Goal: Transaction & Acquisition: Purchase product/service

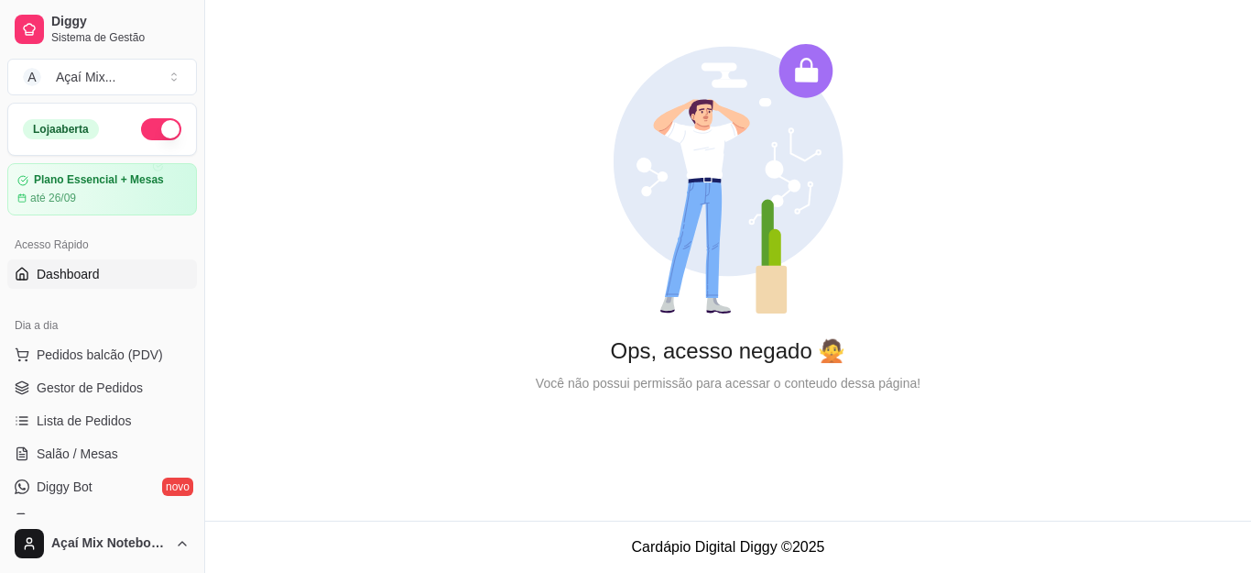
click at [60, 404] on ul "Pedidos balcão (PDV) Gestor de Pedidos Lista de Pedidos Salão / Mesas Diggy Bot…" at bounding box center [102, 437] width 190 height 194
click at [77, 391] on span "Gestor de Pedidos" at bounding box center [90, 387] width 106 height 18
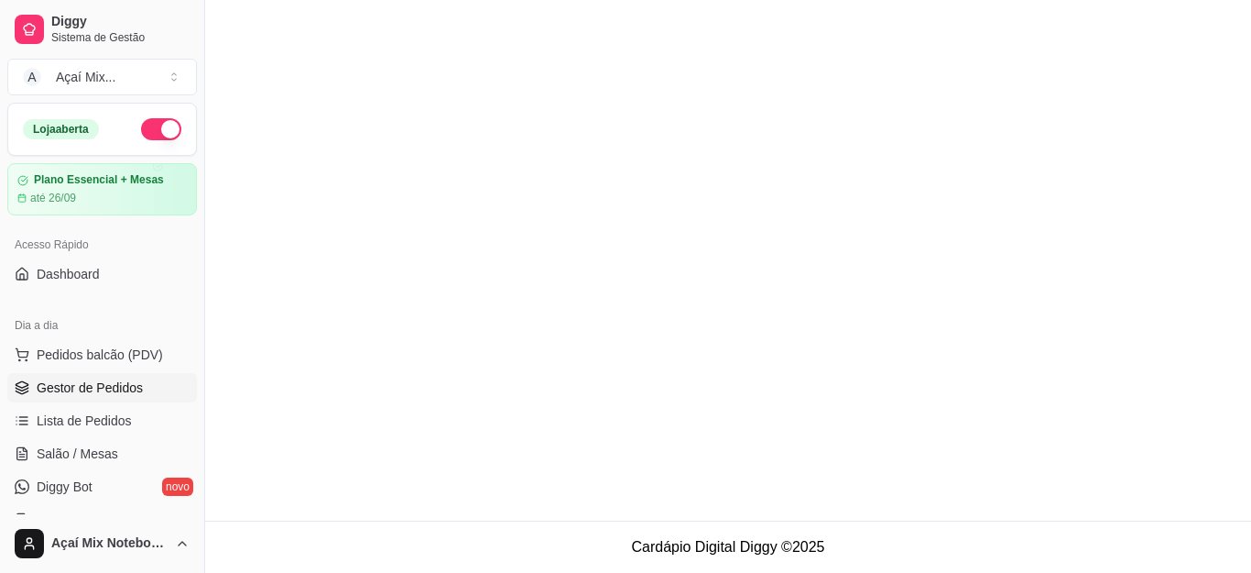
click at [93, 388] on span "Gestor de Pedidos" at bounding box center [90, 387] width 106 height 18
click at [98, 360] on span "Pedidos balcão (PDV)" at bounding box center [100, 354] width 126 height 18
click at [106, 382] on div "Açaí - 100 ml R$ 6,00 0" at bounding box center [130, 386] width 183 height 246
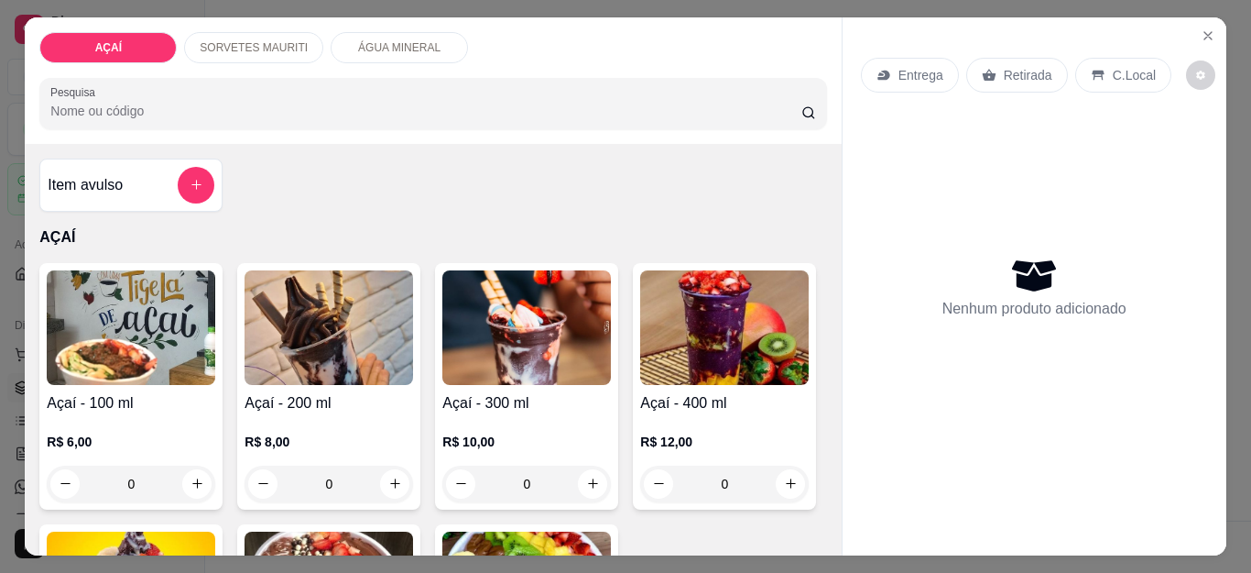
click at [1206, 28] on icon "Close" at bounding box center [1208, 35] width 15 height 15
click at [1203, 28] on icon "Close" at bounding box center [1208, 35] width 15 height 15
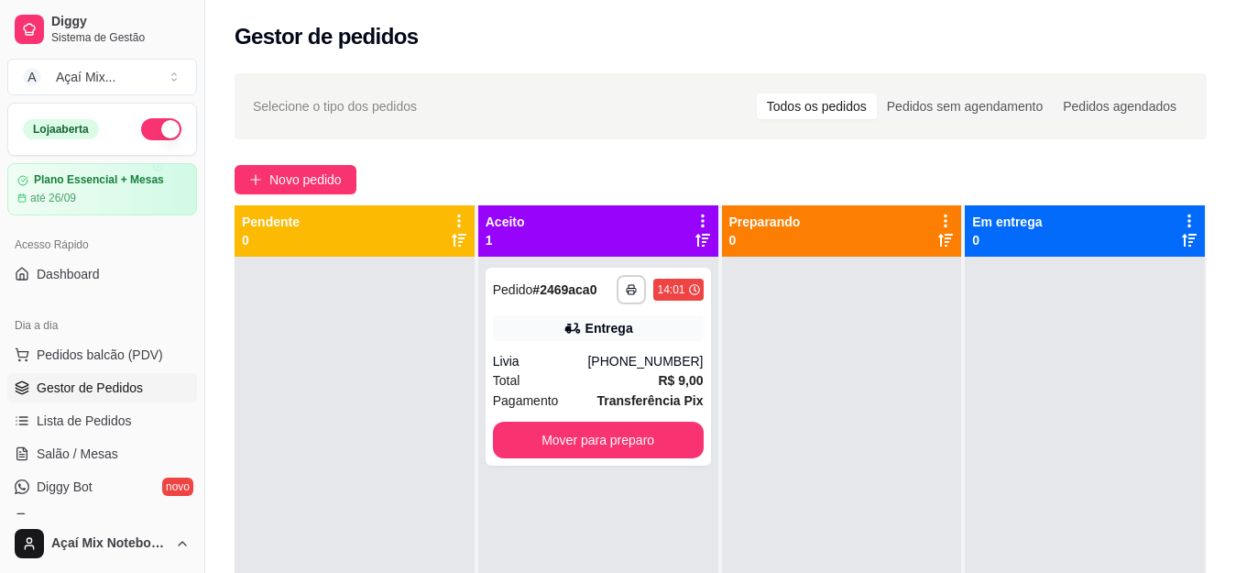
click at [1201, 24] on div "Gestor de pedidos" at bounding box center [721, 36] width 972 height 29
click at [593, 371] on div "Total R$ 9,00" at bounding box center [598, 380] width 211 height 20
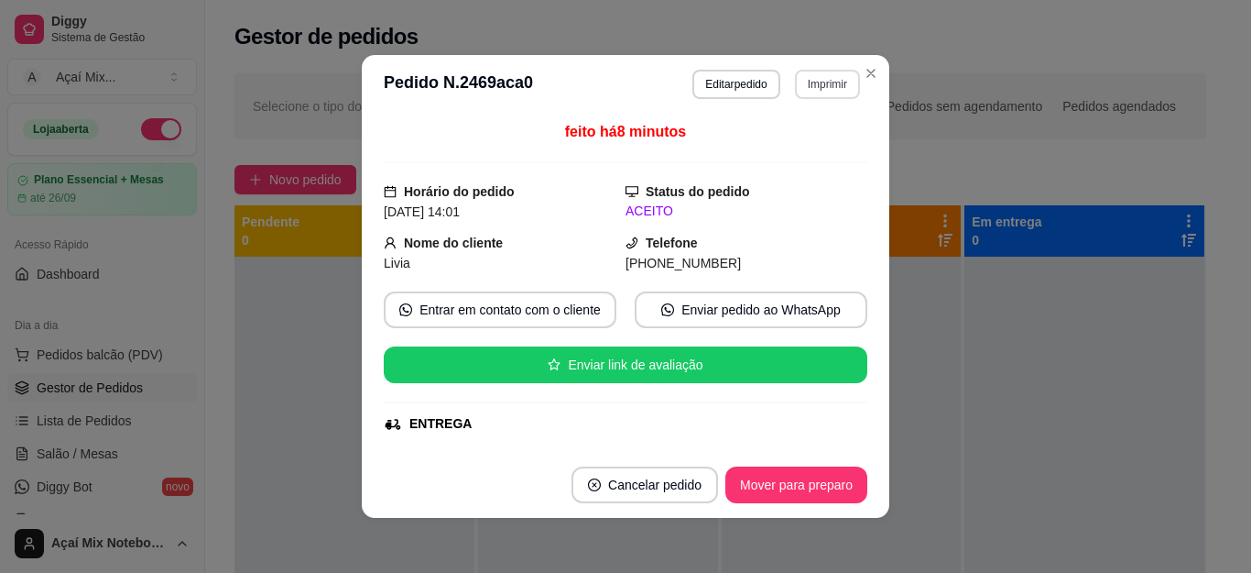
click at [830, 90] on button "Imprimir" at bounding box center [827, 84] width 65 height 29
click at [823, 149] on button "Impressora" at bounding box center [787, 148] width 128 height 28
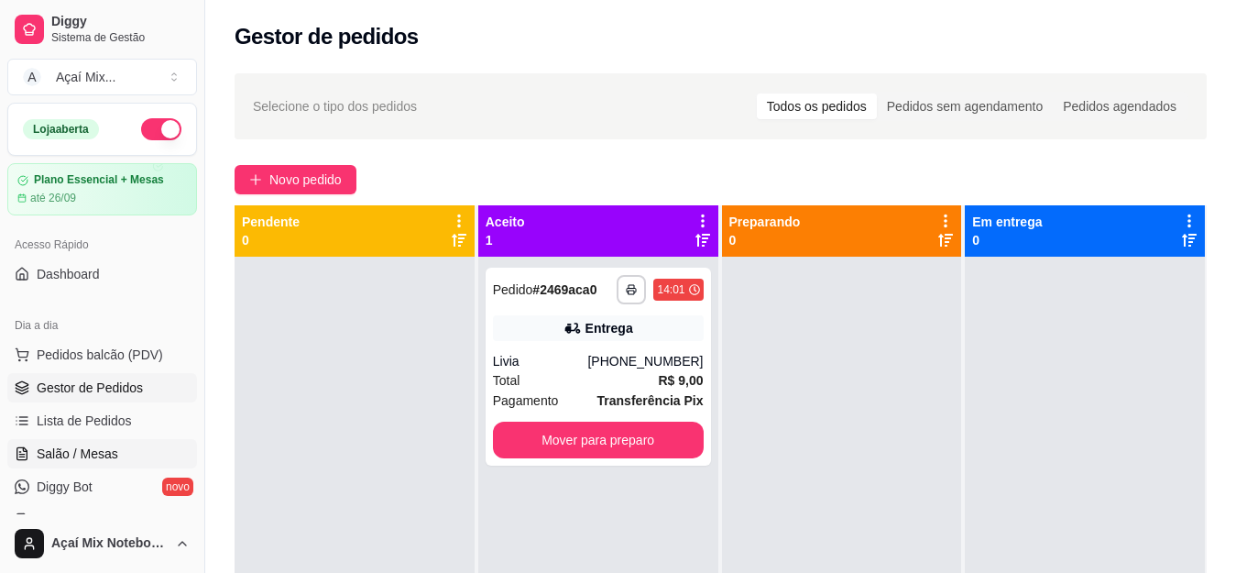
click at [79, 446] on span "Salão / Mesas" at bounding box center [78, 453] width 82 height 18
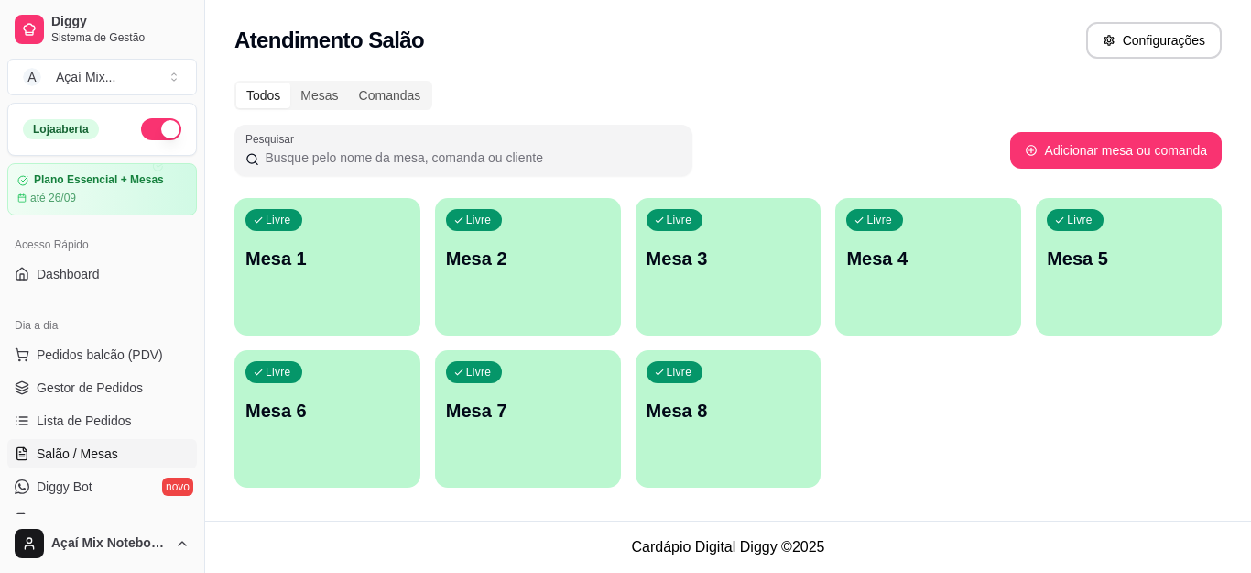
click at [356, 330] on div "button" at bounding box center [328, 324] width 186 height 22
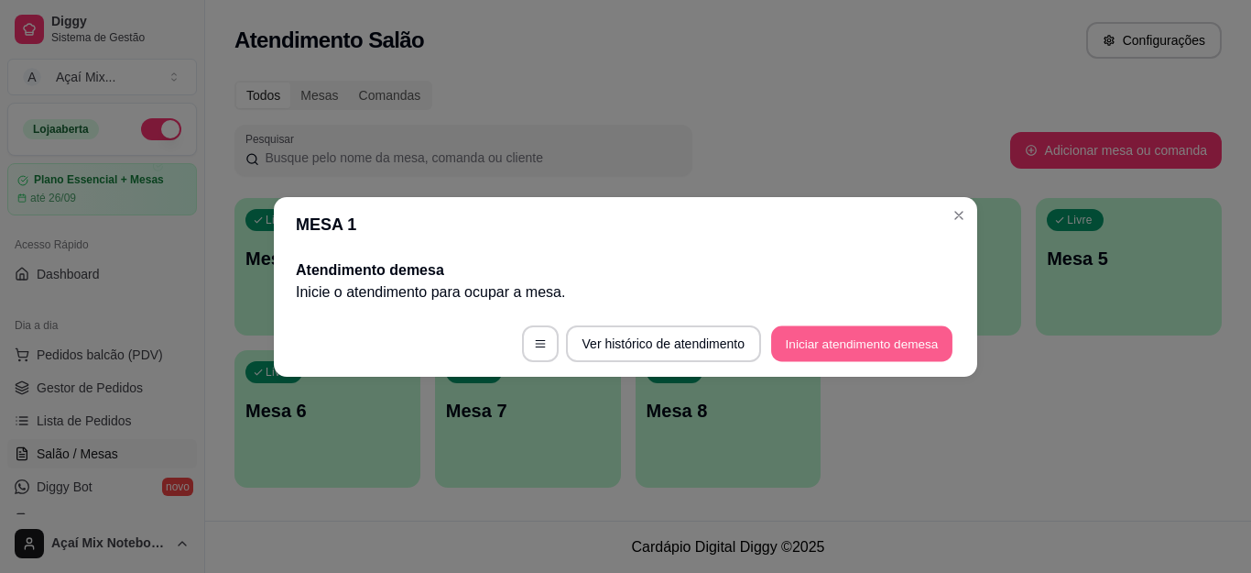
click at [940, 337] on button "Iniciar atendimento de mesa" at bounding box center [861, 343] width 181 height 36
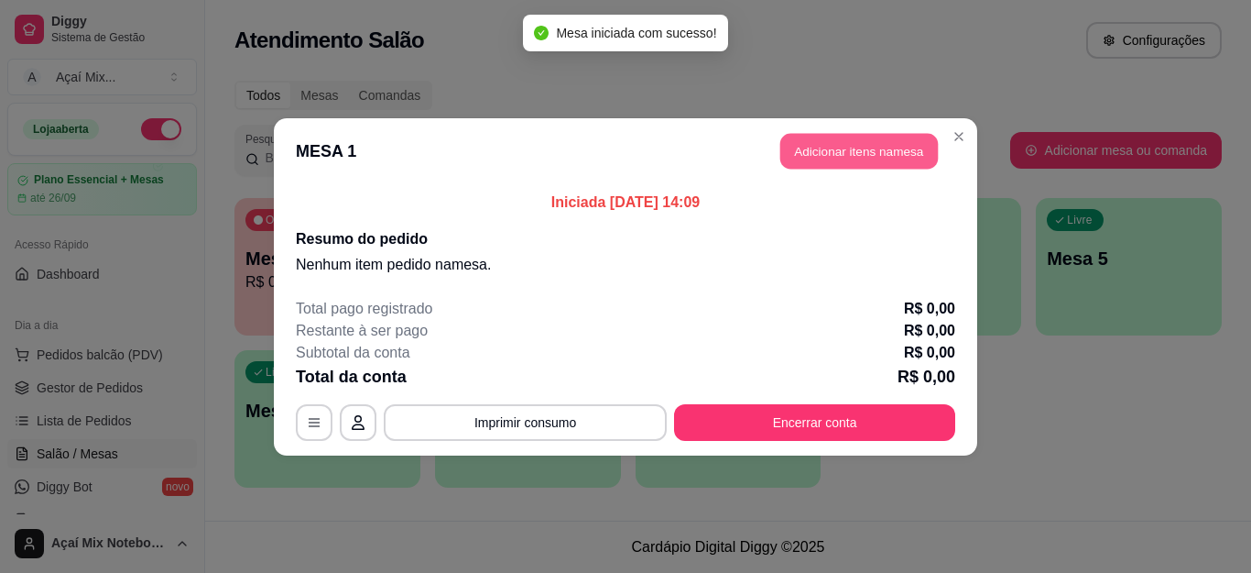
click at [878, 155] on button "Adicionar itens na mesa" at bounding box center [860, 151] width 158 height 36
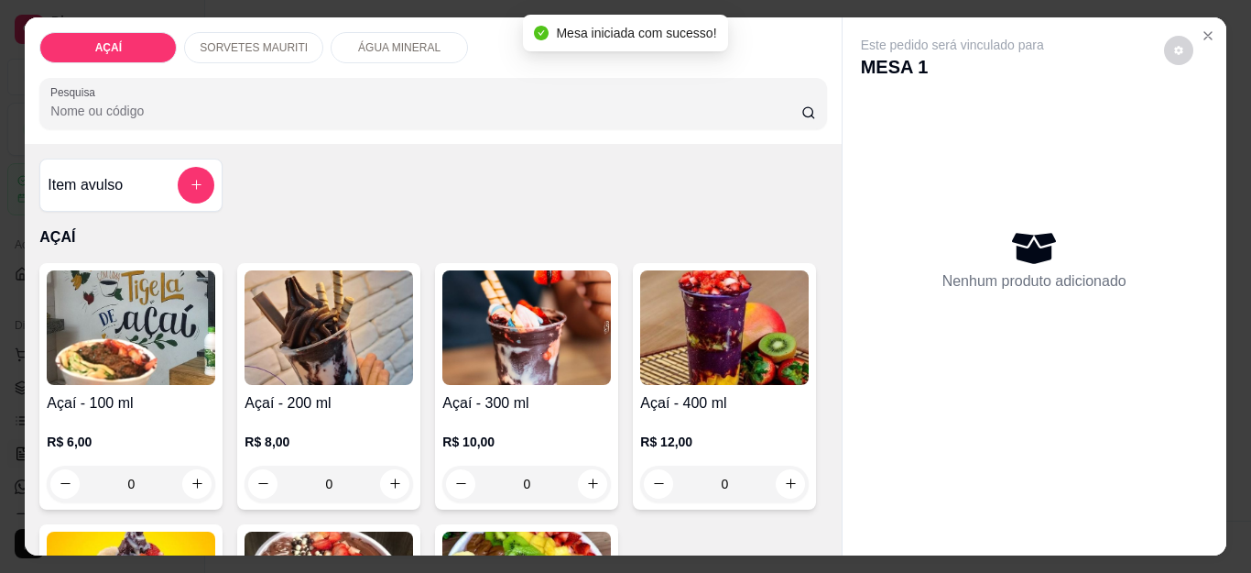
click at [280, 355] on img at bounding box center [329, 327] width 169 height 115
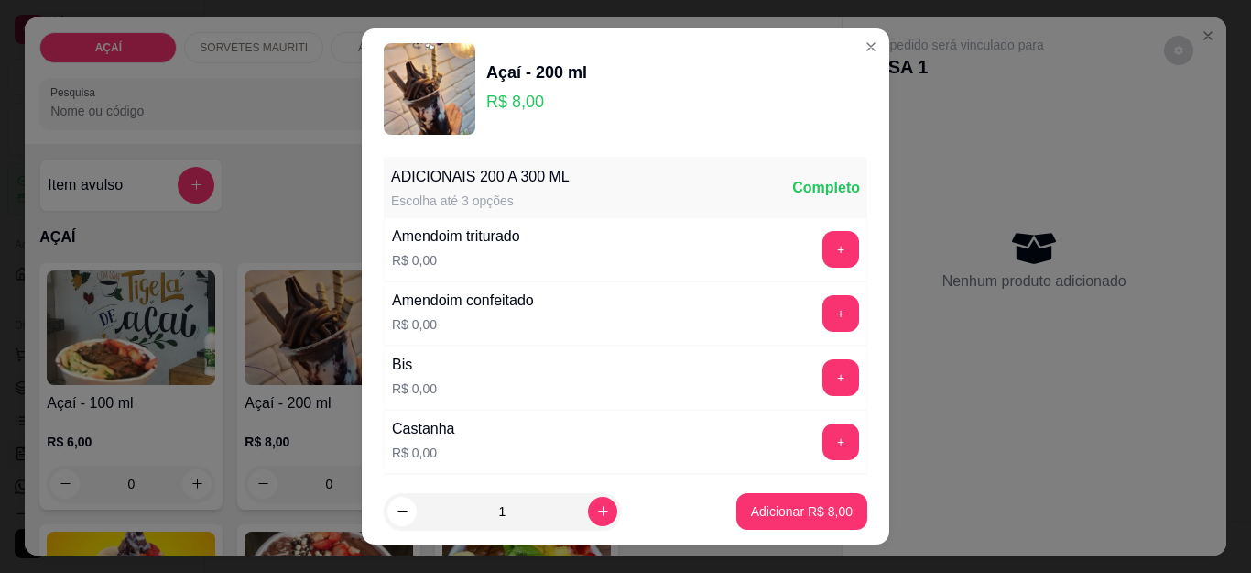
scroll to position [92, 0]
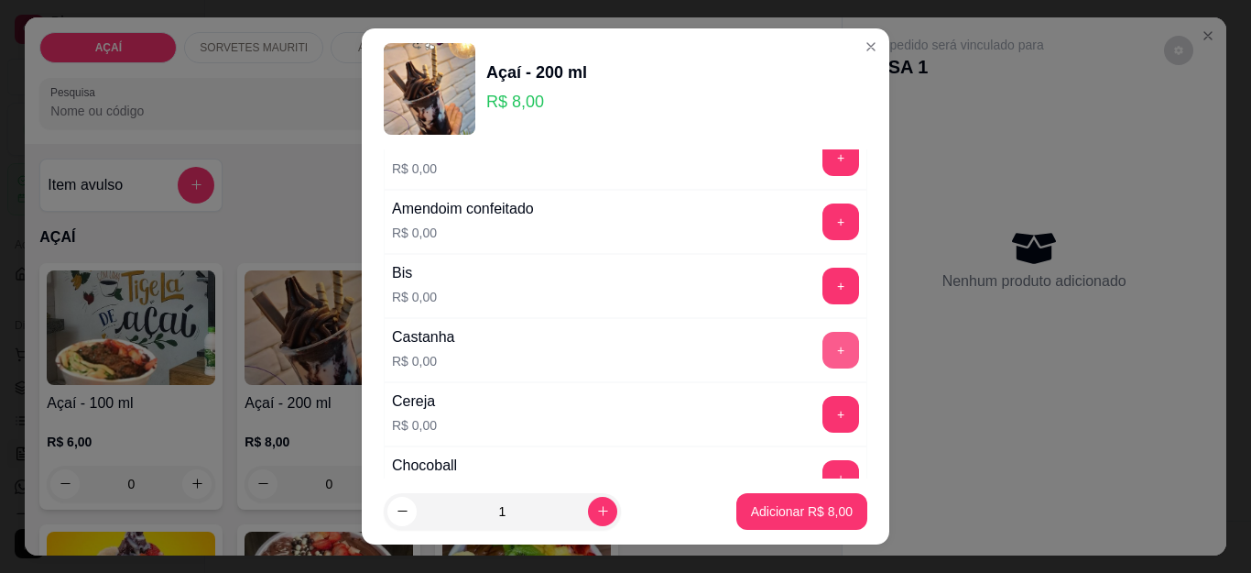
click at [823, 356] on button "+" at bounding box center [841, 350] width 37 height 37
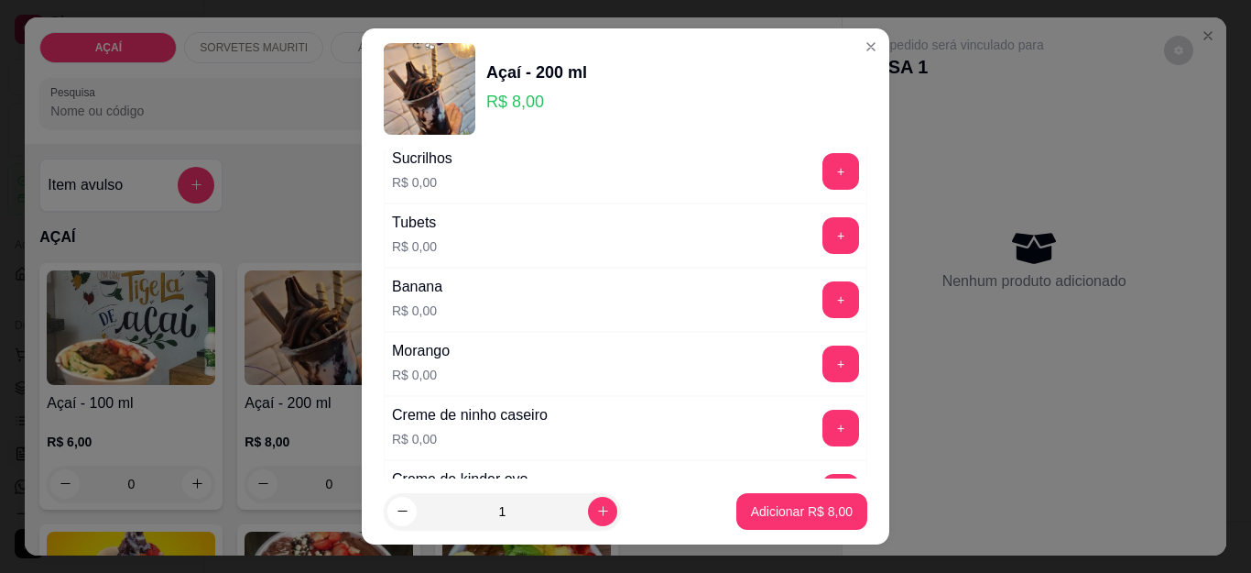
scroll to position [2442, 0]
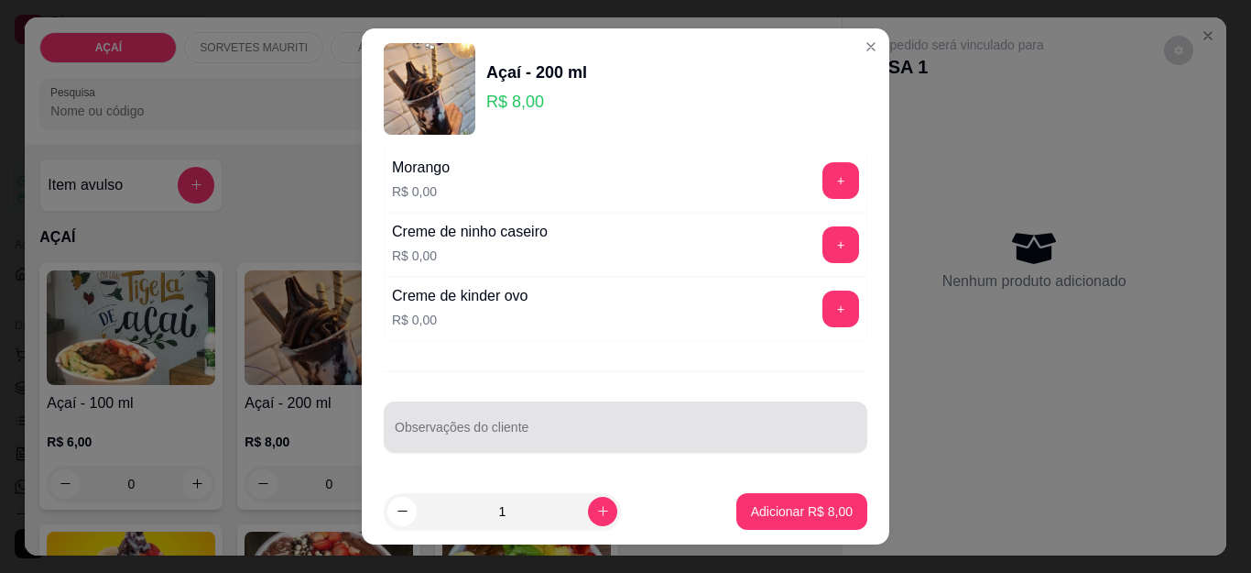
click at [688, 446] on div "Observações do cliente" at bounding box center [626, 426] width 484 height 51
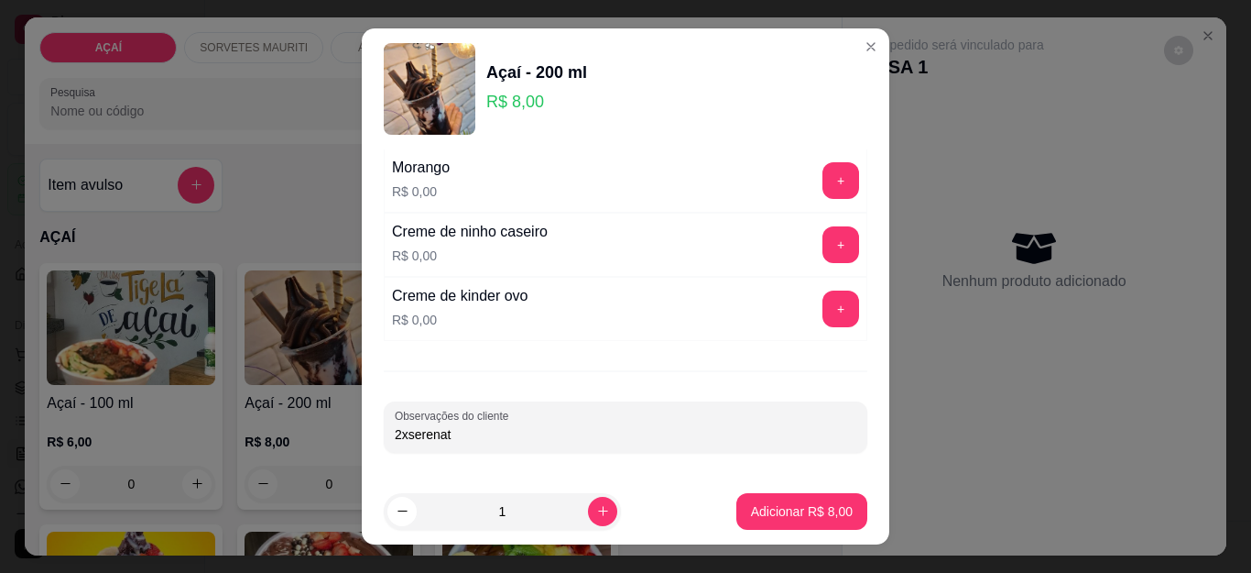
type input "2xserenata"
click at [765, 511] on p "Adicionar R$ 8,00" at bounding box center [801, 510] width 99 height 17
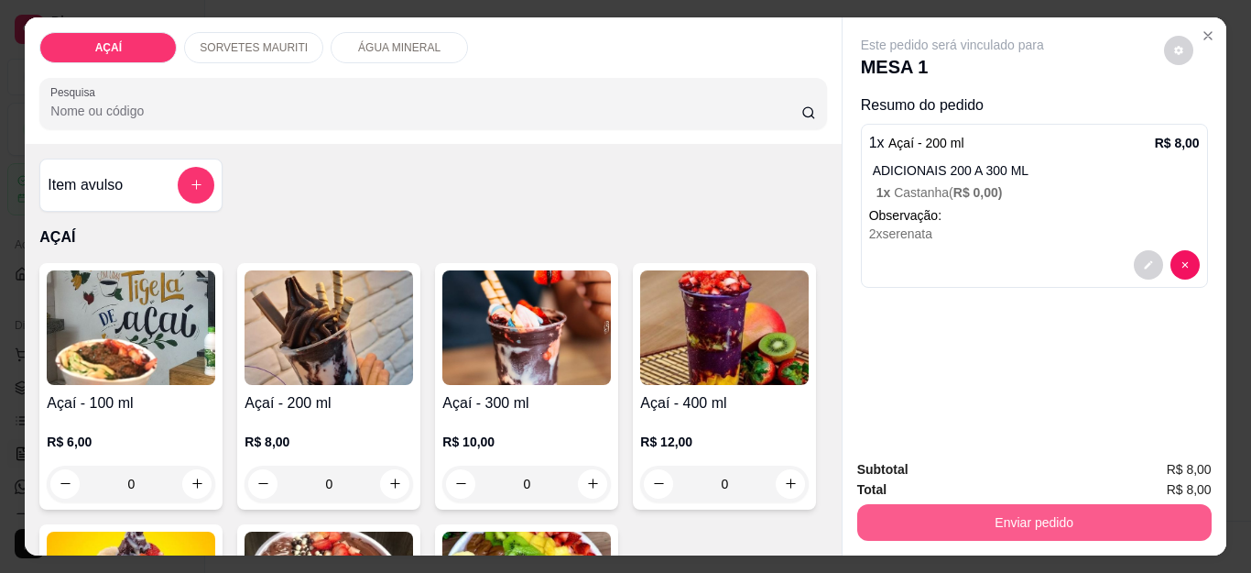
click at [873, 529] on button "Enviar pedido" at bounding box center [1035, 522] width 355 height 37
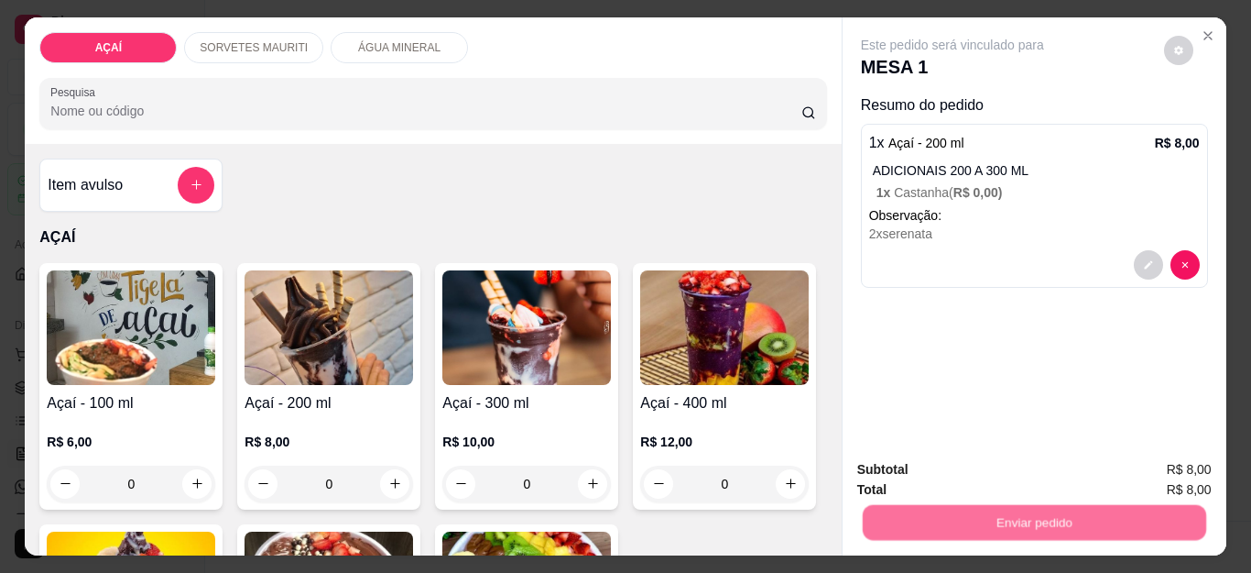
click at [916, 473] on button "Não registrar e enviar pedido" at bounding box center [973, 470] width 191 height 35
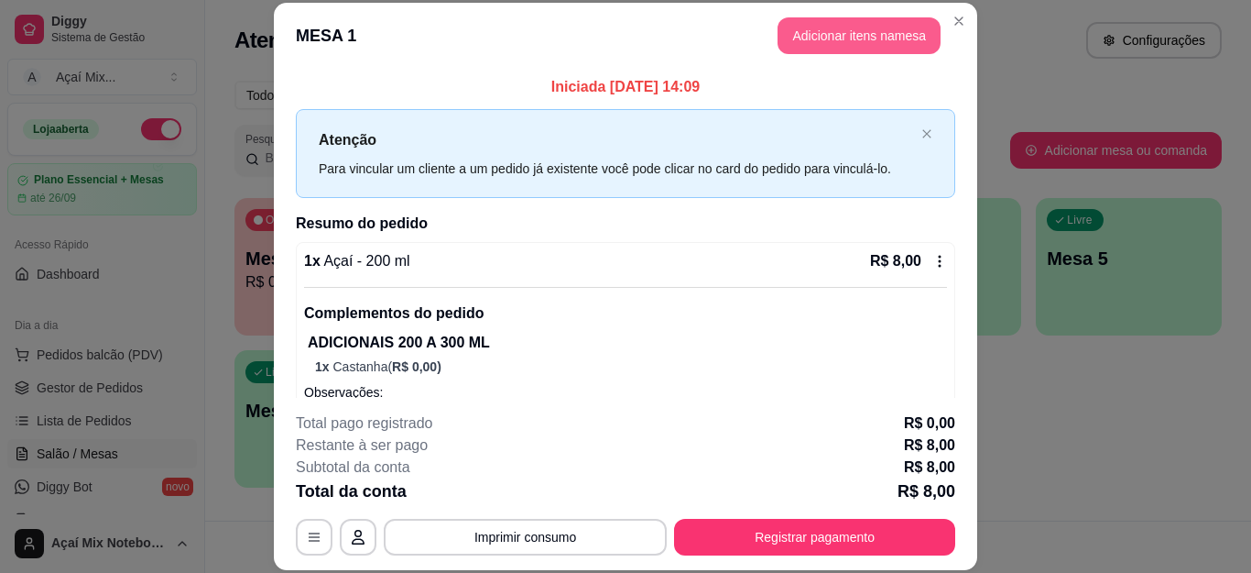
click at [827, 27] on button "Adicionar itens na mesa" at bounding box center [859, 35] width 163 height 37
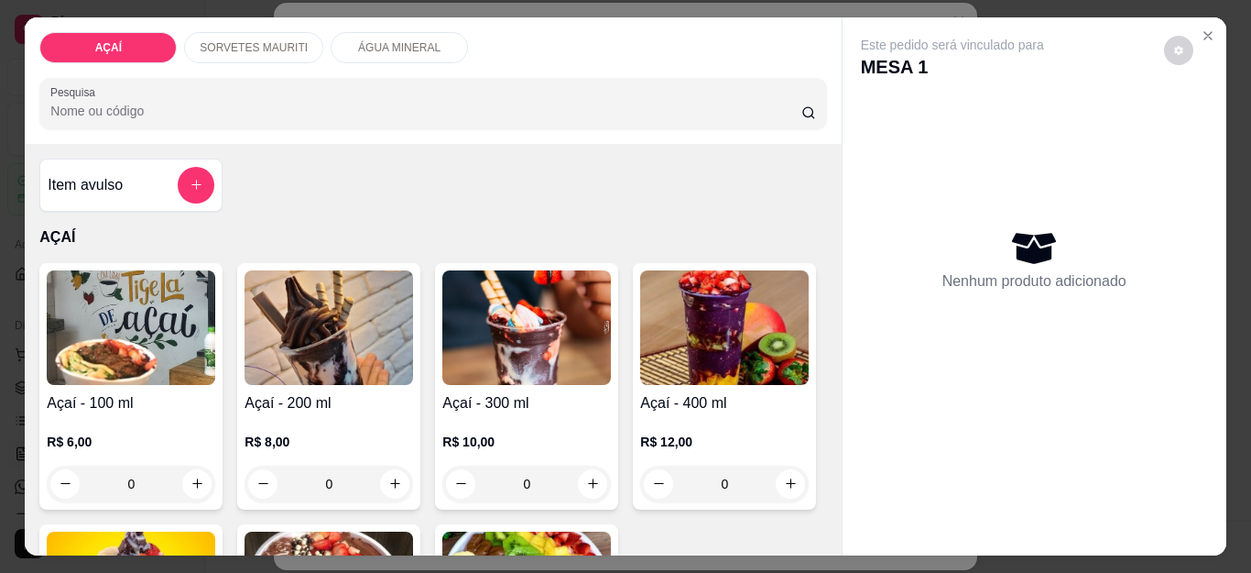
click at [266, 40] on p "SORVETES MAURITI" at bounding box center [254, 47] width 108 height 15
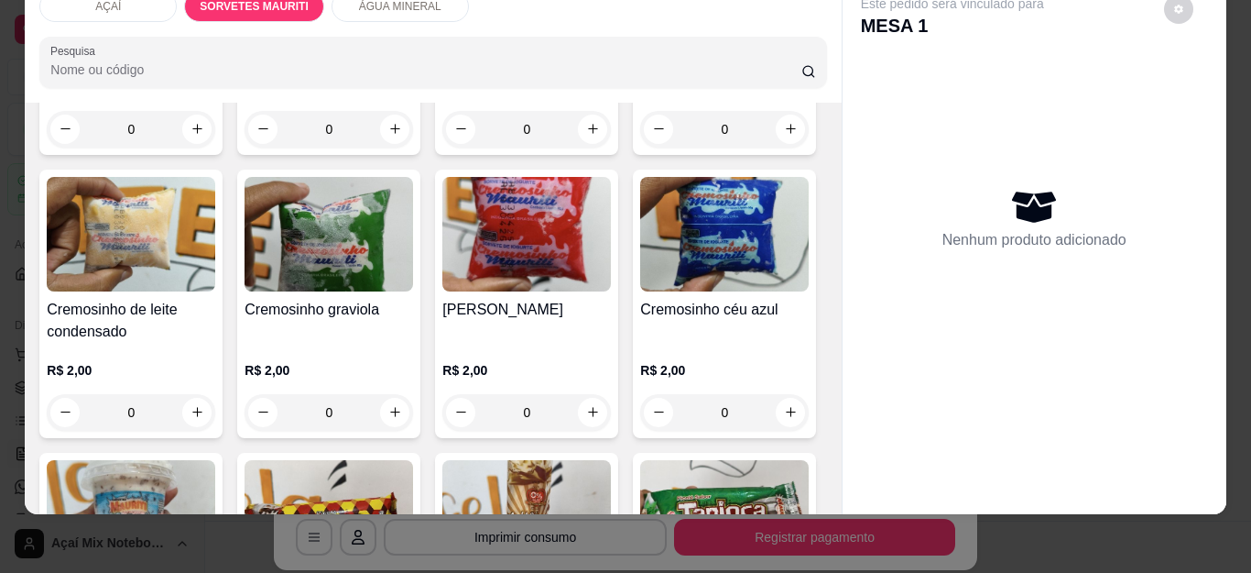
scroll to position [1269, 0]
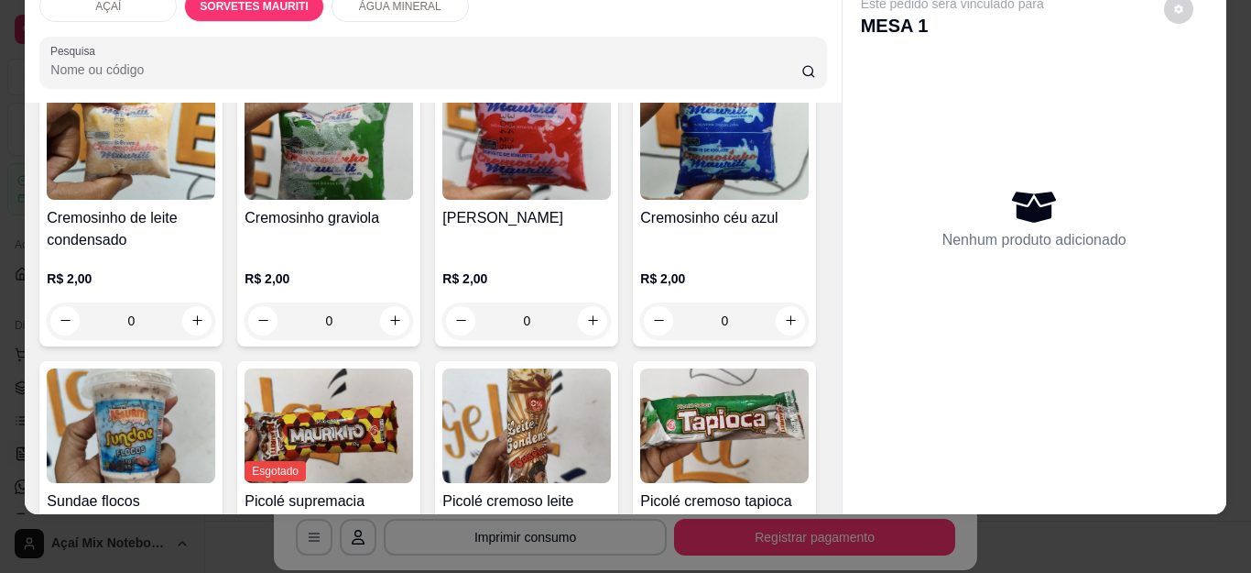
type input "1"
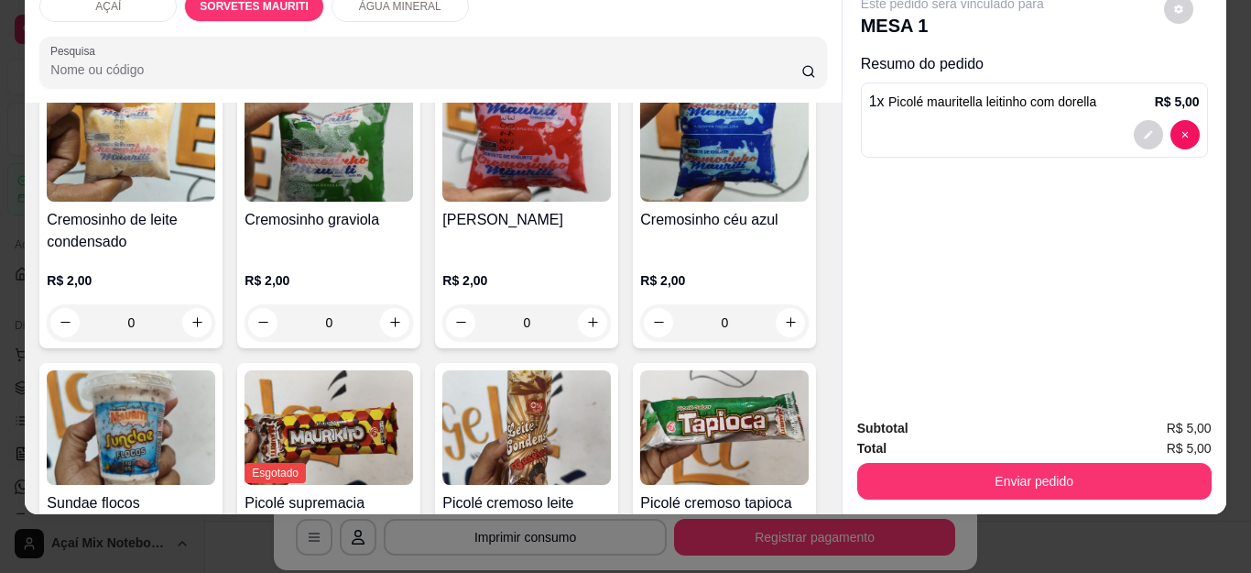
scroll to position [1270, 0]
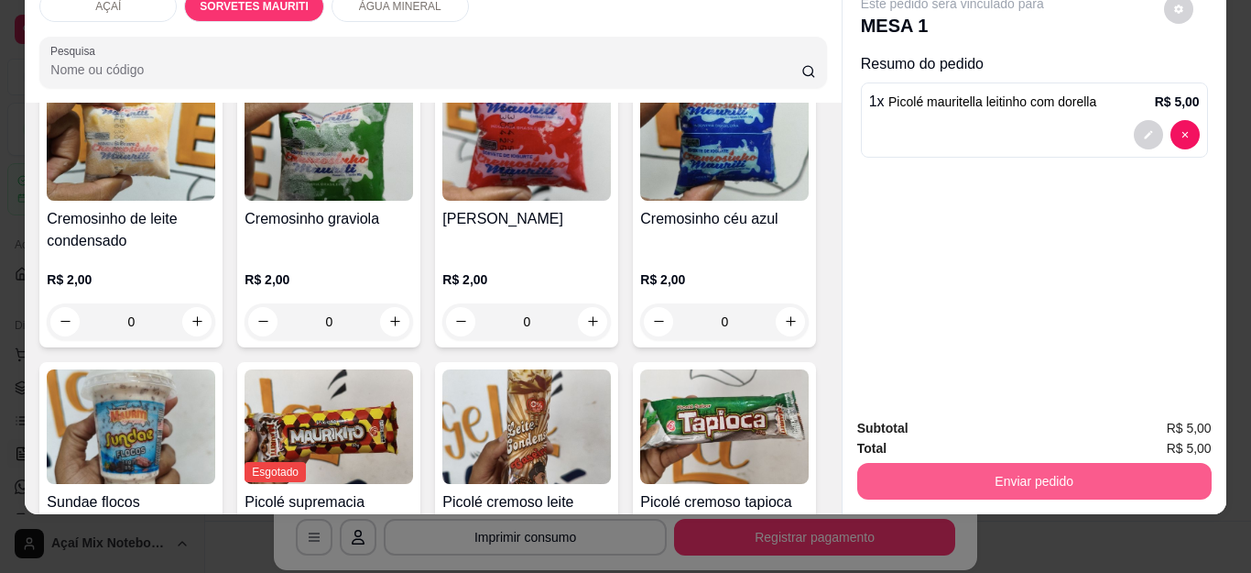
click at [969, 479] on button "Enviar pedido" at bounding box center [1035, 481] width 355 height 37
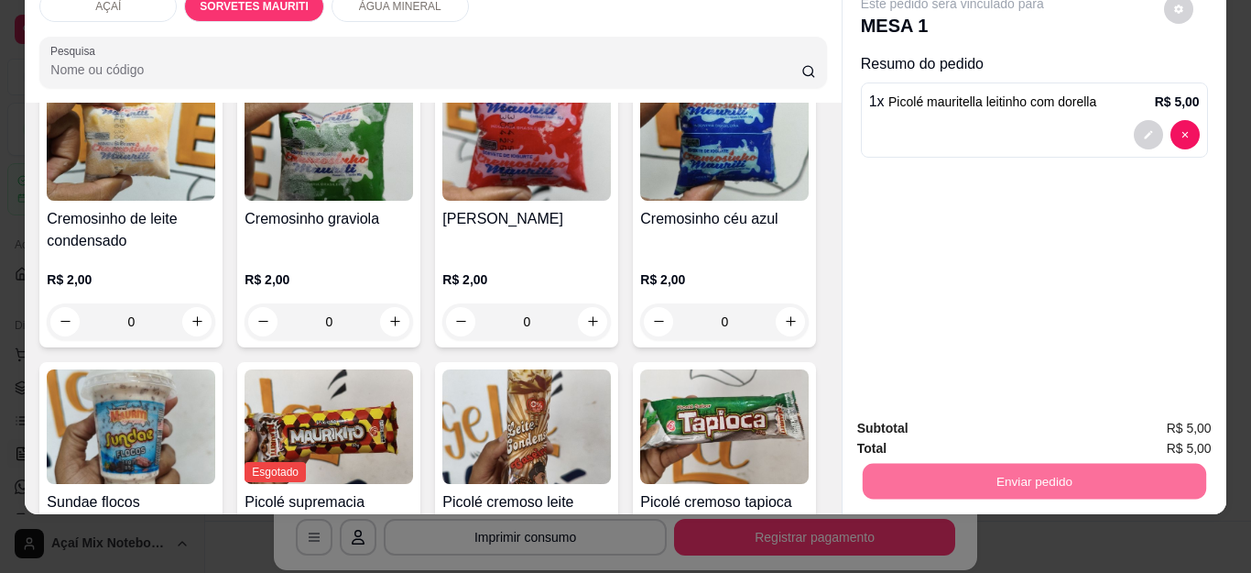
click at [984, 423] on button "Não registrar e enviar pedido" at bounding box center [973, 420] width 191 height 35
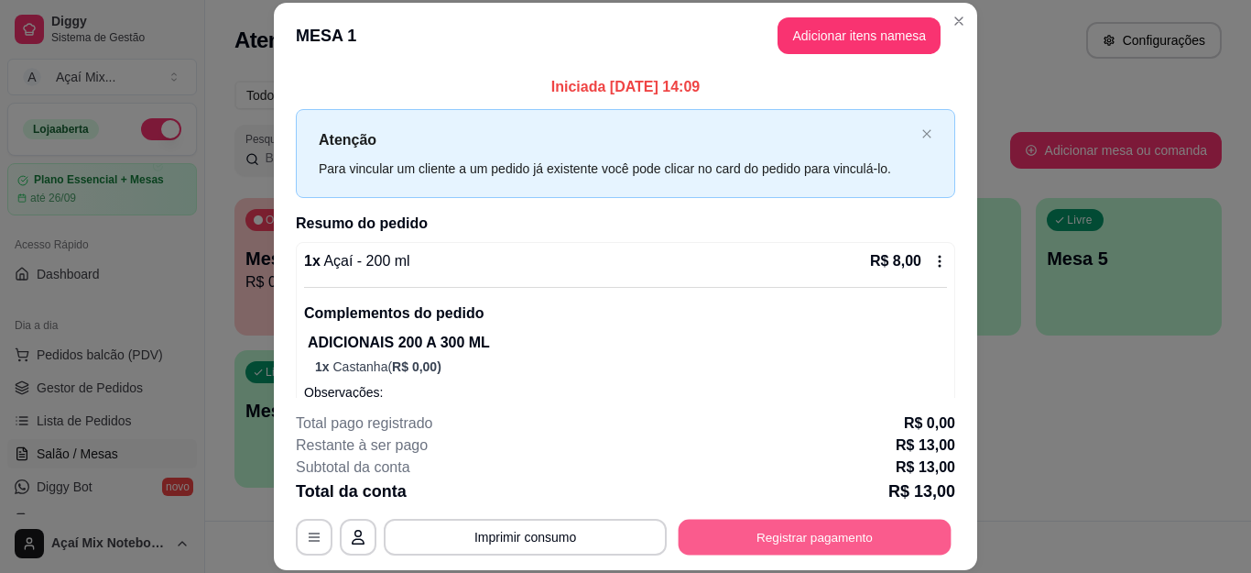
click at [834, 539] on button "Registrar pagamento" at bounding box center [815, 537] width 273 height 36
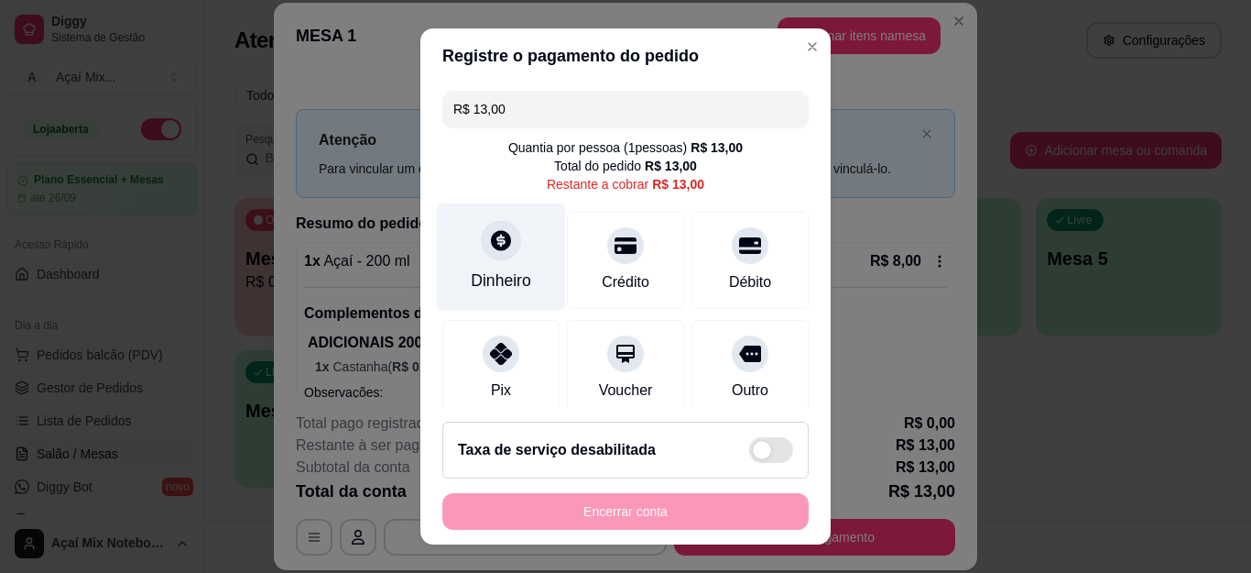
click at [489, 229] on icon at bounding box center [501, 240] width 24 height 24
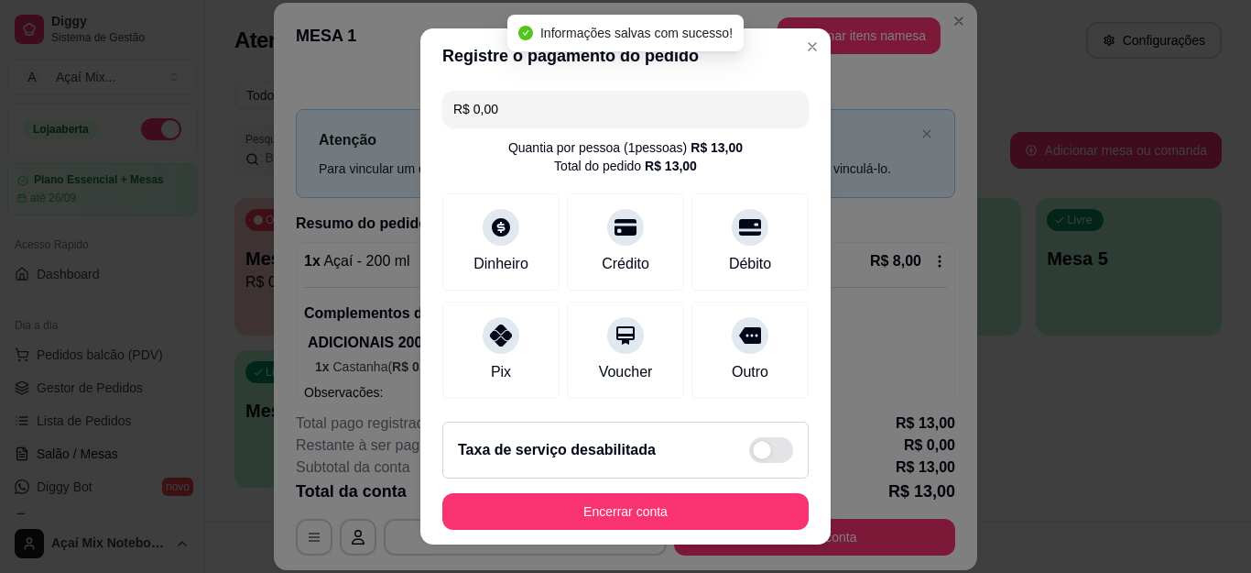
type input "R$ 0,00"
click at [645, 530] on footer "Taxa de serviço desabilitada Encerrar conta" at bounding box center [626, 475] width 410 height 137
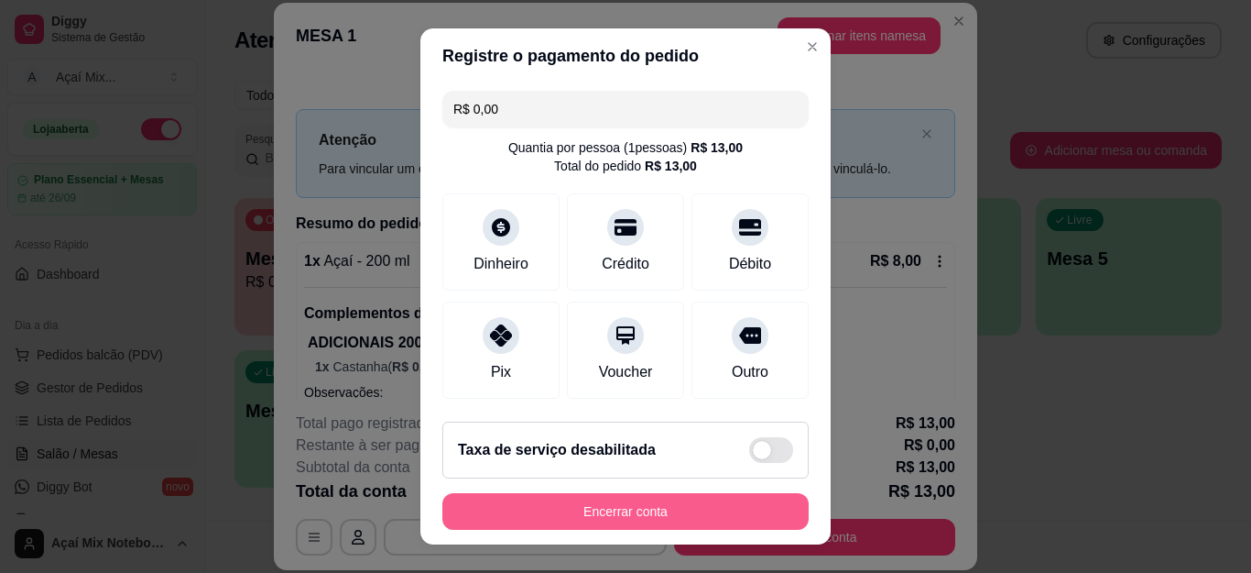
click at [636, 513] on button "Encerrar conta" at bounding box center [626, 511] width 366 height 37
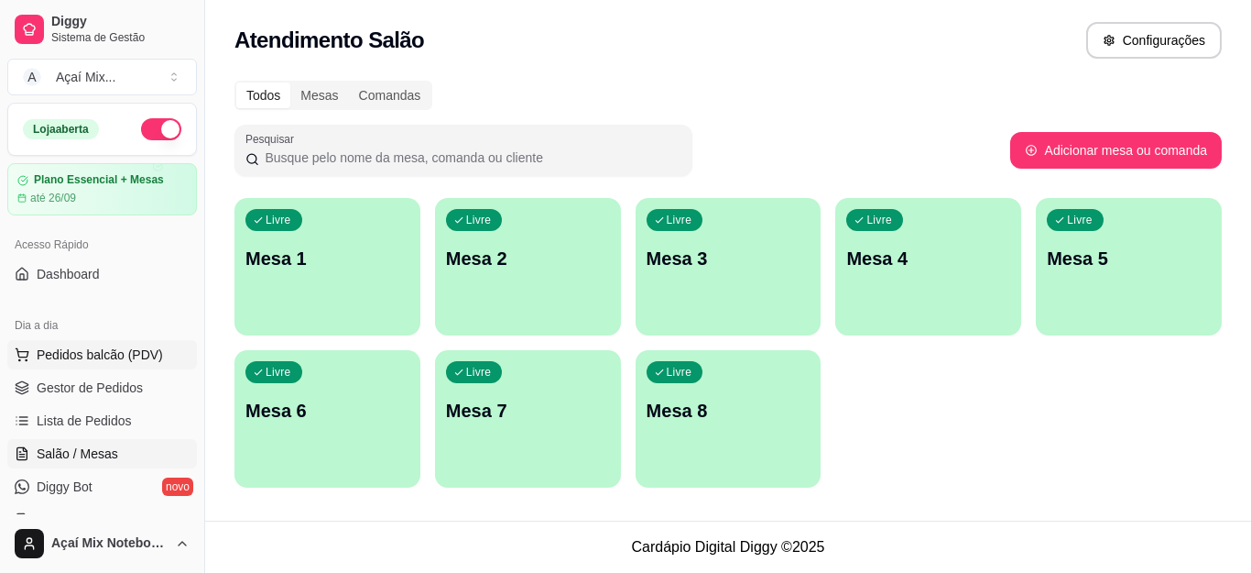
click at [104, 358] on span "Pedidos balcão (PDV)" at bounding box center [100, 354] width 126 height 18
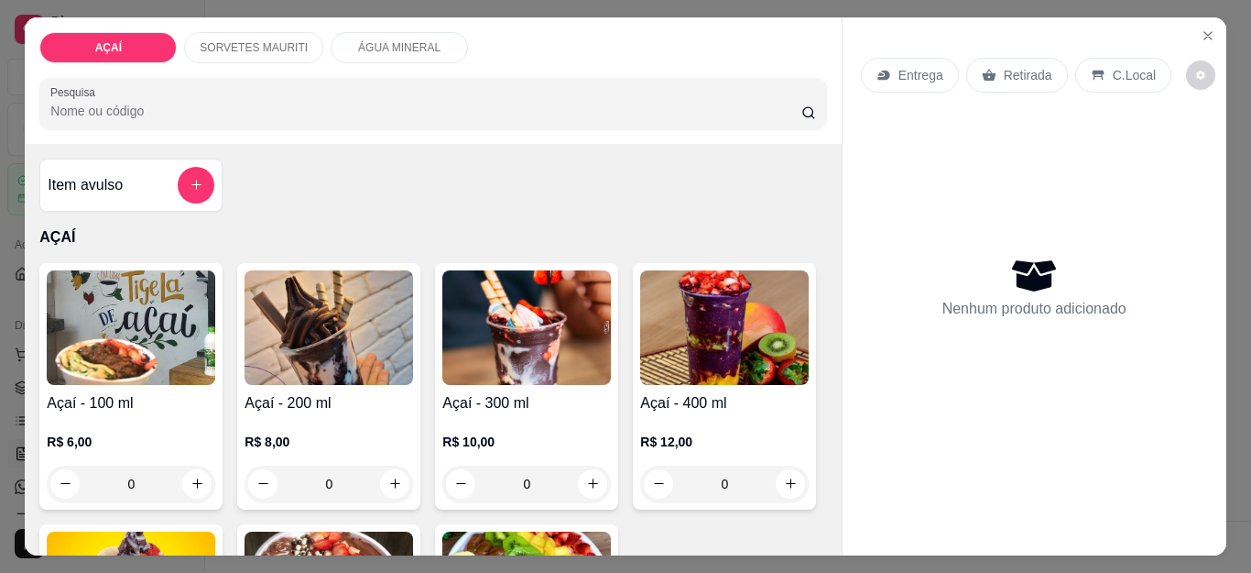
click at [297, 396] on h4 "Açaí - 200 ml" at bounding box center [329, 403] width 169 height 22
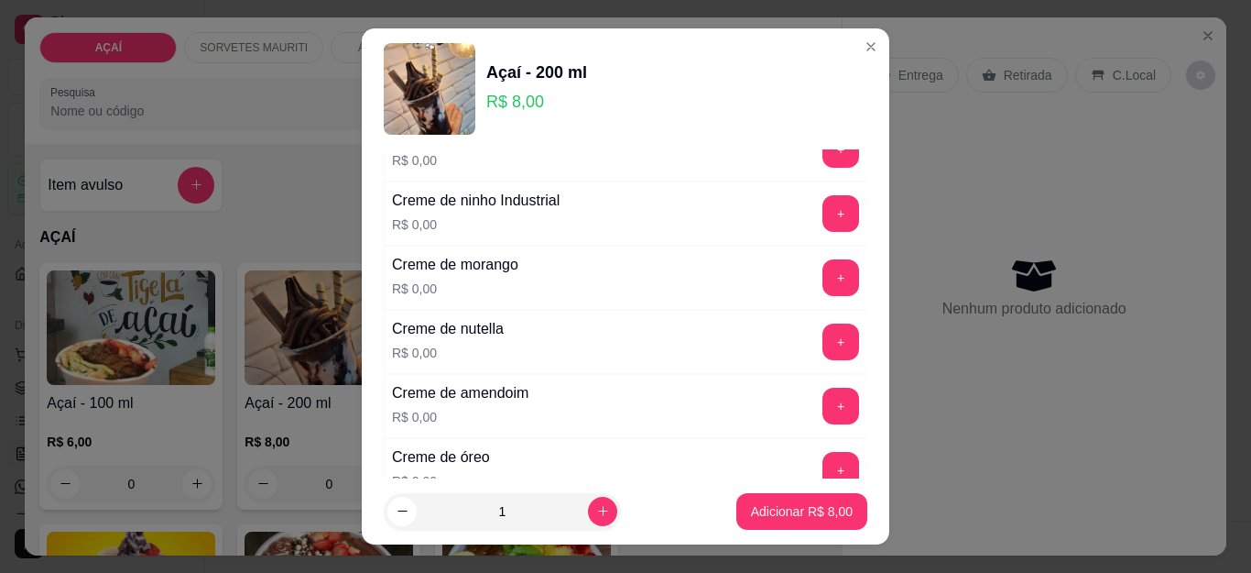
scroll to position [458, 0]
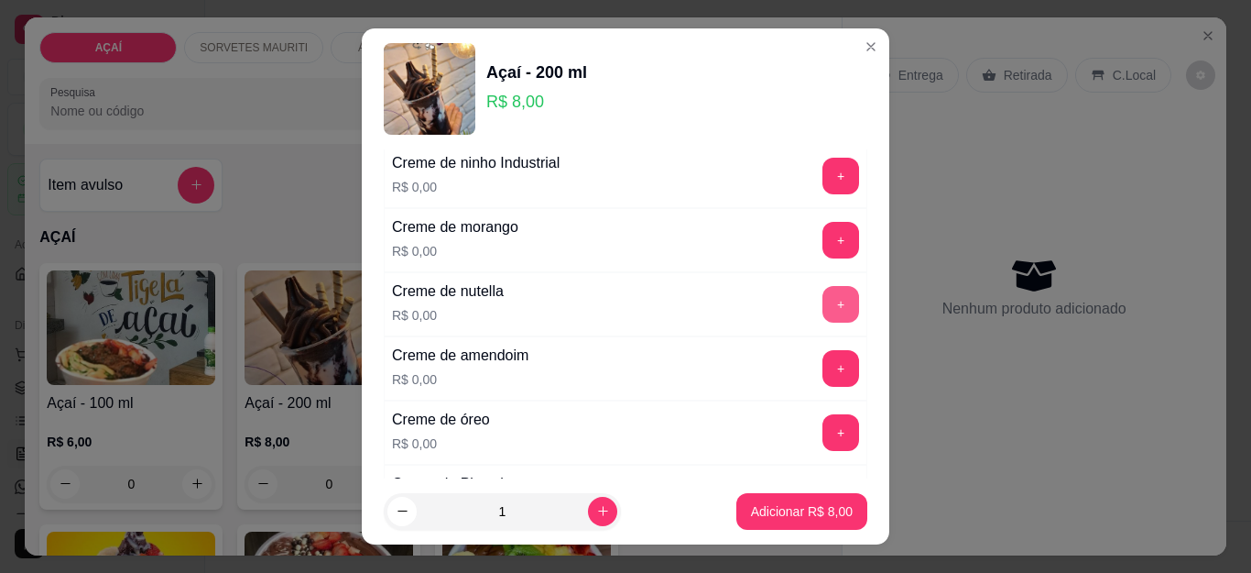
click at [823, 311] on button "+" at bounding box center [841, 304] width 37 height 37
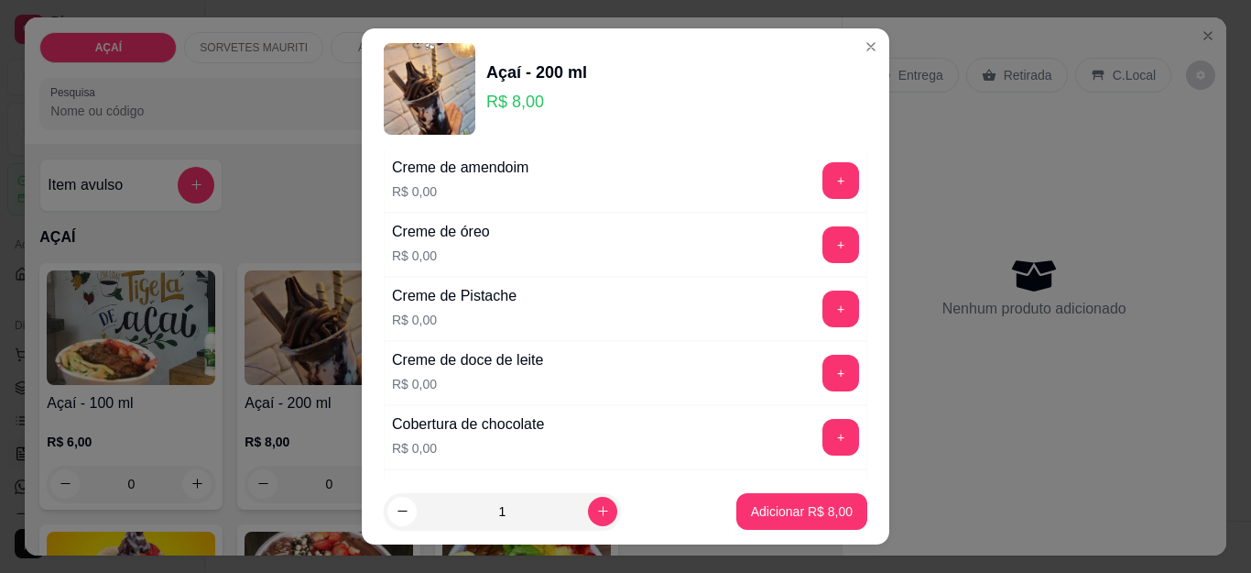
scroll to position [641, 0]
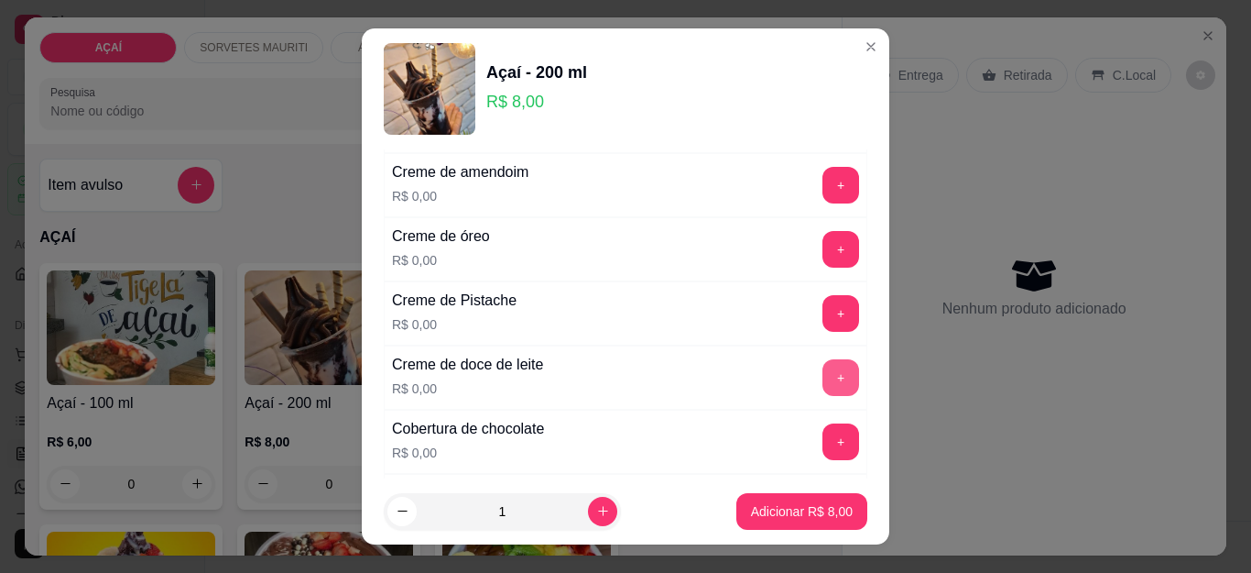
click at [823, 376] on button "+" at bounding box center [841, 377] width 37 height 37
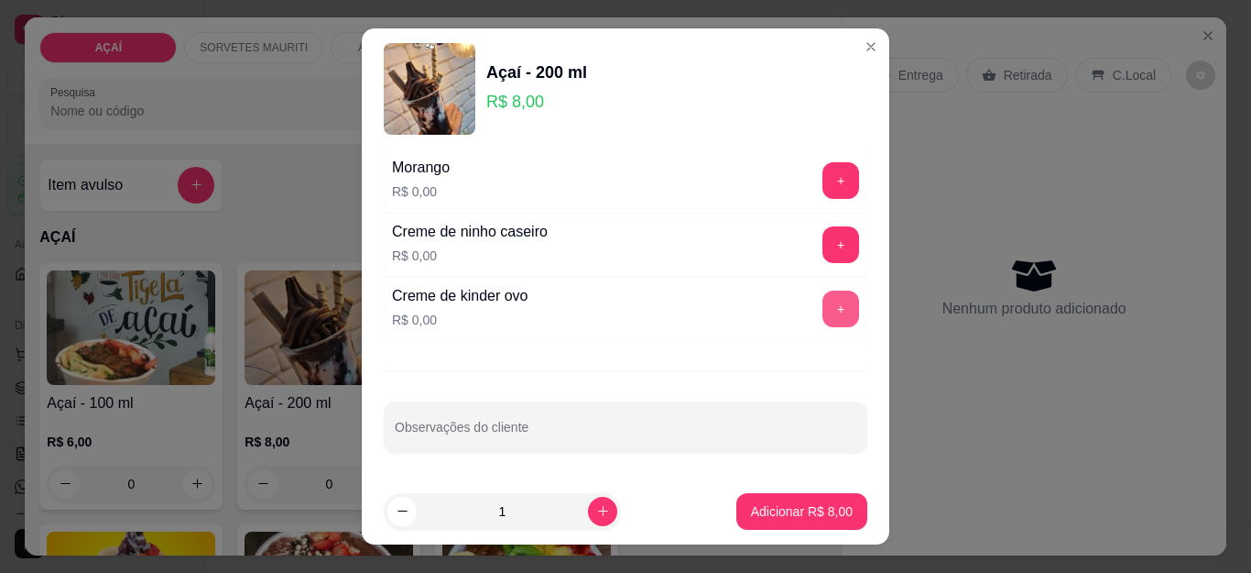
scroll to position [2350, 0]
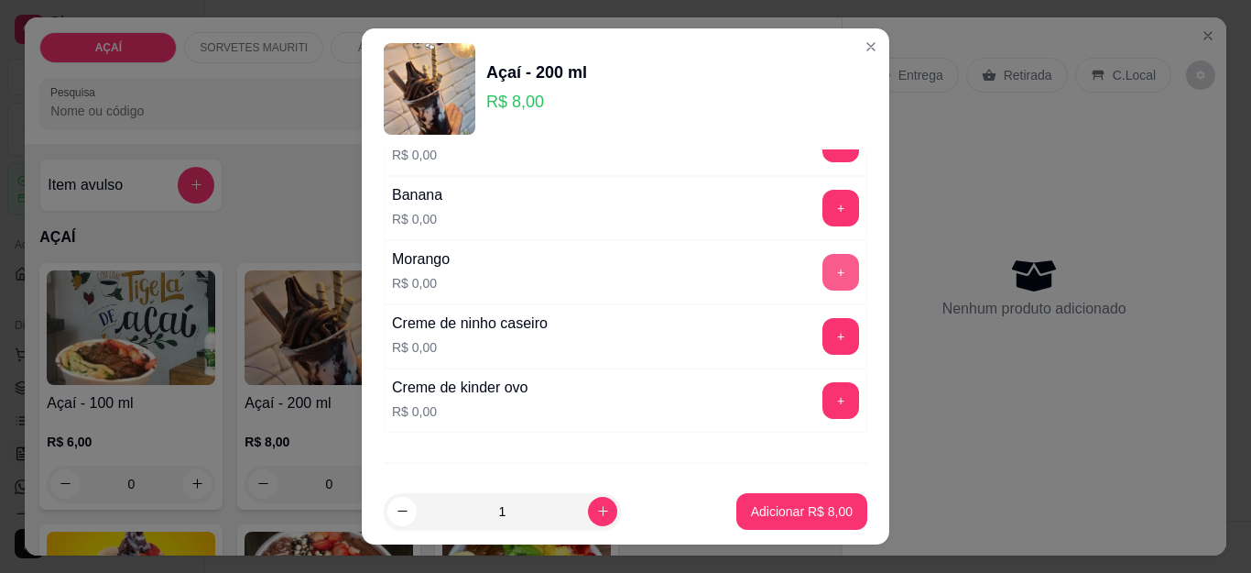
click at [823, 263] on button "+" at bounding box center [841, 272] width 37 height 37
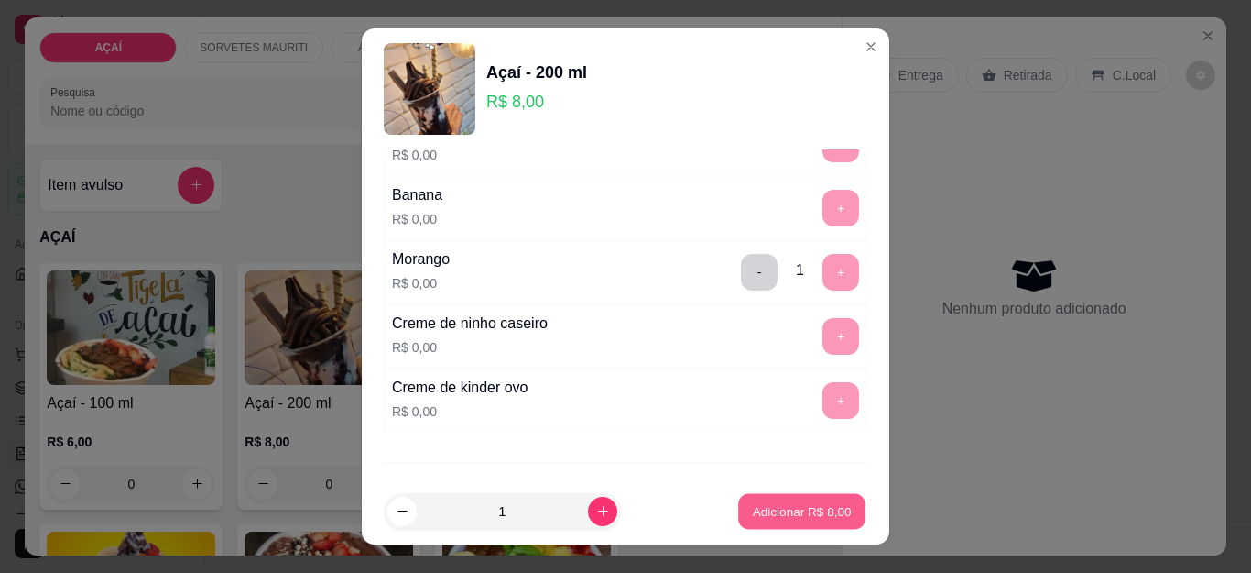
click at [781, 508] on p "Adicionar R$ 8,00" at bounding box center [801, 510] width 99 height 17
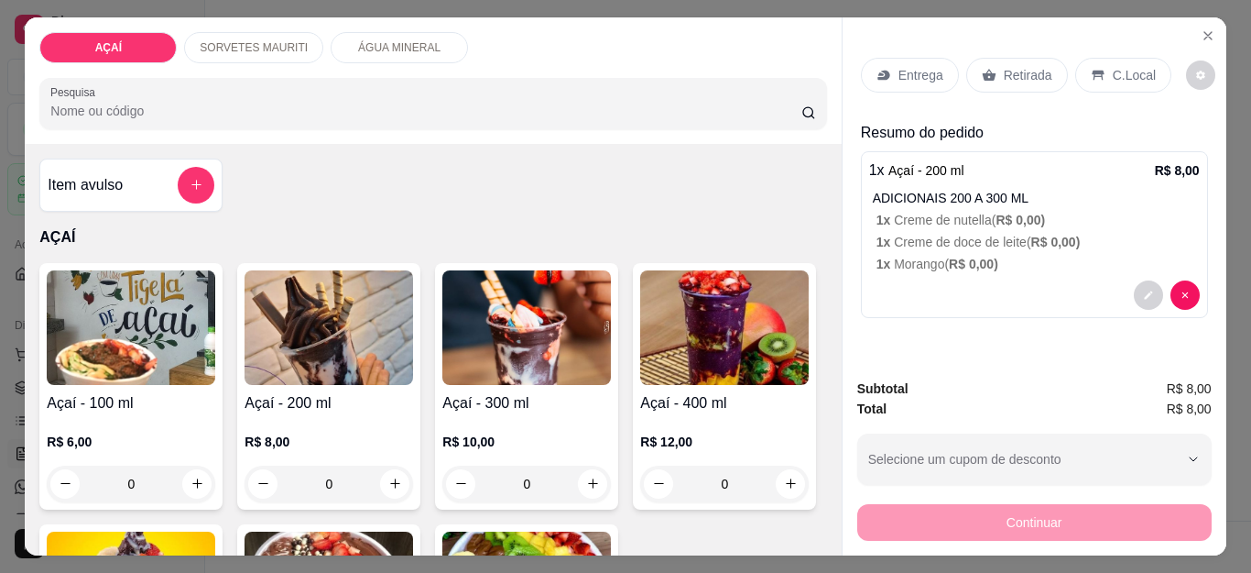
click at [923, 71] on p "Entrega" at bounding box center [921, 75] width 45 height 18
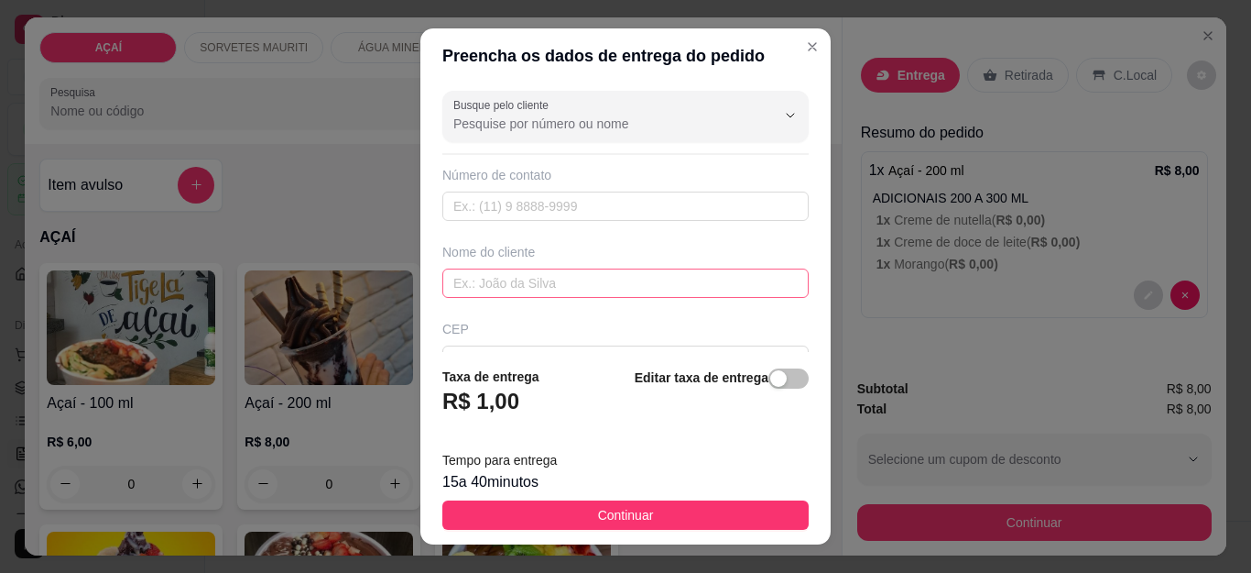
scroll to position [92, 0]
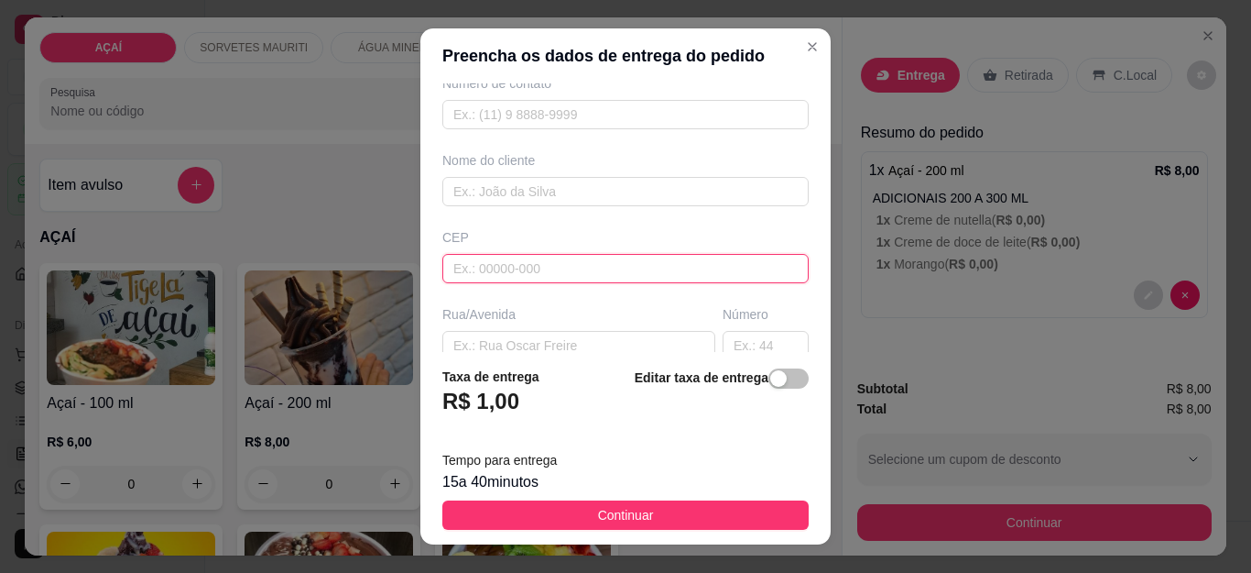
click at [605, 264] on input "text" at bounding box center [626, 268] width 366 height 29
type input "575200000"
type input "Maravilha"
type input "575200000"
click at [589, 212] on div "Busque pelo cliente Número de contato Nome do cliente CEP 575200000 Rua/Avenida…" at bounding box center [626, 217] width 410 height 268
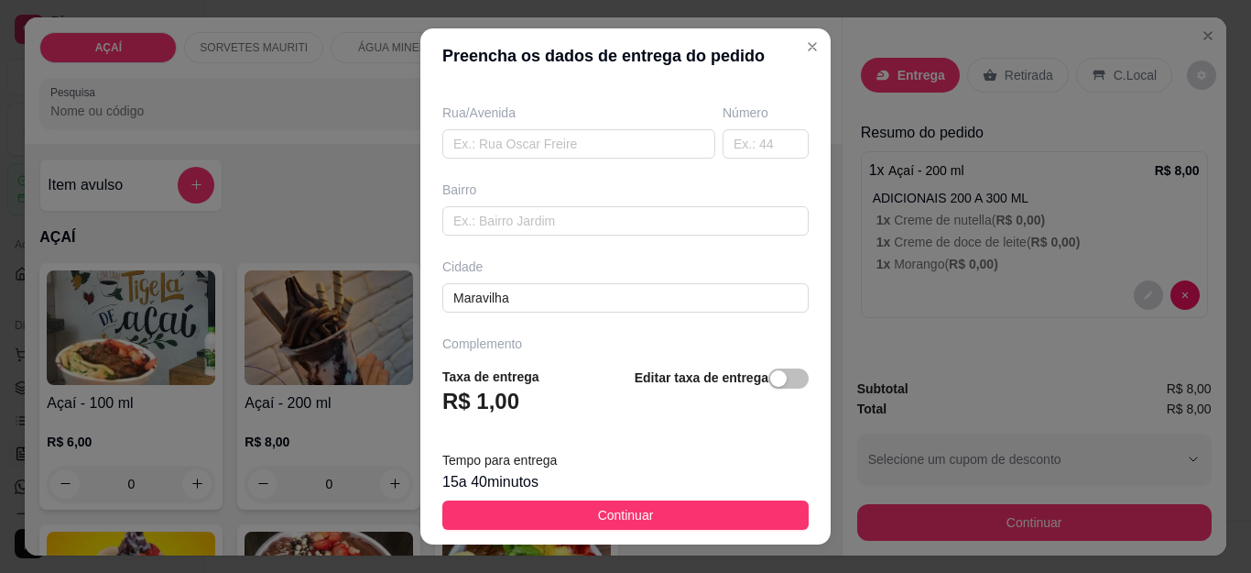
scroll to position [349, 0]
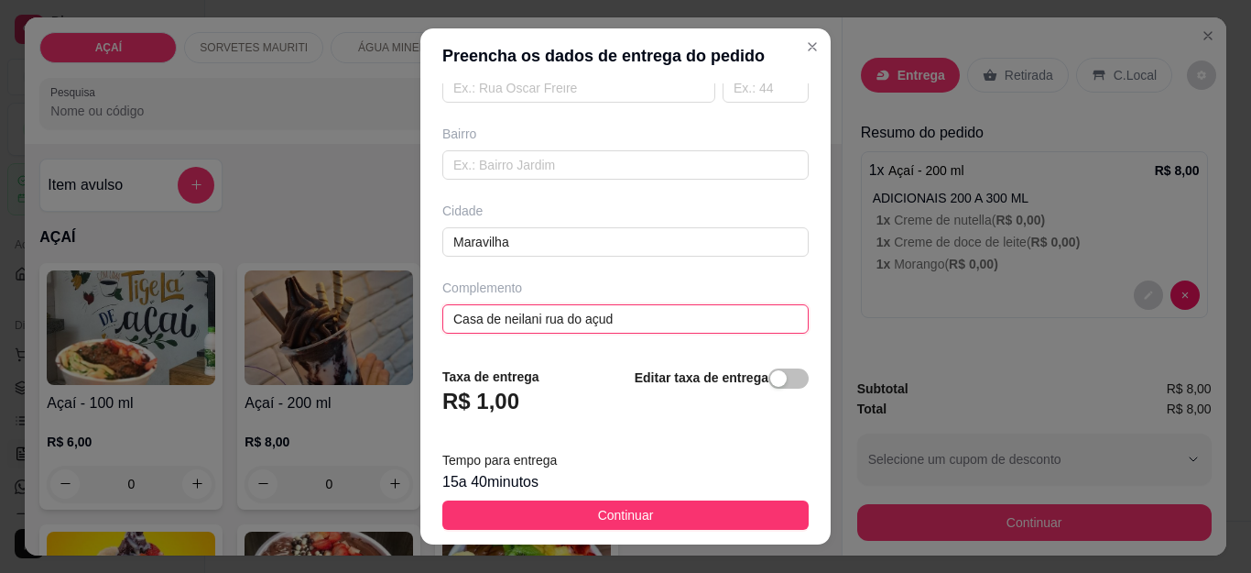
click at [624, 323] on input "Casa de neilani rua do açud" at bounding box center [626, 318] width 366 height 29
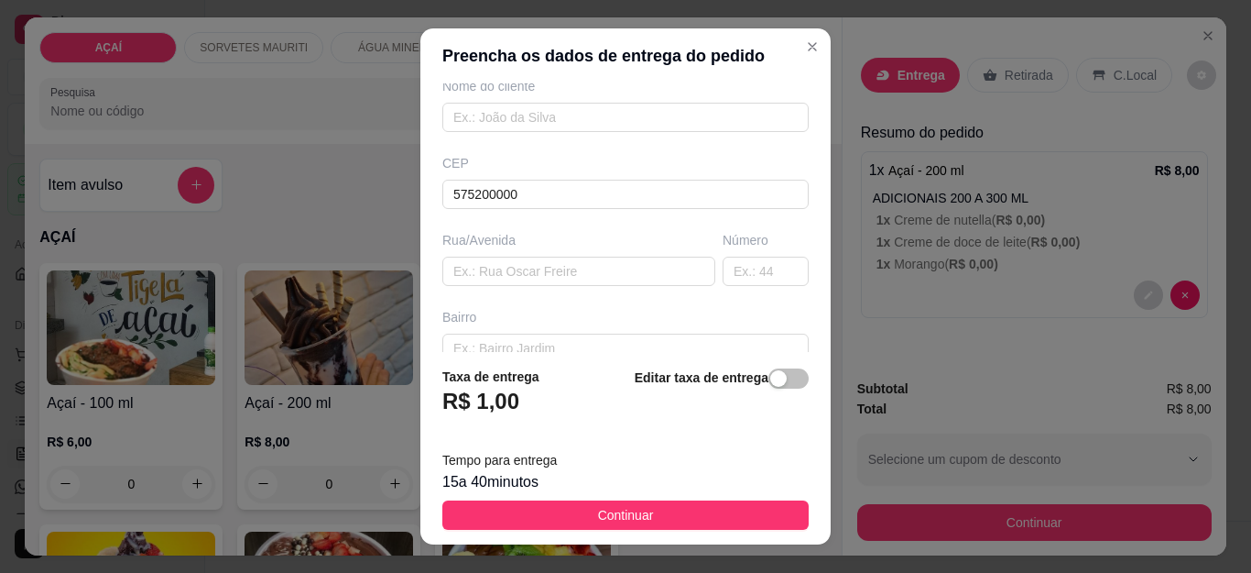
scroll to position [0, 0]
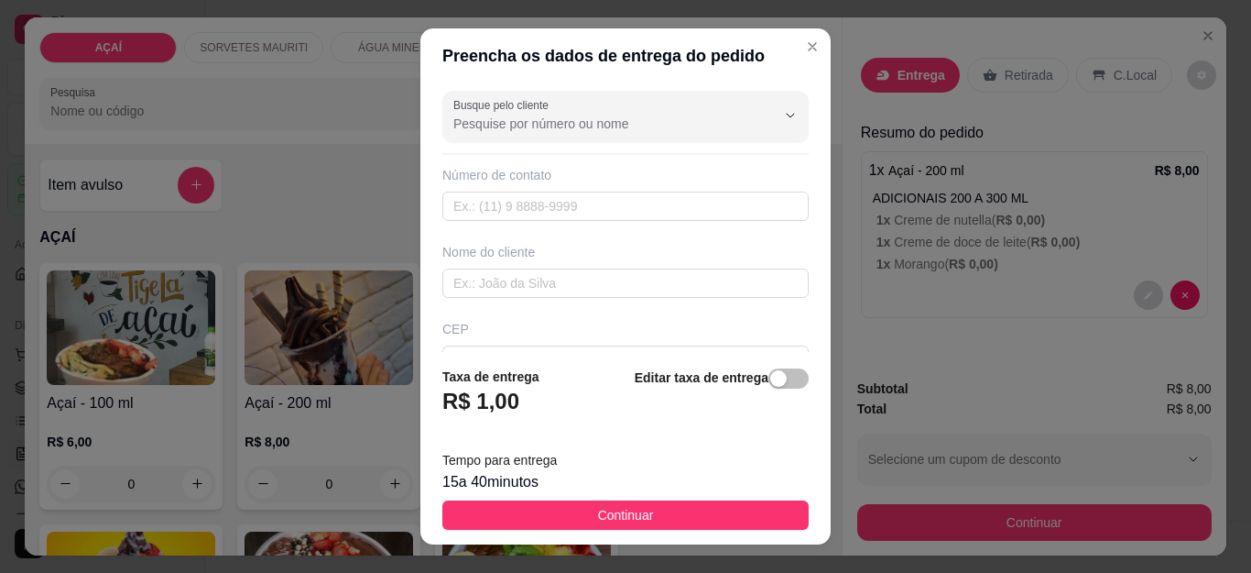
type input "Casa de neilani rua do açude"
click at [585, 185] on div "Número de contato" at bounding box center [626, 193] width 366 height 55
click at [579, 211] on input "text" at bounding box center [626, 205] width 366 height 29
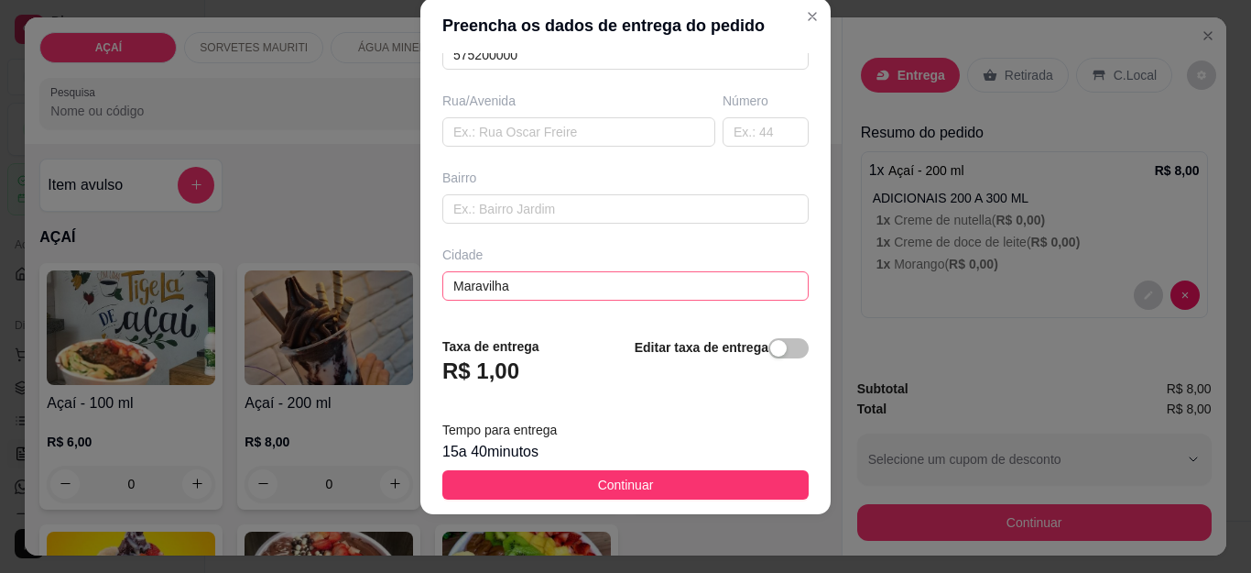
scroll to position [349, 0]
type input "8166-9882"
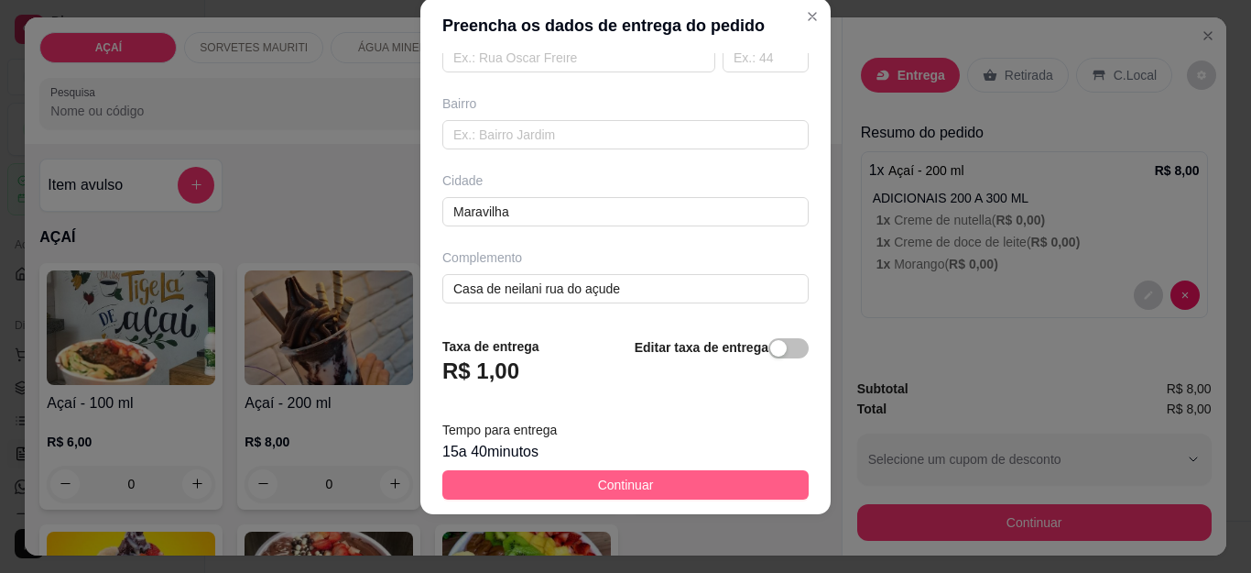
click at [657, 481] on button "Continuar" at bounding box center [626, 484] width 366 height 29
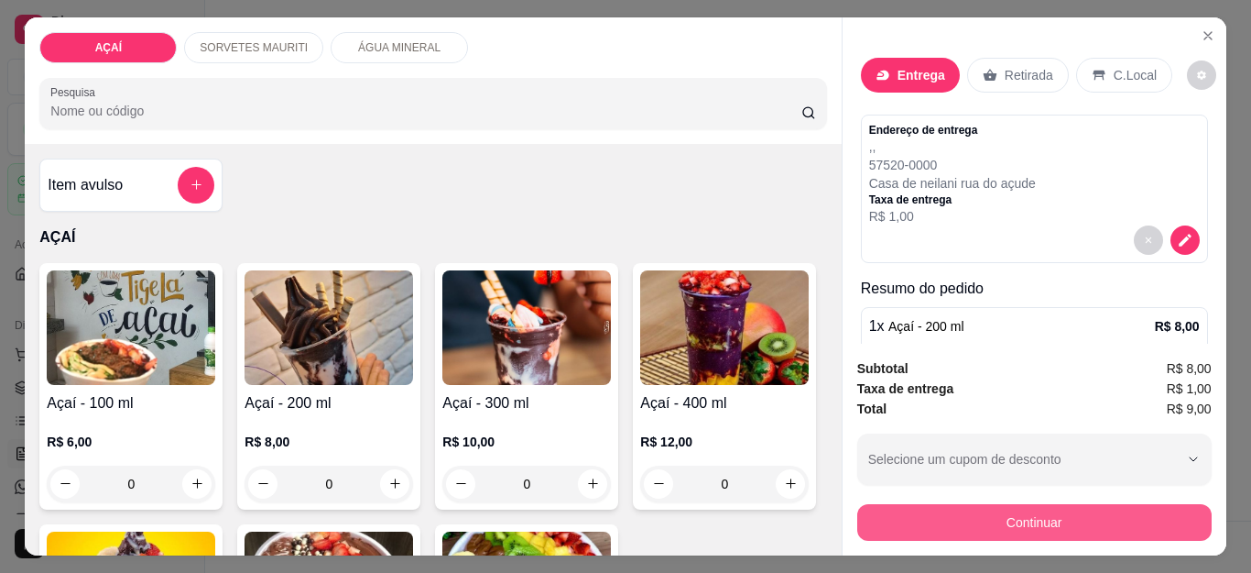
click at [921, 519] on button "Continuar" at bounding box center [1035, 522] width 355 height 37
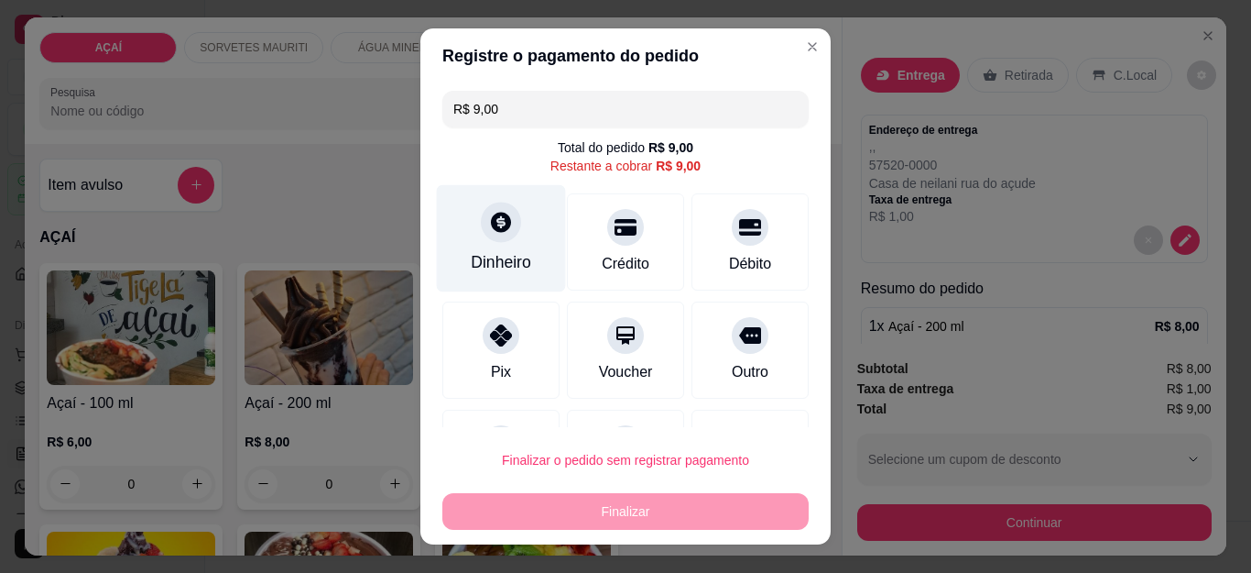
click at [479, 264] on div "Dinheiro" at bounding box center [501, 262] width 60 height 24
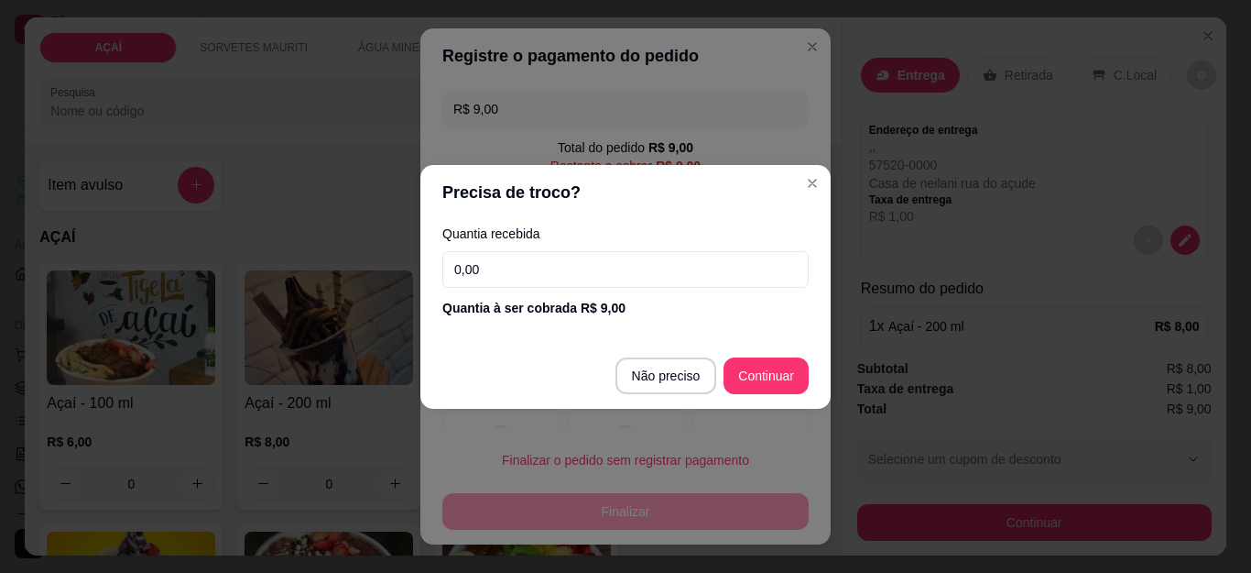
click at [511, 265] on input "0,00" at bounding box center [626, 269] width 366 height 37
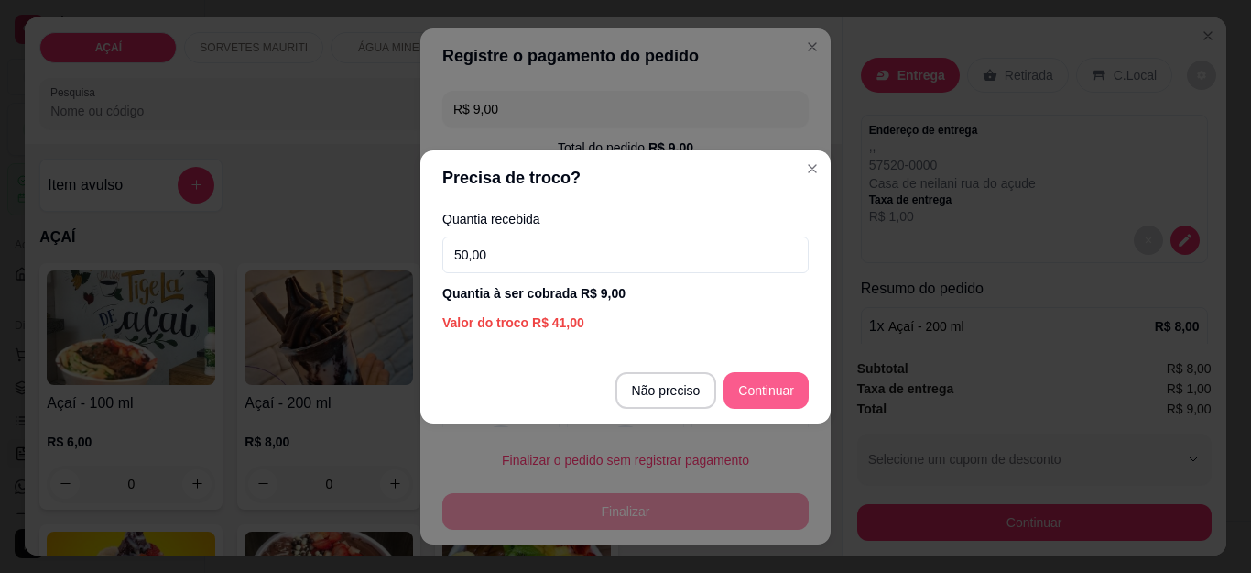
type input "50,00"
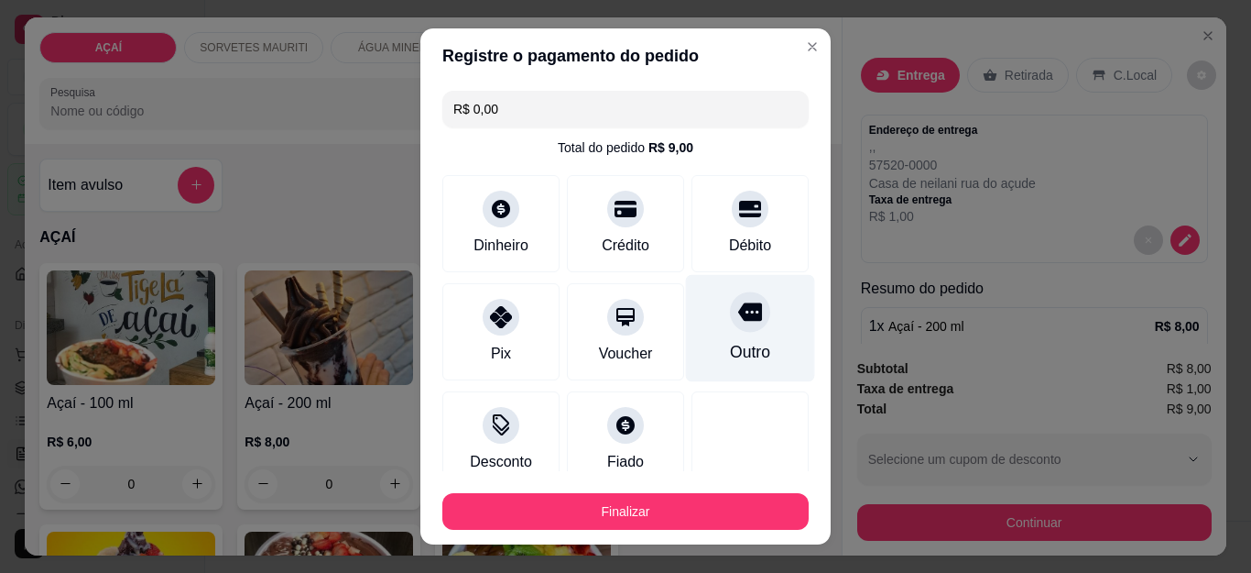
type input "R$ 0,00"
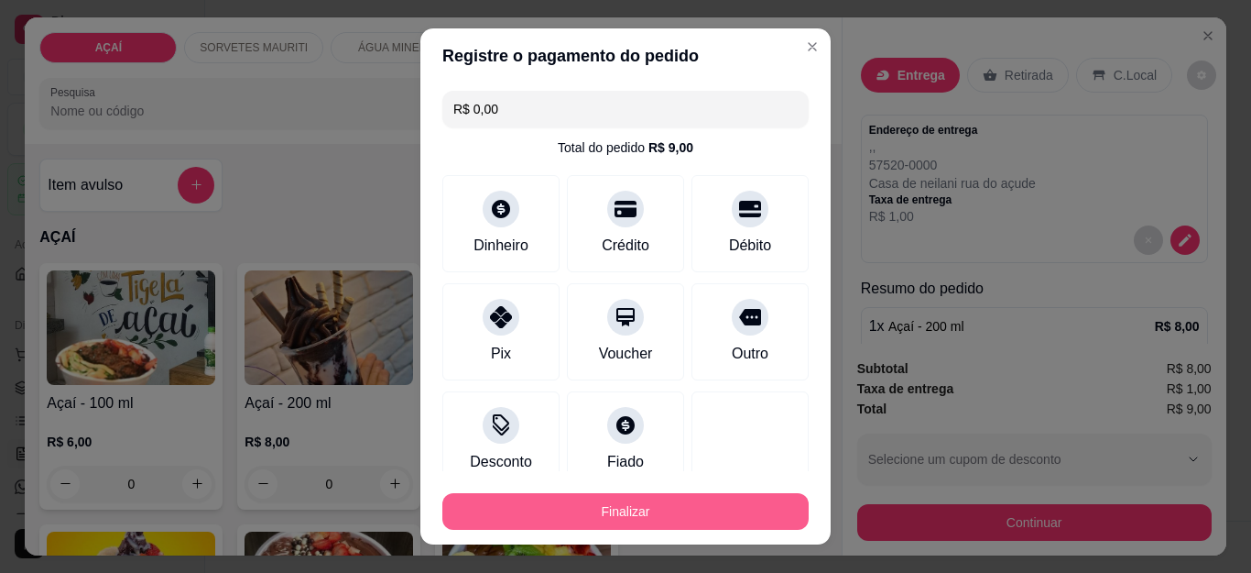
click at [691, 506] on button "Finalizar" at bounding box center [626, 511] width 366 height 37
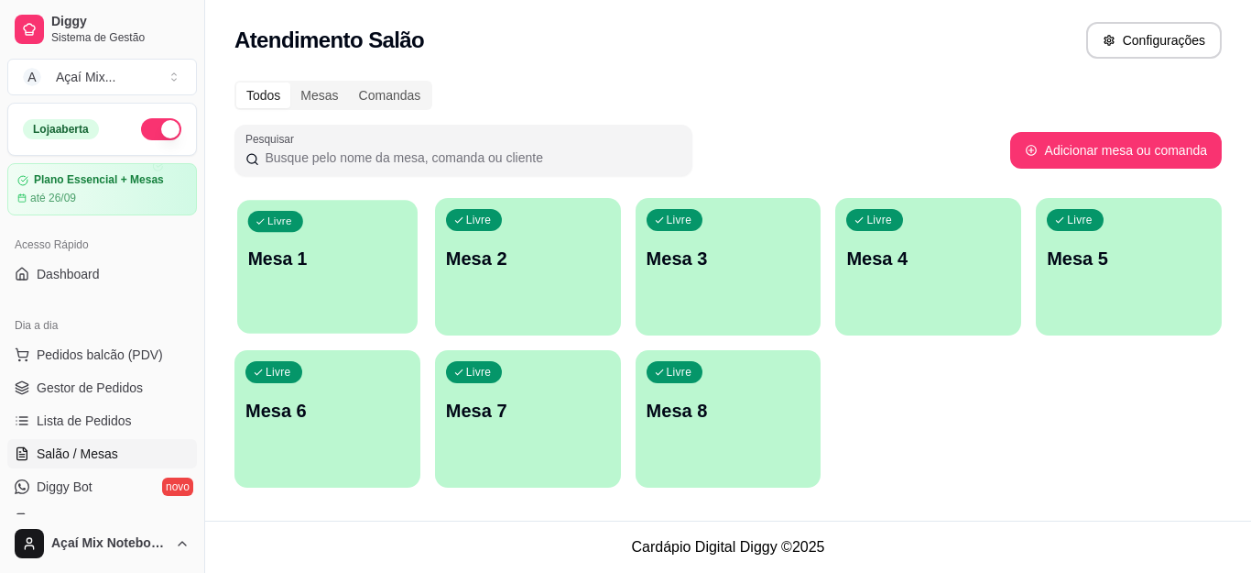
click at [289, 317] on div "button" at bounding box center [327, 321] width 180 height 21
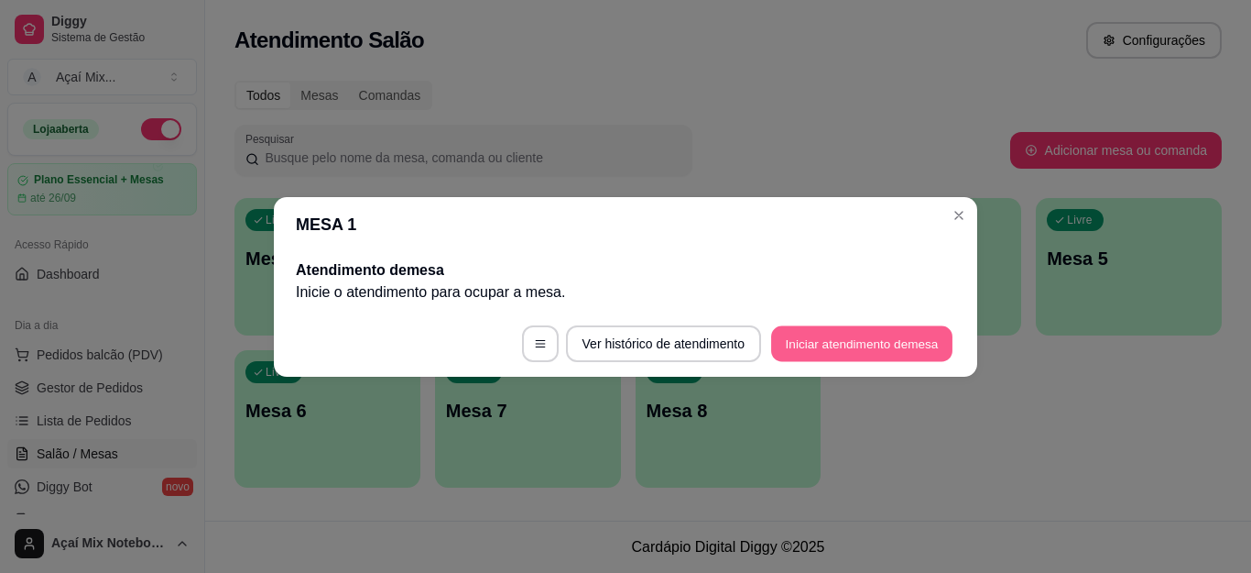
click at [794, 340] on button "Iniciar atendimento de mesa" at bounding box center [861, 343] width 181 height 36
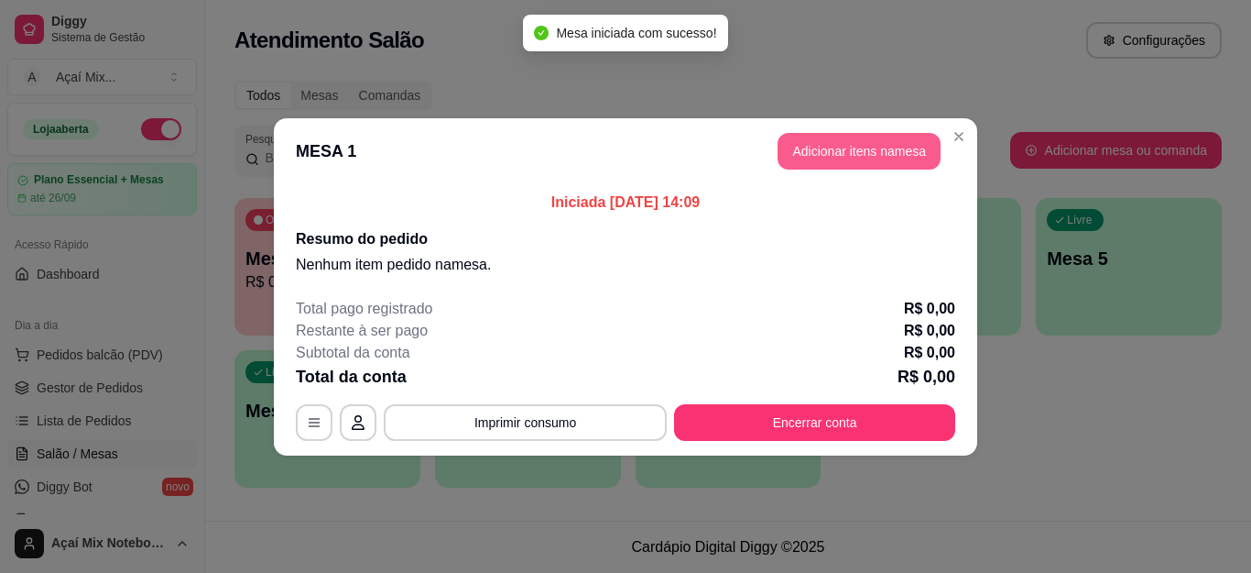
click at [890, 142] on button "Adicionar itens na mesa" at bounding box center [859, 151] width 163 height 37
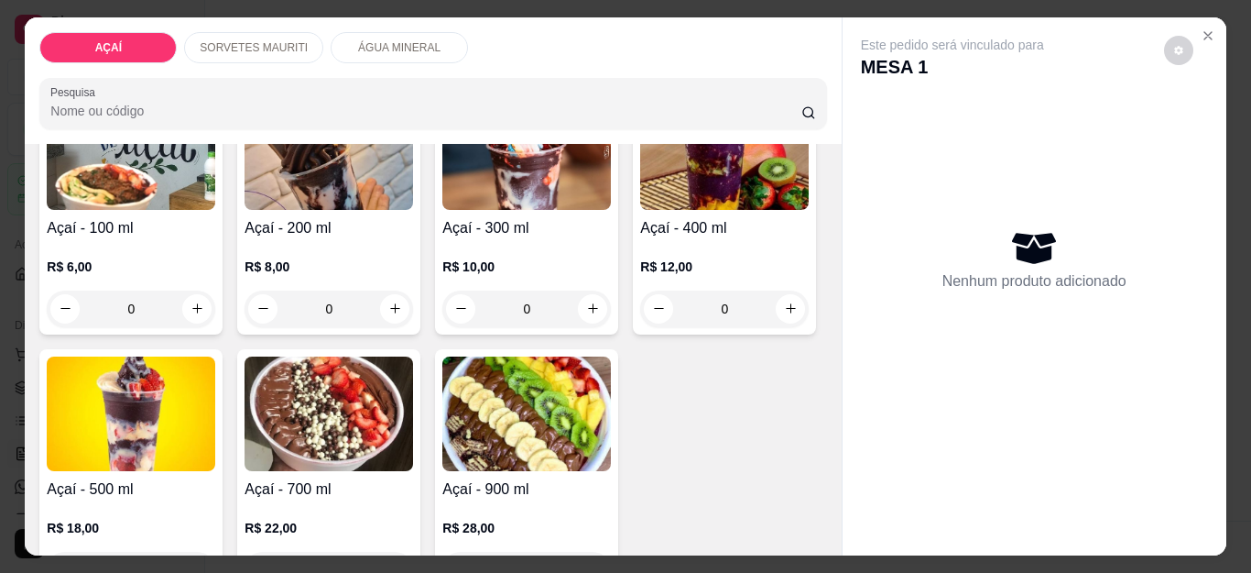
scroll to position [183, 0]
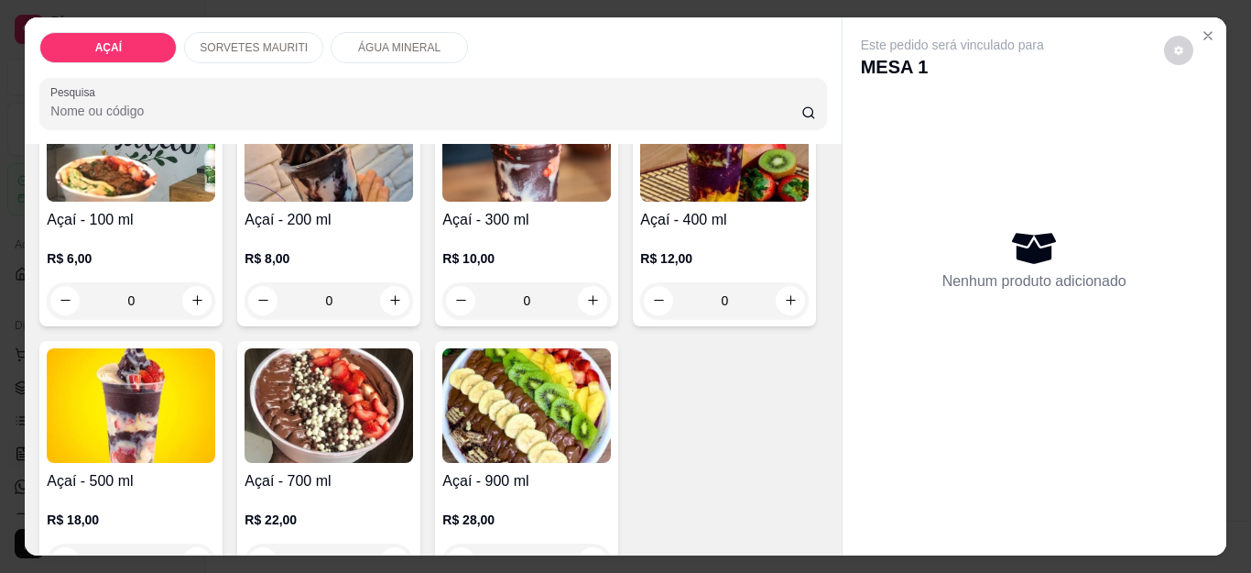
click at [640, 202] on img at bounding box center [724, 144] width 169 height 115
click at [518, 231] on div "R$ 10,00 0" at bounding box center [527, 275] width 169 height 88
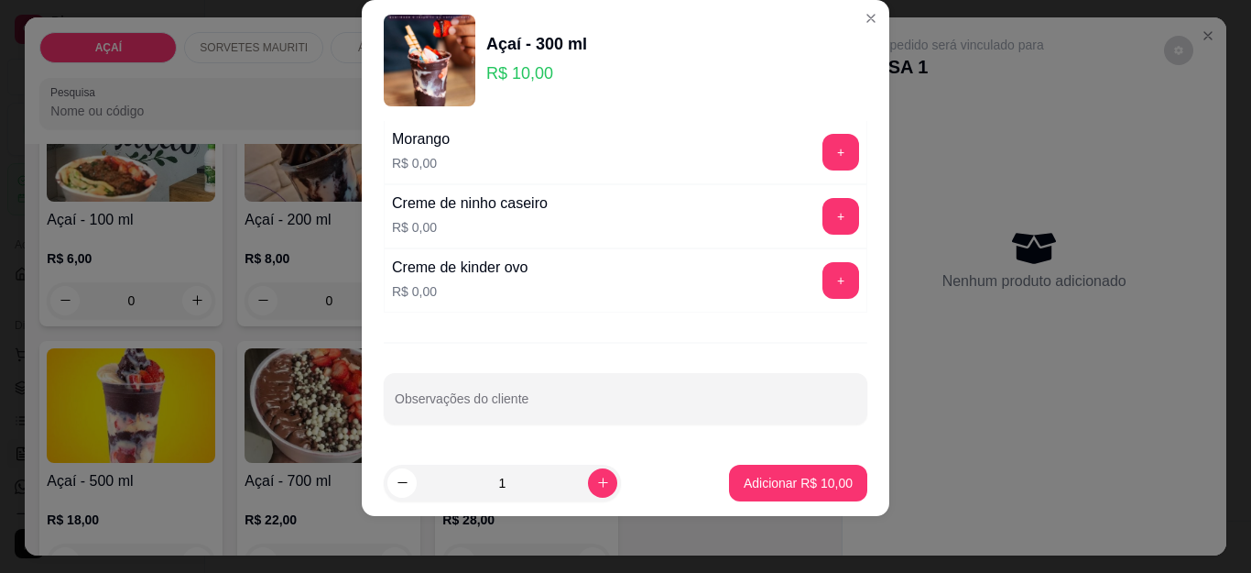
scroll to position [30, 0]
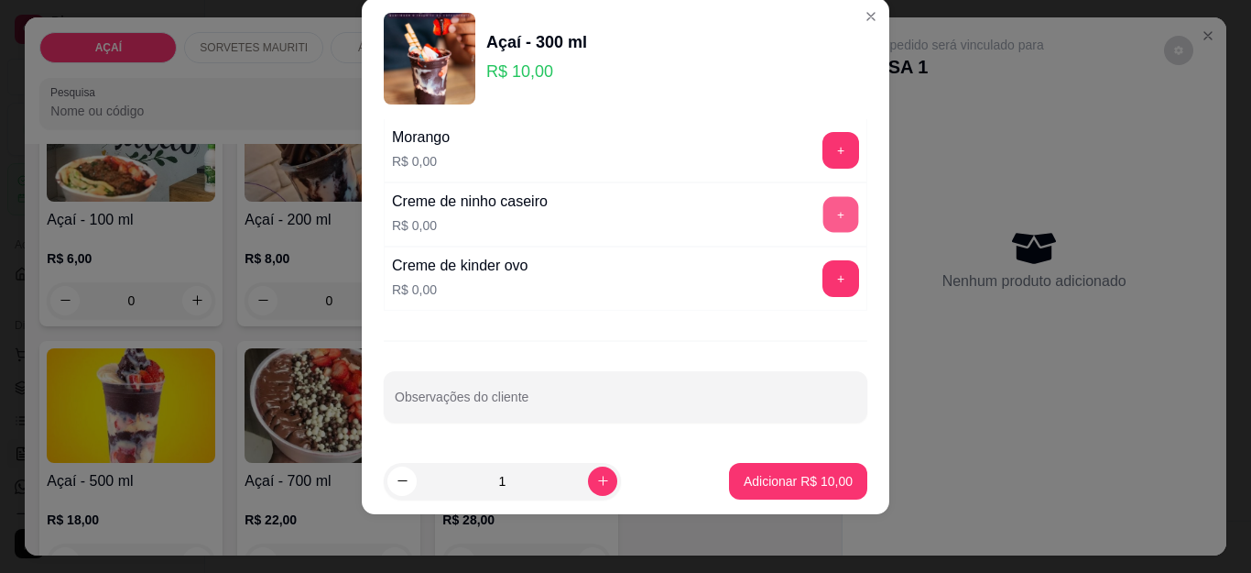
click at [824, 225] on button "+" at bounding box center [842, 215] width 36 height 36
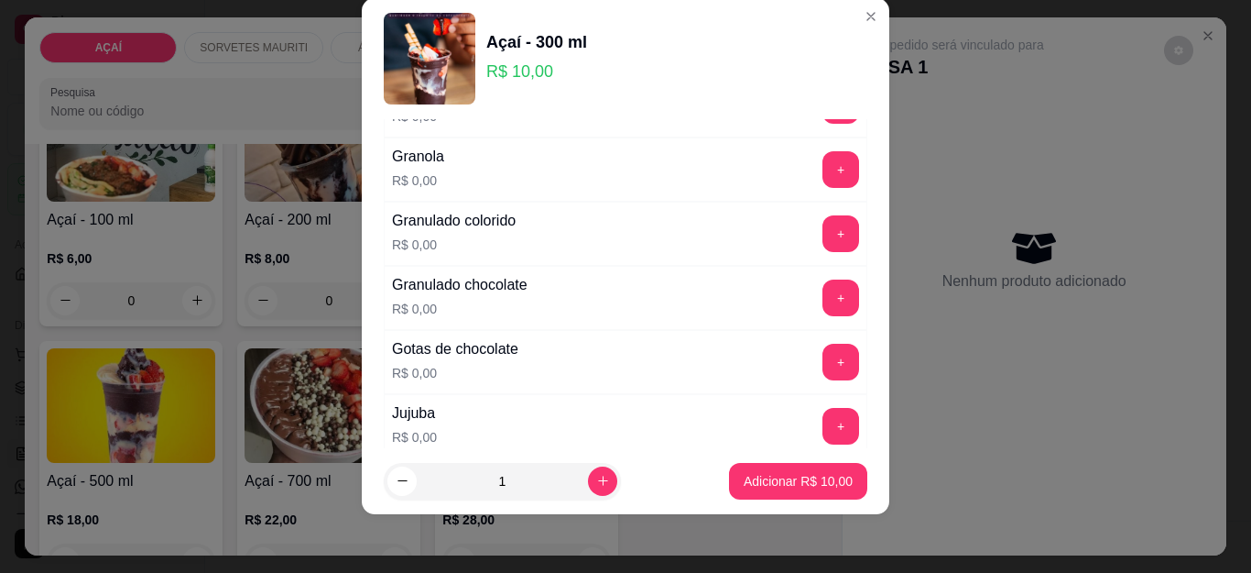
scroll to position [1434, 0]
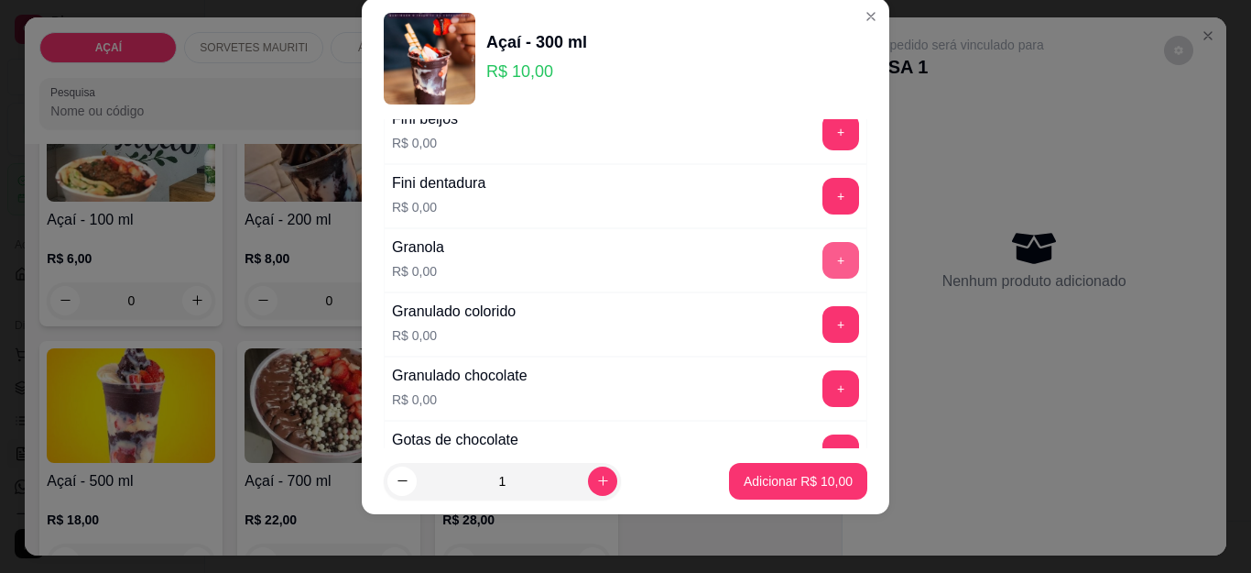
click at [823, 250] on button "+" at bounding box center [841, 260] width 37 height 37
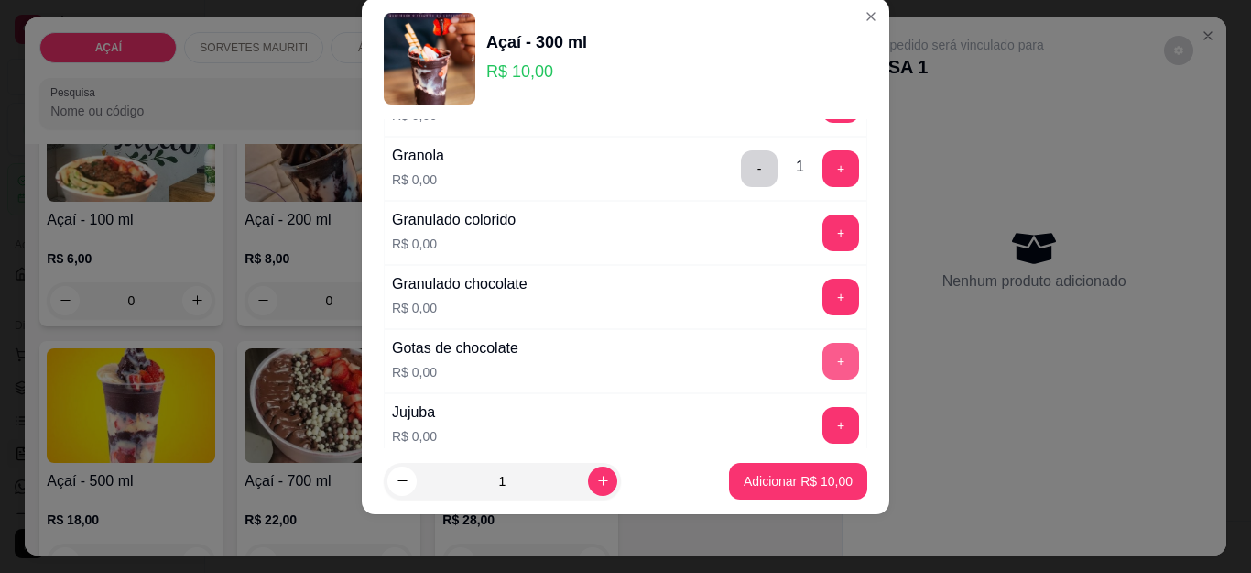
click at [823, 357] on button "+" at bounding box center [841, 361] width 37 height 37
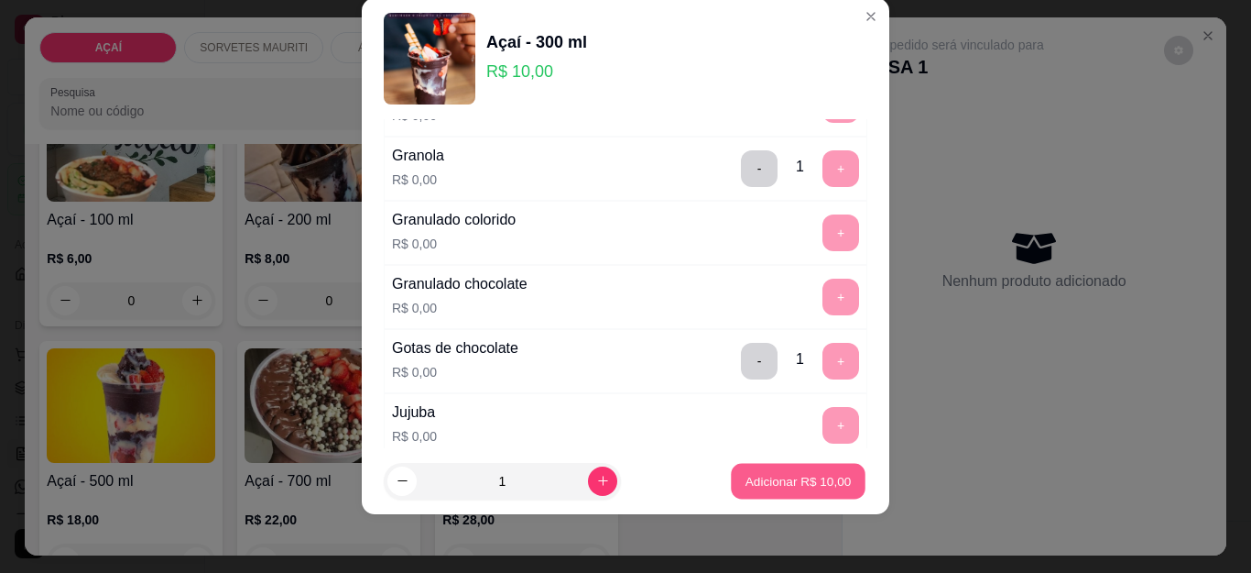
click at [776, 484] on p "Adicionar R$ 10,00" at bounding box center [799, 480] width 106 height 17
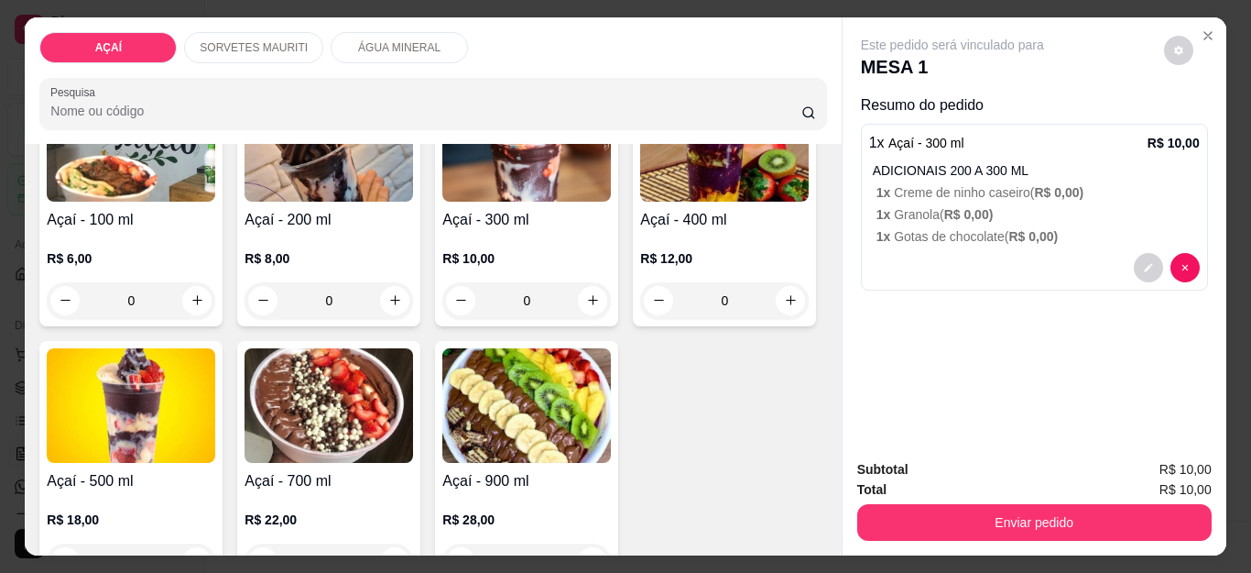
click at [443, 214] on h4 "Açaí - 300 ml" at bounding box center [527, 220] width 169 height 22
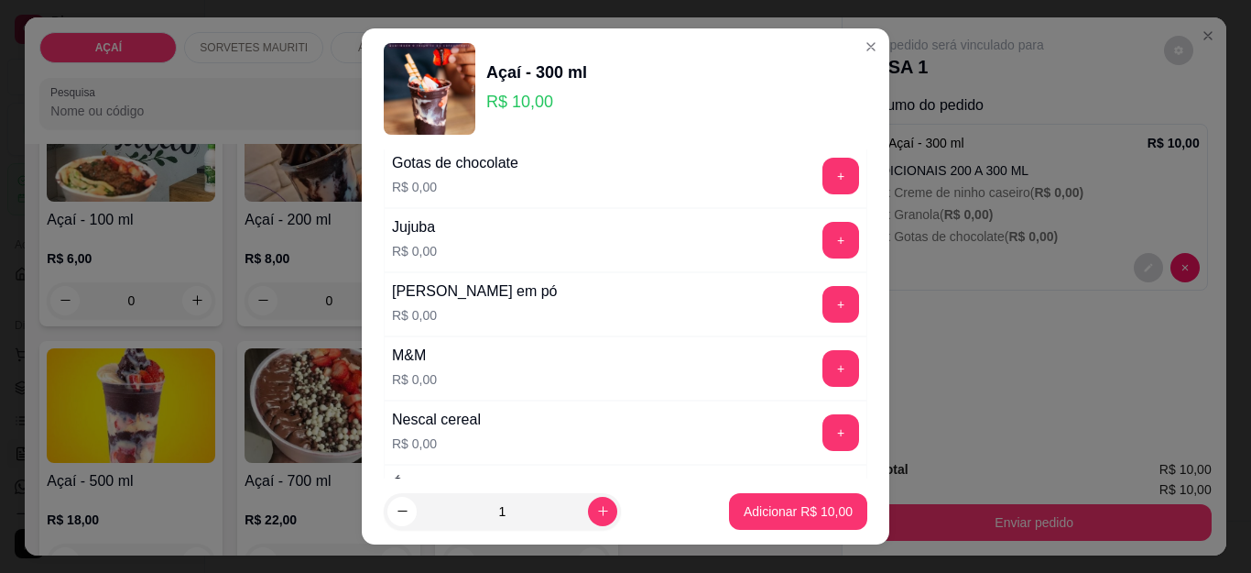
scroll to position [1924, 0]
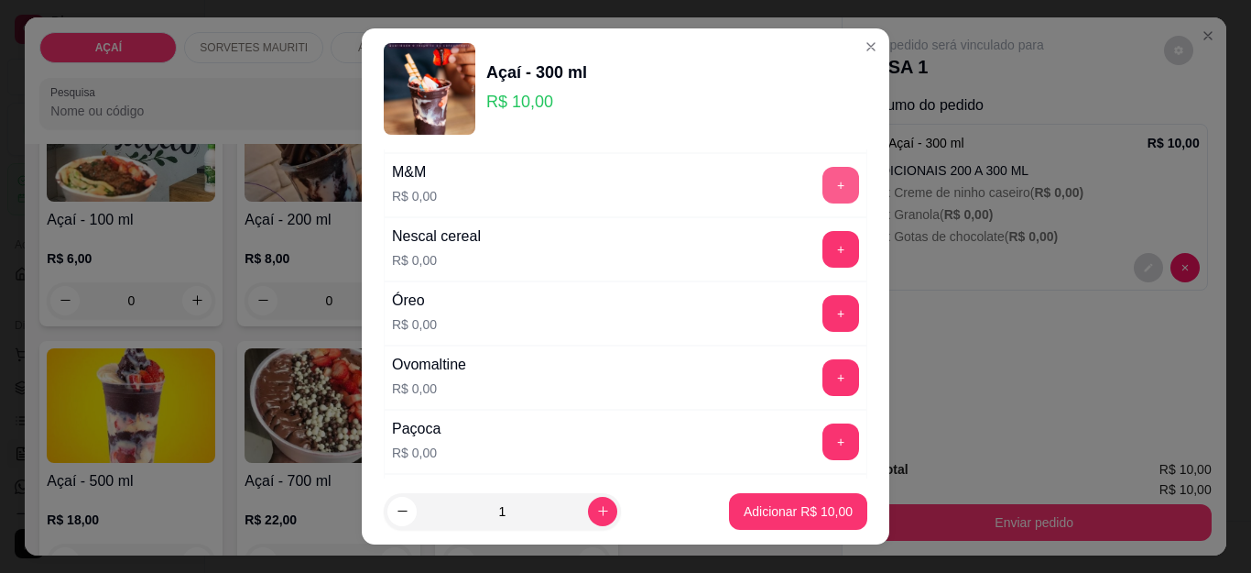
click at [823, 177] on button "+" at bounding box center [841, 185] width 37 height 37
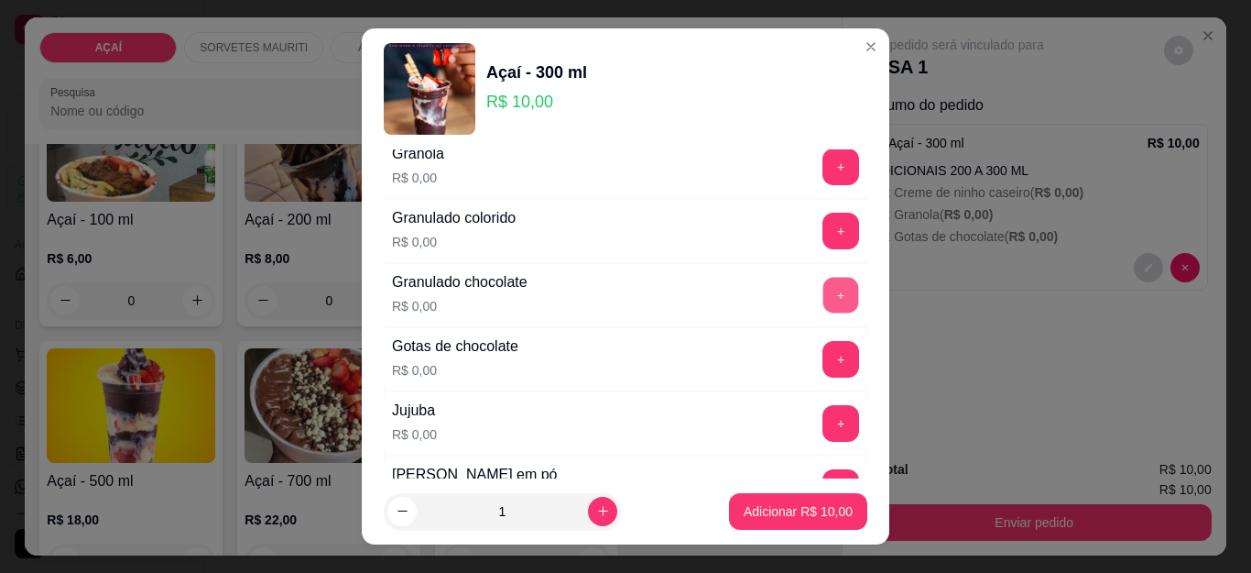
click at [824, 302] on button "+" at bounding box center [842, 296] width 36 height 36
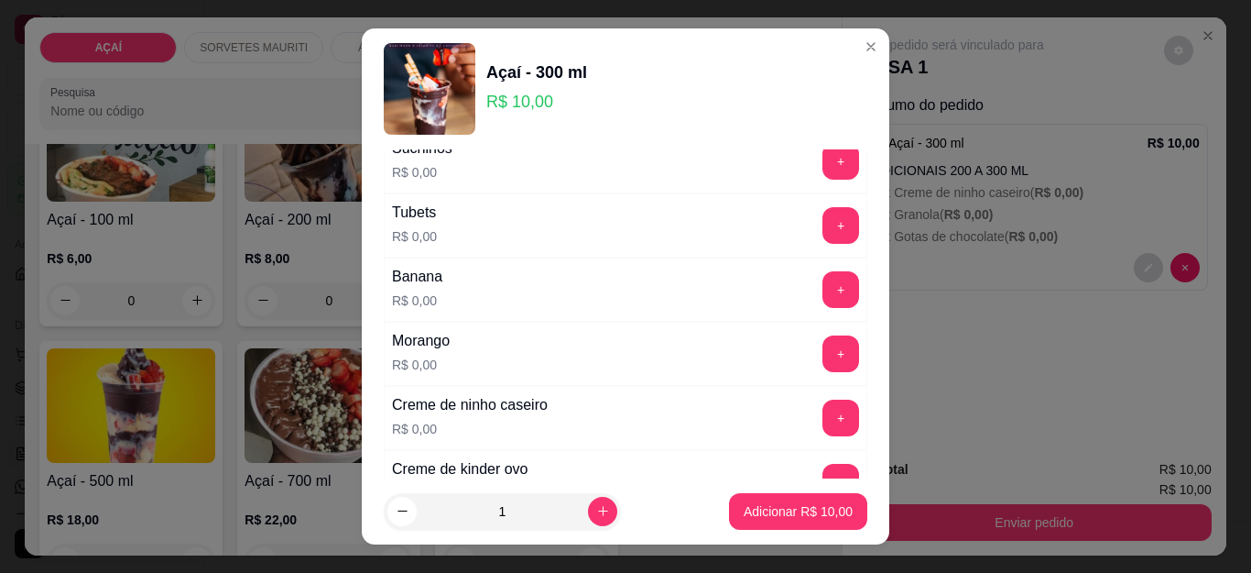
scroll to position [2258, 0]
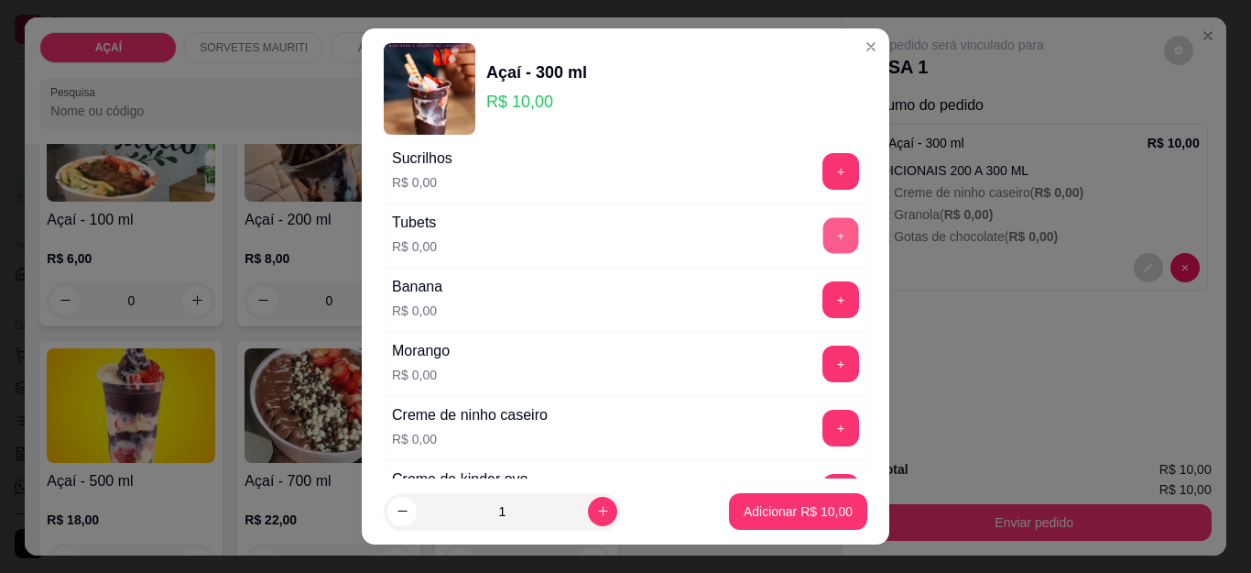
click at [824, 247] on button "+" at bounding box center [842, 236] width 36 height 36
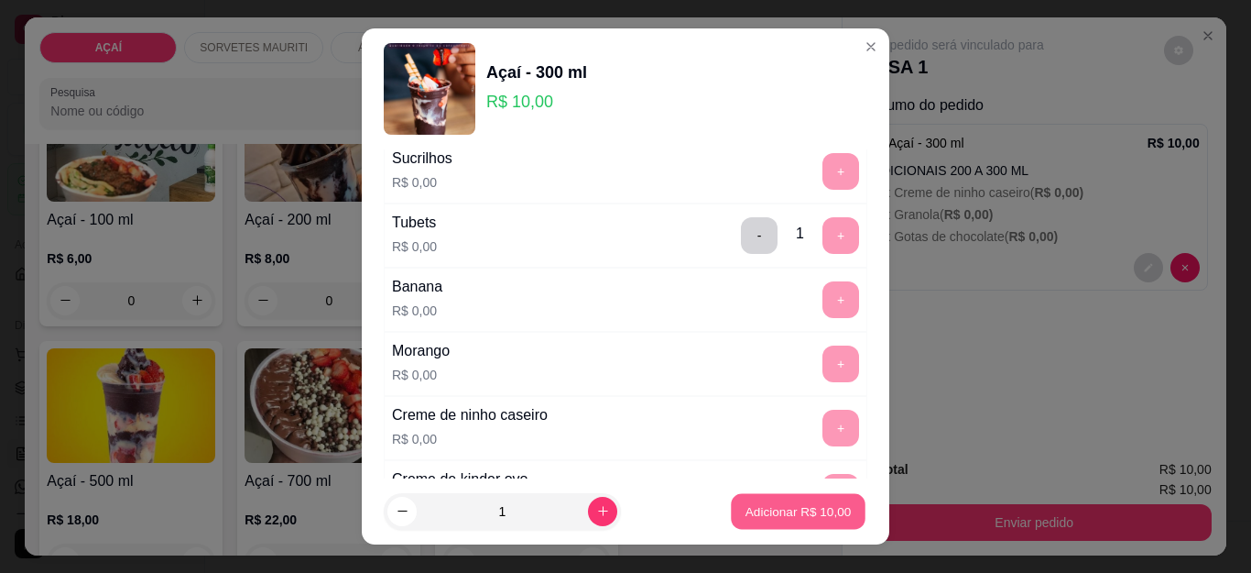
click at [787, 508] on p "Adicionar R$ 10,00" at bounding box center [799, 510] width 106 height 17
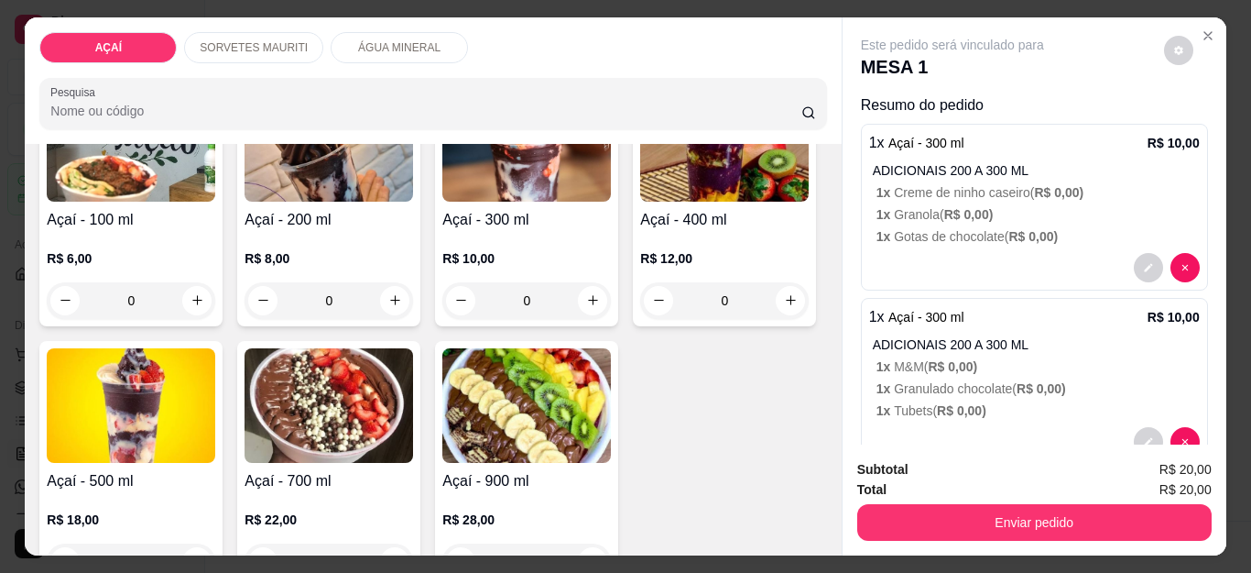
click at [945, 207] on span "R$ 0,00 )" at bounding box center [969, 214] width 49 height 15
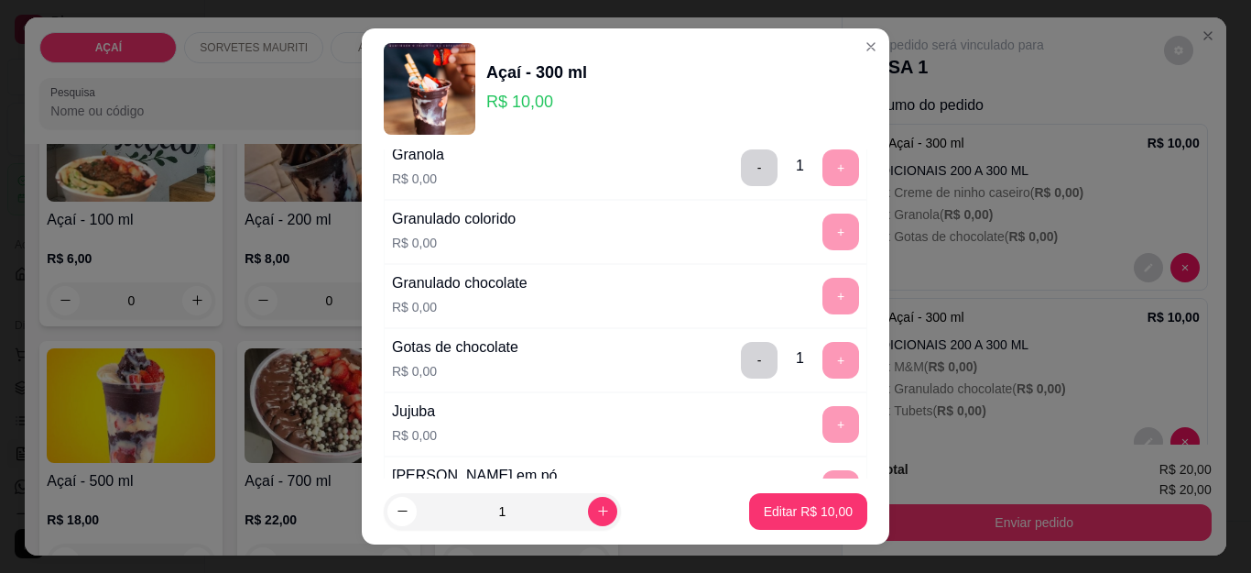
scroll to position [1557, 0]
click at [742, 366] on button "-" at bounding box center [760, 360] width 36 height 36
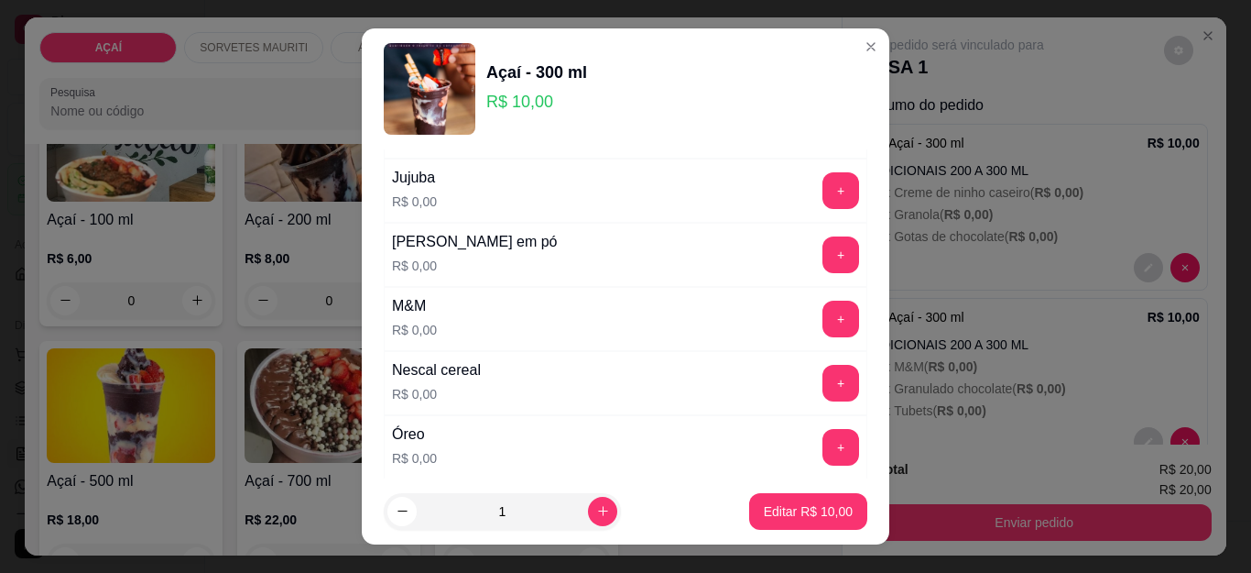
scroll to position [1832, 0]
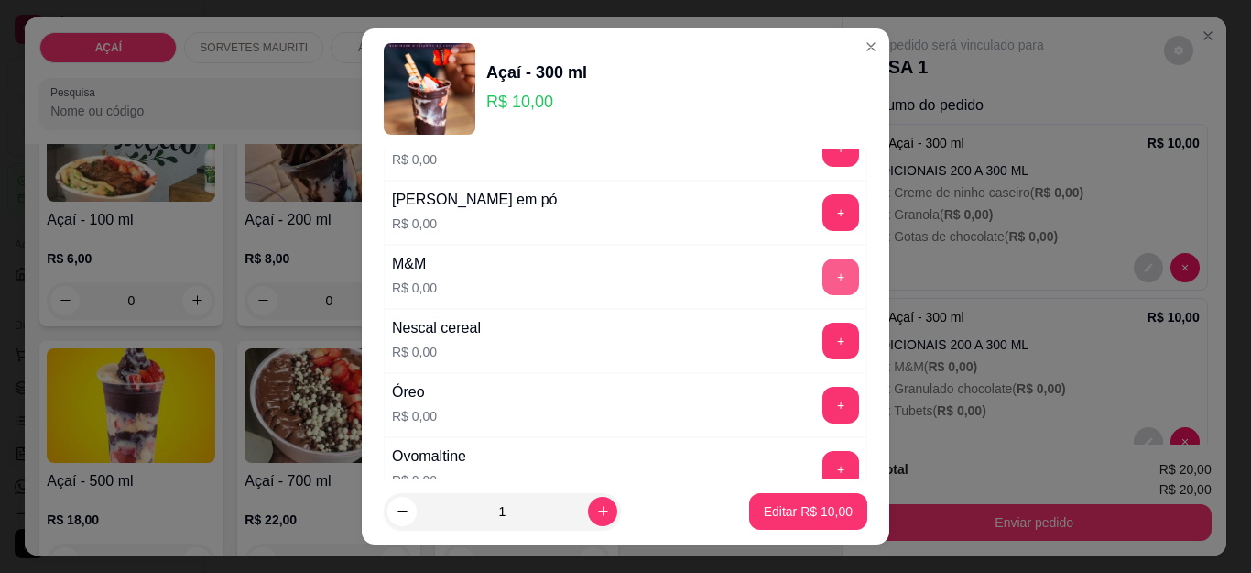
click at [823, 280] on button "+" at bounding box center [841, 276] width 37 height 37
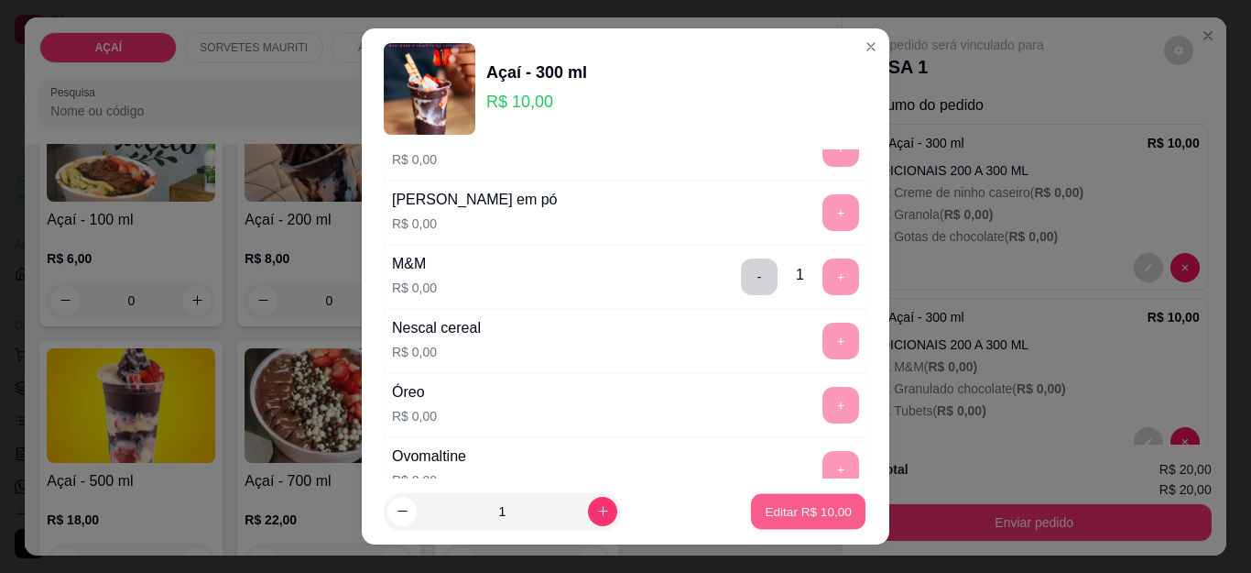
click at [777, 512] on p "Editar R$ 10,00" at bounding box center [808, 510] width 86 height 17
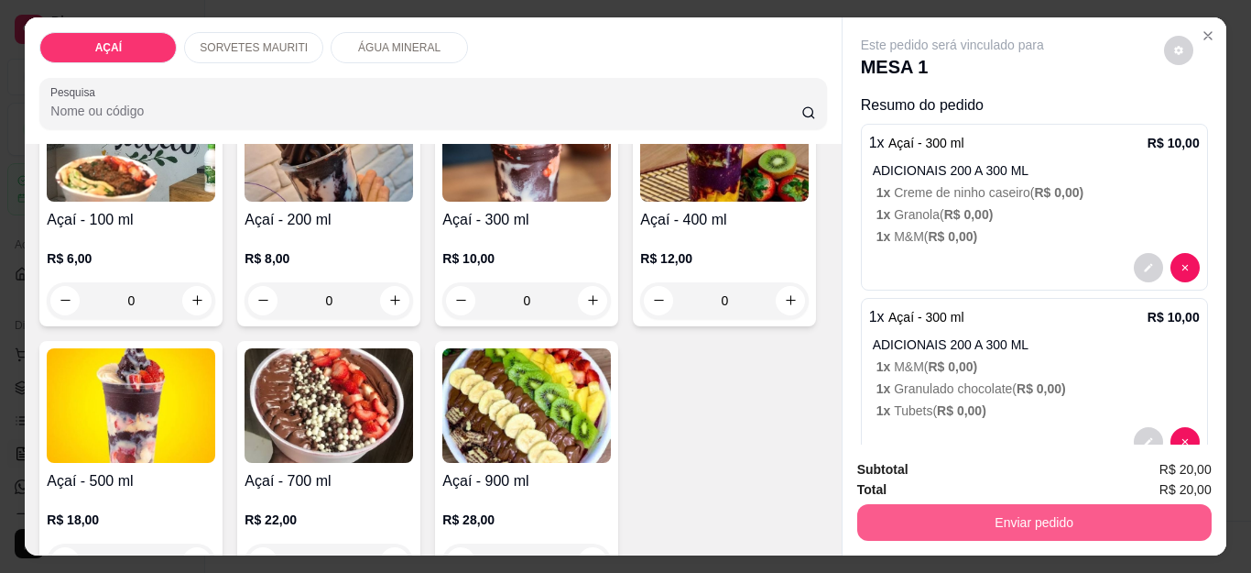
click at [989, 504] on button "Enviar pedido" at bounding box center [1035, 522] width 355 height 37
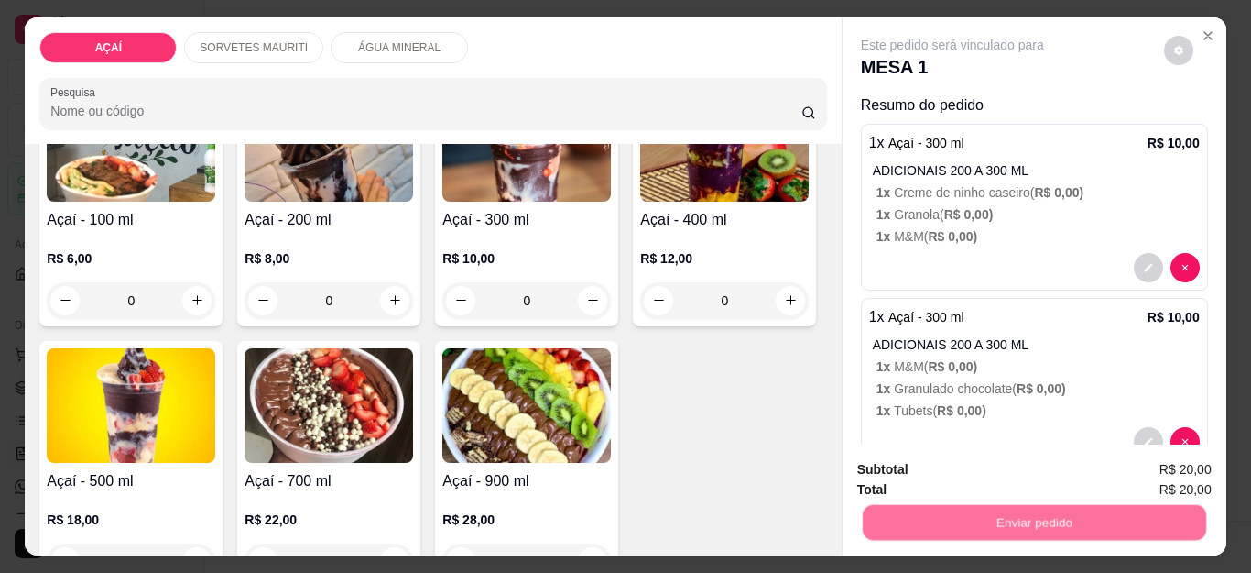
click at [994, 469] on button "Não registrar e enviar pedido" at bounding box center [973, 470] width 191 height 35
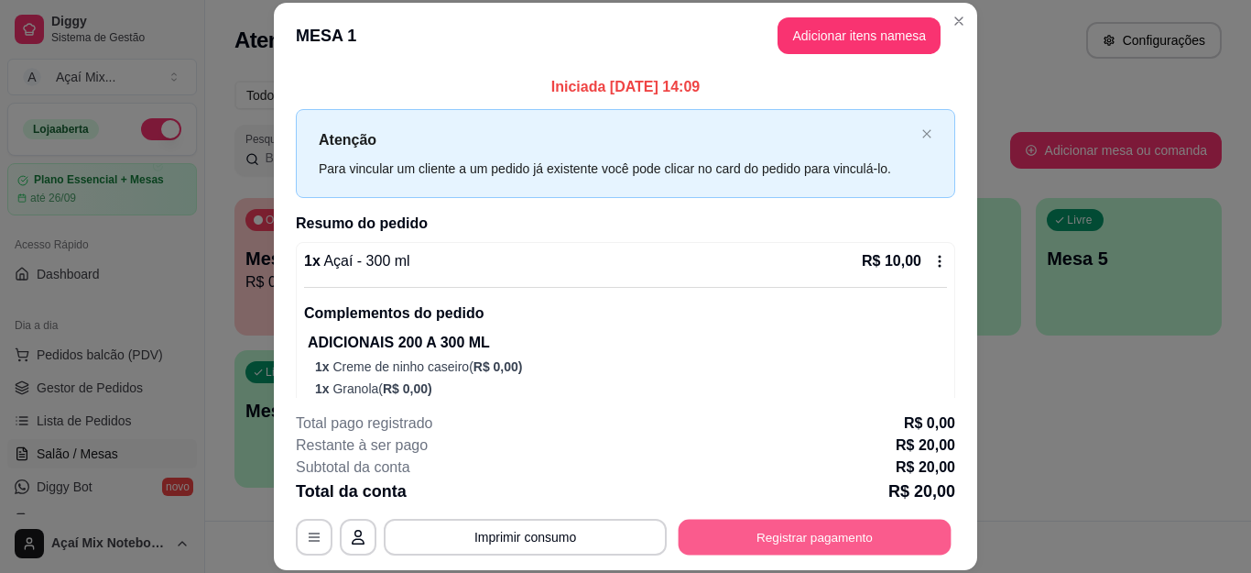
click at [711, 554] on button "Registrar pagamento" at bounding box center [815, 537] width 273 height 36
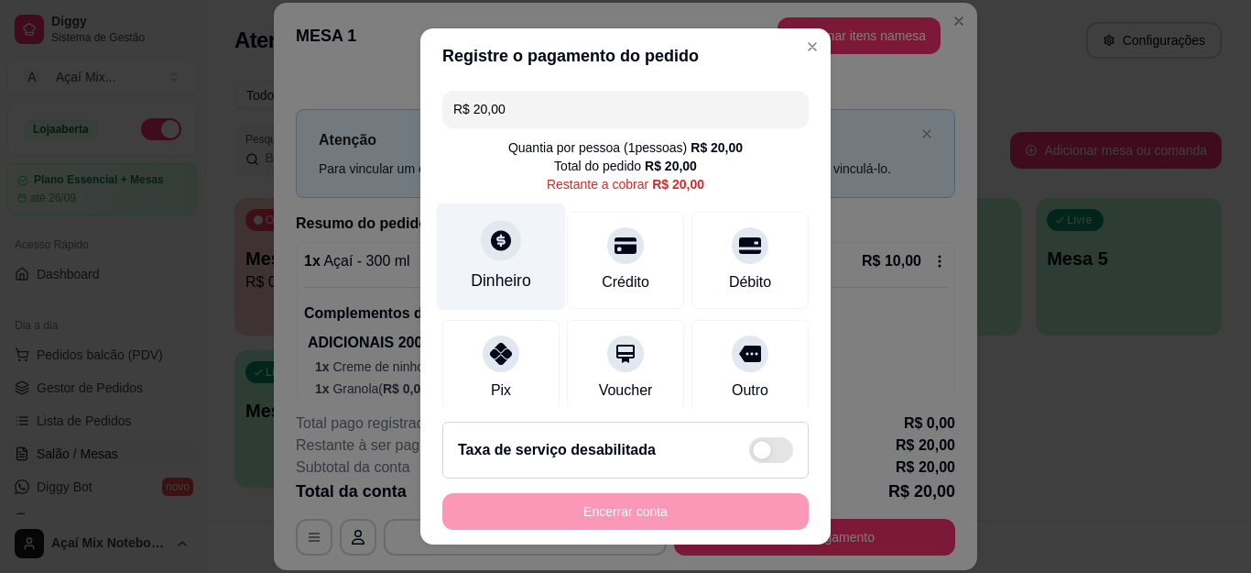
click at [510, 268] on div "Dinheiro" at bounding box center [501, 256] width 129 height 107
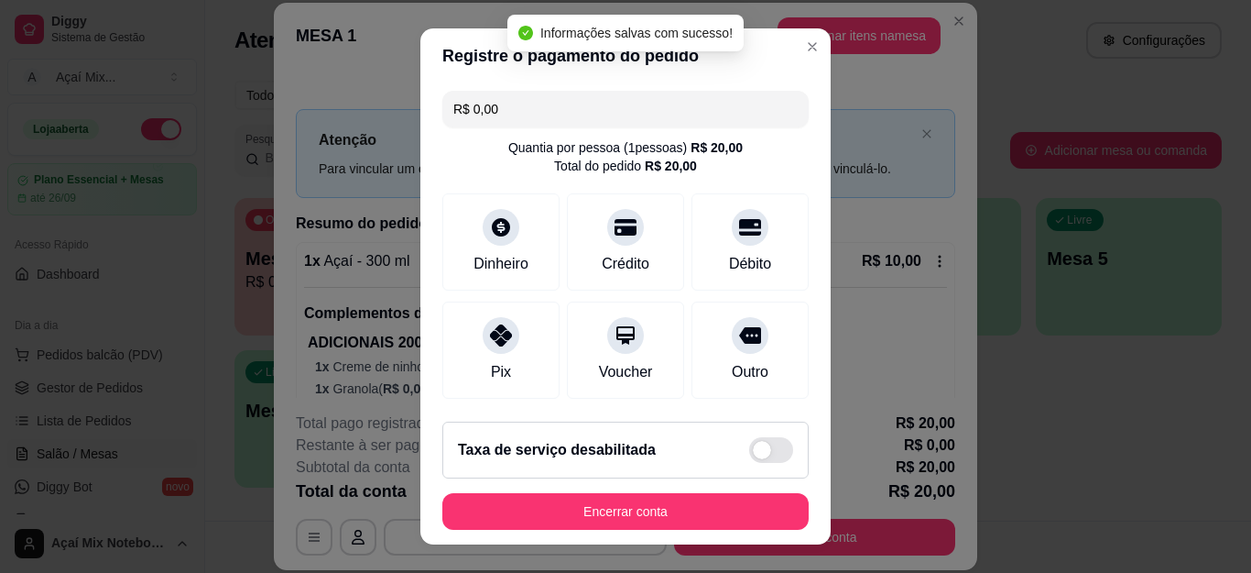
type input "R$ 0,00"
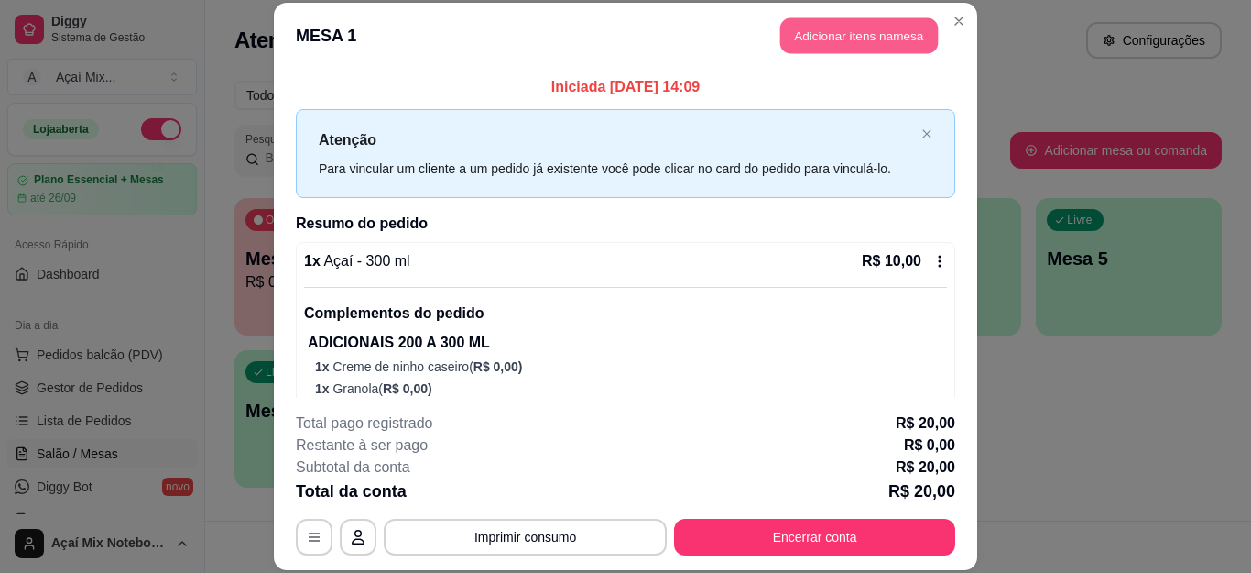
click at [861, 36] on button "Adicionar itens na mesa" at bounding box center [860, 36] width 158 height 36
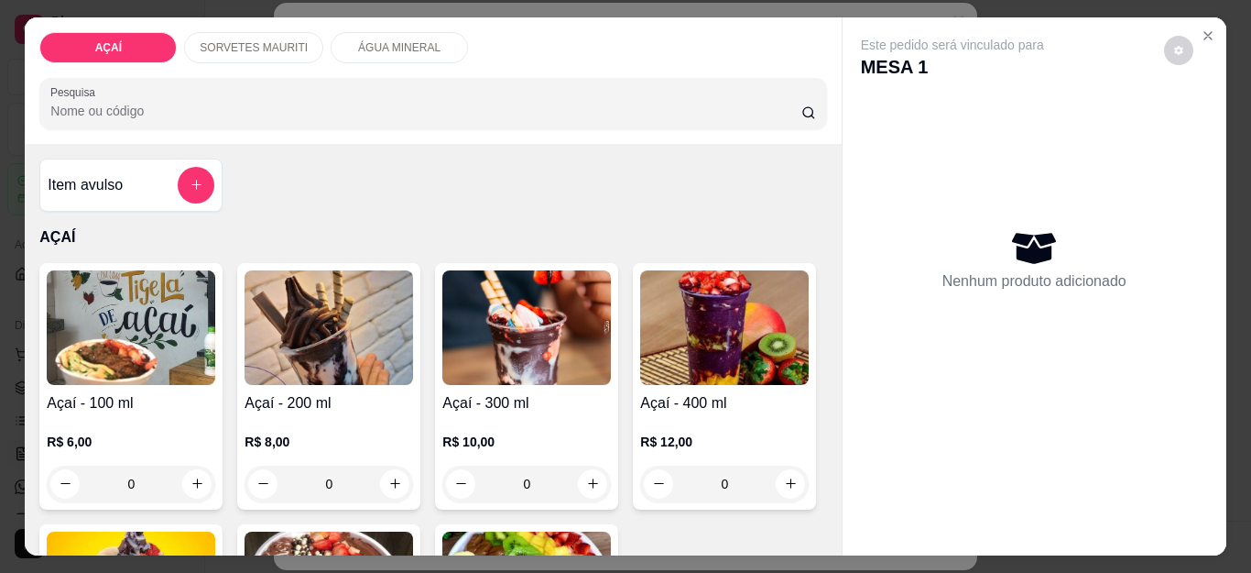
click at [263, 432] on p "R$ 8,00" at bounding box center [329, 441] width 169 height 18
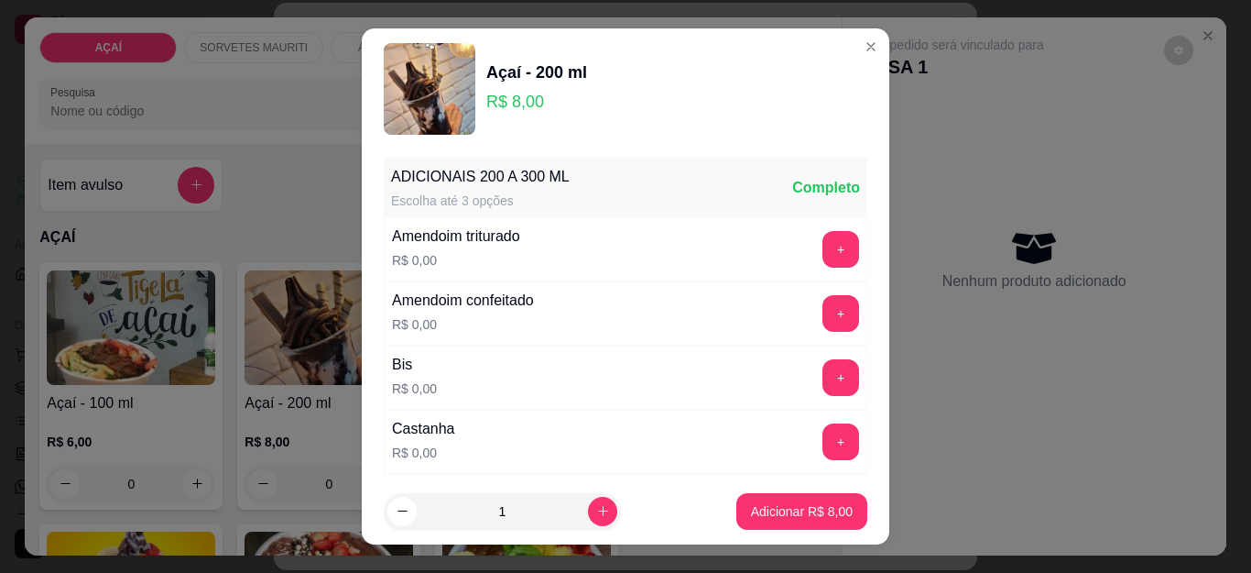
scroll to position [92, 0]
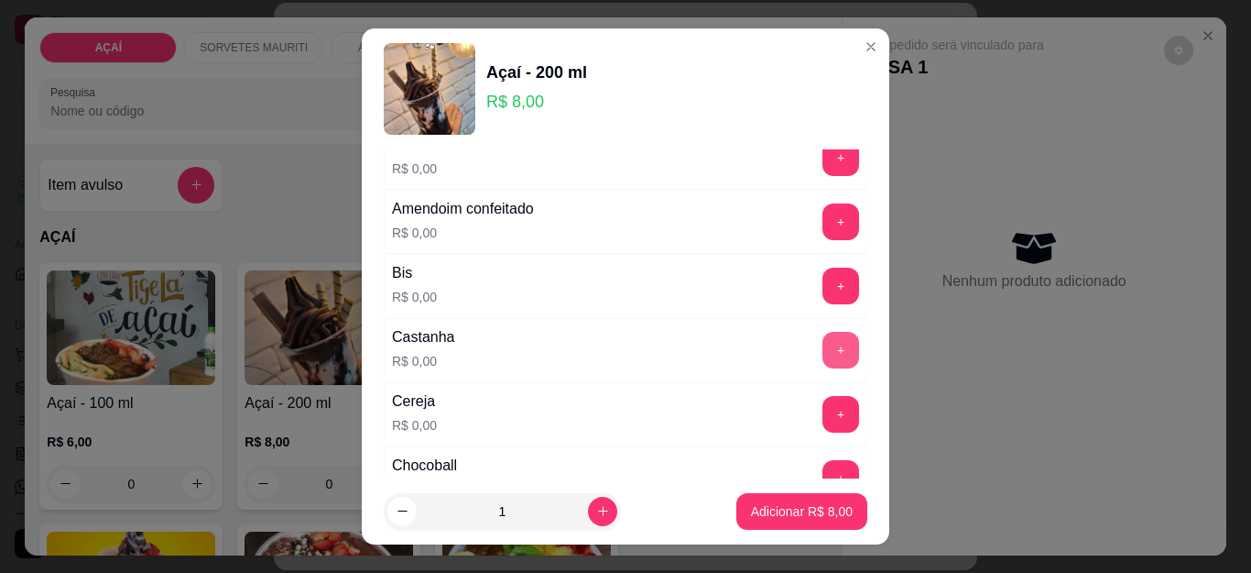
click at [823, 347] on button "+" at bounding box center [841, 350] width 37 height 37
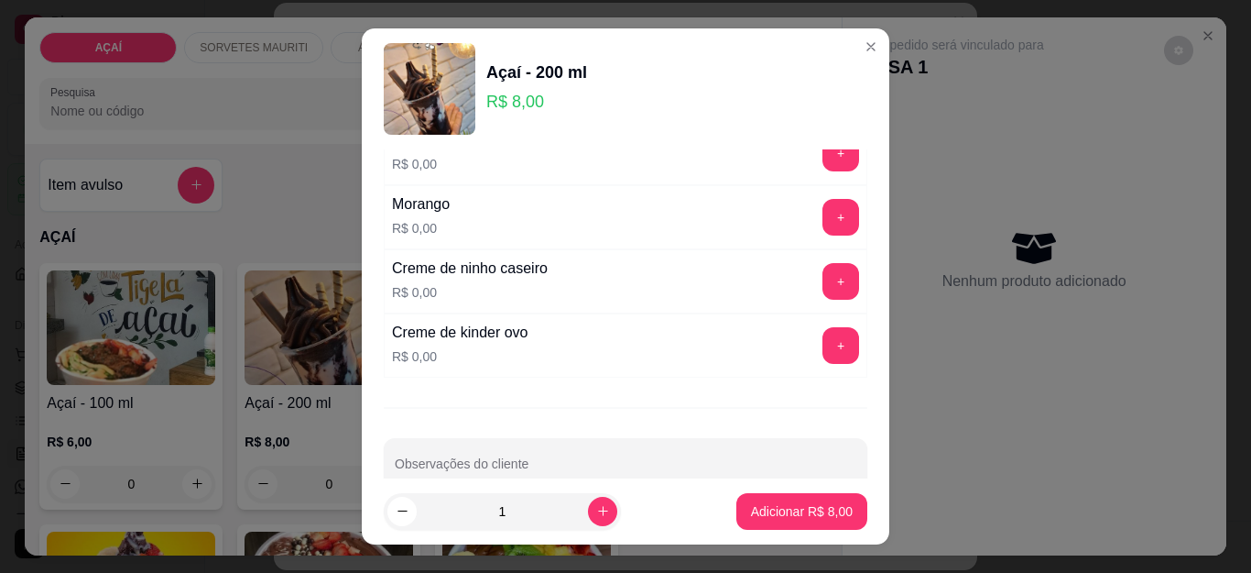
scroll to position [2442, 0]
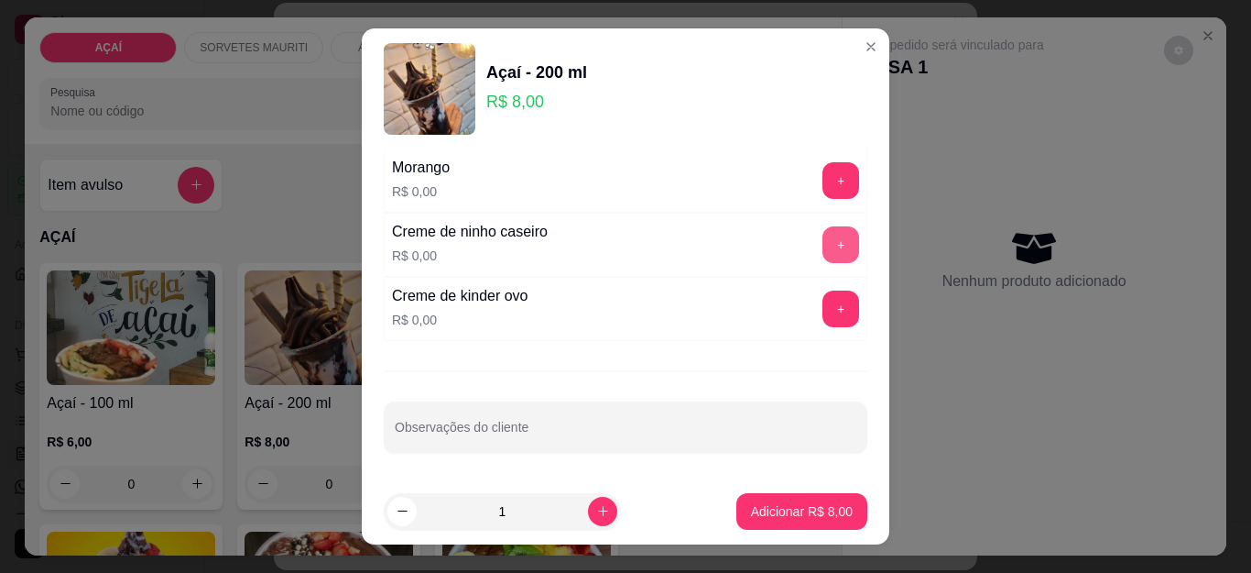
click at [823, 236] on button "+" at bounding box center [841, 244] width 37 height 37
click at [824, 236] on button "+" at bounding box center [842, 245] width 36 height 36
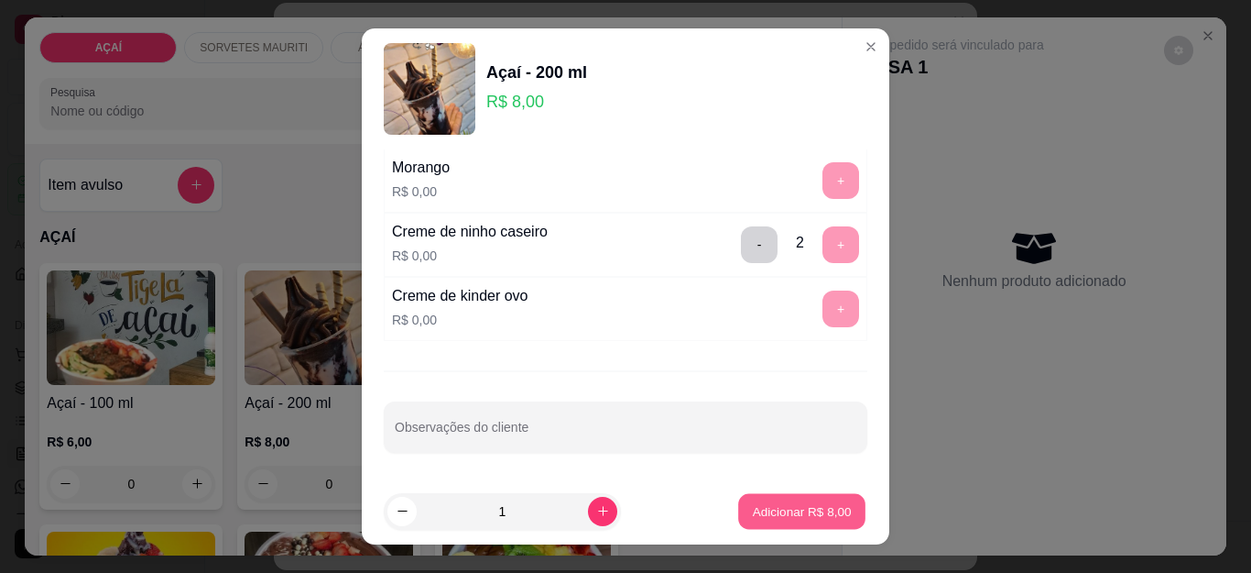
click at [788, 510] on p "Adicionar R$ 8,00" at bounding box center [801, 510] width 99 height 17
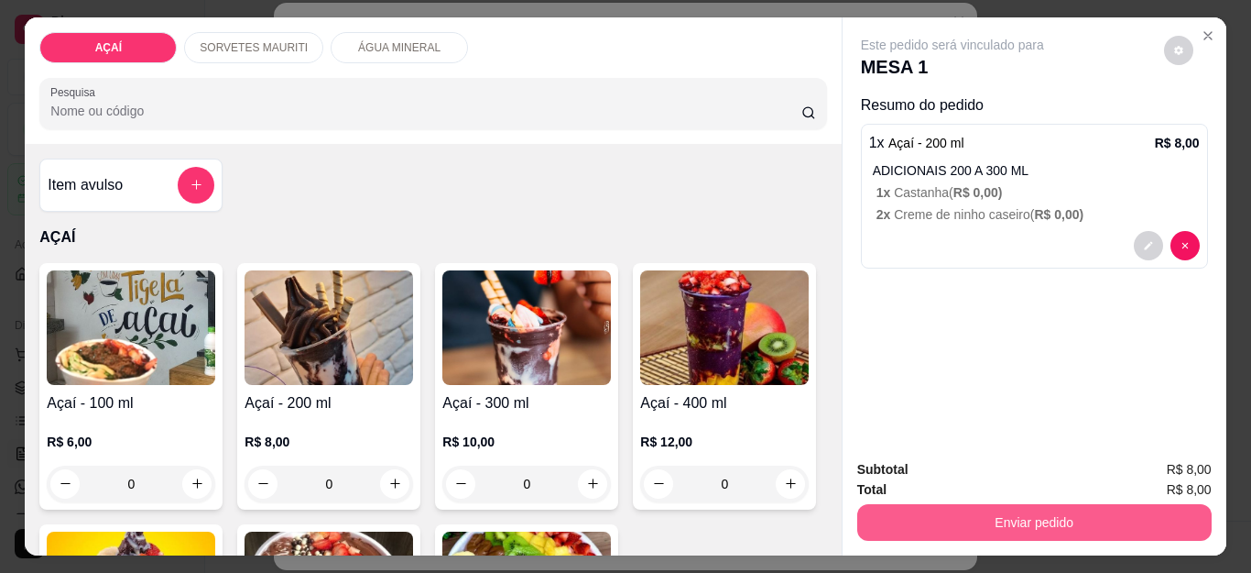
click at [960, 510] on button "Enviar pedido" at bounding box center [1035, 522] width 355 height 37
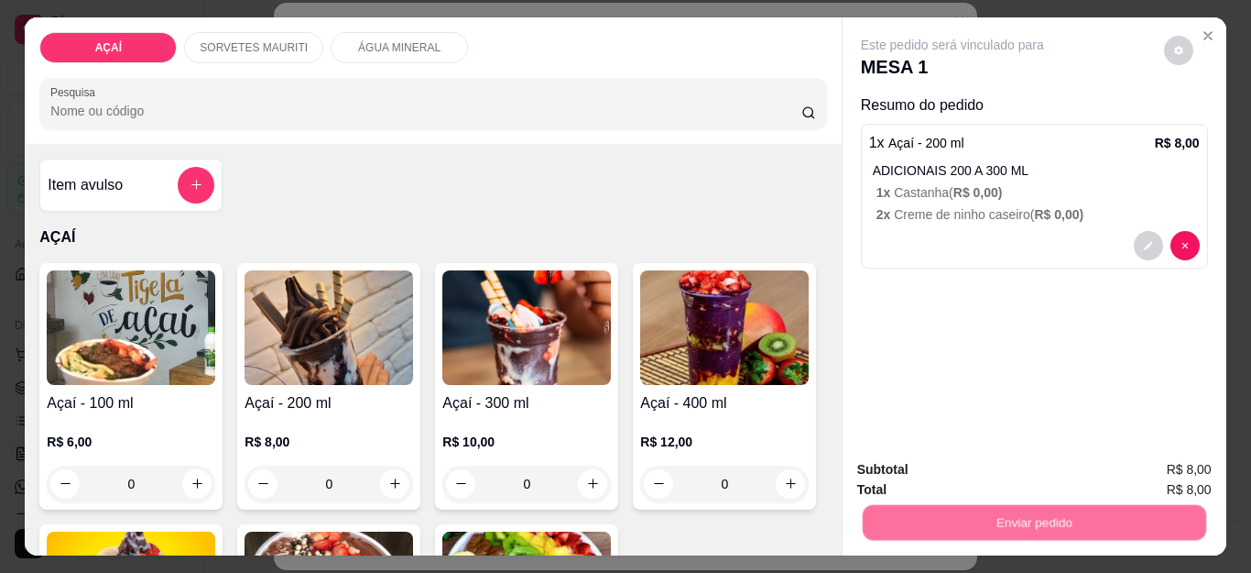
click at [974, 499] on div "Enviar pedido" at bounding box center [1035, 519] width 355 height 41
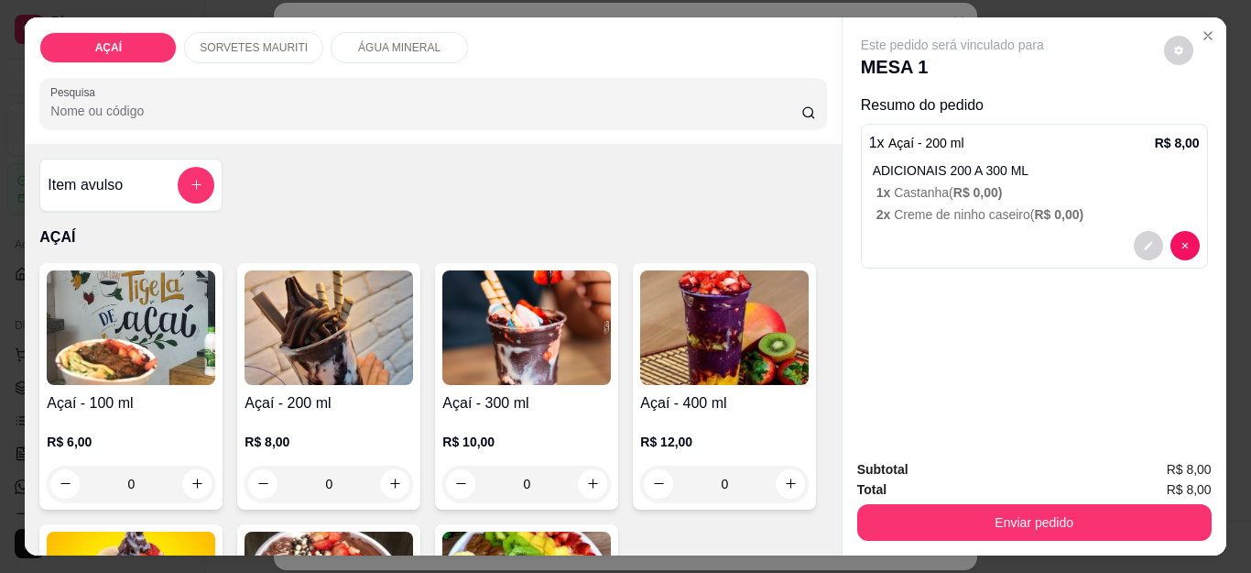
click at [963, 456] on button "Não registrar e enviar pedido" at bounding box center [972, 470] width 185 height 34
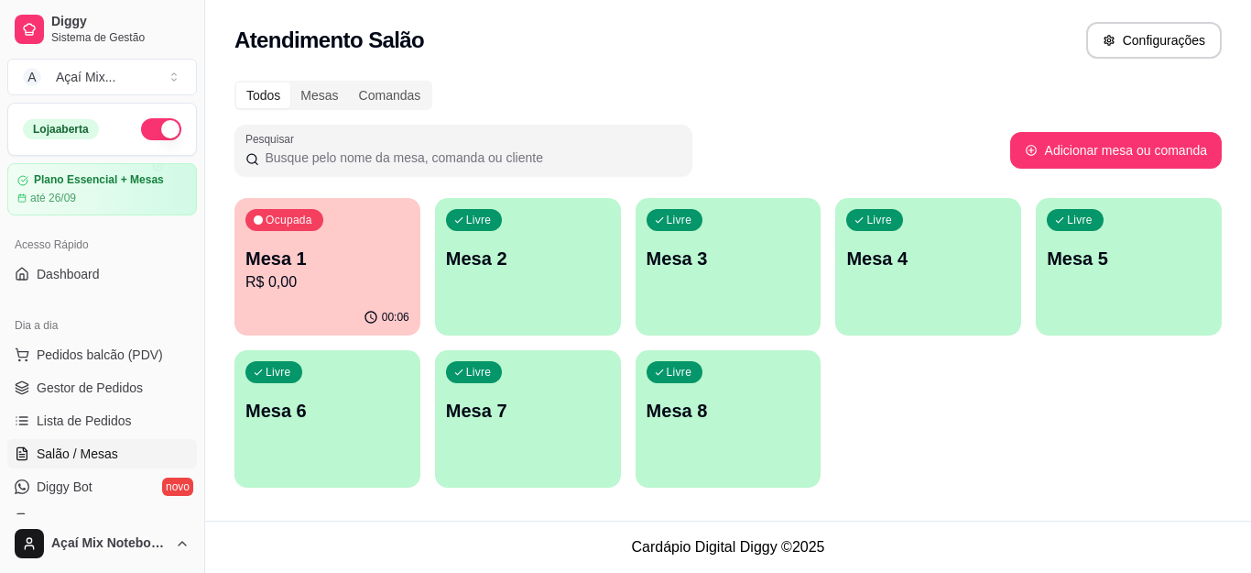
click at [496, 298] on div "Livre Mesa 2" at bounding box center [528, 255] width 186 height 115
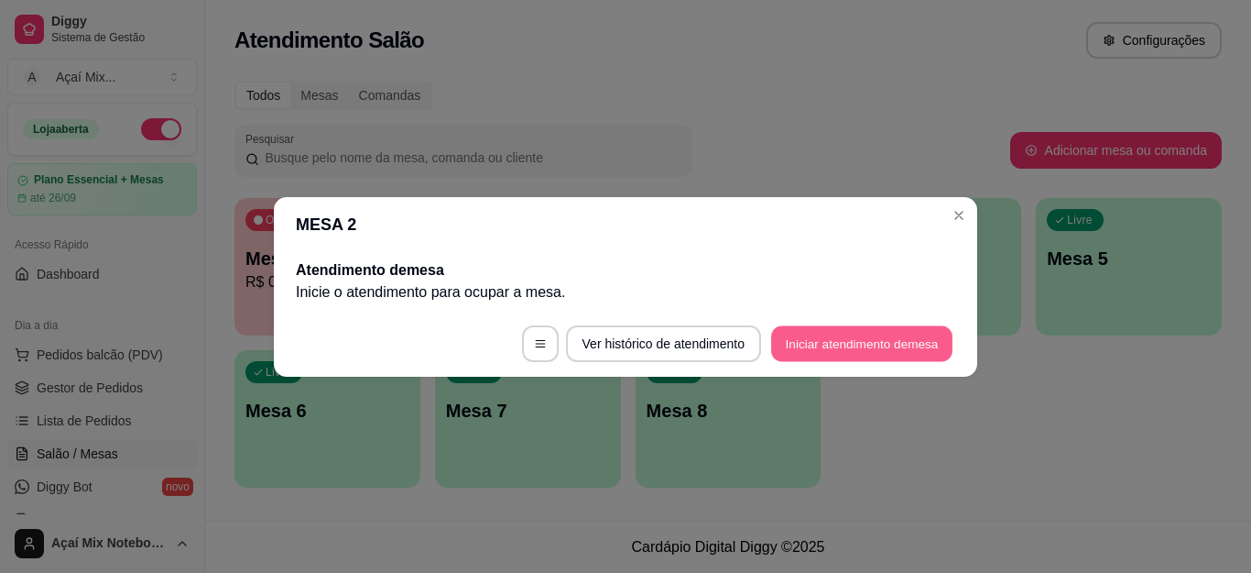
click at [869, 333] on button "Iniciar atendimento de mesa" at bounding box center [861, 343] width 181 height 36
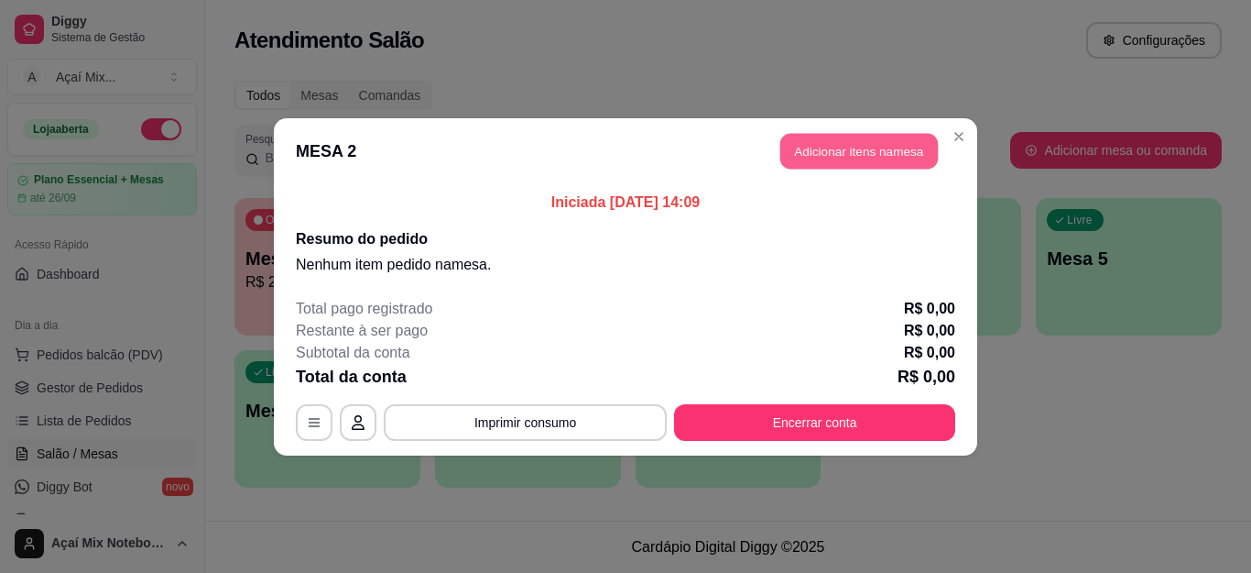
click at [785, 166] on button "Adicionar itens na mesa" at bounding box center [860, 151] width 158 height 36
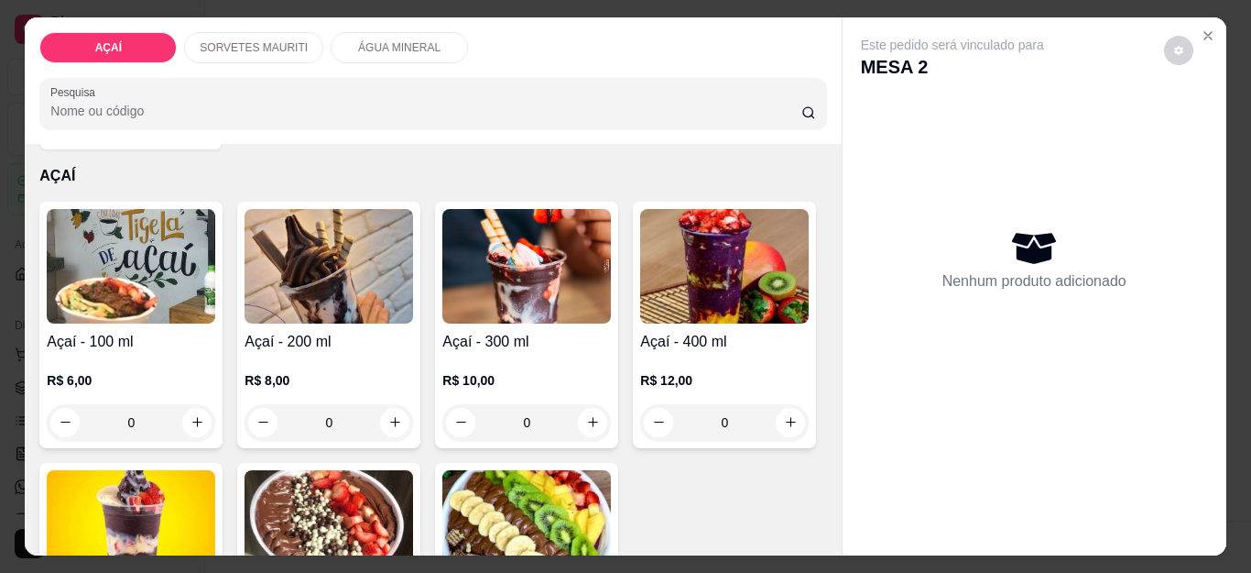
scroll to position [183, 0]
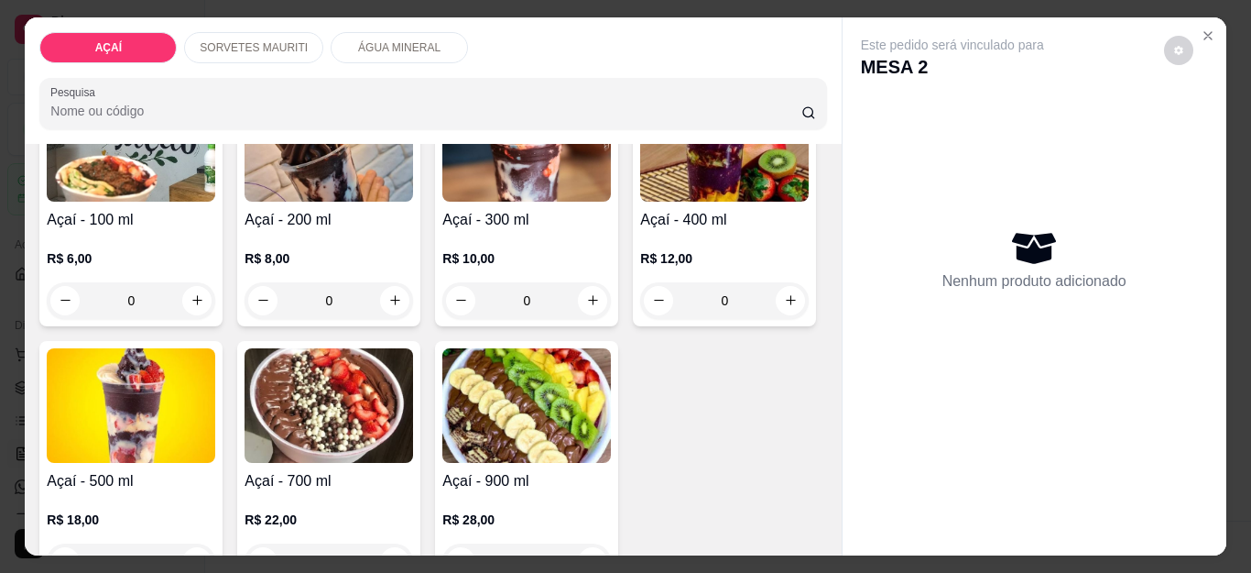
click at [633, 326] on div "Açaí - 400 ml R$ 12,00 0" at bounding box center [724, 203] width 183 height 246
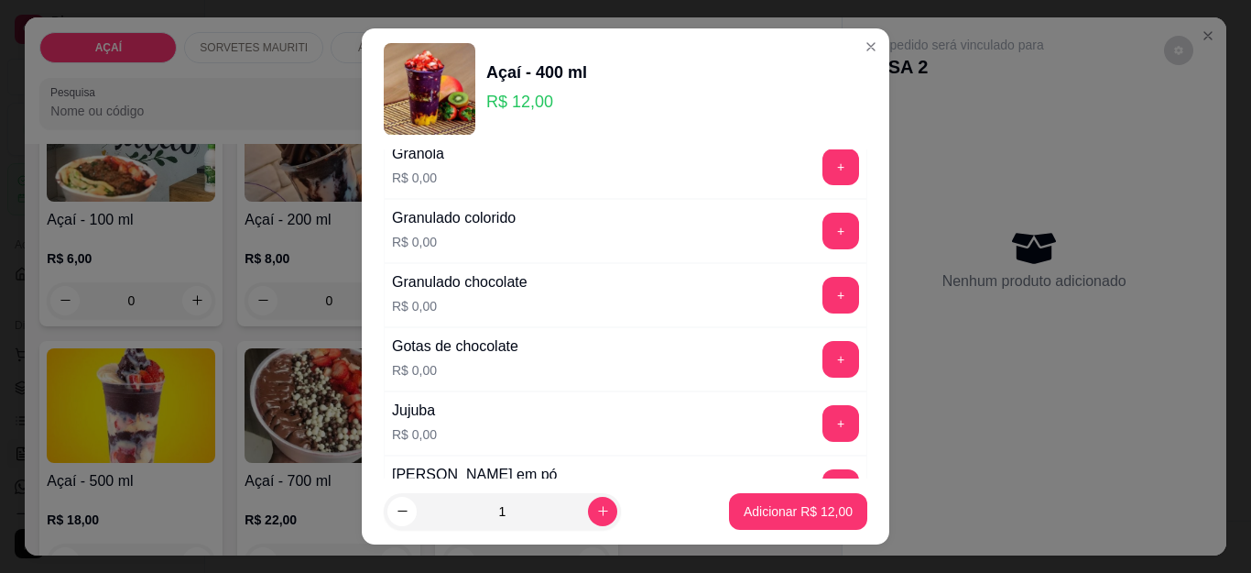
scroll to position [1741, 0]
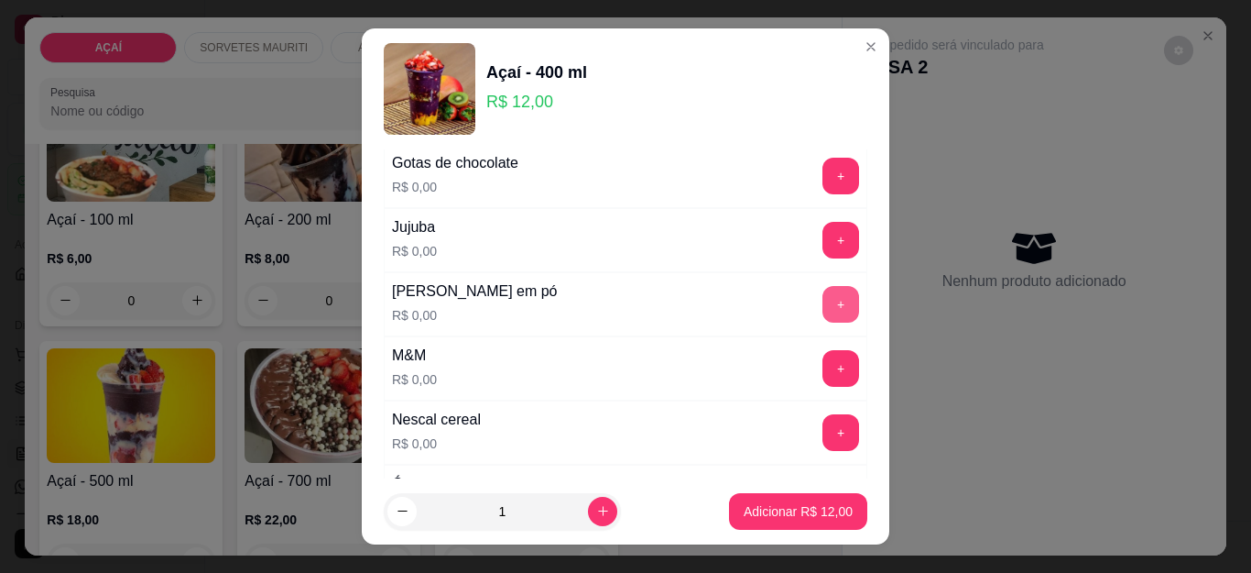
click at [823, 311] on button "+" at bounding box center [841, 304] width 37 height 37
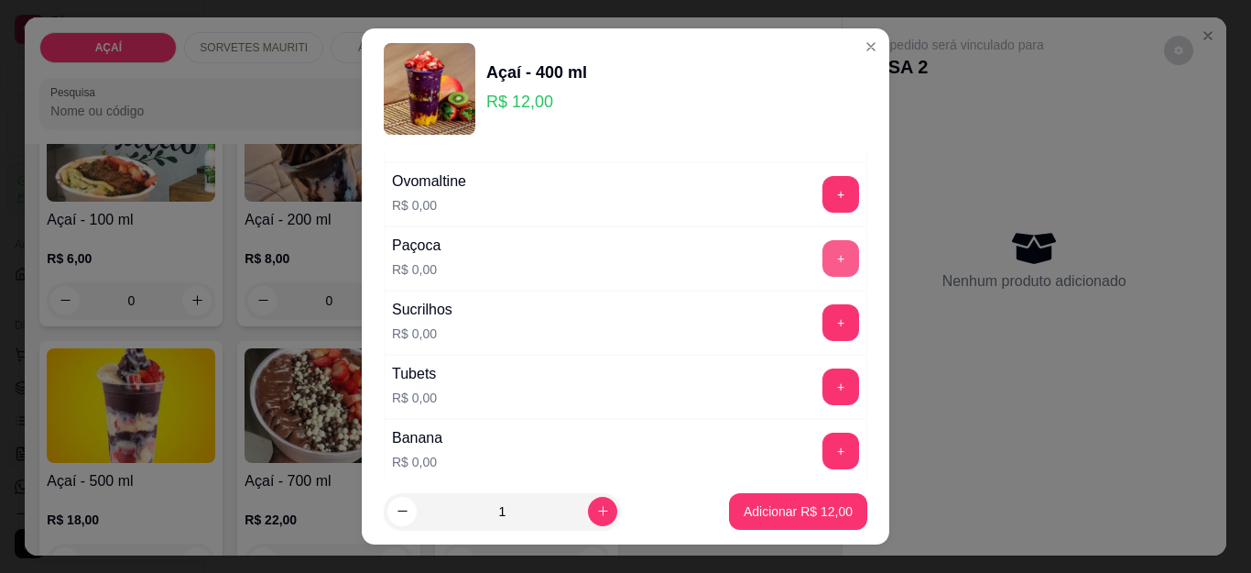
click at [823, 268] on button "+" at bounding box center [841, 258] width 37 height 37
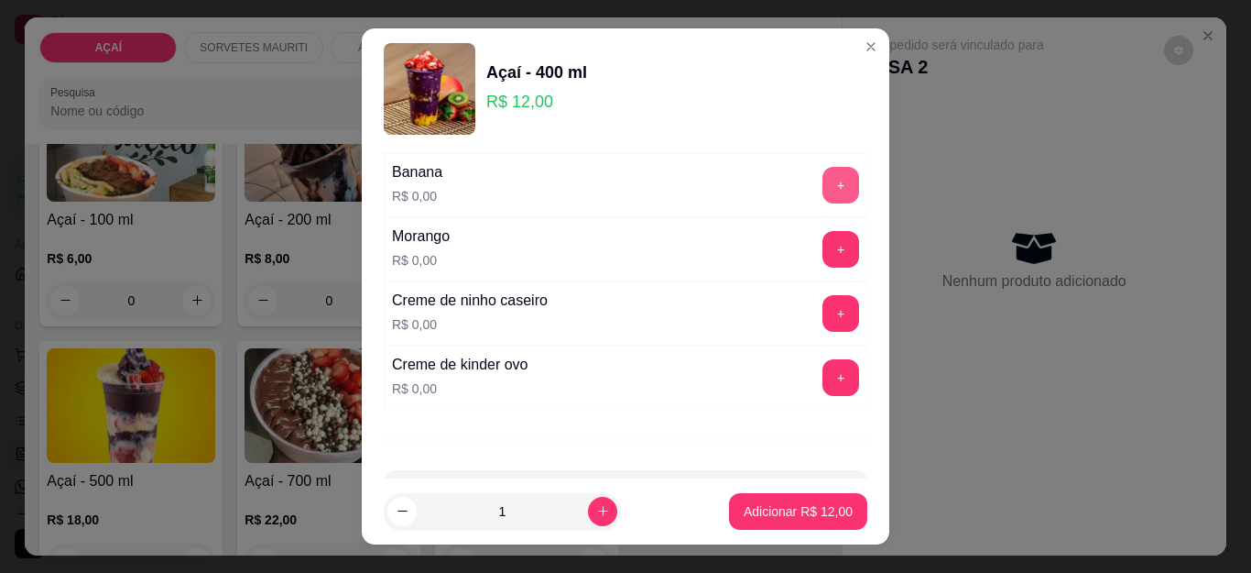
scroll to position [2442, 0]
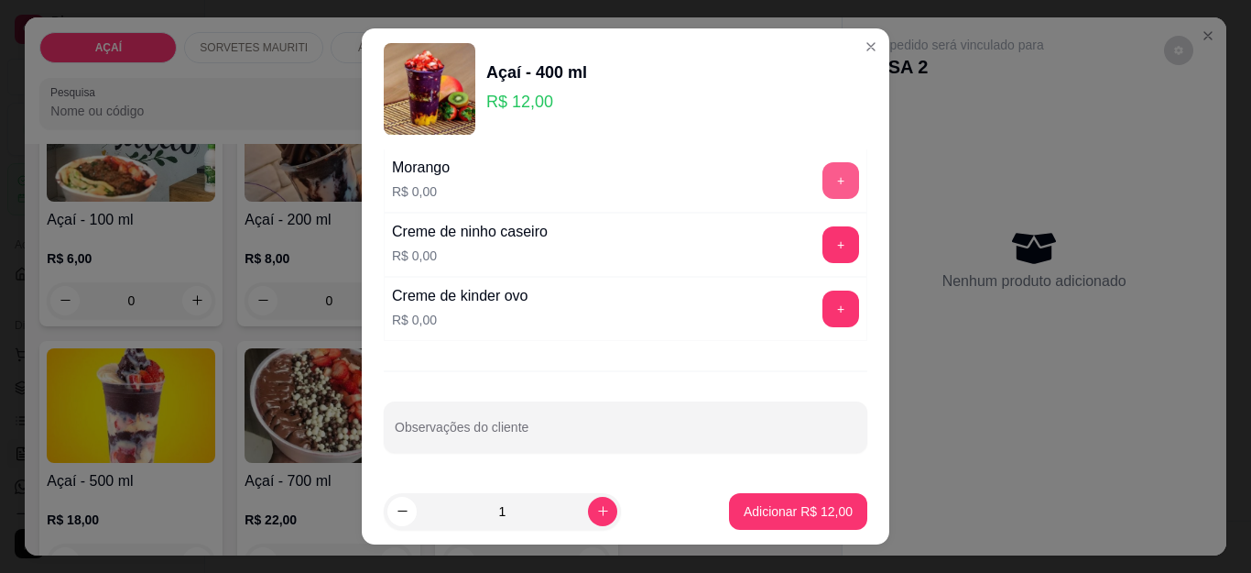
click at [823, 191] on button "+" at bounding box center [841, 180] width 37 height 37
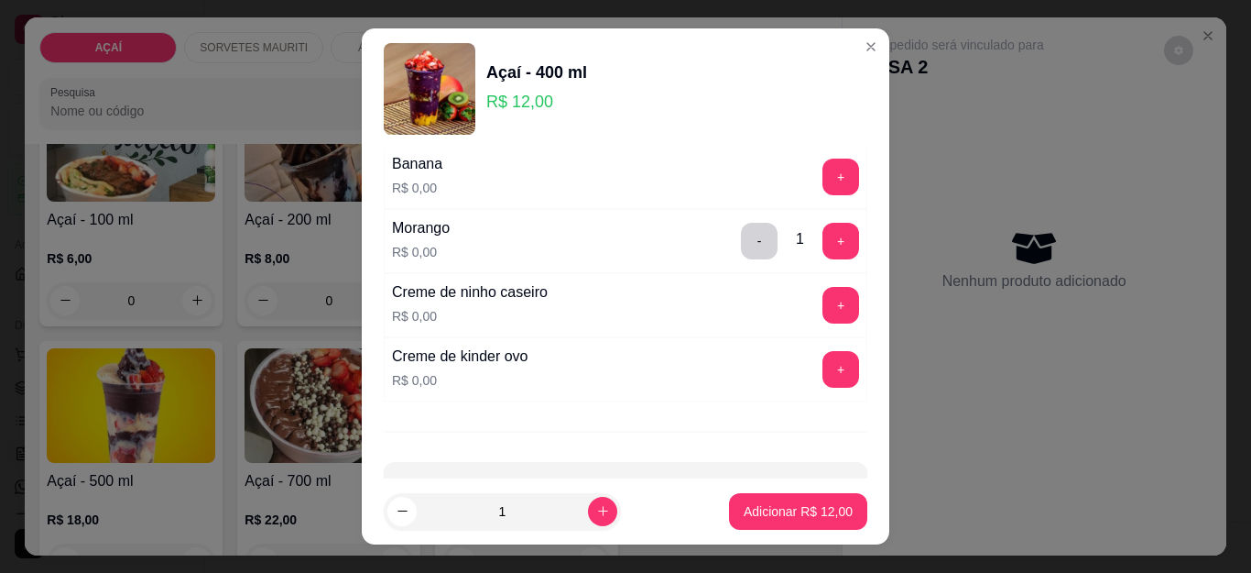
scroll to position [2258, 0]
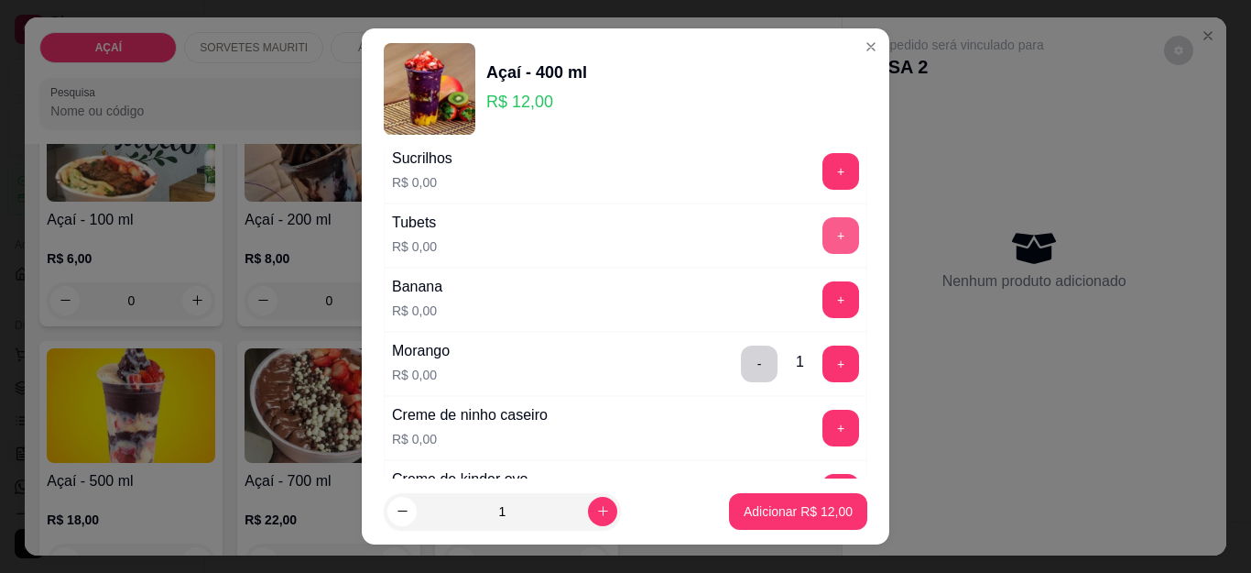
click at [823, 233] on button "+" at bounding box center [841, 235] width 37 height 37
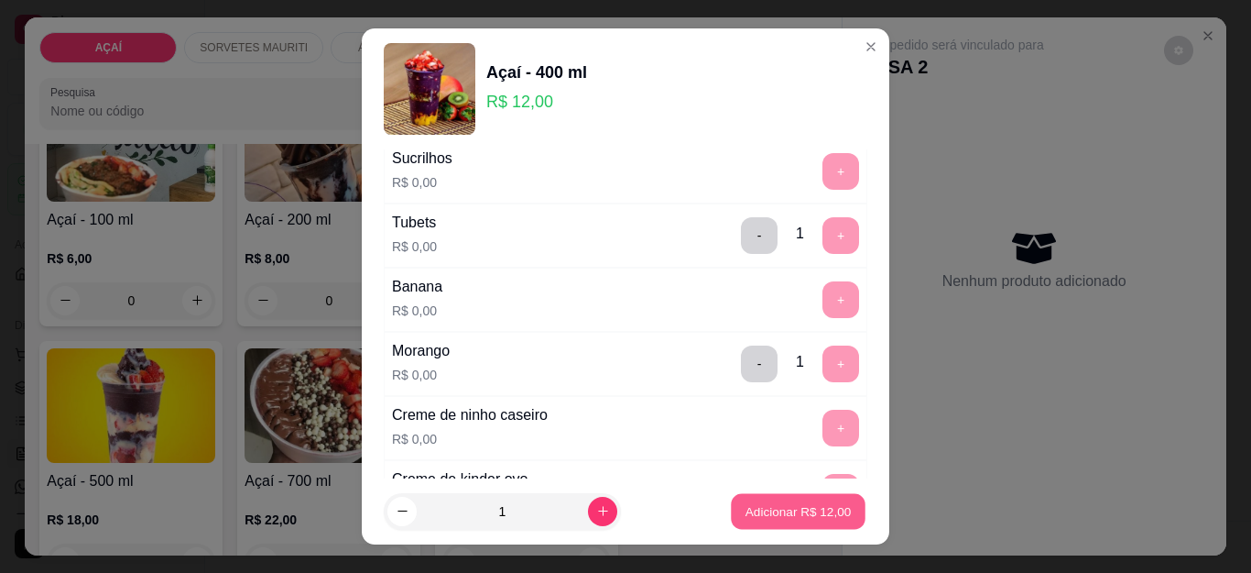
click at [747, 512] on p "Adicionar R$ 12,00" at bounding box center [799, 510] width 106 height 17
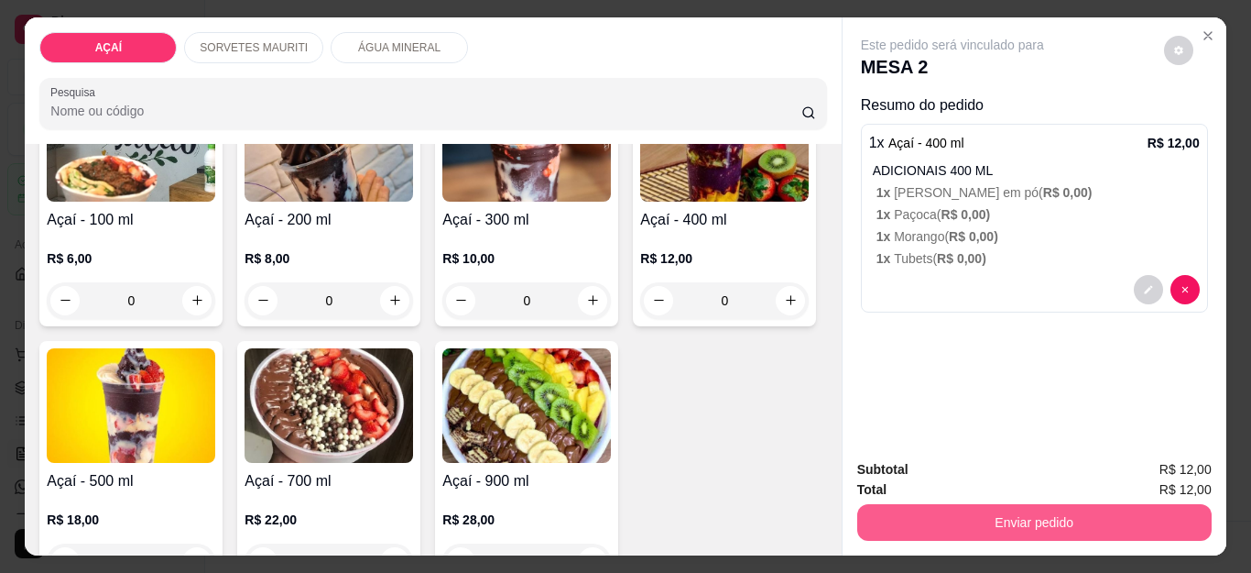
click at [1007, 508] on button "Enviar pedido" at bounding box center [1035, 522] width 355 height 37
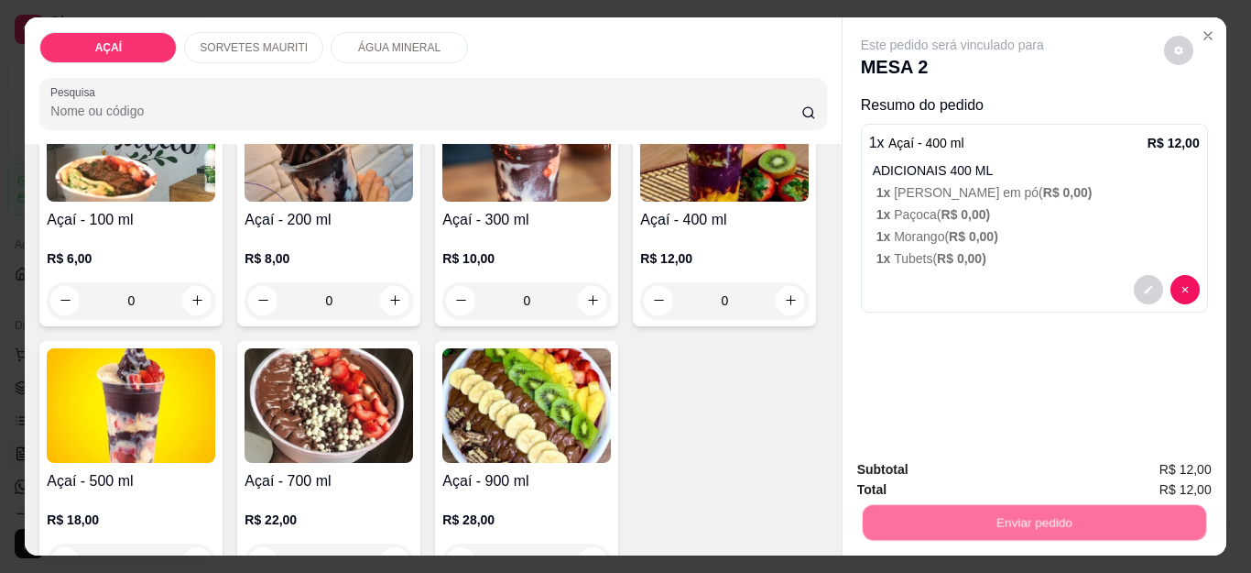
click at [1008, 480] on button "Não registrar e enviar pedido" at bounding box center [972, 470] width 185 height 34
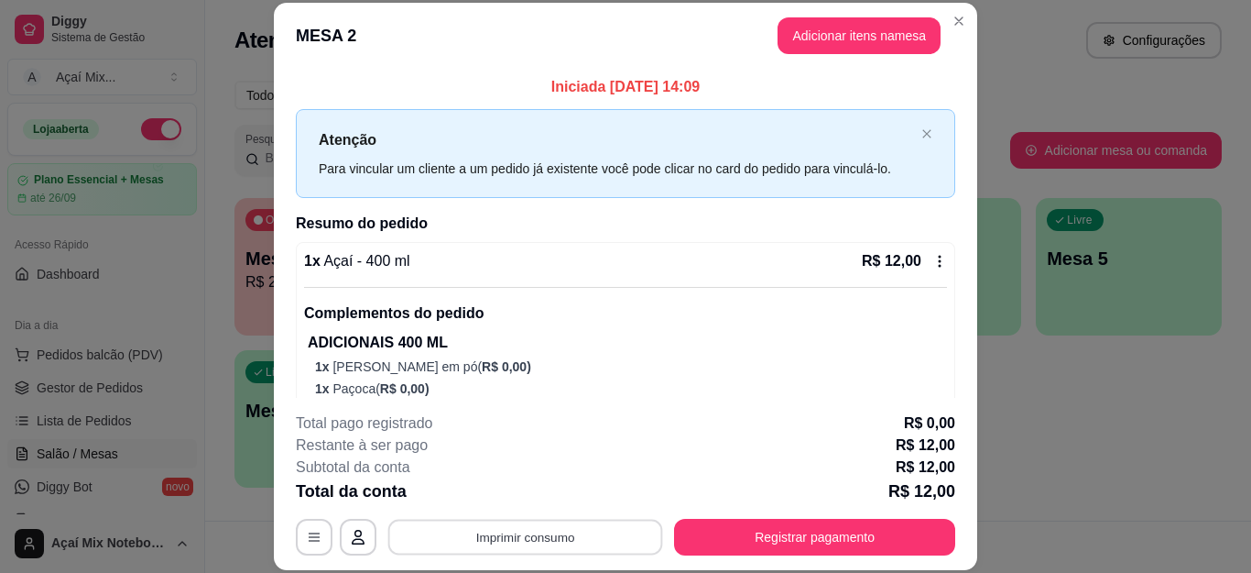
click at [649, 535] on button "Imprimir consumo" at bounding box center [525, 537] width 275 height 36
click at [509, 493] on button "Impressora" at bounding box center [523, 494] width 128 height 28
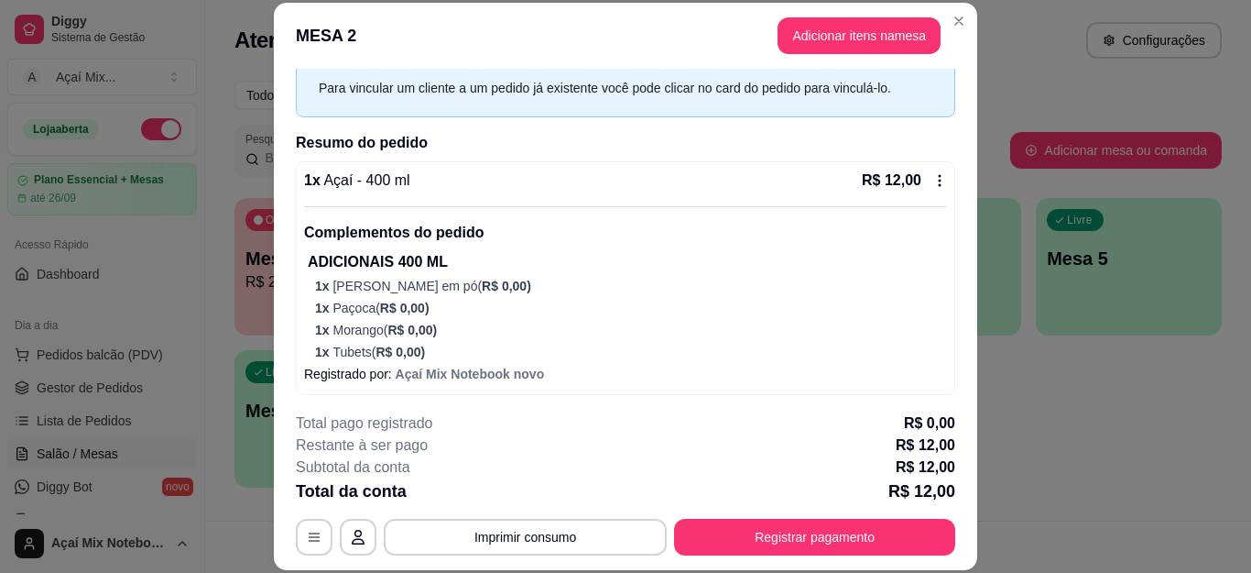
scroll to position [85, 0]
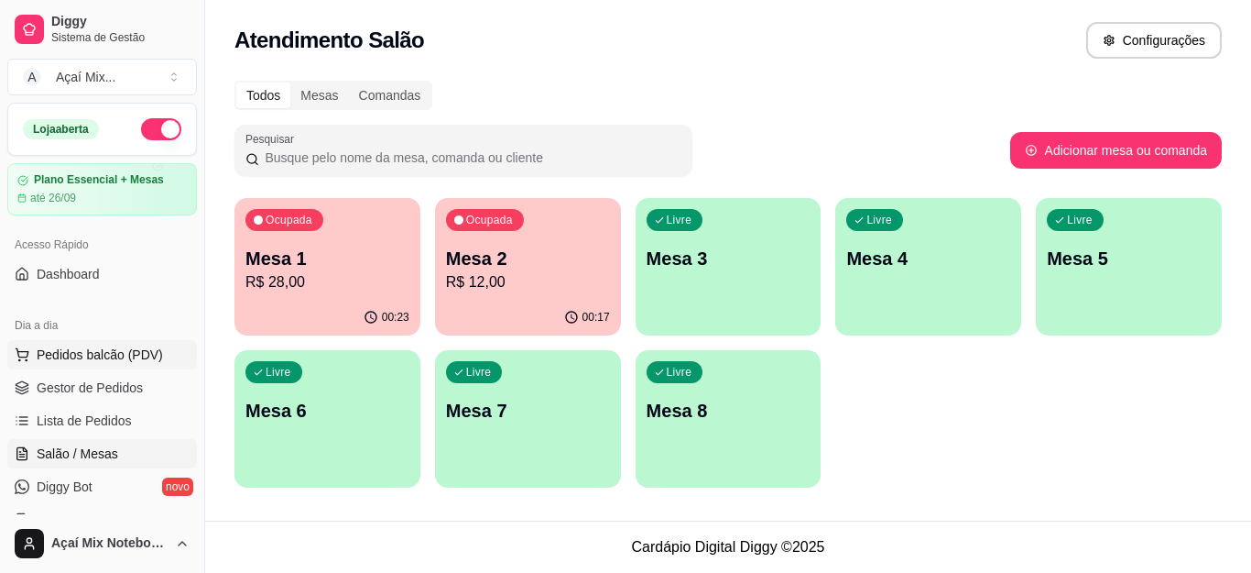
click at [106, 358] on span "Pedidos balcão (PDV)" at bounding box center [100, 354] width 126 height 18
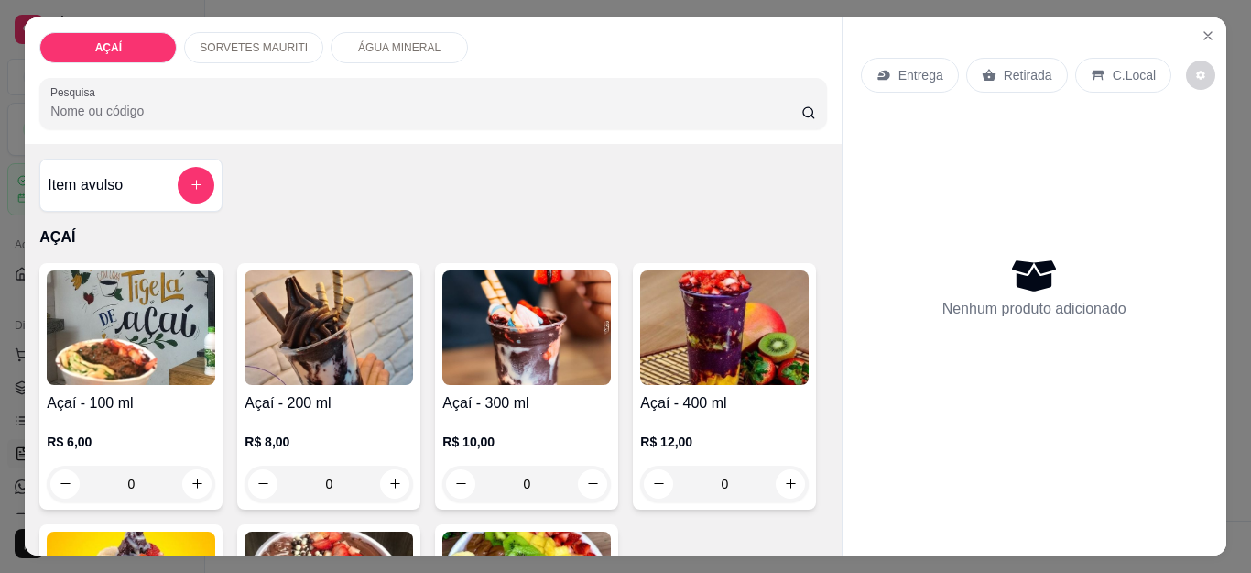
click at [462, 420] on div "R$ 10,00 0" at bounding box center [527, 458] width 169 height 88
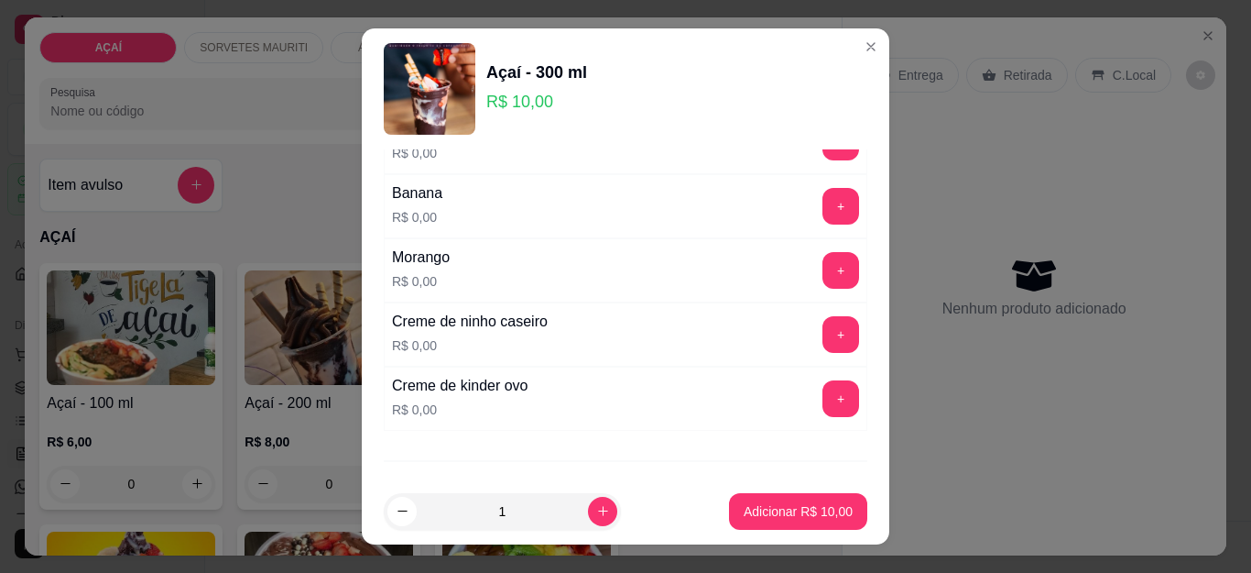
scroll to position [2442, 0]
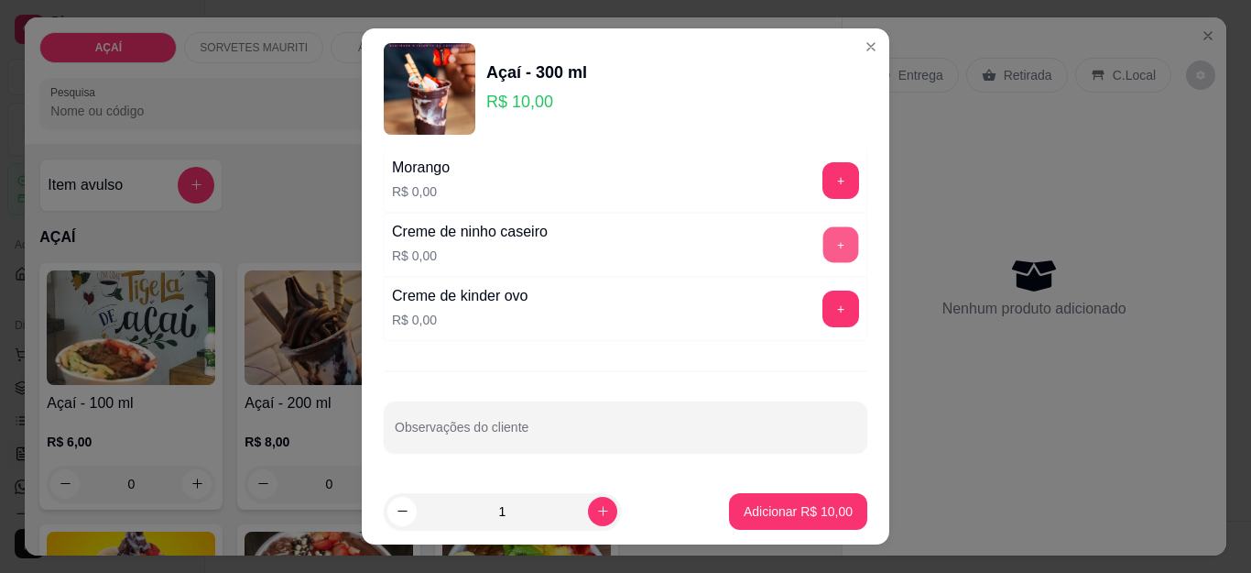
click at [824, 245] on button "+" at bounding box center [842, 245] width 36 height 36
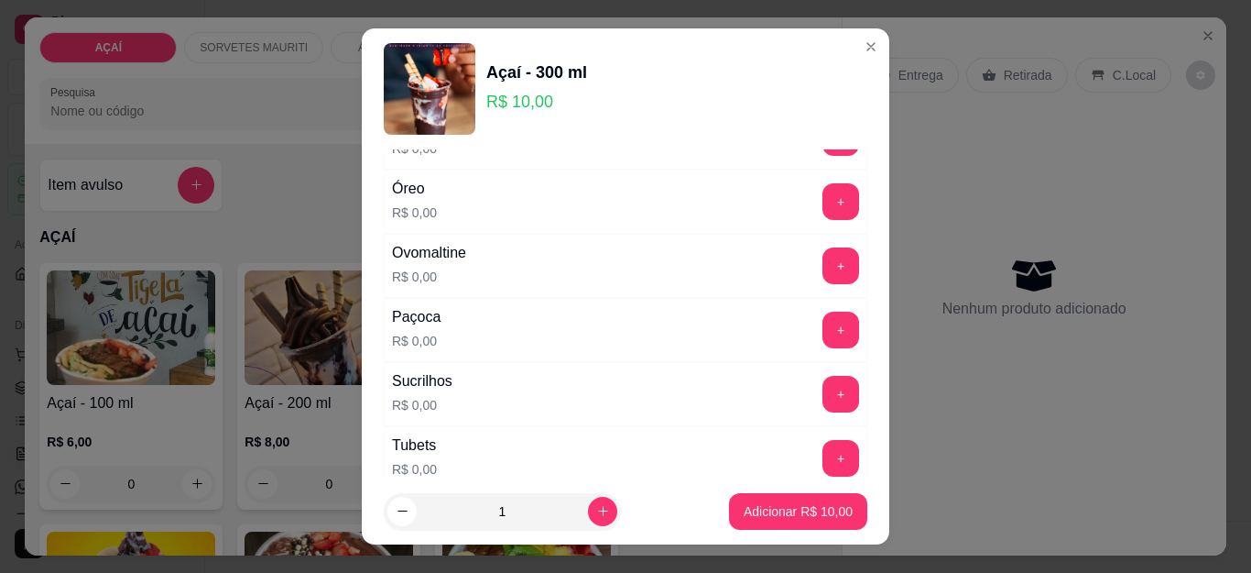
scroll to position [1892, 0]
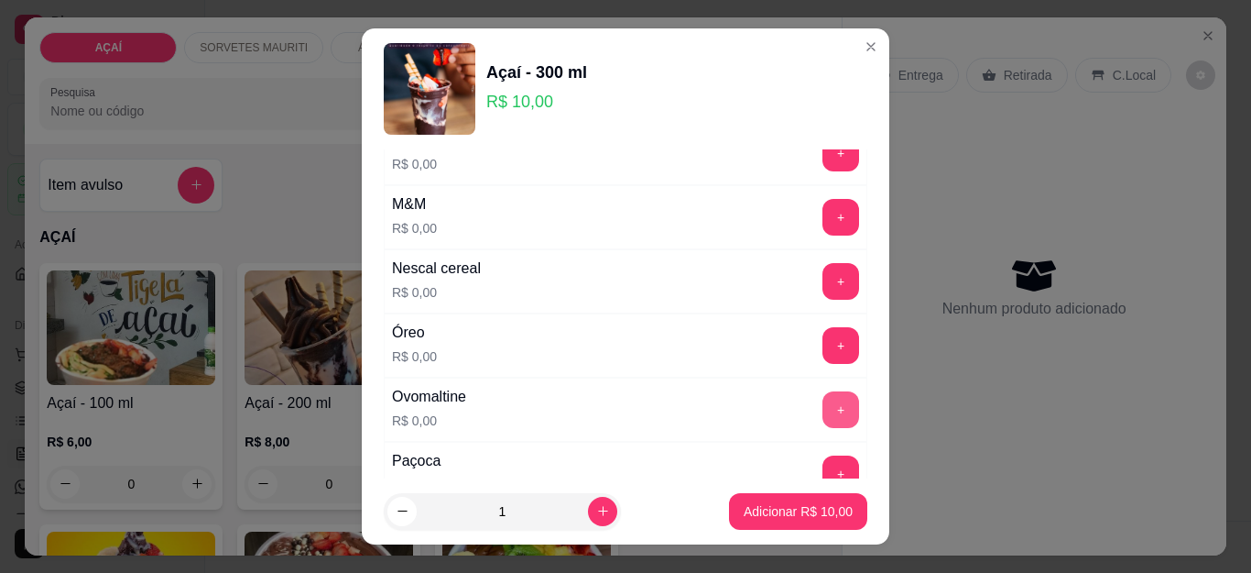
click at [823, 416] on button "+" at bounding box center [841, 409] width 37 height 37
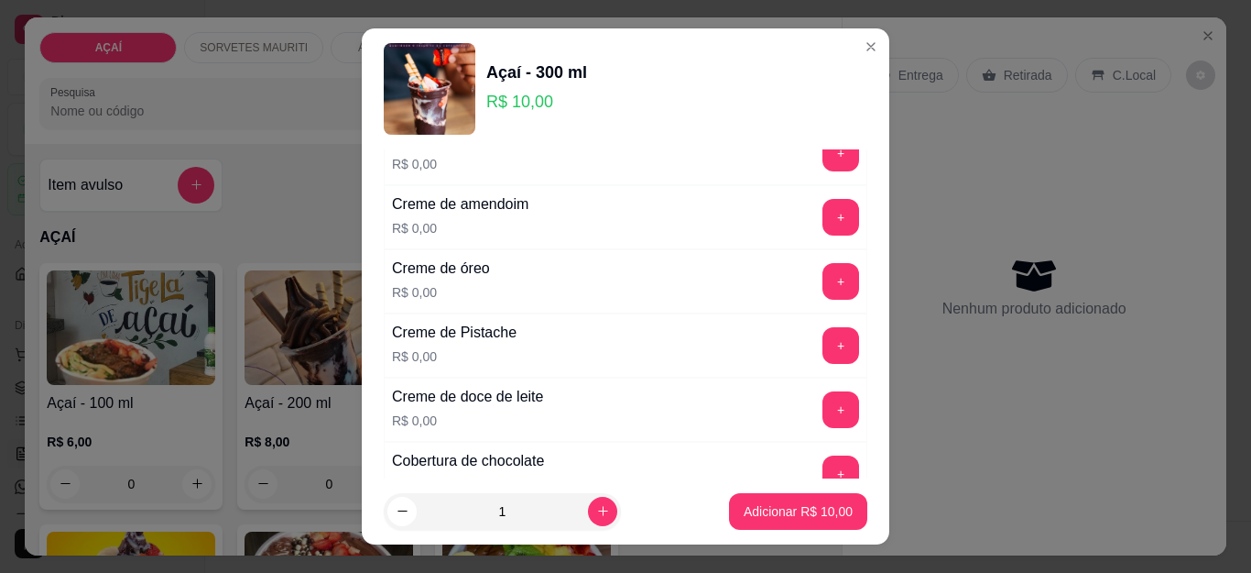
scroll to position [701, 0]
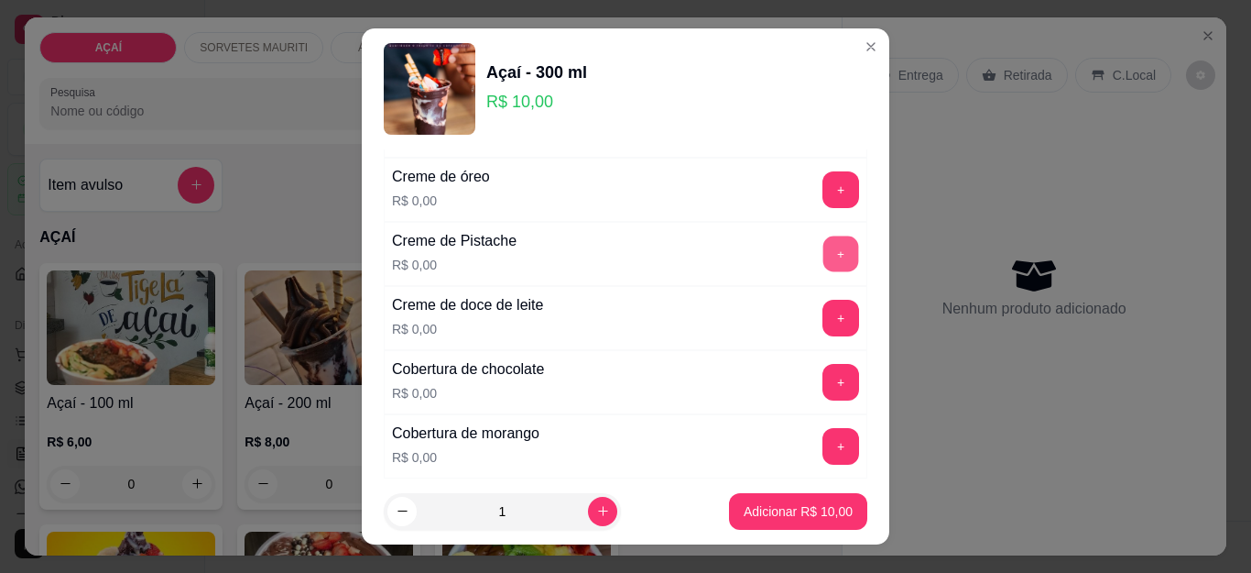
click at [824, 264] on button "+" at bounding box center [842, 254] width 36 height 36
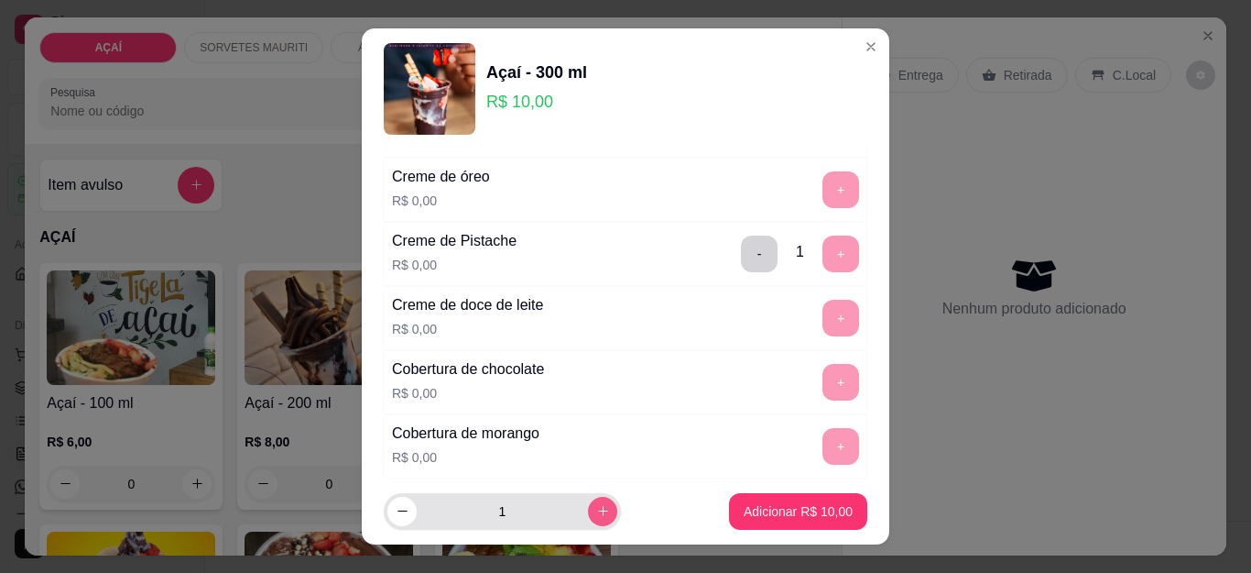
click at [588, 501] on button "increase-product-quantity" at bounding box center [602, 511] width 29 height 29
click at [588, 501] on button "increase-product-quantity" at bounding box center [602, 511] width 28 height 28
type input "3"
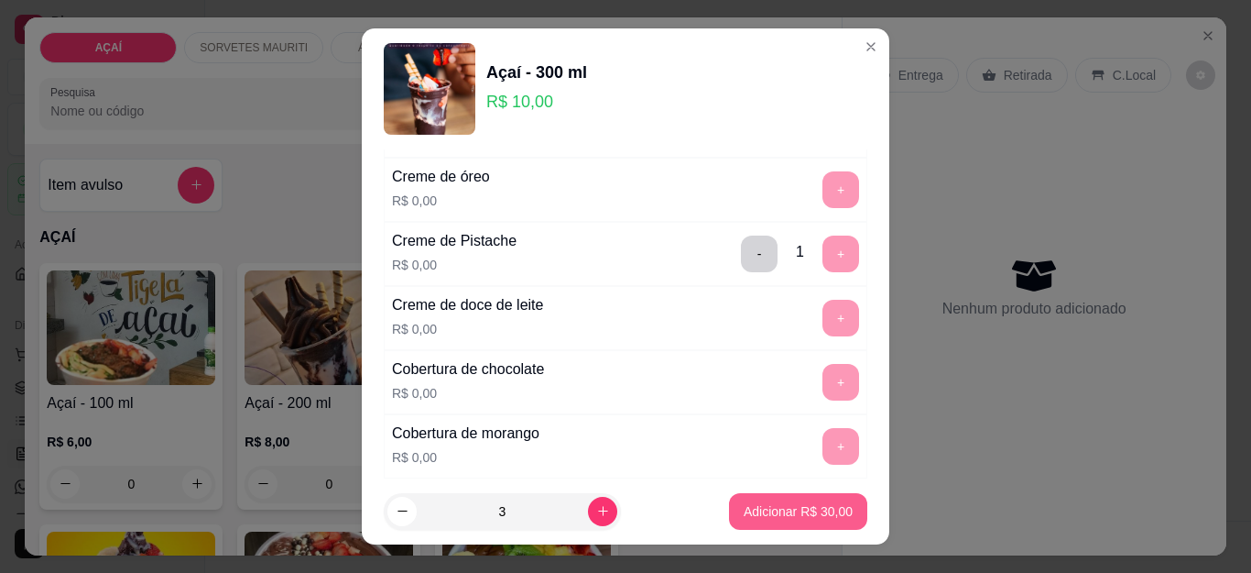
click at [764, 509] on p "Adicionar R$ 30,00" at bounding box center [798, 511] width 109 height 18
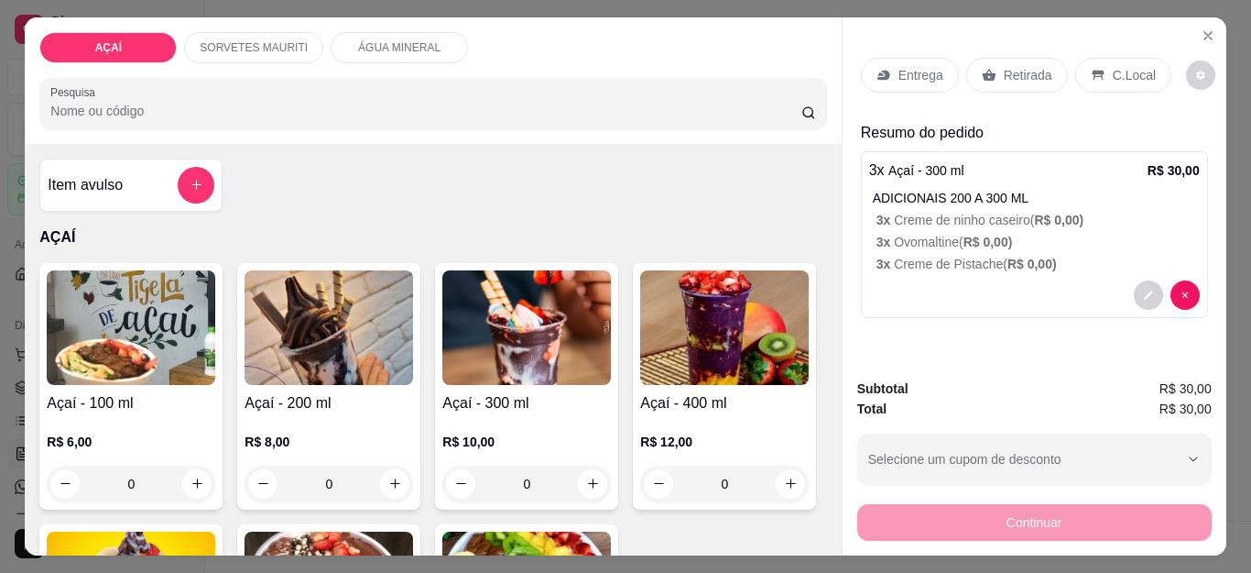
click at [905, 78] on div "Entrega" at bounding box center [910, 75] width 98 height 35
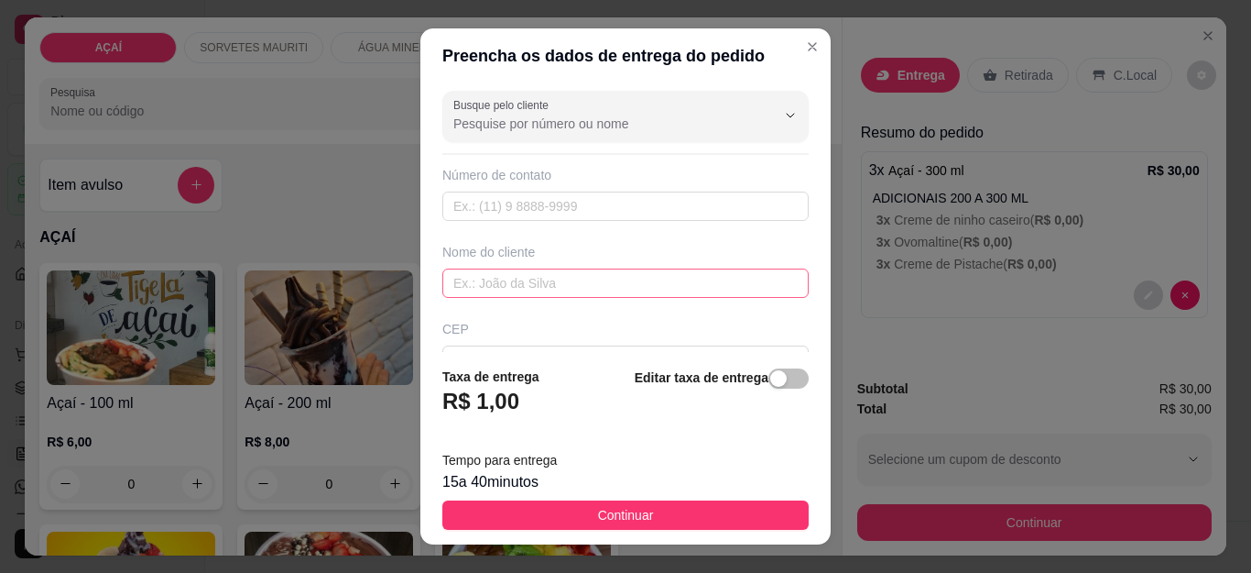
scroll to position [183, 0]
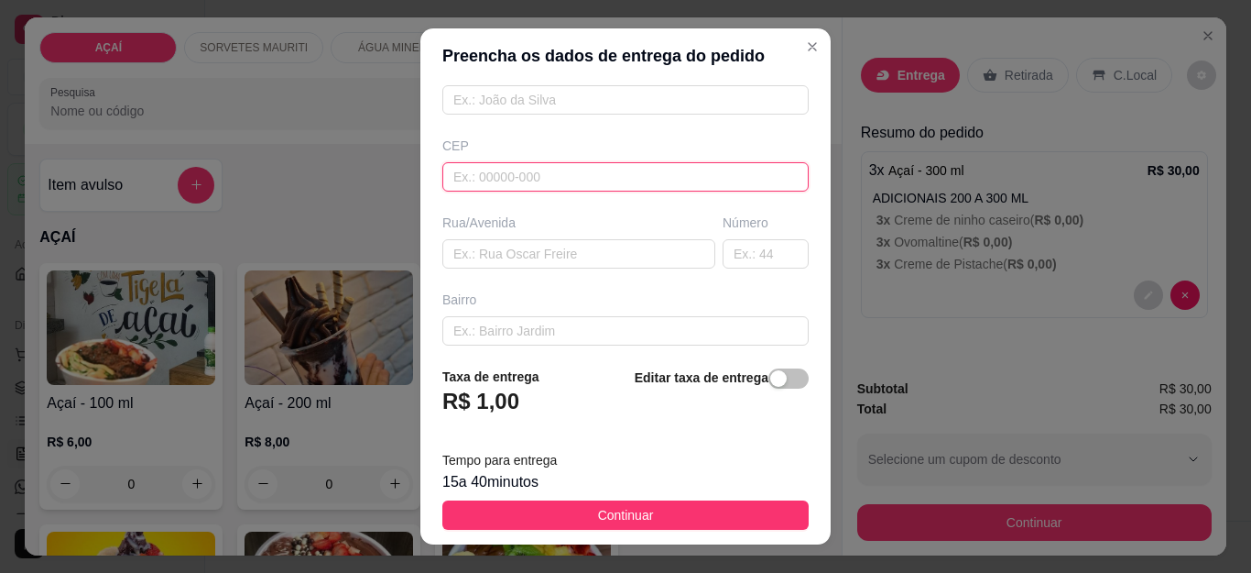
click at [617, 174] on input "text" at bounding box center [626, 176] width 366 height 29
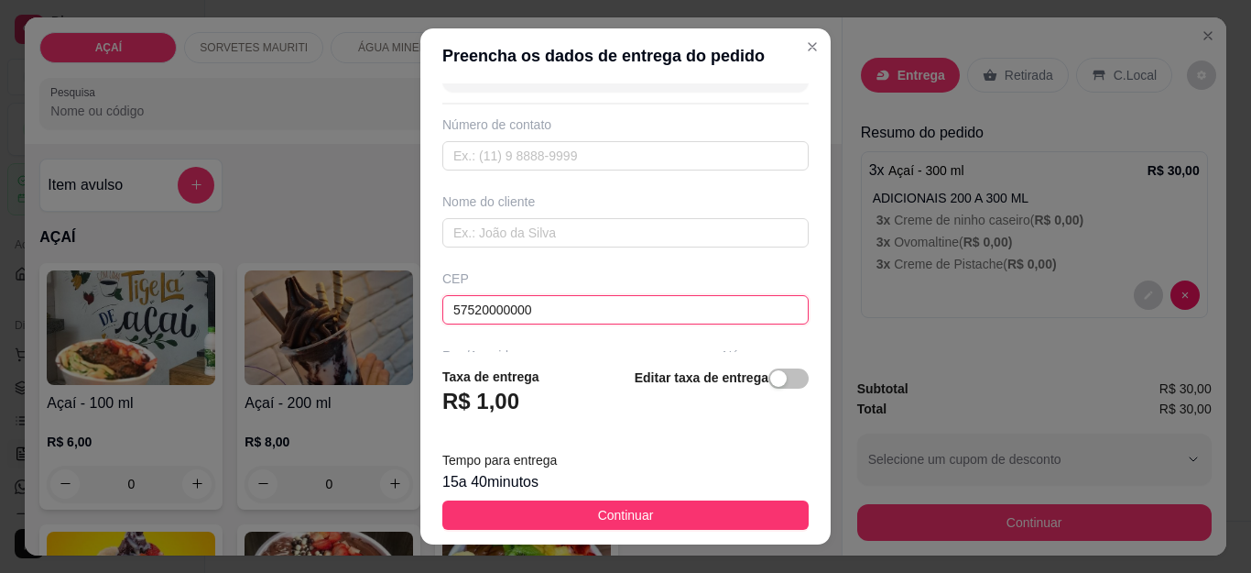
scroll to position [0, 0]
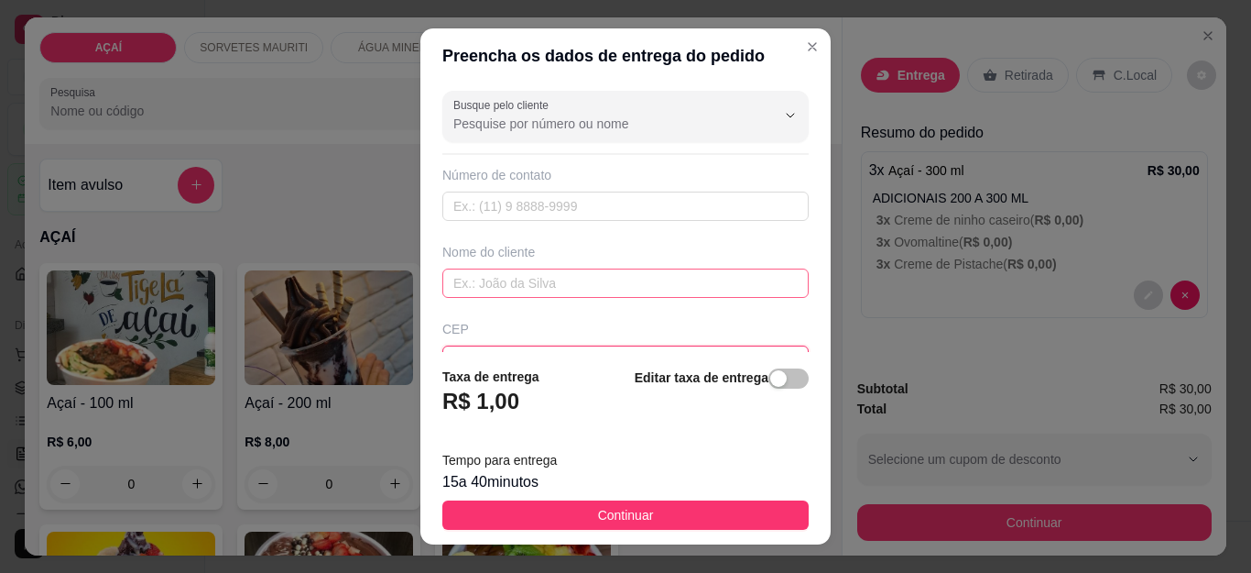
type input "57520000000"
click at [593, 292] on input "text" at bounding box center [626, 282] width 366 height 29
type input "kemille"
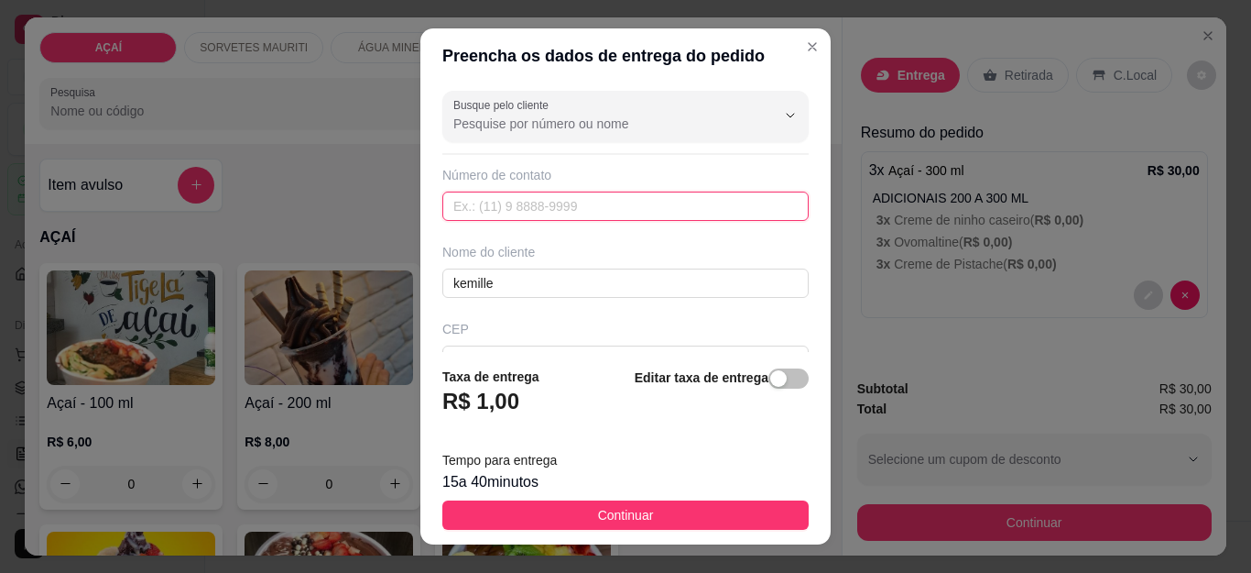
click at [607, 206] on input "text" at bounding box center [626, 205] width 366 height 29
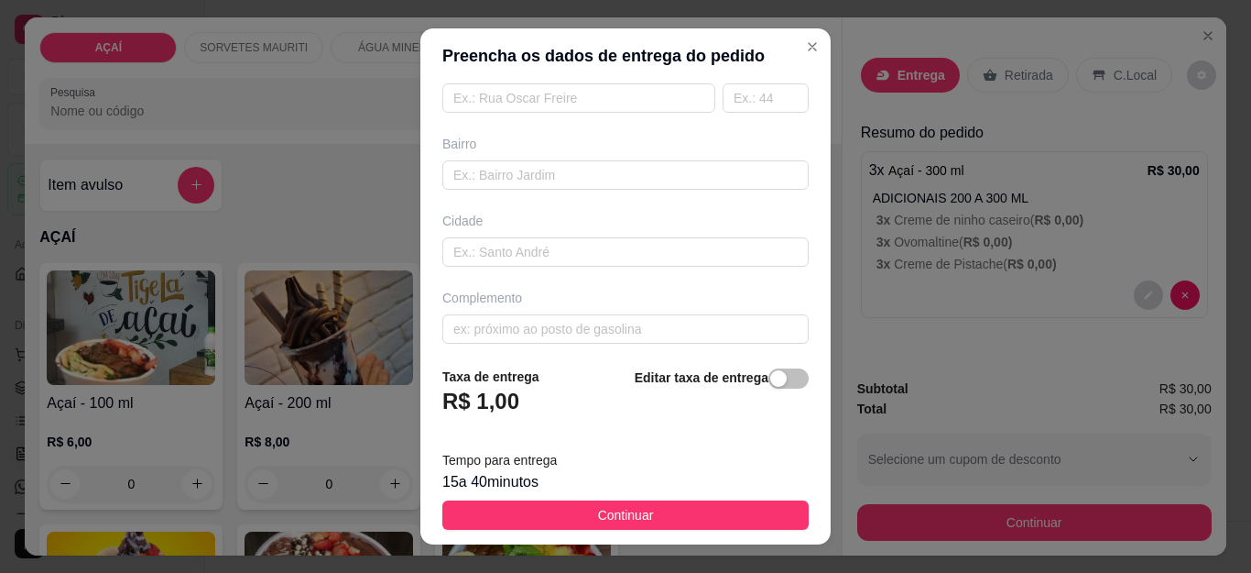
scroll to position [349, 0]
type input "8236-7620"
click at [585, 315] on input "text" at bounding box center [626, 318] width 366 height 29
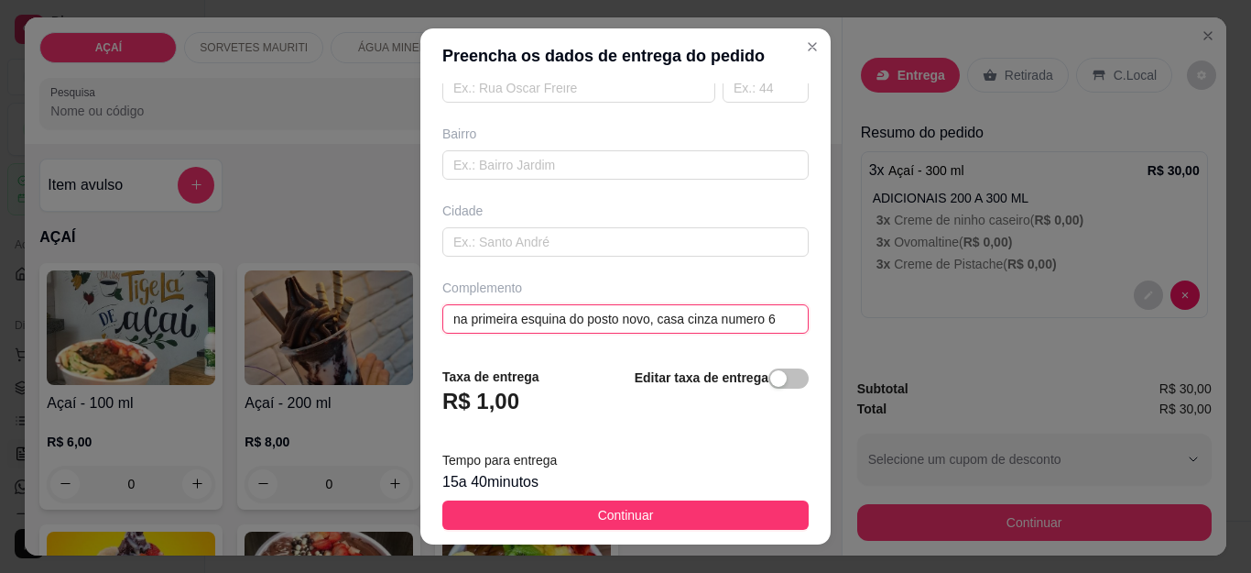
scroll to position [0, 5]
click at [563, 323] on input "na primeira esquina do posto novo, casa cinza numero 6" at bounding box center [626, 318] width 366 height 29
click at [567, 316] on input "na primeira esquina d portao branco posto novo, casa cinza numero 6" at bounding box center [626, 318] width 366 height 29
type input "na primeira esquina do portao branco posto novo, casa cinza numero 6"
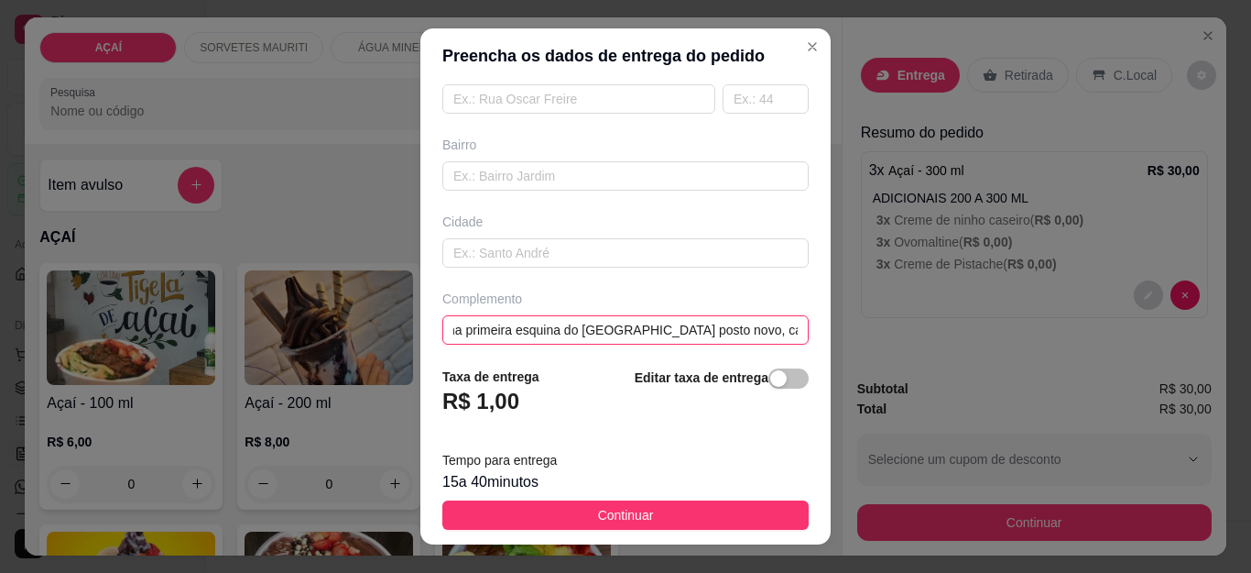
scroll to position [349, 0]
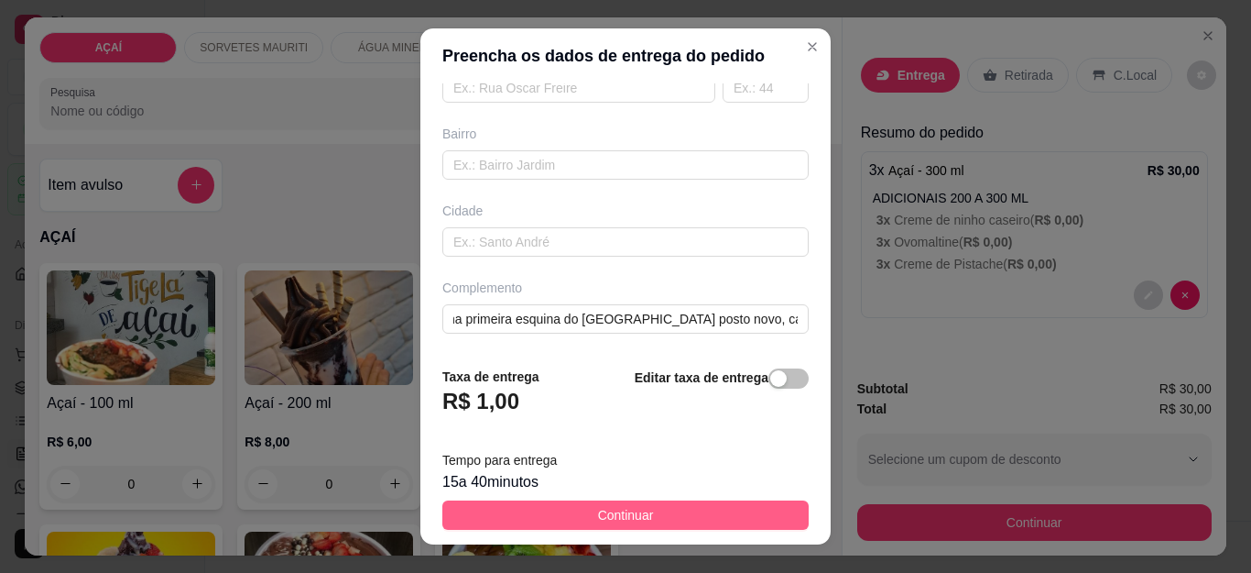
click at [661, 520] on button "Continuar" at bounding box center [626, 514] width 366 height 29
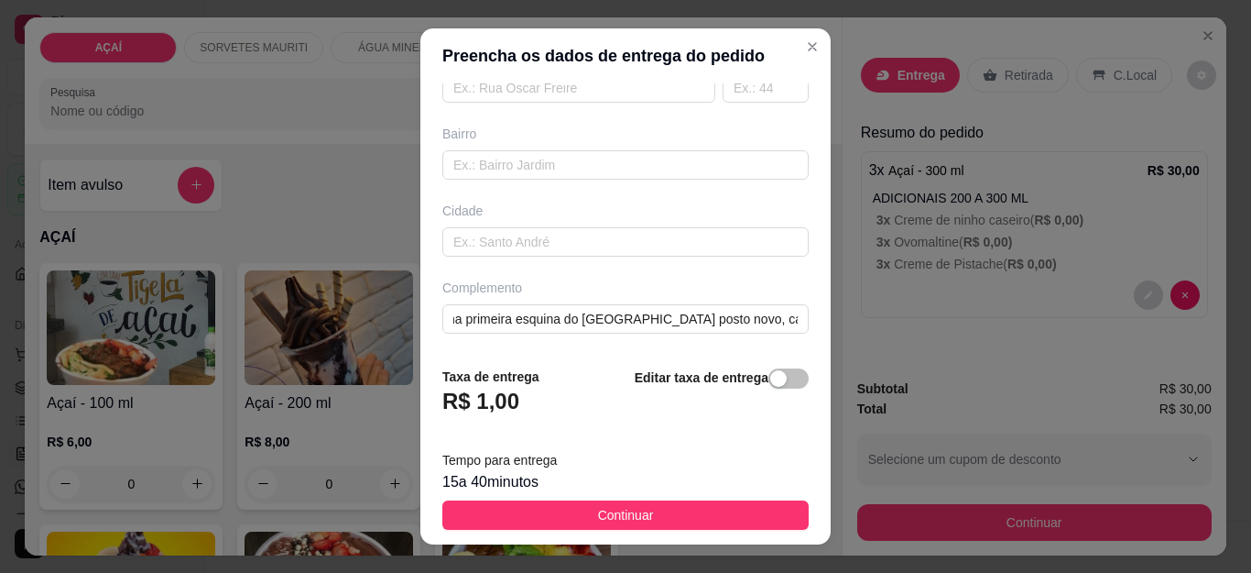
scroll to position [0, 0]
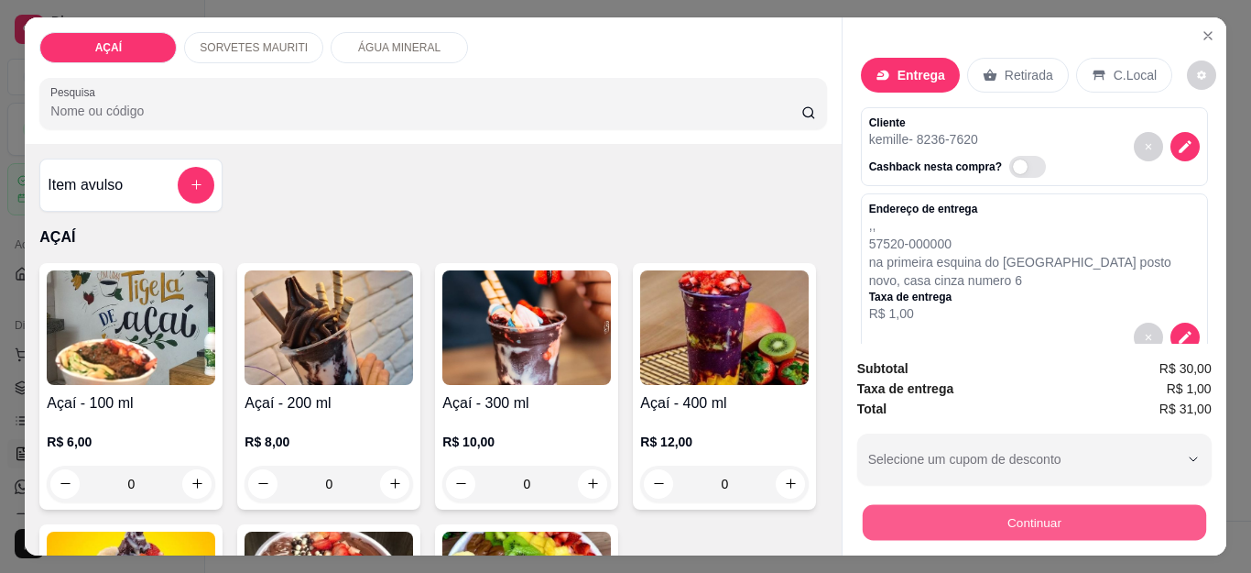
click at [1018, 519] on button "Continuar" at bounding box center [1034, 523] width 344 height 36
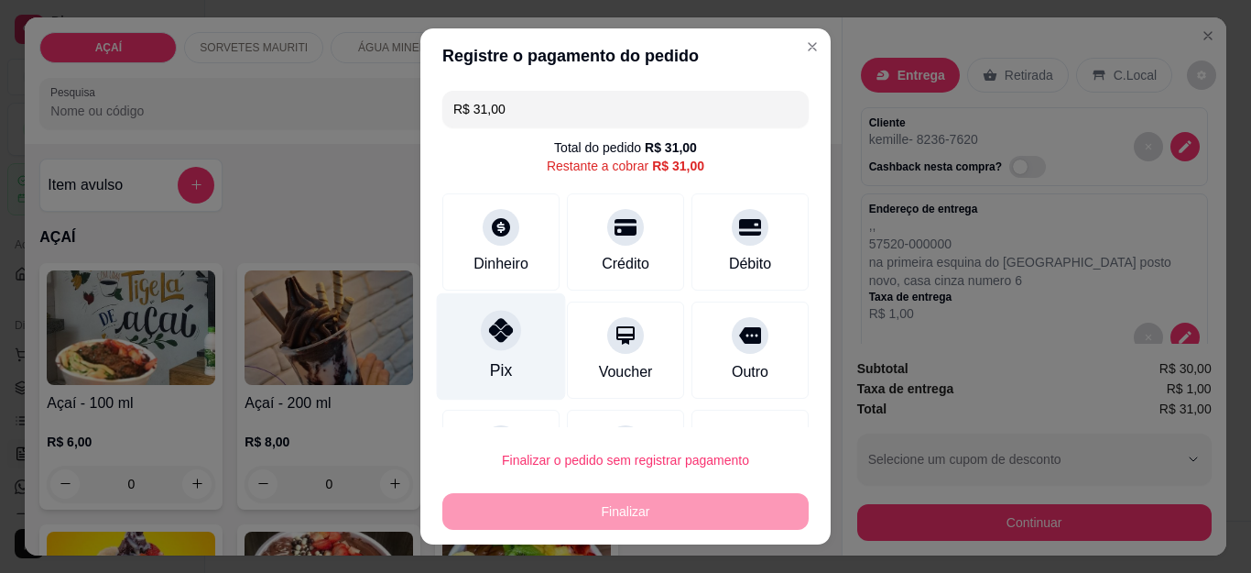
click at [485, 353] on div "Pix" at bounding box center [501, 346] width 129 height 107
type input "R$ 0,00"
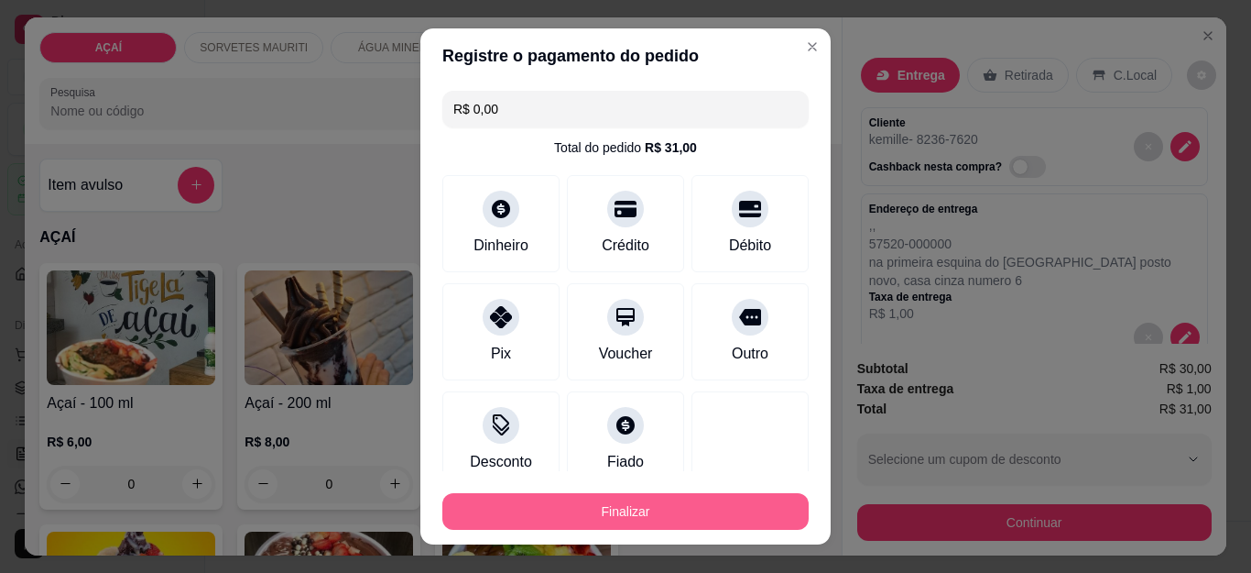
click at [645, 514] on button "Finalizar" at bounding box center [626, 511] width 366 height 37
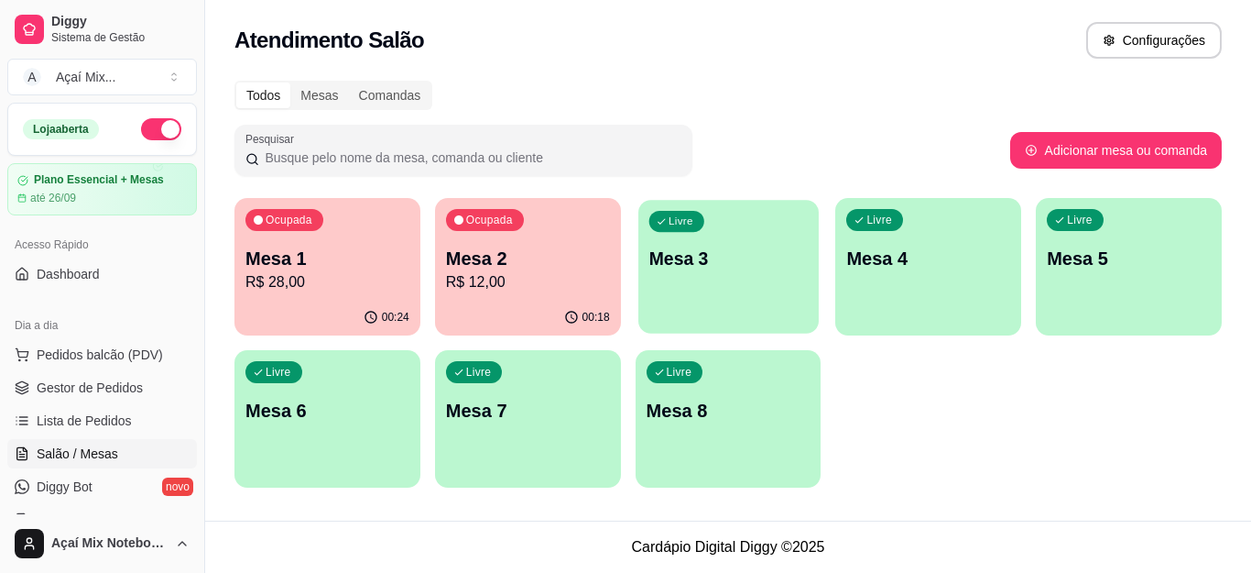
click at [704, 293] on div "Livre Mesa 3" at bounding box center [729, 256] width 180 height 112
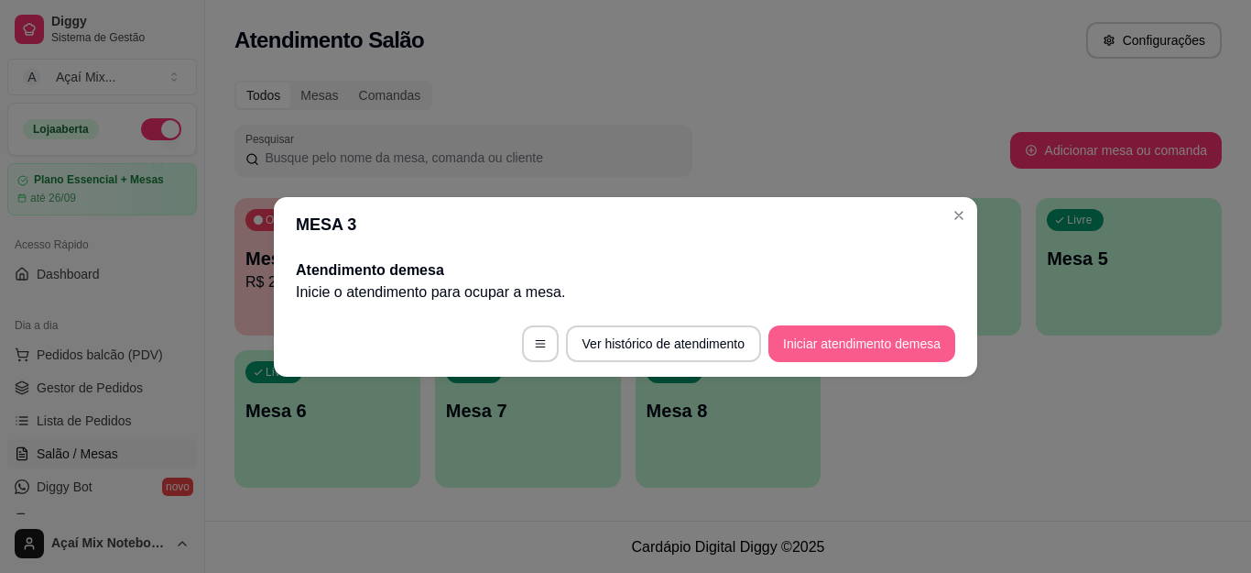
click at [901, 335] on button "Iniciar atendimento de mesa" at bounding box center [862, 343] width 187 height 37
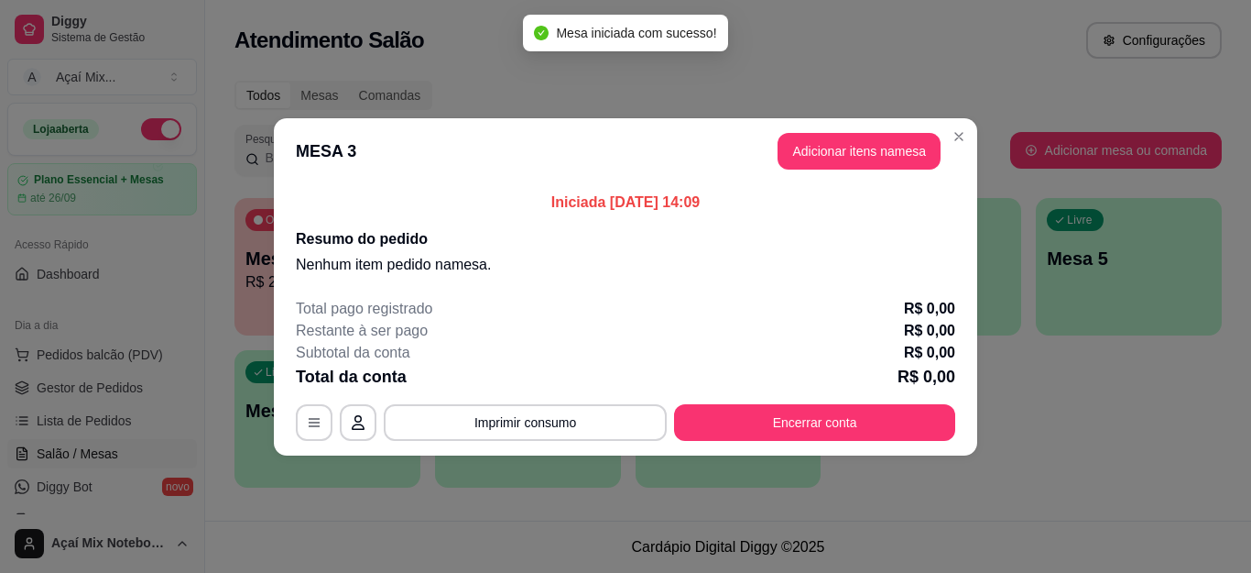
drag, startPoint x: 790, startPoint y: 184, endPoint x: 623, endPoint y: 225, distance: 171.8
click at [623, 225] on div "Iniciada 10/09/2025 às 14:09 Resumo do pedido Nenhum item pedido na mesa ." at bounding box center [626, 233] width 660 height 84
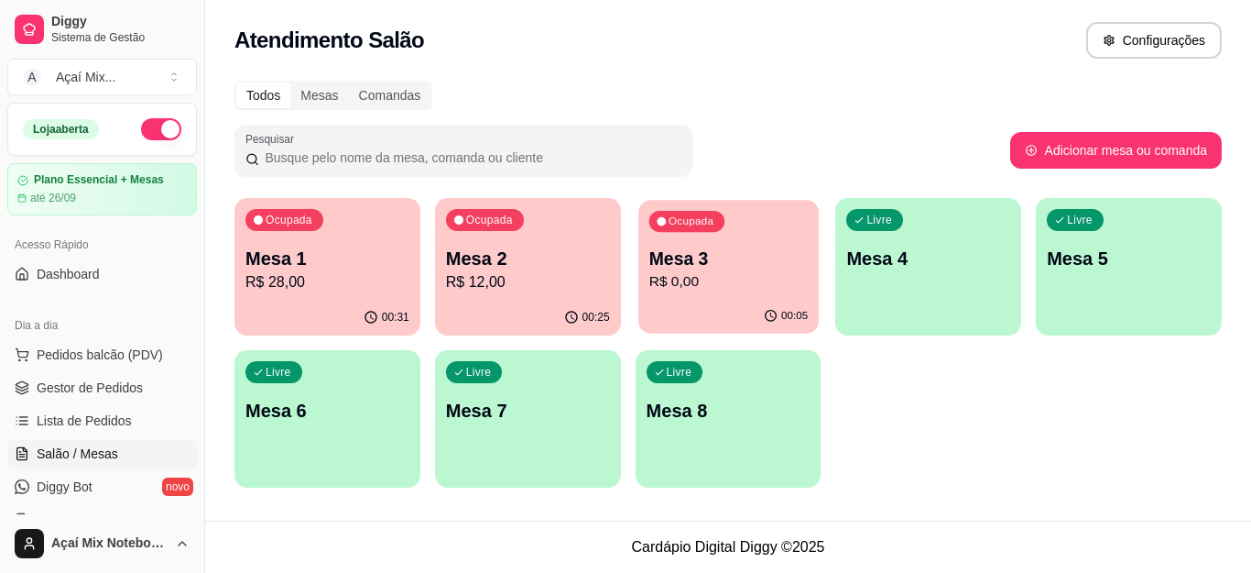
click at [680, 282] on p "R$ 0,00" at bounding box center [728, 281] width 158 height 21
click at [815, 159] on button "Adicionar itens na mesa" at bounding box center [859, 151] width 163 height 37
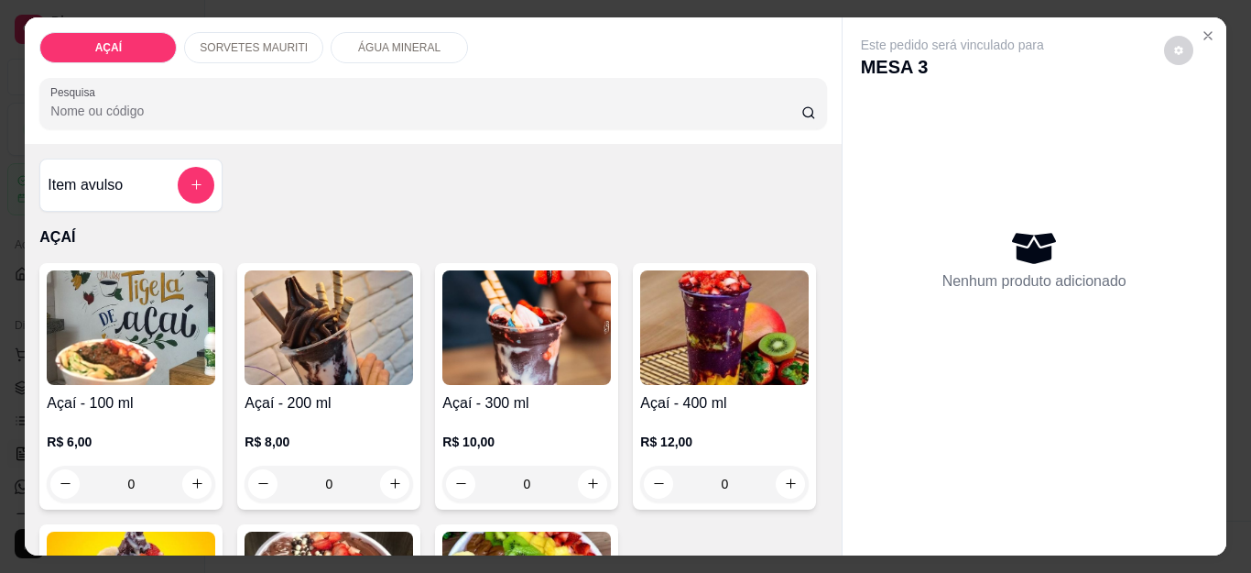
click at [137, 348] on img at bounding box center [131, 327] width 169 height 115
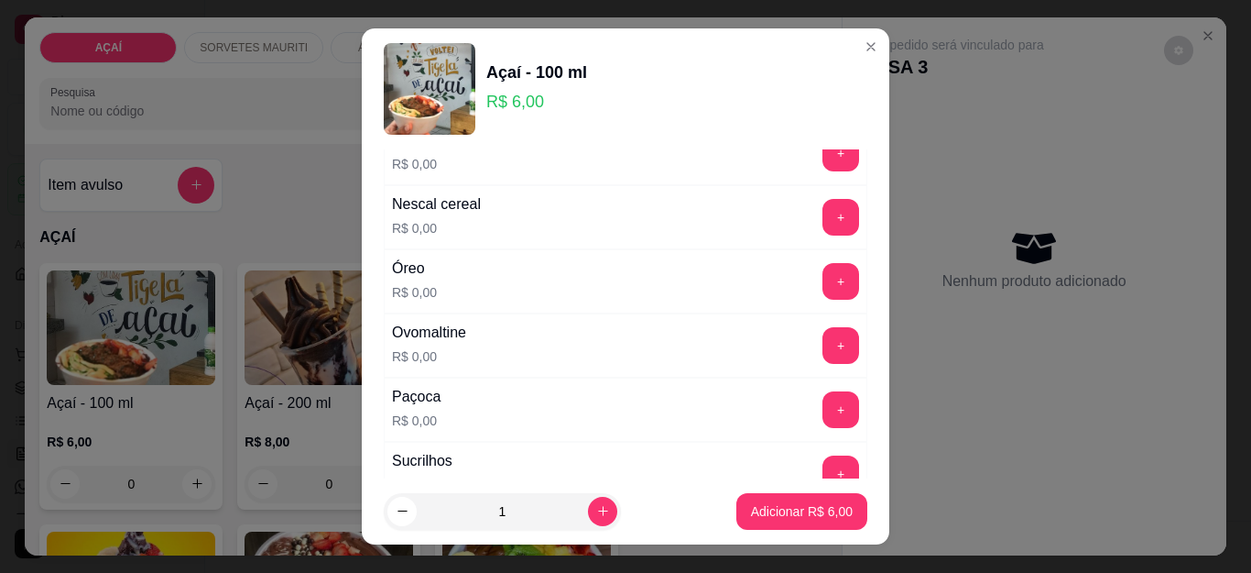
scroll to position [2350, 0]
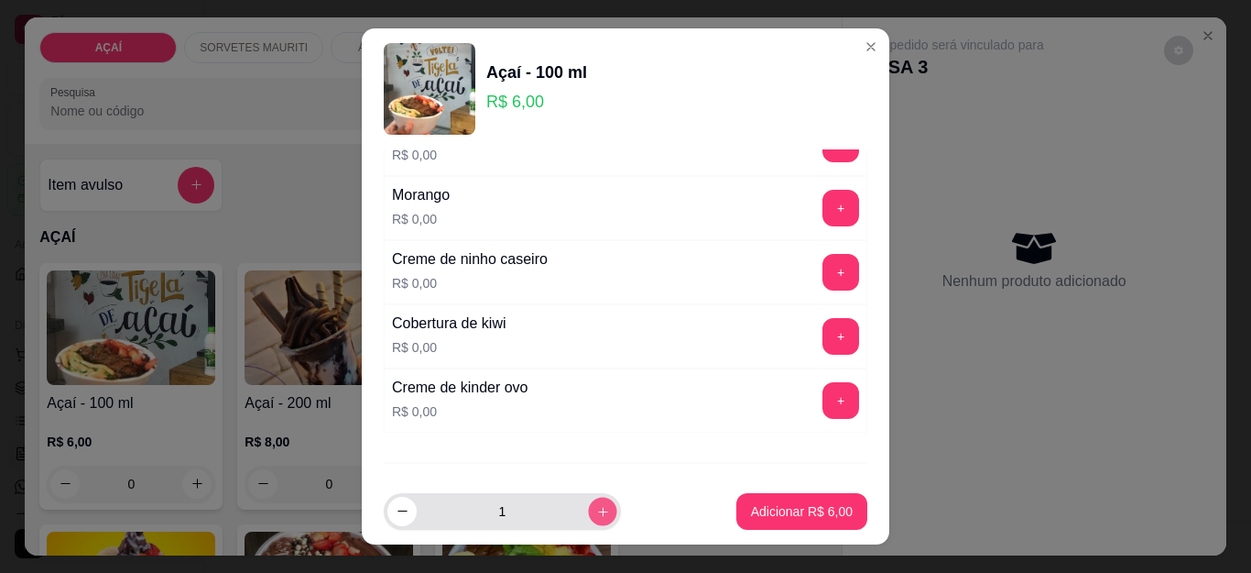
click at [588, 517] on button "increase-product-quantity" at bounding box center [602, 511] width 28 height 28
type input "2"
click at [729, 516] on button "Adicionar R$ 12,00" at bounding box center [798, 511] width 138 height 37
type input "2"
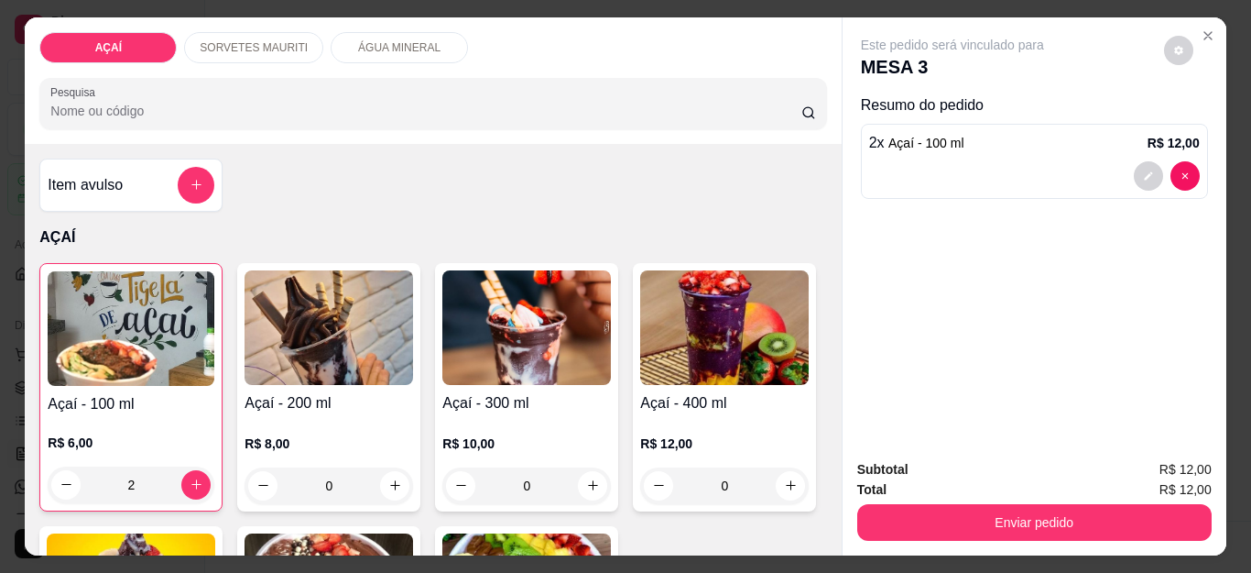
click at [387, 416] on div "R$ 8,00 0" at bounding box center [329, 460] width 169 height 88
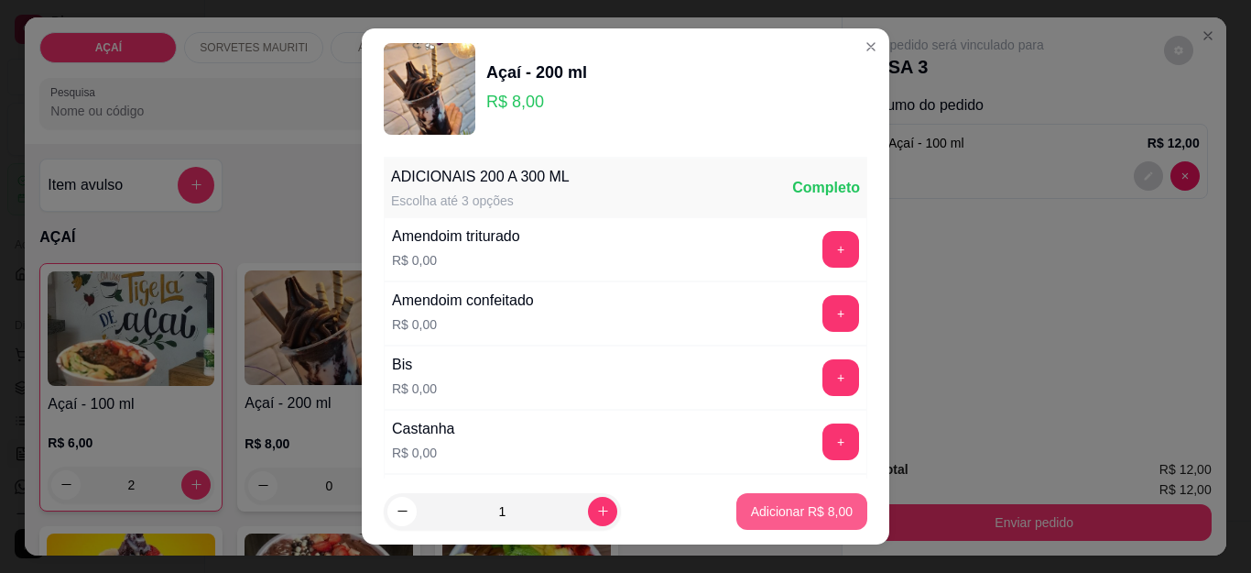
click at [841, 518] on button "Adicionar R$ 8,00" at bounding box center [802, 511] width 131 height 37
type input "1"
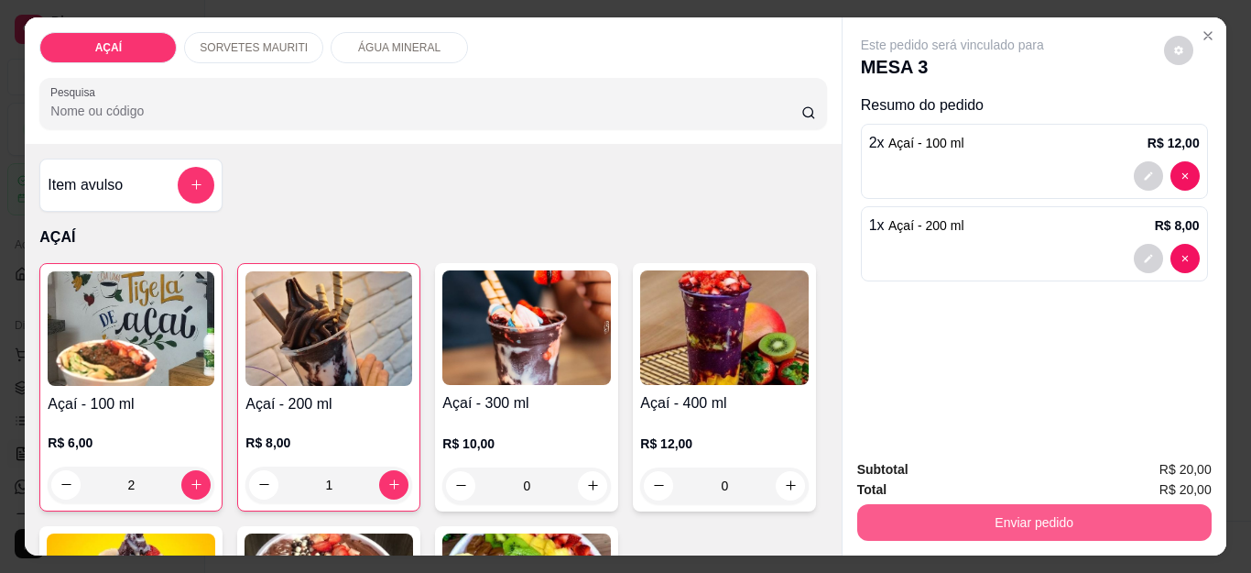
click at [867, 517] on button "Enviar pedido" at bounding box center [1035, 522] width 355 height 37
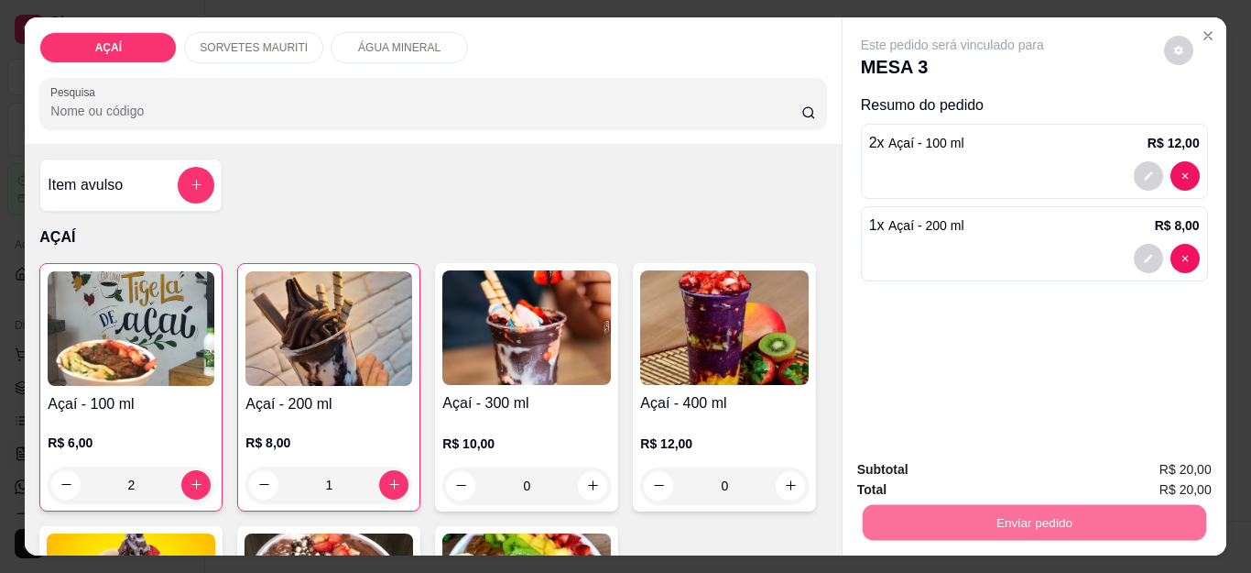
click at [933, 381] on div "Este pedido será vinculado para MESA 3 Resumo do pedido 2 x Açaí - 100 ml R$ 12…" at bounding box center [1035, 231] width 384 height 428
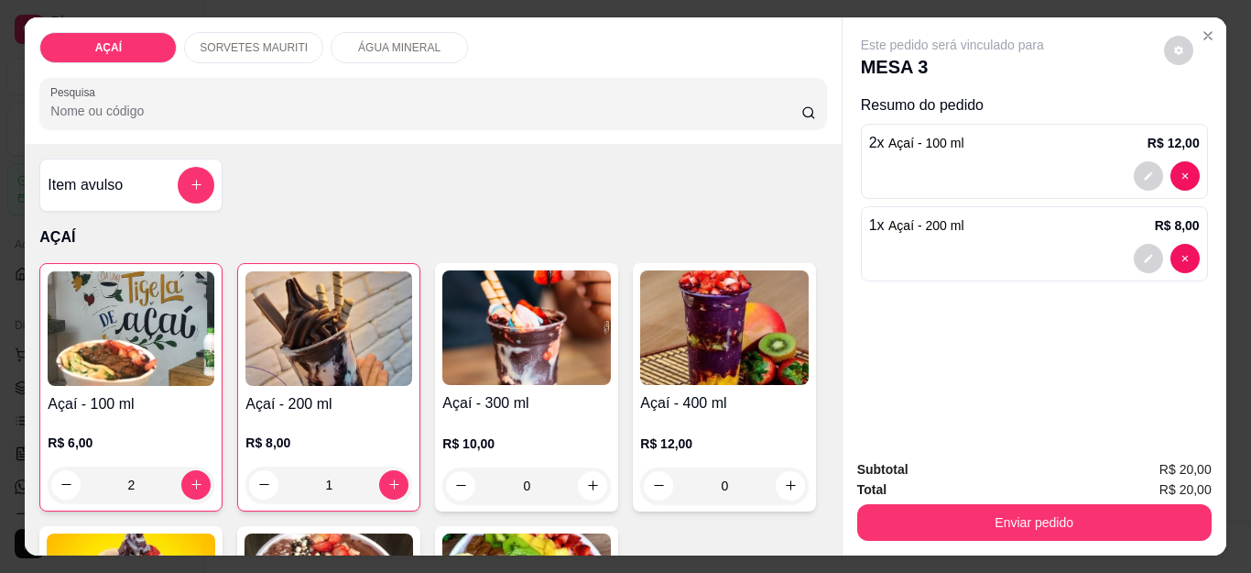
click at [103, 415] on div "R$ 6,00 2" at bounding box center [131, 459] width 167 height 88
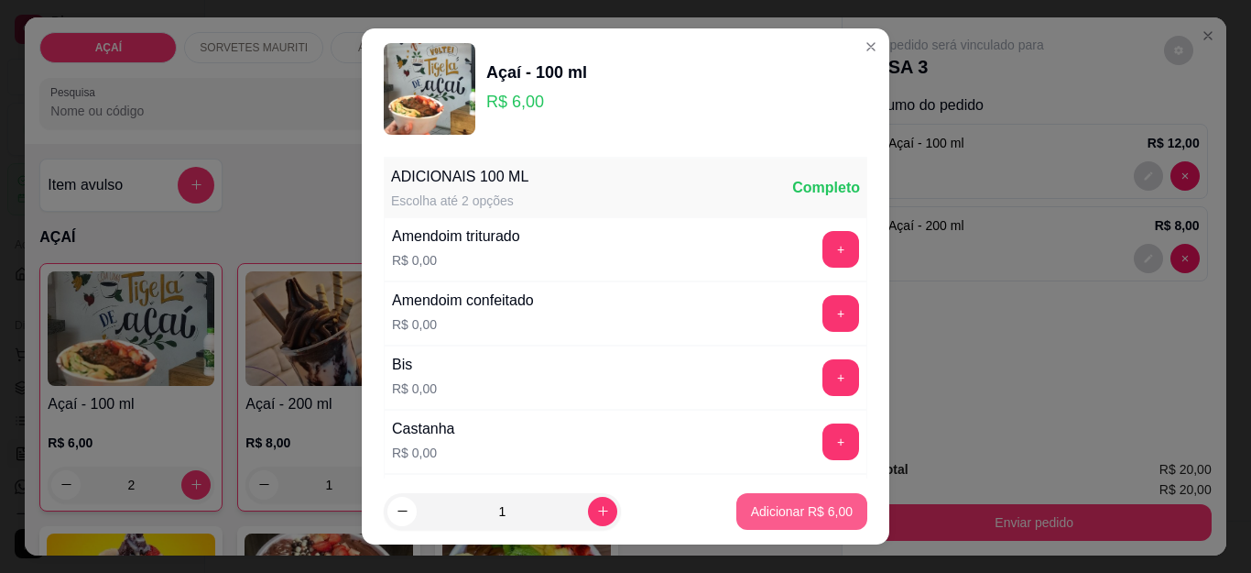
click at [768, 504] on p "Adicionar R$ 6,00" at bounding box center [802, 511] width 102 height 18
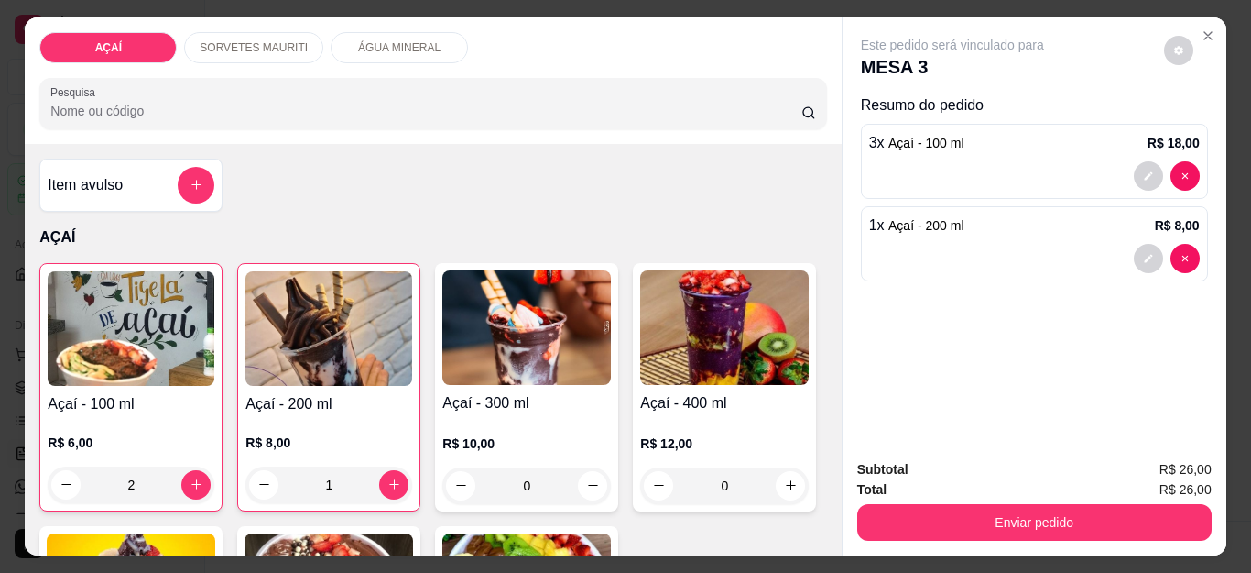
type input "3"
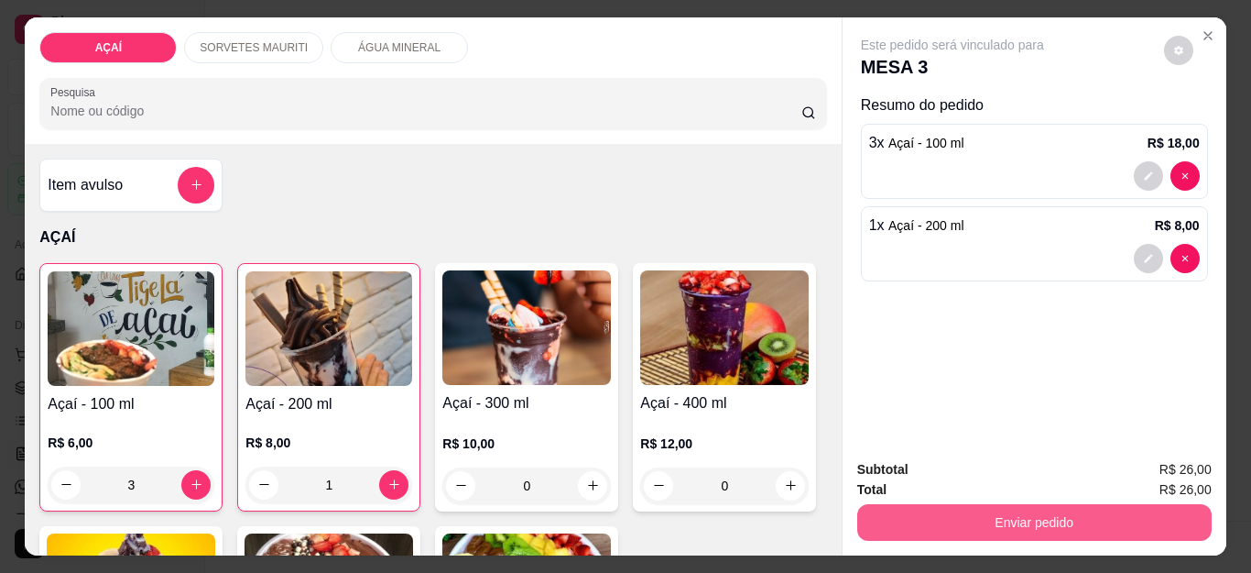
click at [901, 508] on button "Enviar pedido" at bounding box center [1035, 522] width 355 height 37
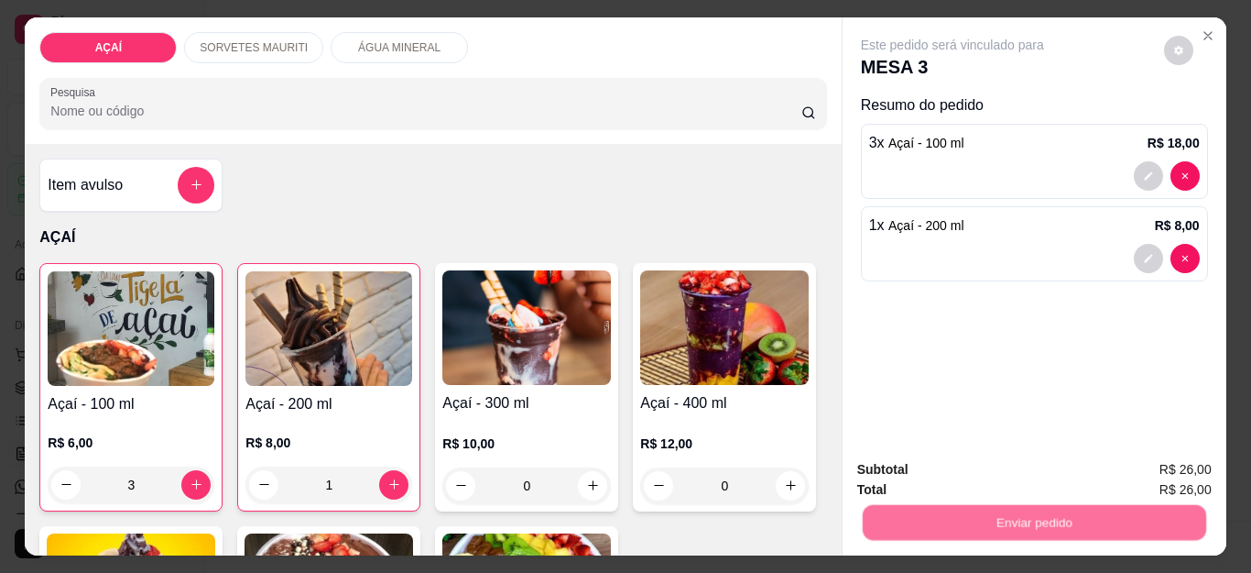
click at [914, 467] on button "Não registrar e enviar pedido" at bounding box center [972, 470] width 185 height 34
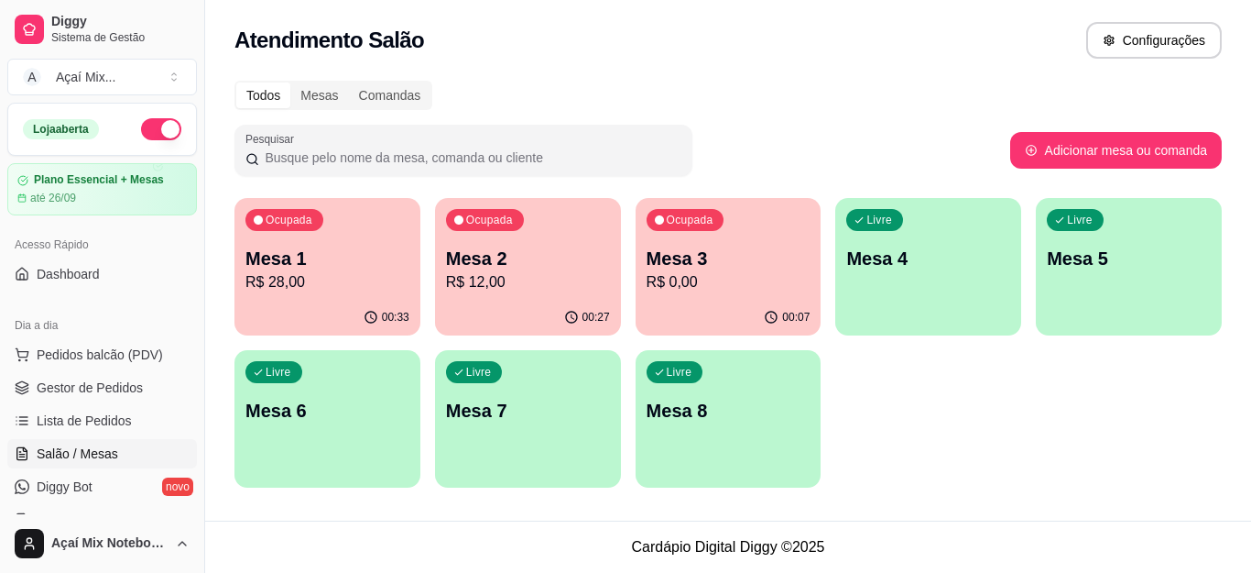
click at [950, 304] on div "Livre Mesa 4" at bounding box center [929, 255] width 186 height 115
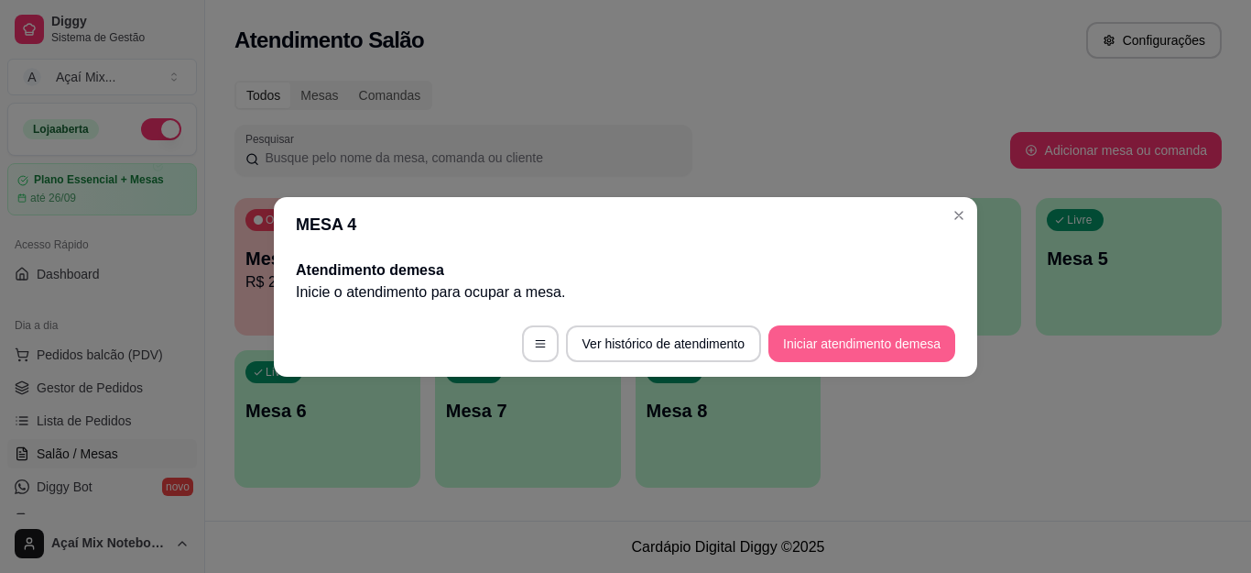
click at [931, 339] on button "Iniciar atendimento de mesa" at bounding box center [862, 343] width 187 height 37
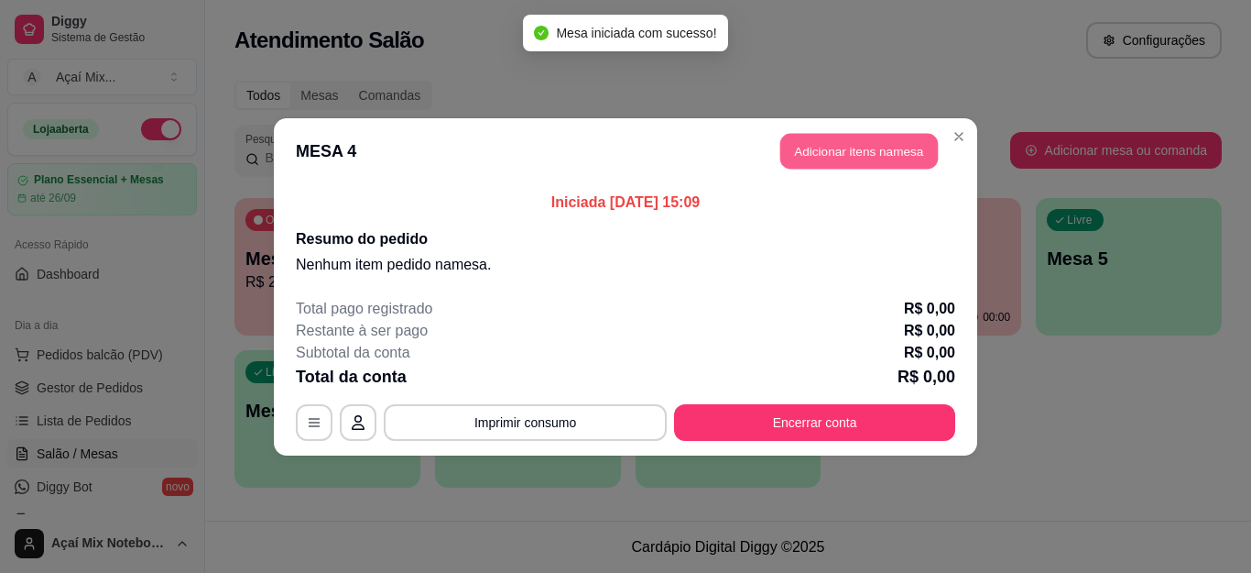
click at [884, 158] on button "Adicionar itens na mesa" at bounding box center [860, 151] width 158 height 36
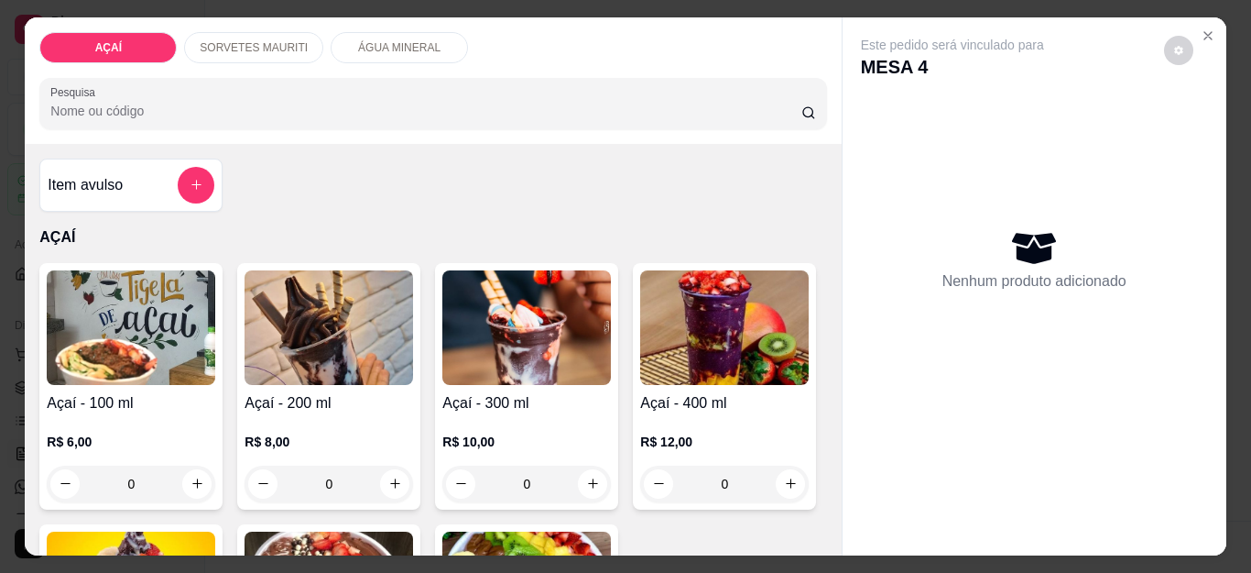
click at [344, 337] on img at bounding box center [329, 327] width 169 height 115
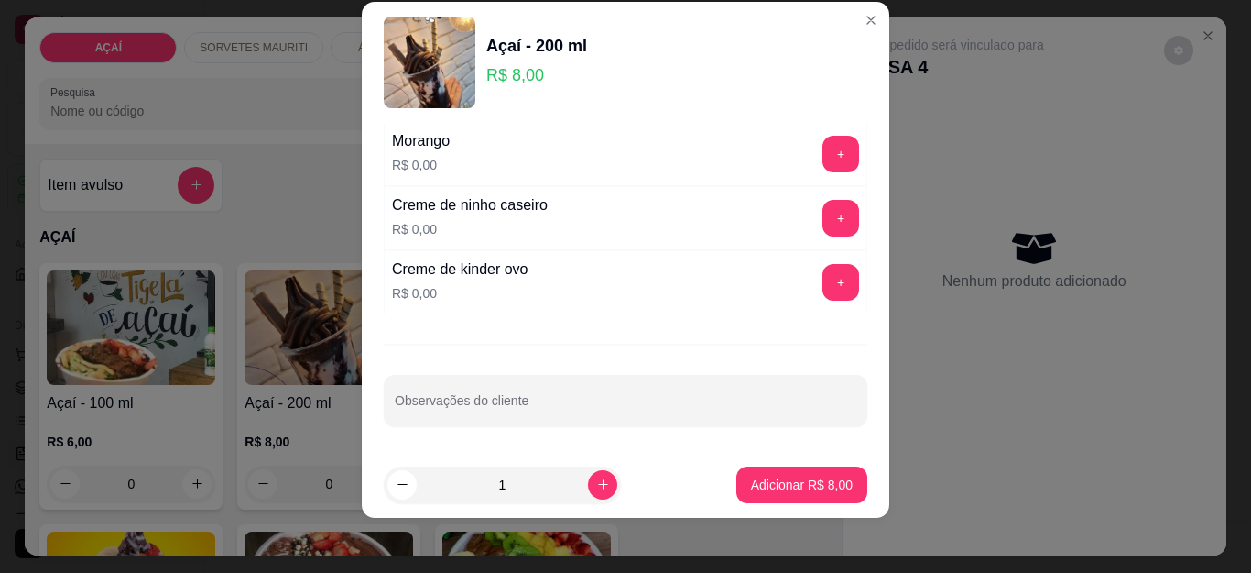
scroll to position [30, 0]
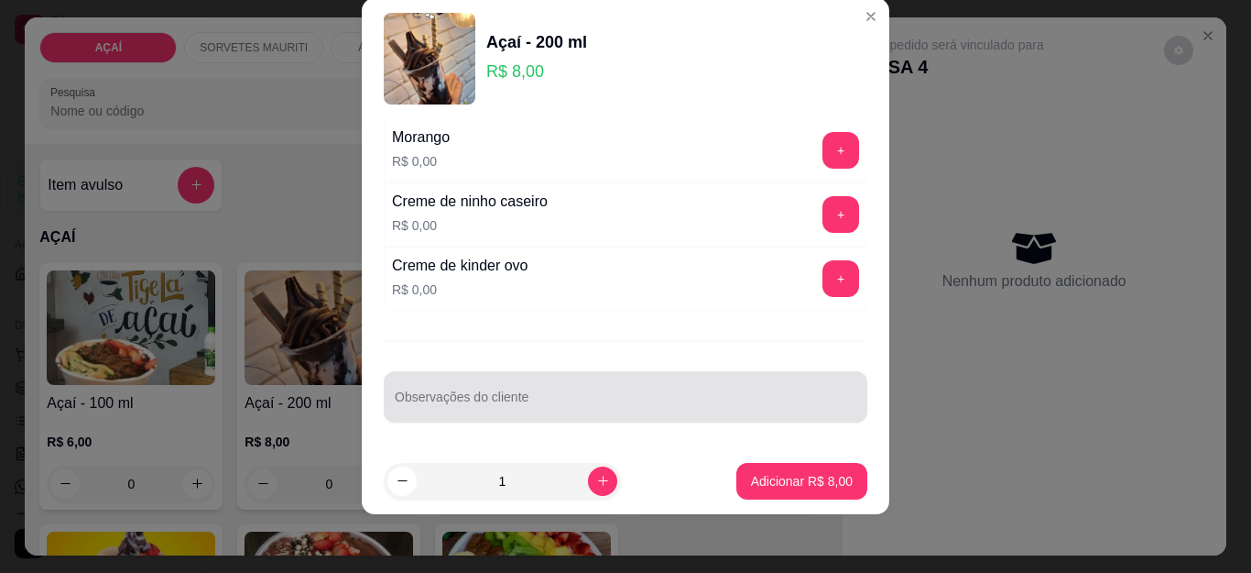
click at [652, 383] on div at bounding box center [626, 396] width 462 height 37
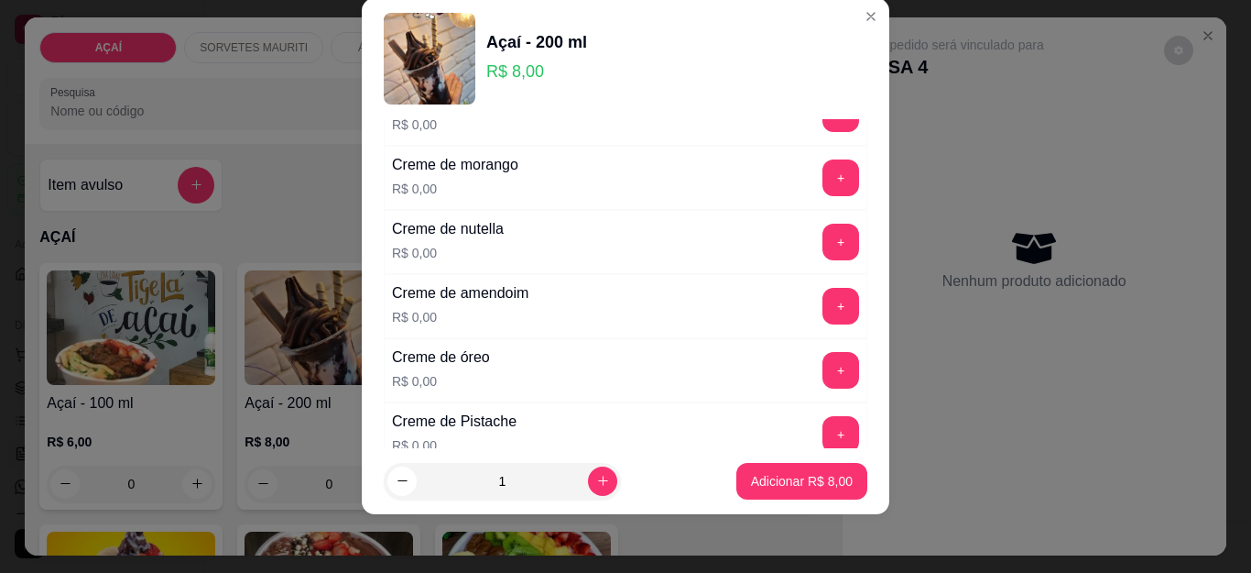
scroll to position [399, 0]
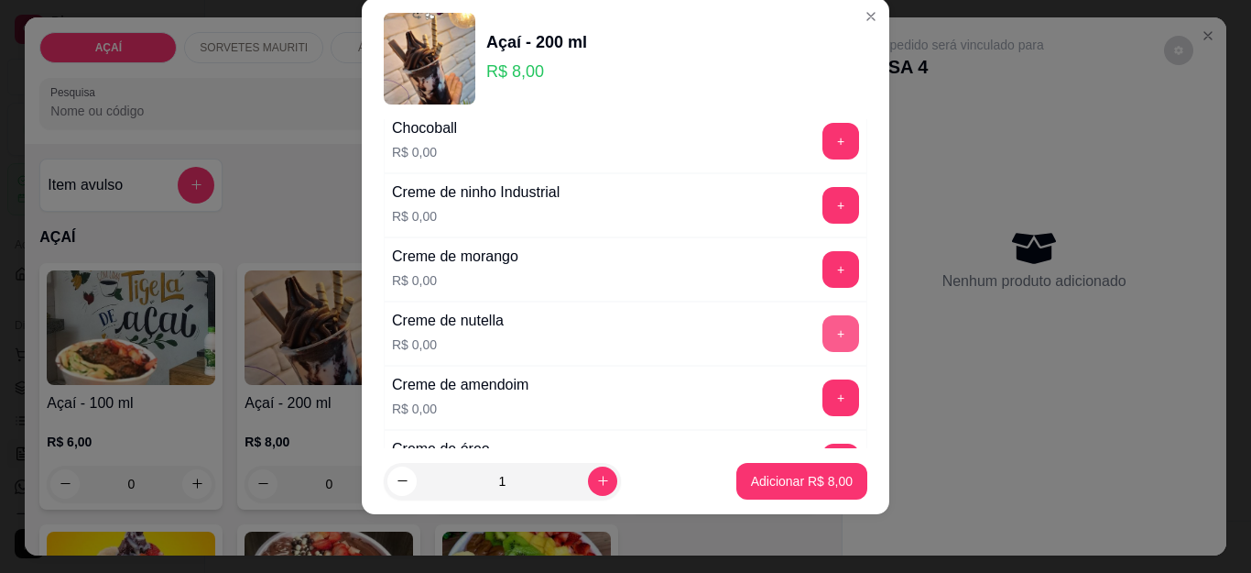
type input "cob morango"
click at [823, 340] on button "+" at bounding box center [841, 333] width 37 height 37
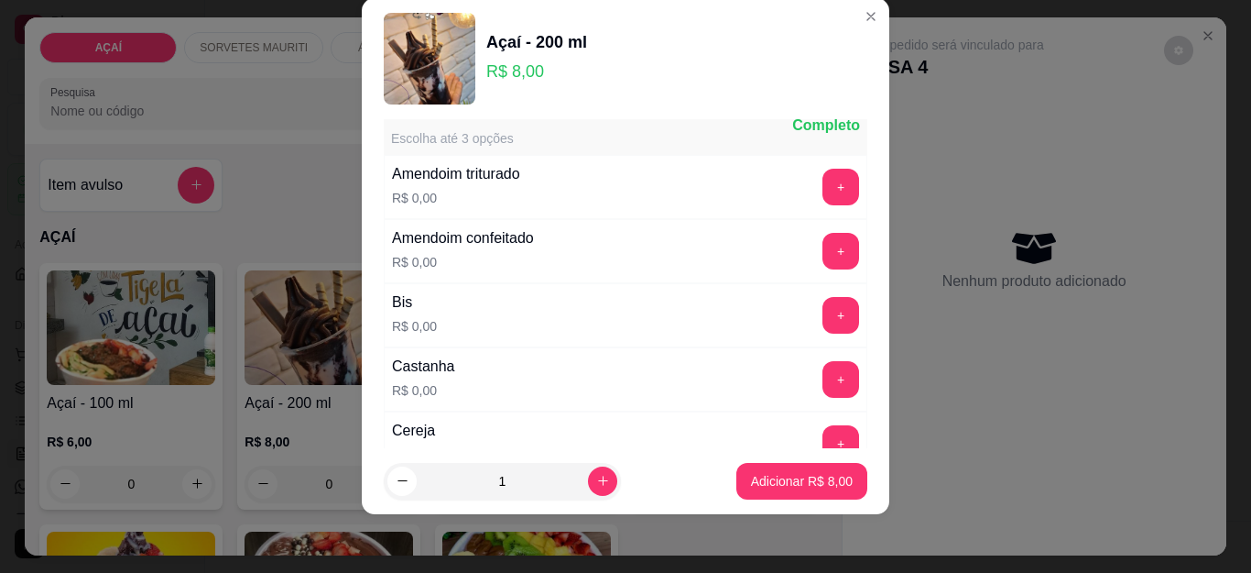
click at [823, 438] on button "+" at bounding box center [841, 443] width 37 height 37
click at [824, 196] on button "+" at bounding box center [842, 187] width 36 height 36
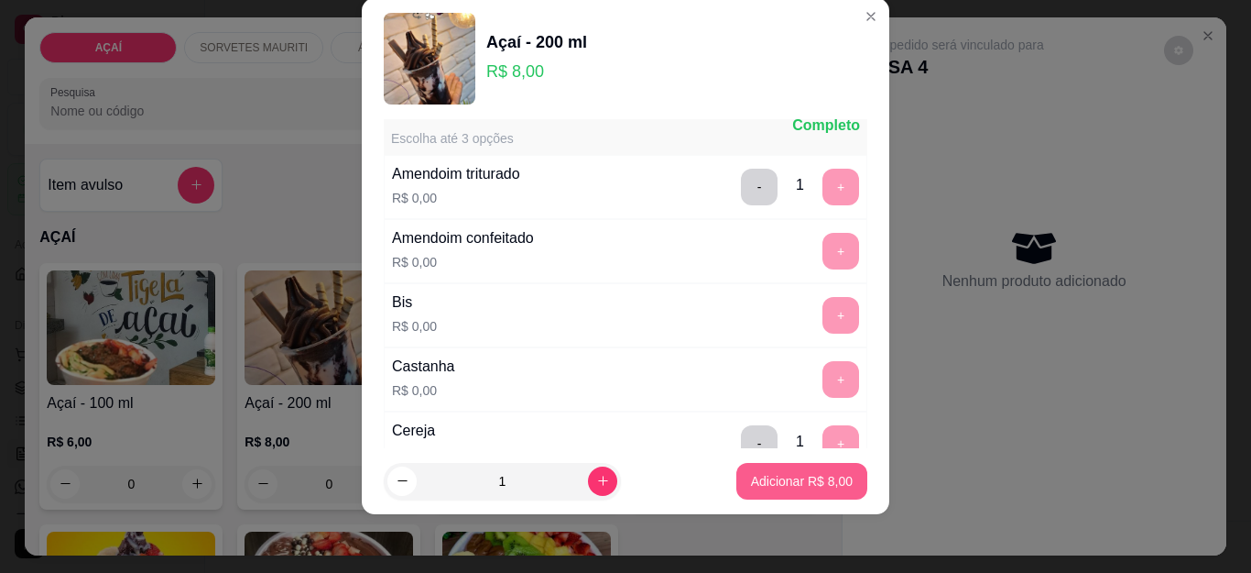
click at [759, 483] on p "Adicionar R$ 8,00" at bounding box center [802, 481] width 102 height 18
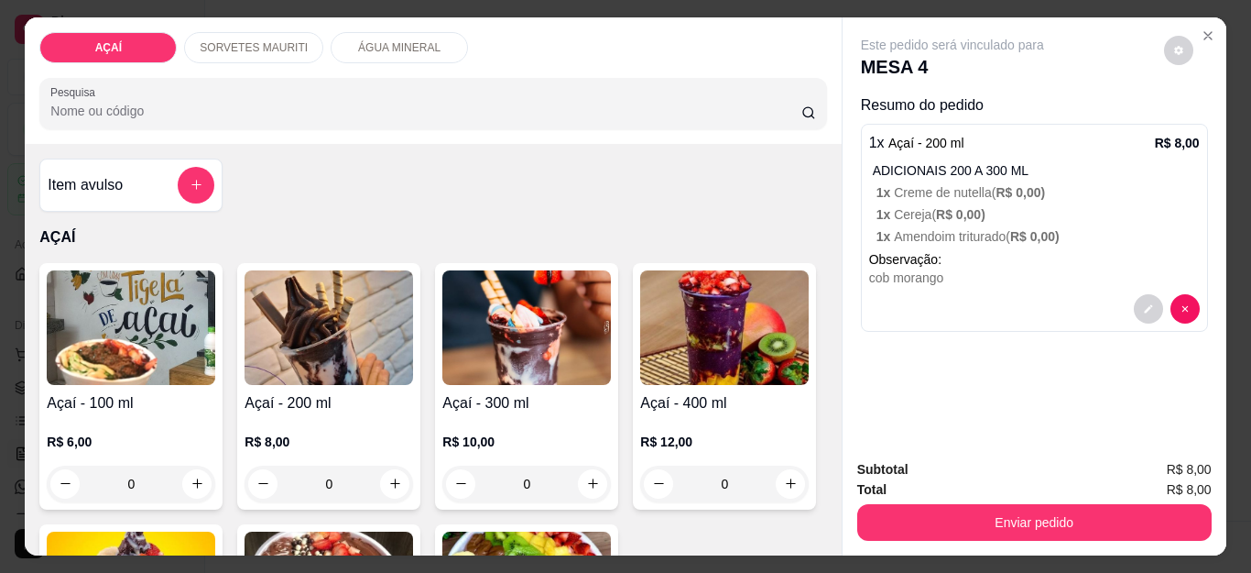
click at [233, 32] on div "SORVETES MAURITI" at bounding box center [253, 47] width 139 height 31
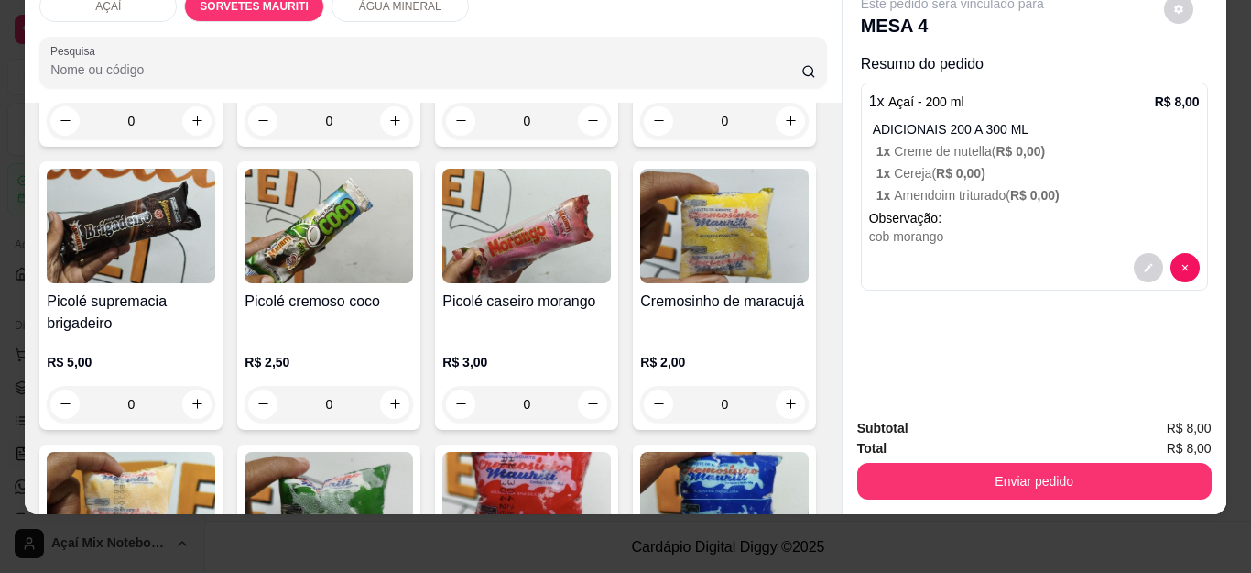
scroll to position [1086, 0]
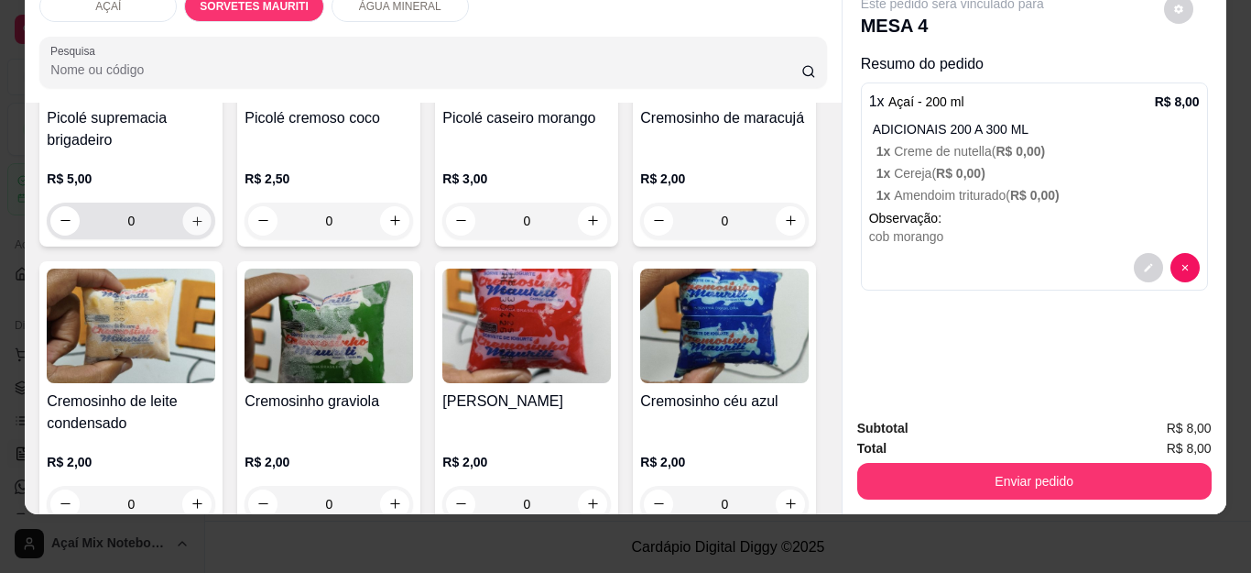
click at [212, 235] on button "increase-product-quantity" at bounding box center [197, 220] width 28 height 28
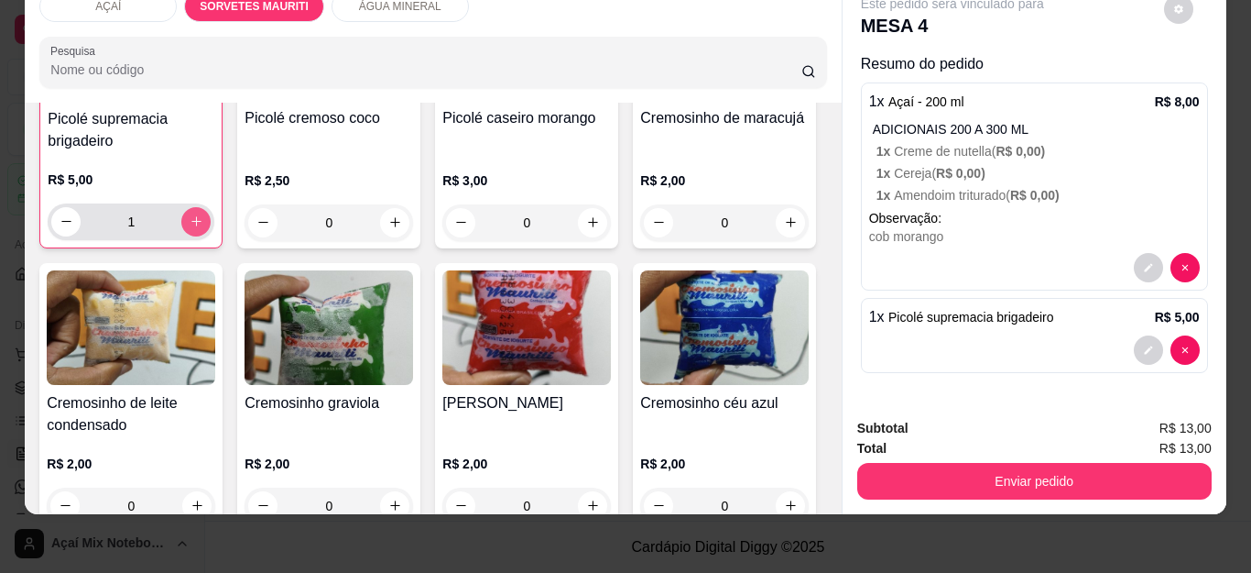
type input "1"
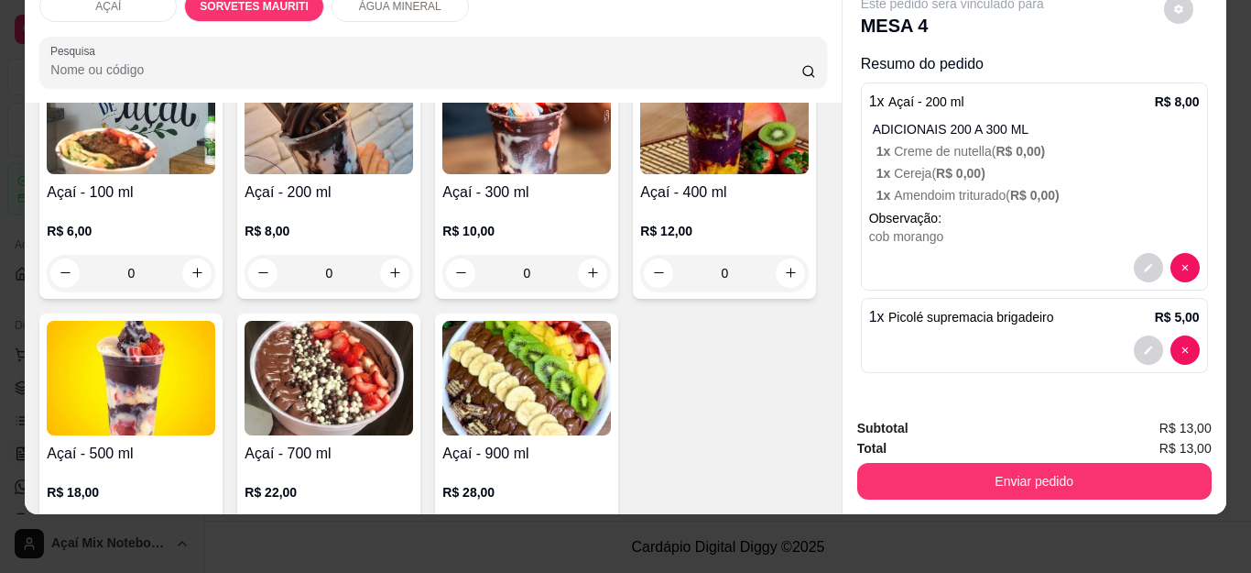
scroll to position [261, 0]
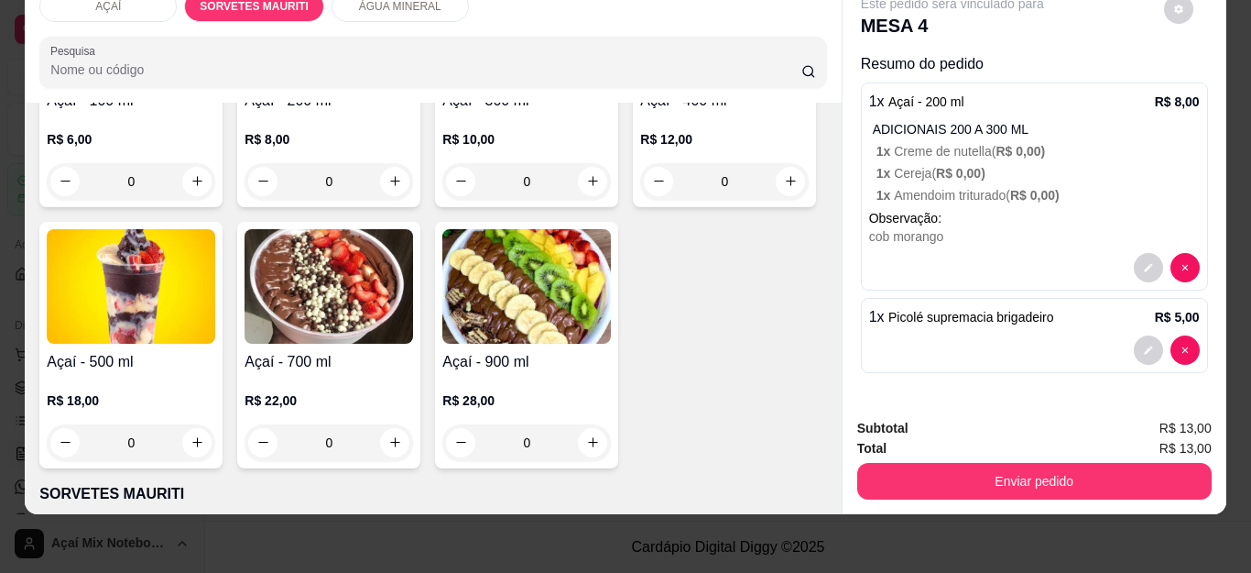
click at [640, 82] on img at bounding box center [724, 25] width 169 height 115
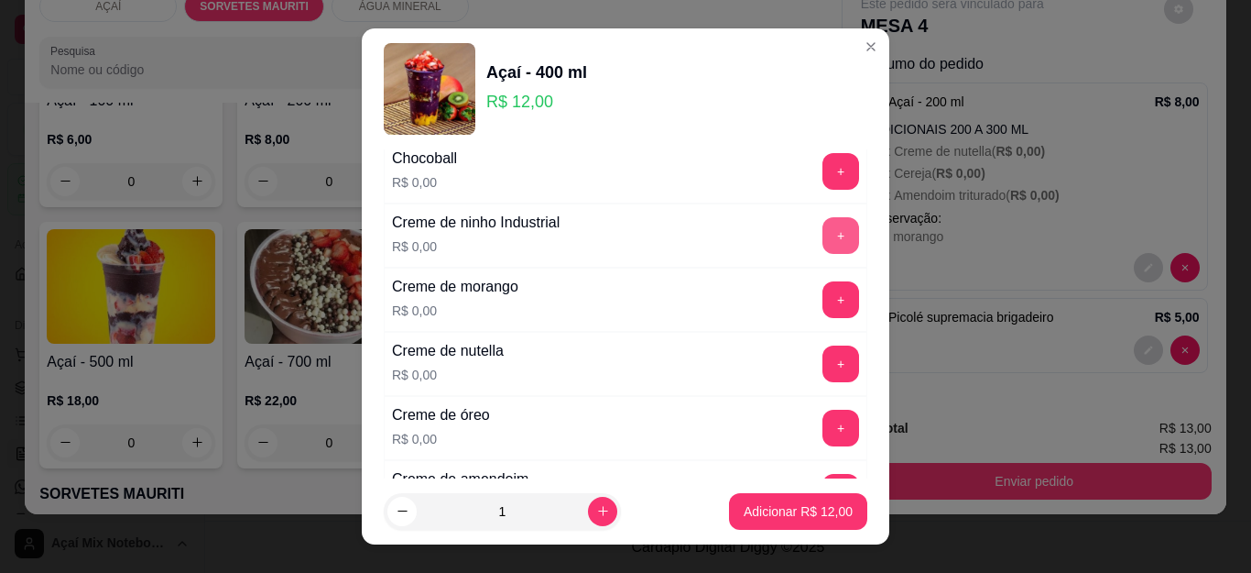
scroll to position [307, 0]
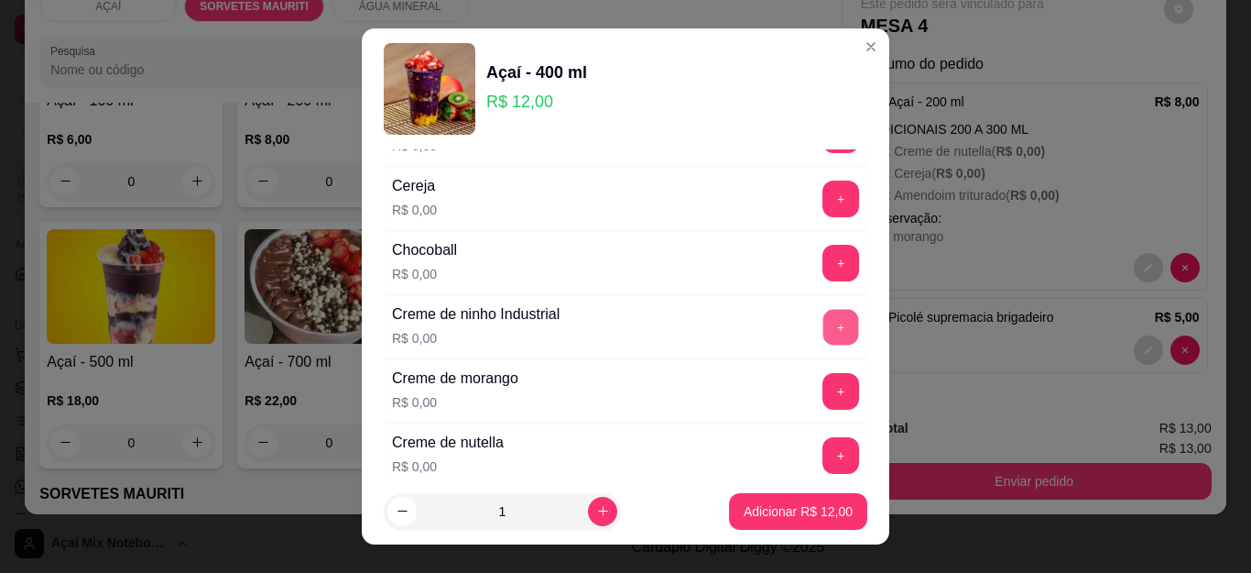
click at [824, 311] on button "+" at bounding box center [842, 328] width 36 height 36
click at [824, 449] on button "+" at bounding box center [842, 456] width 36 height 36
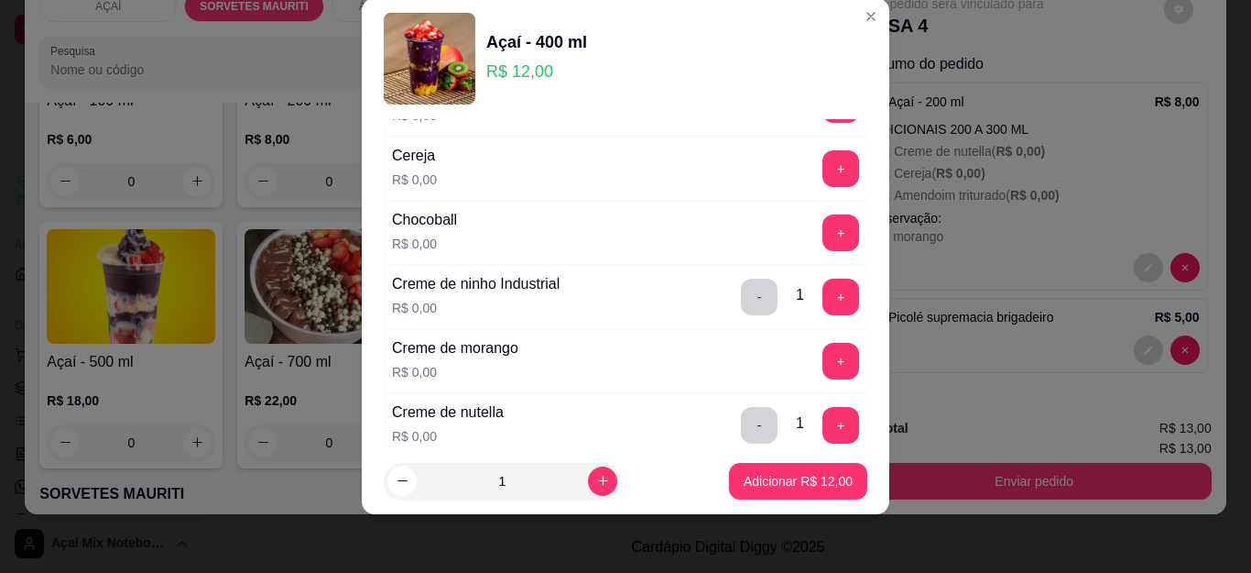
scroll to position [215, 0]
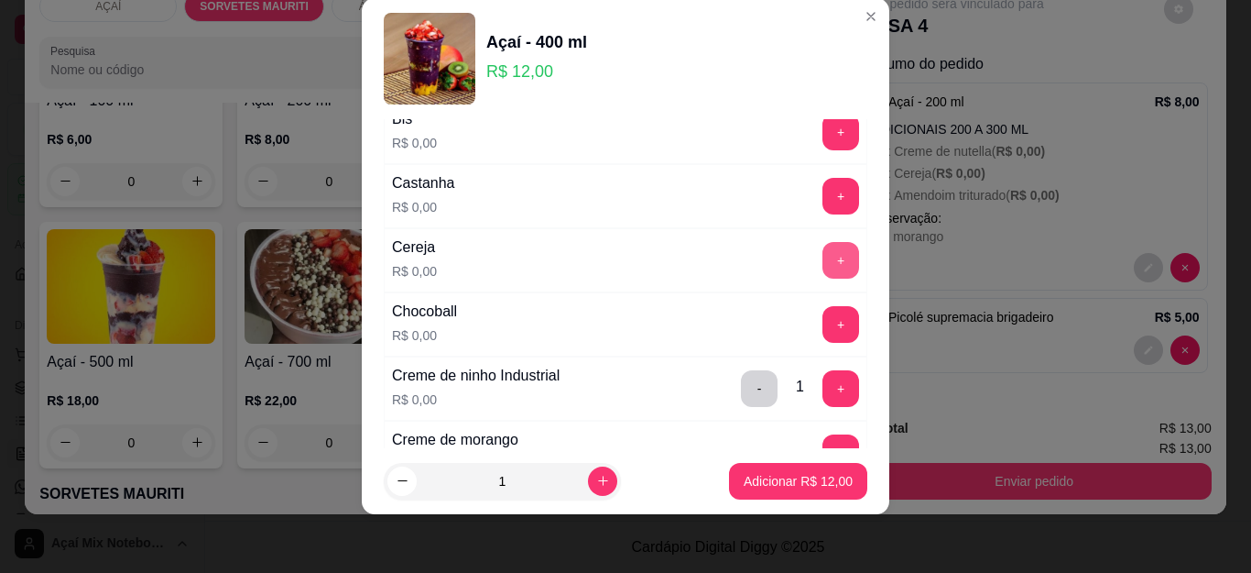
click at [823, 277] on button "+" at bounding box center [841, 260] width 37 height 37
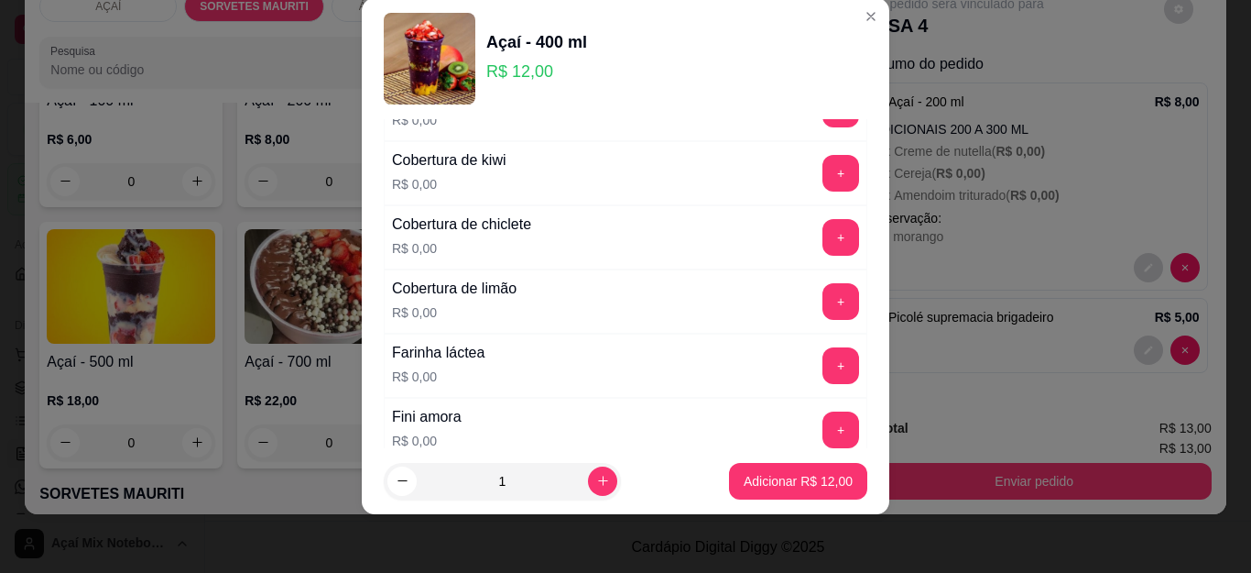
scroll to position [1099, 0]
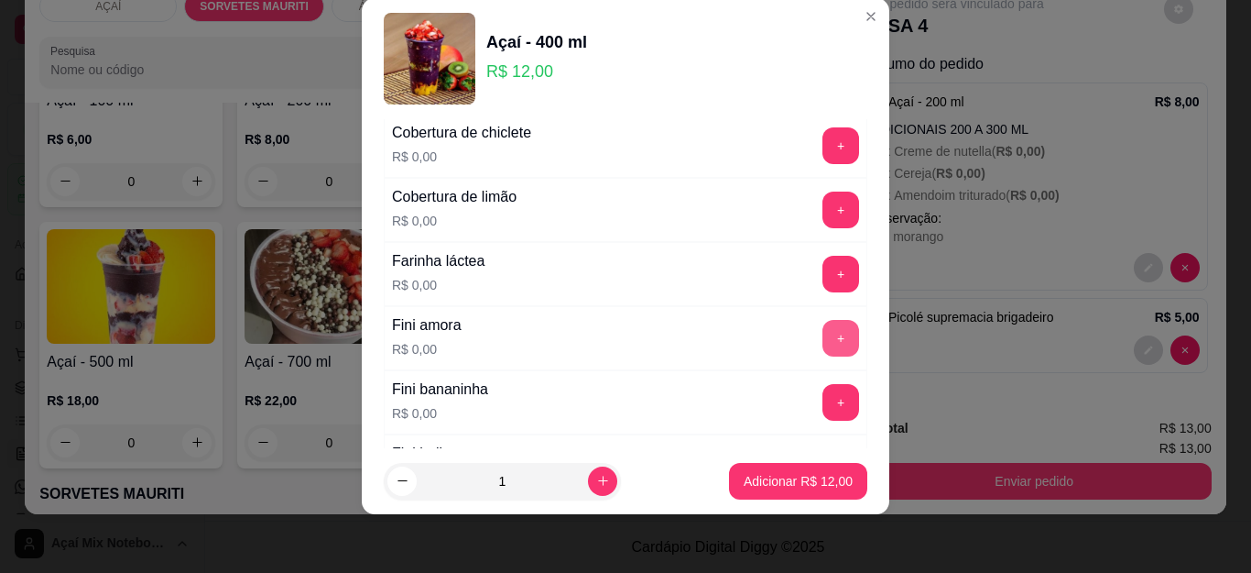
click at [823, 341] on button "+" at bounding box center [841, 338] width 37 height 37
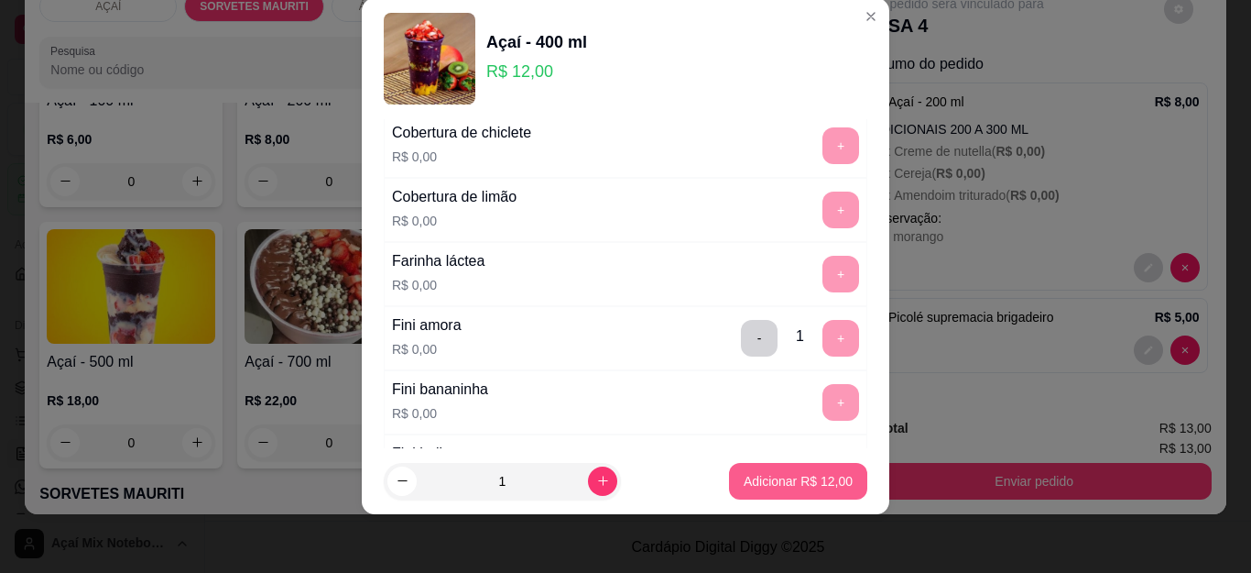
click at [780, 463] on div "Adicionar R$ 12,00" at bounding box center [798, 481] width 138 height 37
click at [783, 483] on p "Adicionar R$ 12,00" at bounding box center [798, 481] width 109 height 18
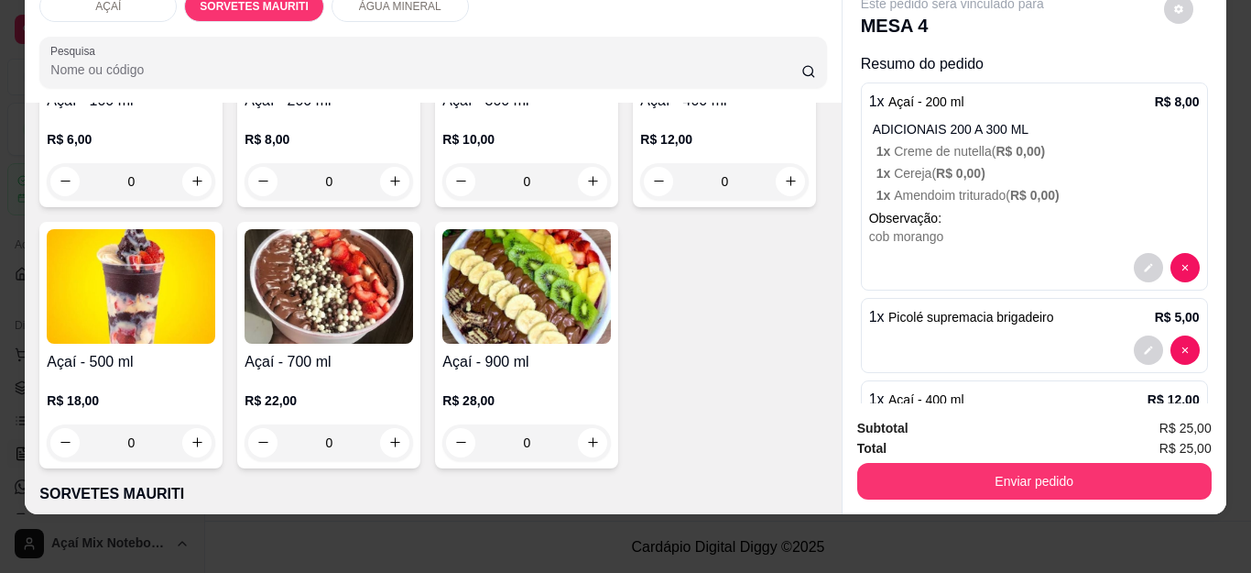
click at [459, 112] on div "R$ 10,00 0" at bounding box center [527, 156] width 169 height 88
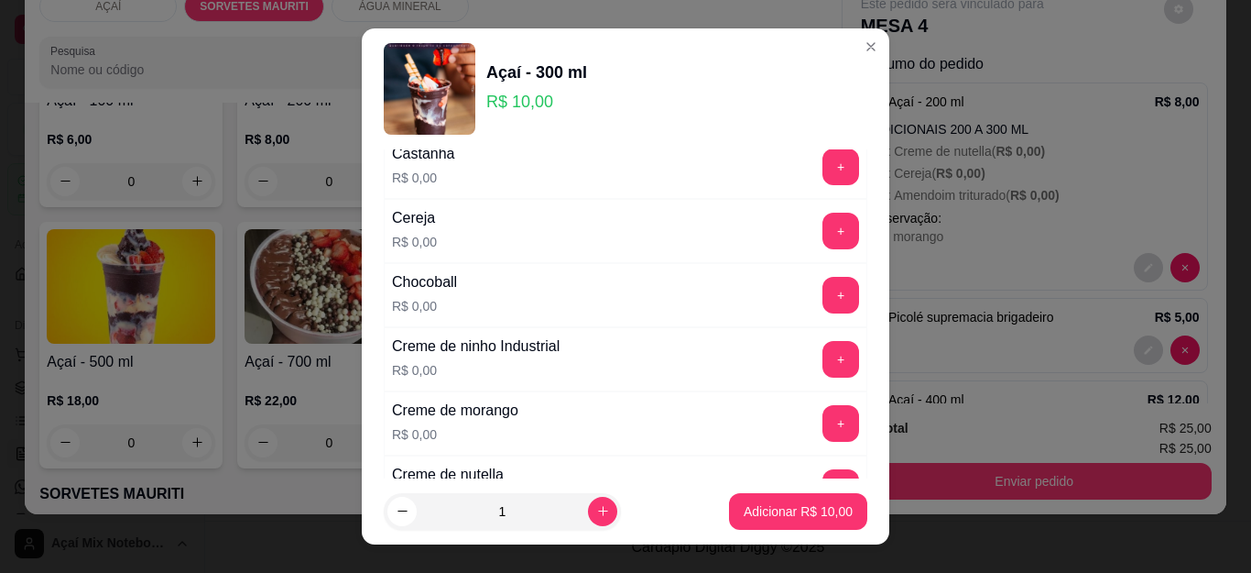
scroll to position [366, 0]
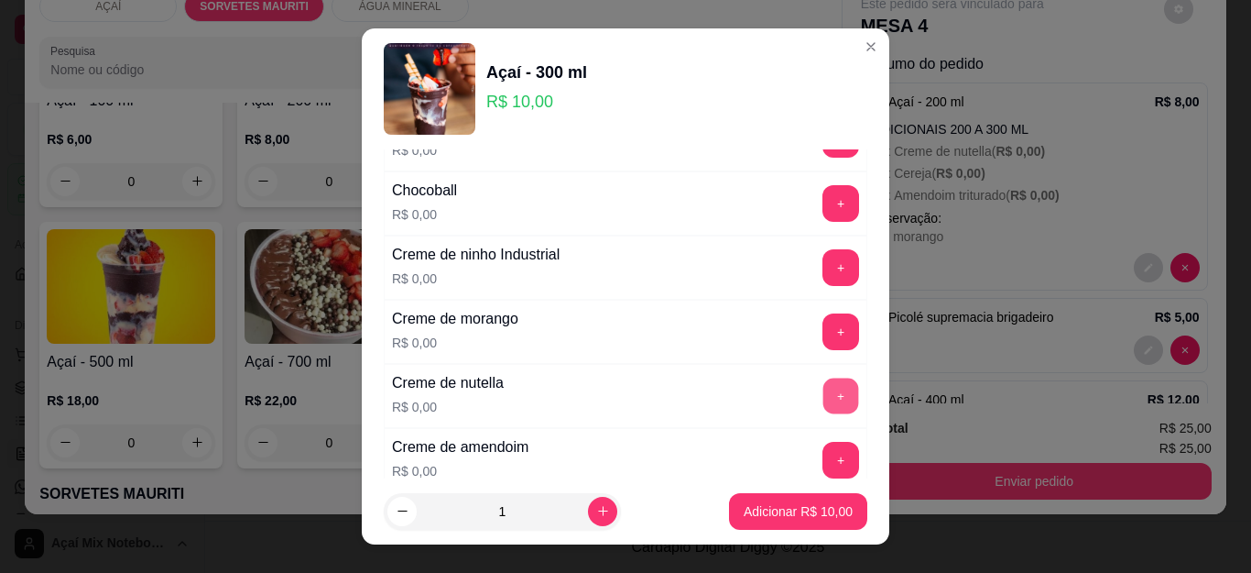
click at [824, 379] on button "+" at bounding box center [842, 396] width 36 height 36
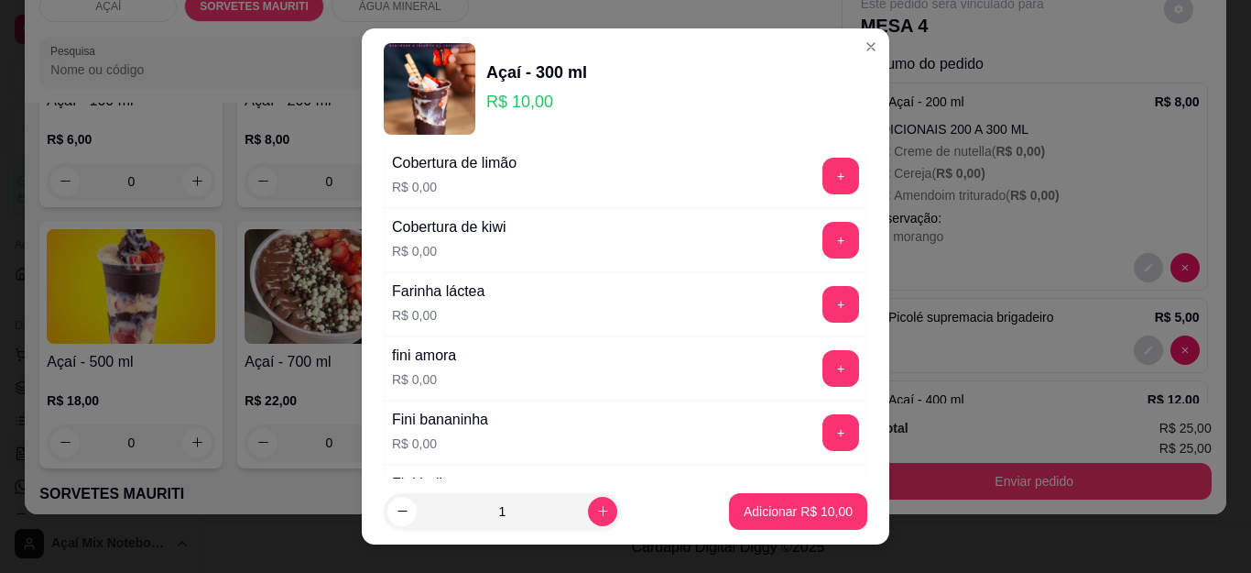
scroll to position [1191, 0]
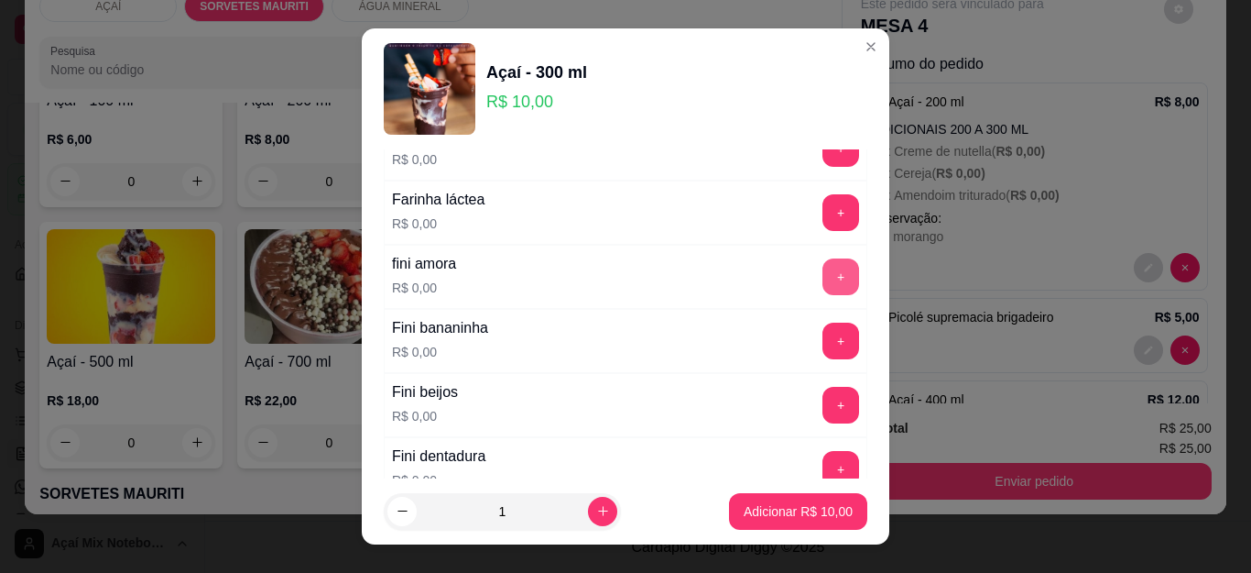
click at [823, 284] on button "+" at bounding box center [841, 276] width 37 height 37
click at [824, 279] on button "+" at bounding box center [842, 277] width 36 height 36
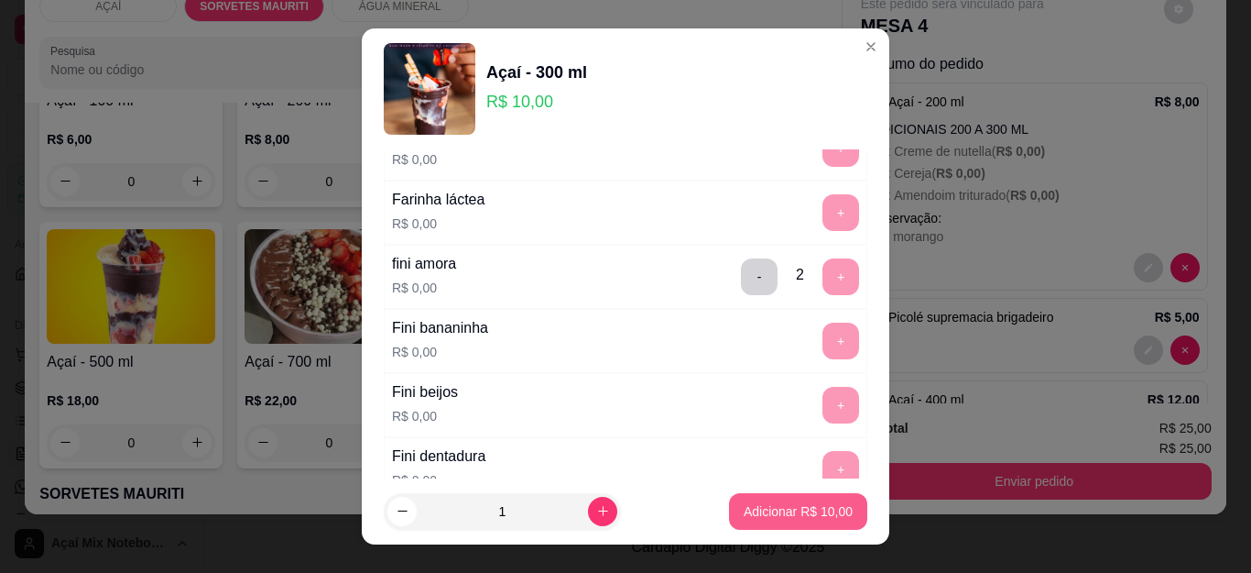
click at [777, 516] on p "Adicionar R$ 10,00" at bounding box center [798, 511] width 109 height 18
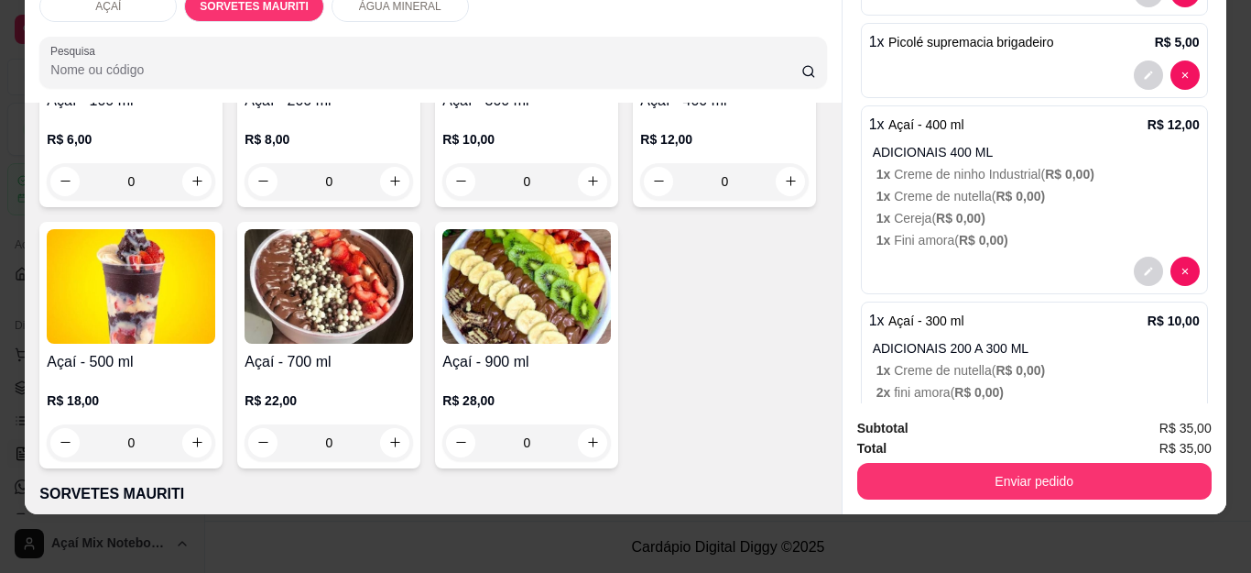
scroll to position [343, 0]
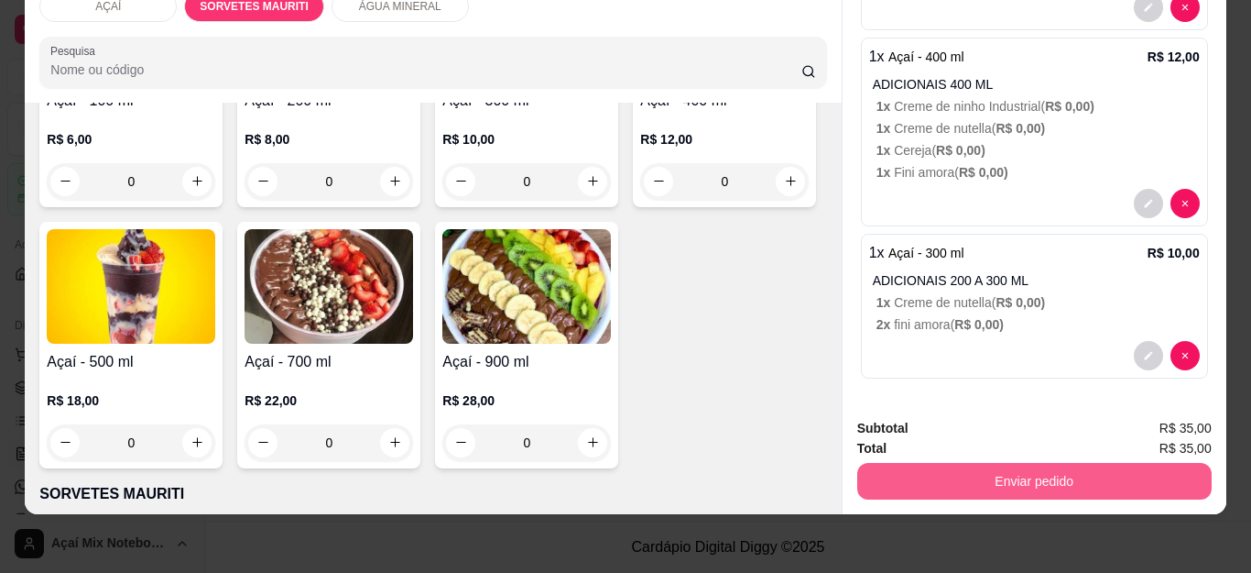
click at [926, 463] on button "Enviar pedido" at bounding box center [1035, 481] width 355 height 37
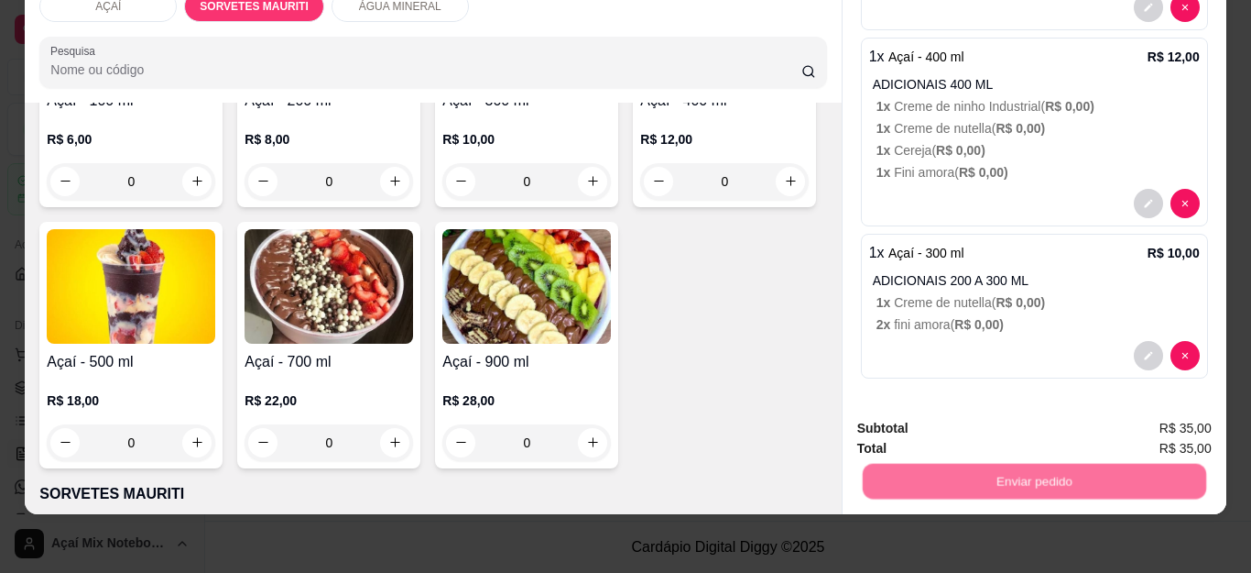
click at [945, 416] on button "Não registrar e enviar pedido" at bounding box center [973, 420] width 191 height 35
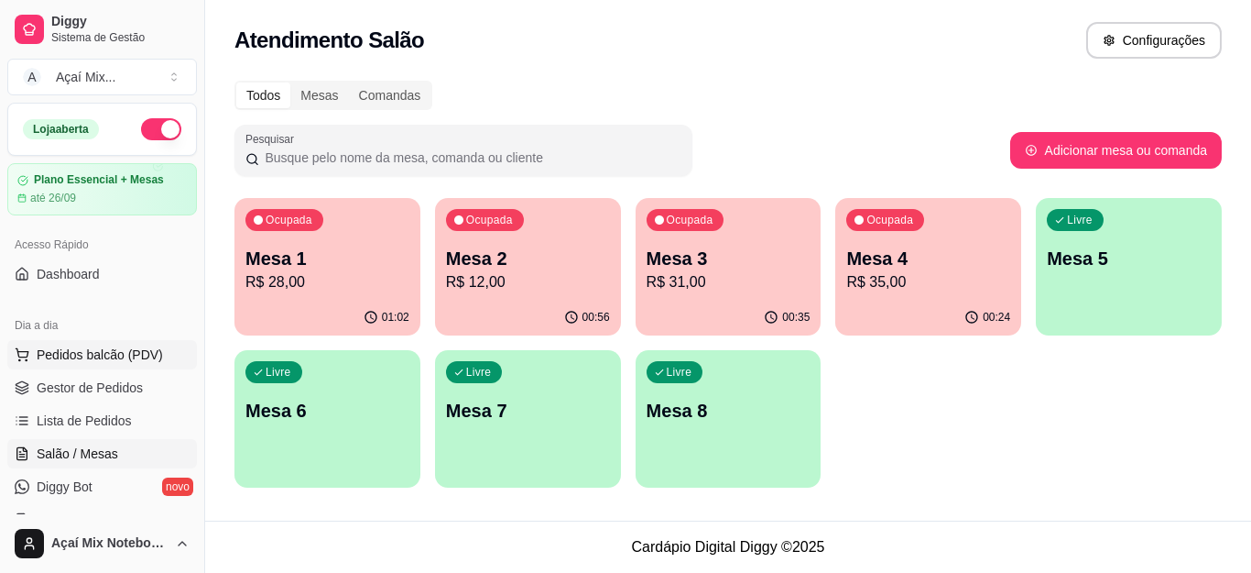
click at [92, 355] on span "Pedidos balcão (PDV)" at bounding box center [100, 354] width 126 height 18
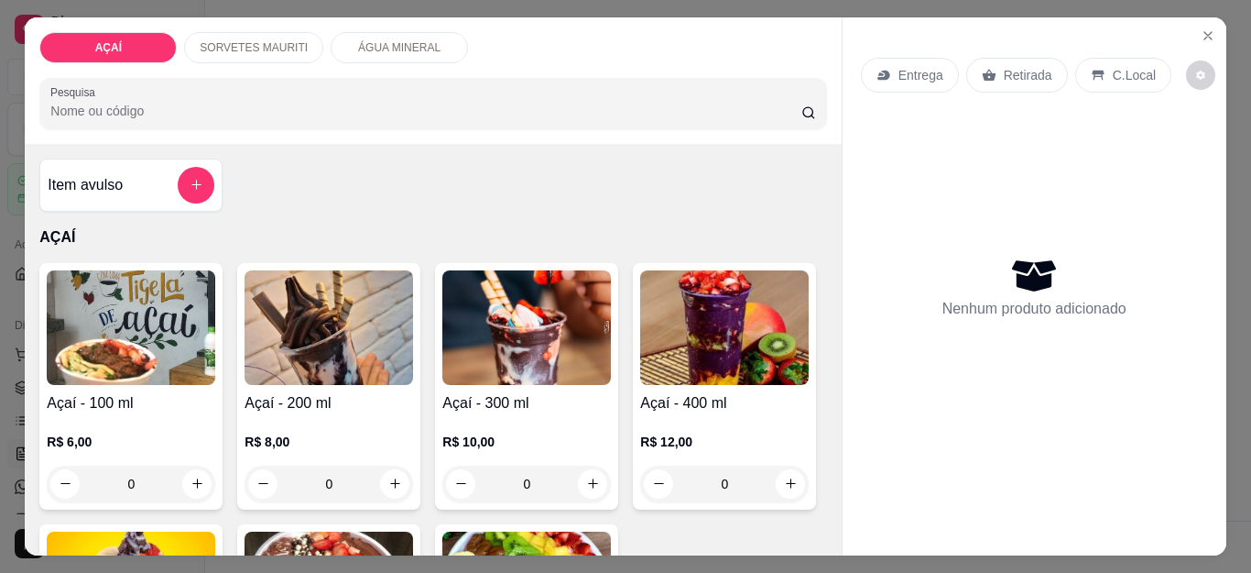
click at [496, 414] on div "R$ 10,00 0" at bounding box center [527, 458] width 169 height 88
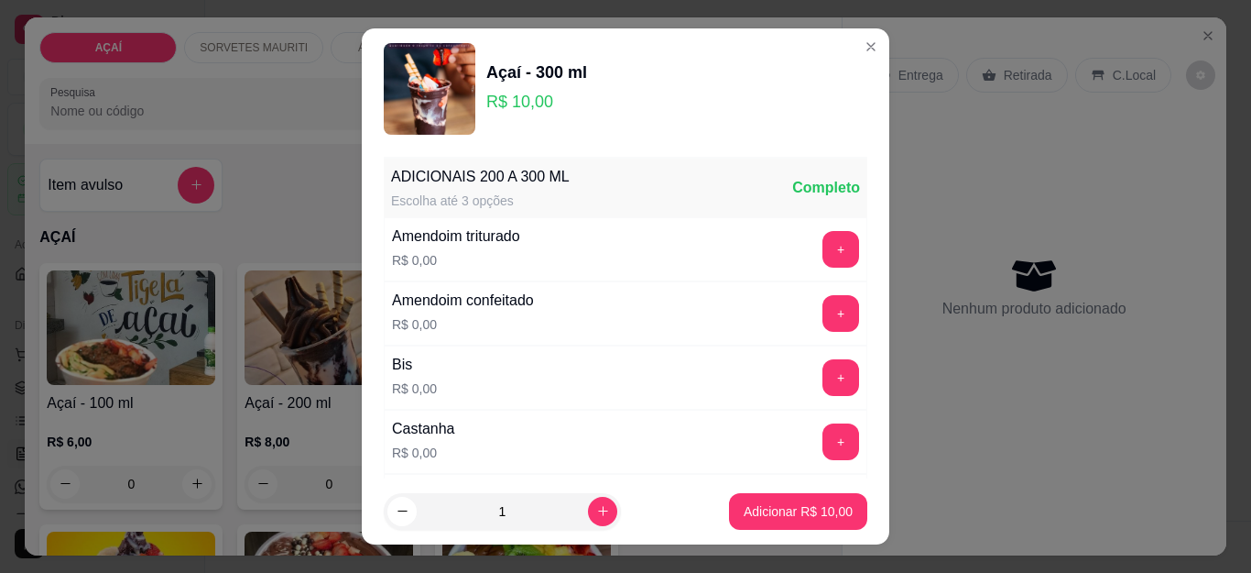
drag, startPoint x: 825, startPoint y: 431, endPoint x: 787, endPoint y: 456, distance: 46.2
click at [821, 438] on div "+" at bounding box center [840, 441] width 51 height 37
click at [823, 456] on button "+" at bounding box center [841, 441] width 37 height 37
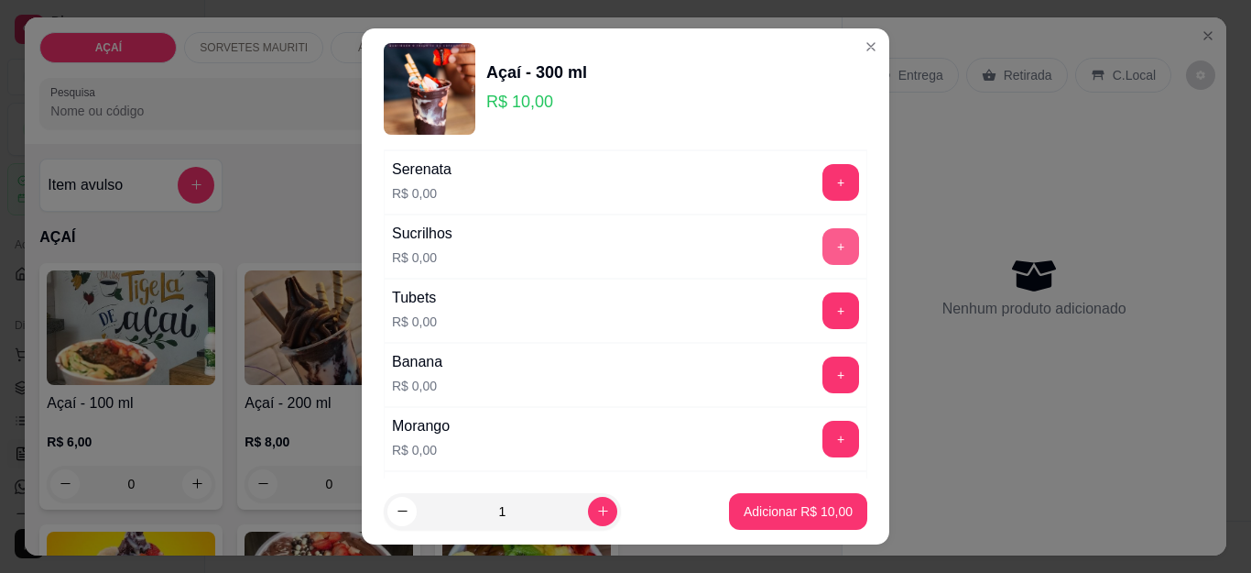
scroll to position [2290, 0]
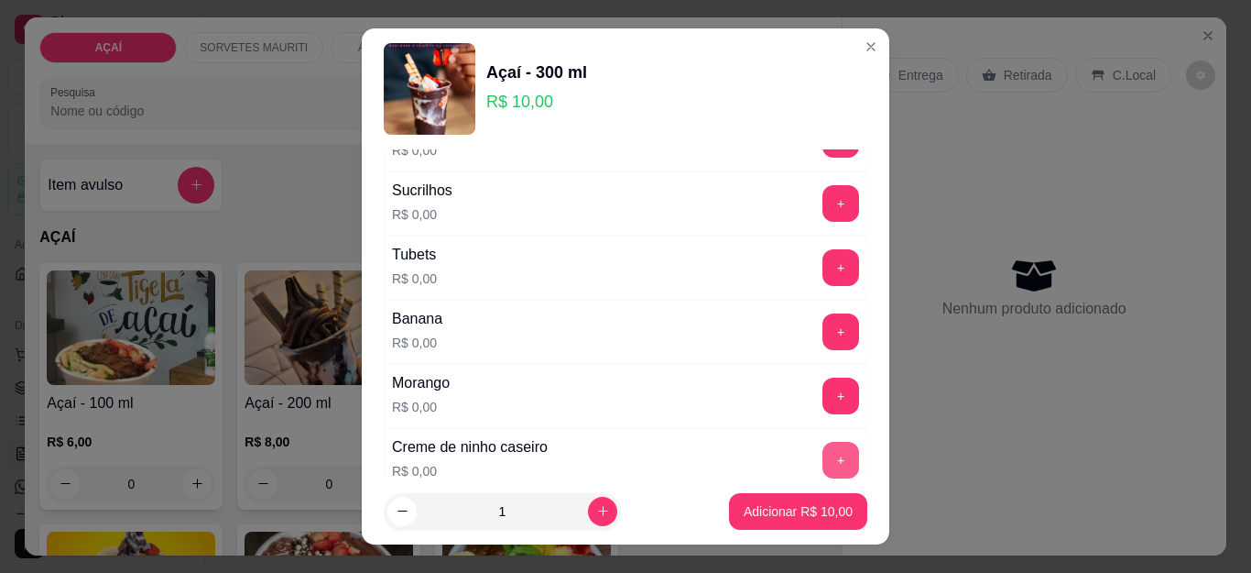
click at [823, 472] on button "+" at bounding box center [841, 460] width 37 height 37
click at [823, 403] on button "+" at bounding box center [841, 395] width 37 height 37
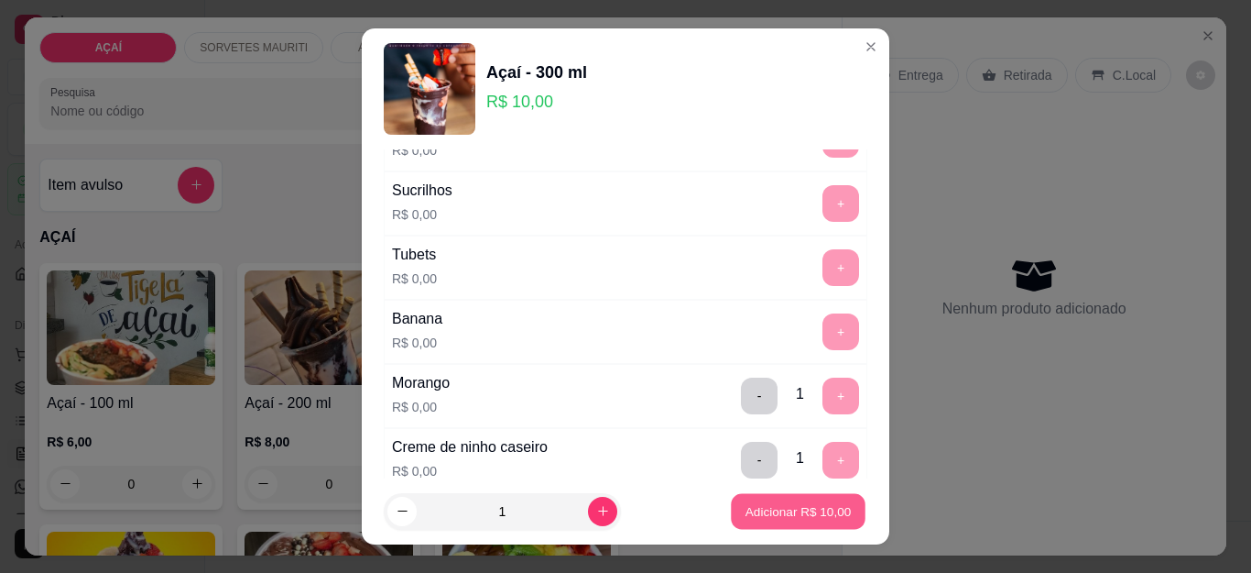
click at [764, 500] on button "Adicionar R$ 10,00" at bounding box center [798, 511] width 135 height 36
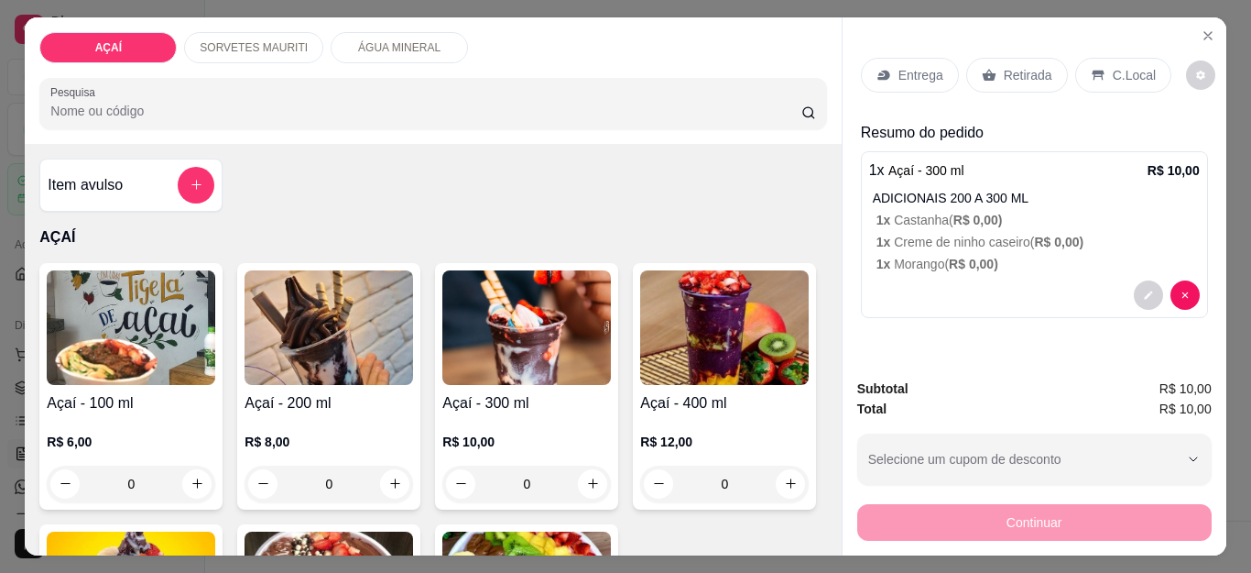
click at [915, 70] on p "Entrega" at bounding box center [921, 75] width 45 height 18
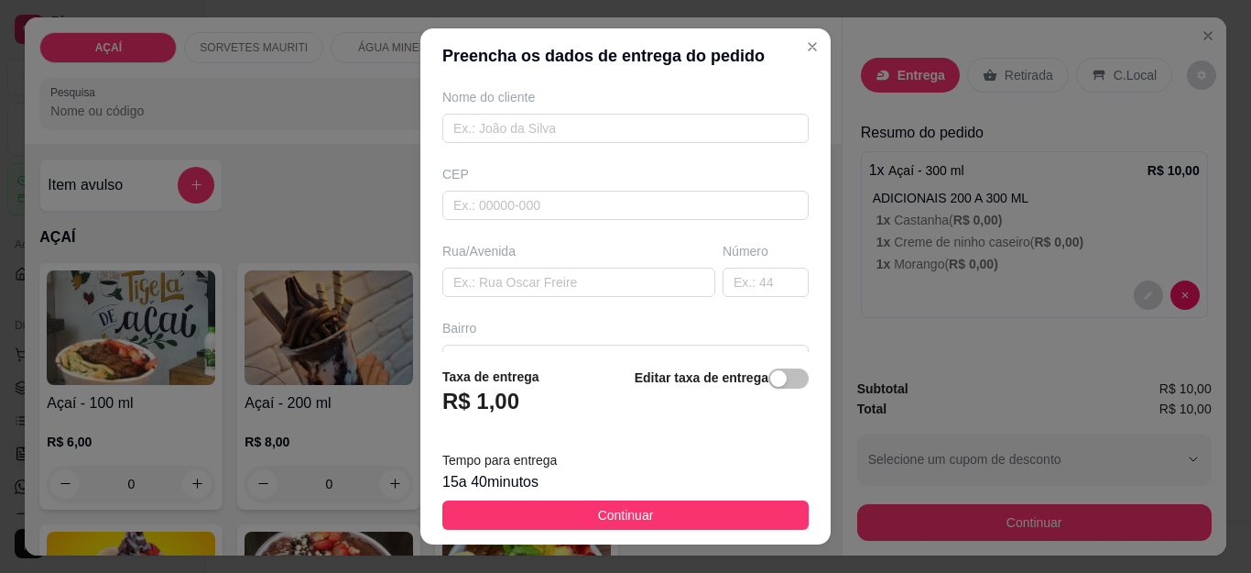
scroll to position [183, 0]
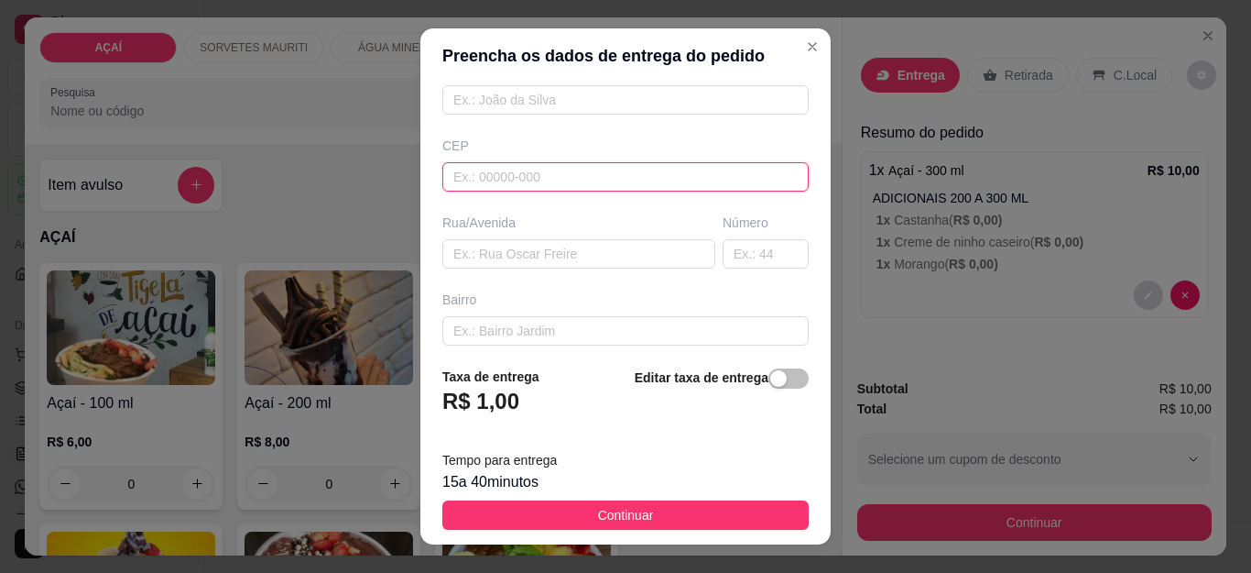
click at [582, 183] on input "text" at bounding box center [626, 176] width 366 height 29
type input "5752000000"
type input "Maravilha"
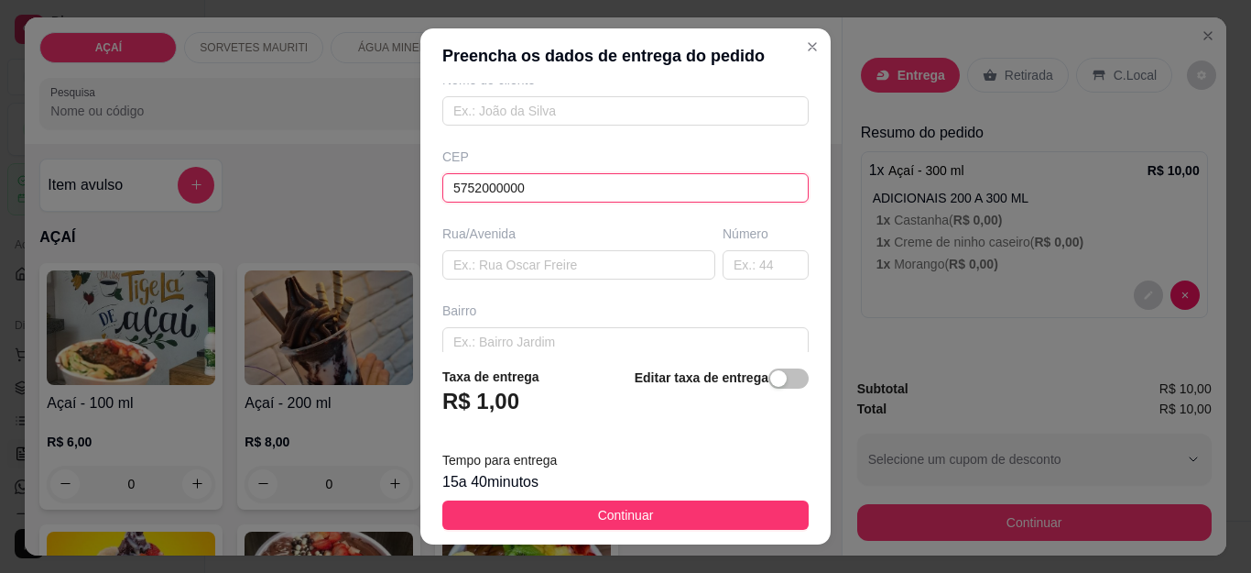
scroll to position [349, 0]
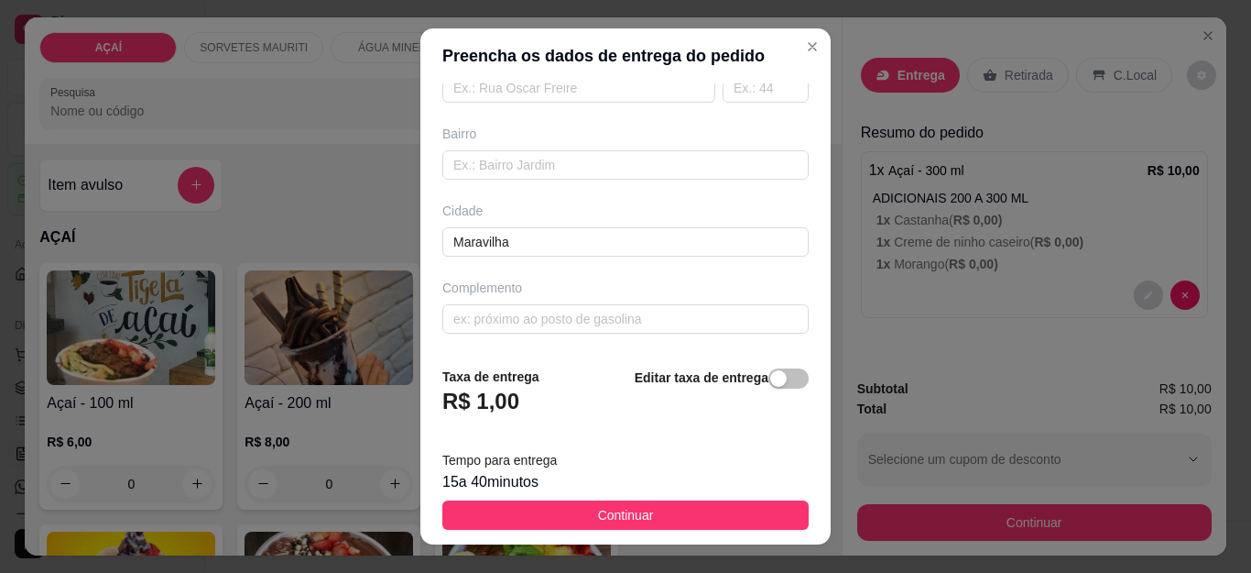
type input "5752000000"
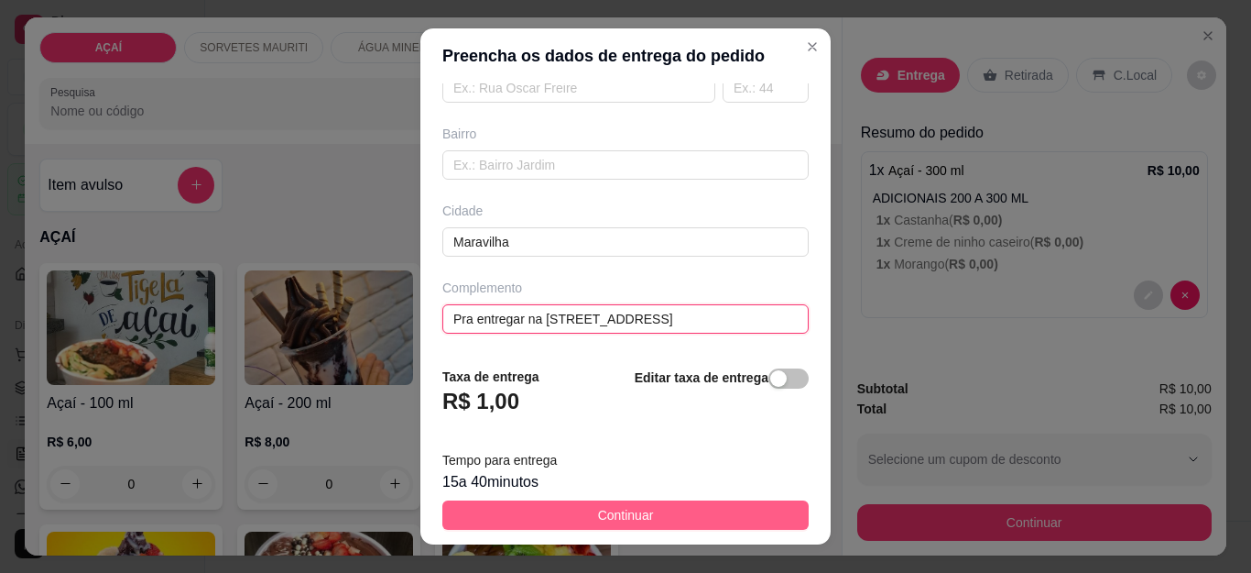
type input "Pra entregar na rua do cemitério número 61"
click at [759, 513] on button "Continuar" at bounding box center [626, 514] width 366 height 29
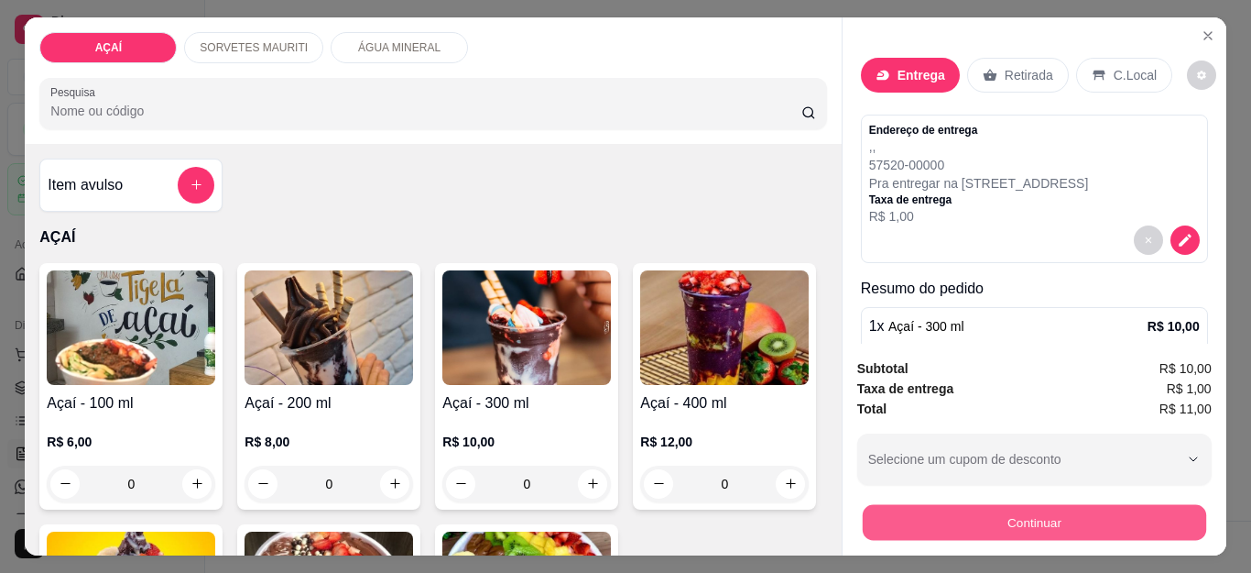
click at [896, 519] on button "Continuar" at bounding box center [1034, 523] width 344 height 36
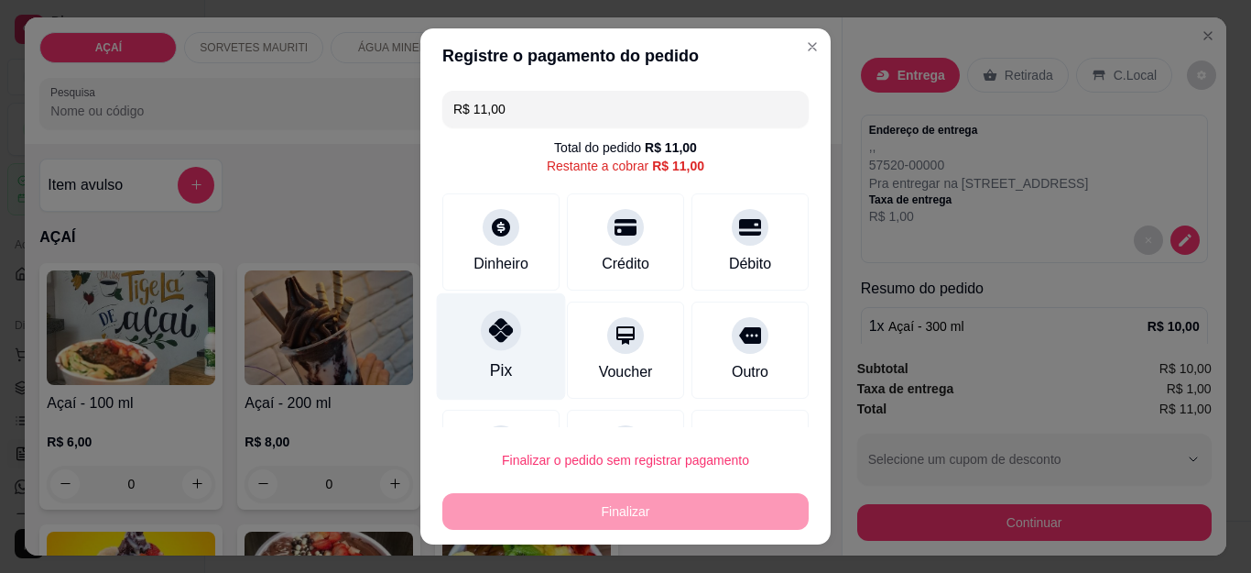
click at [477, 352] on div "Pix" at bounding box center [501, 346] width 129 height 107
type input "R$ 0,00"
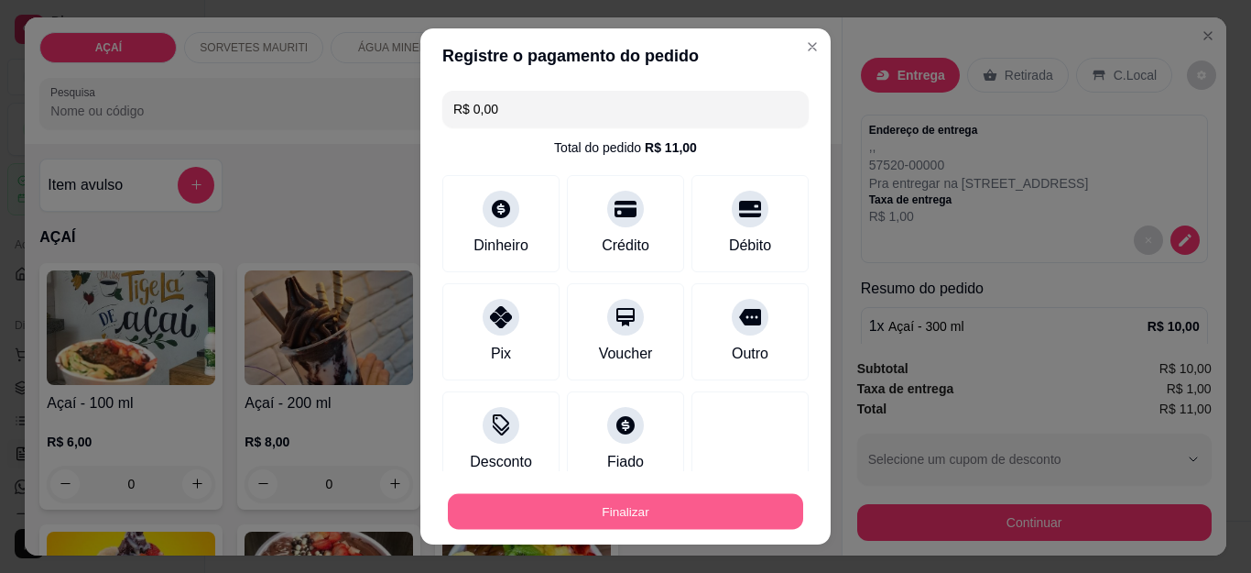
click at [574, 490] on div "Finalizar" at bounding box center [626, 508] width 366 height 44
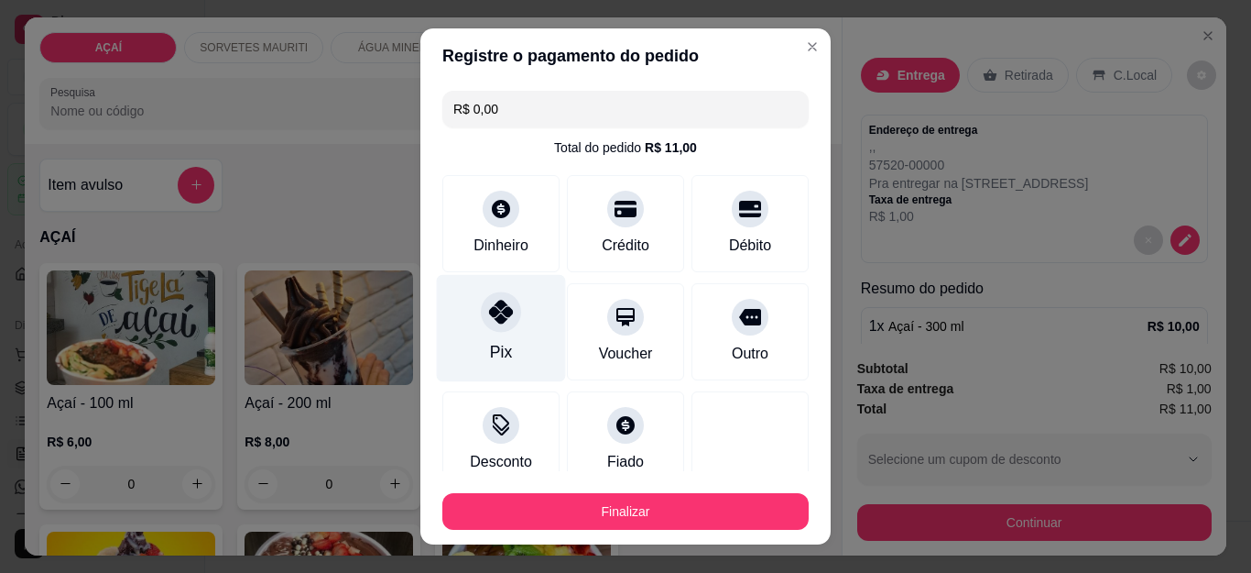
click at [471, 349] on div "Pix" at bounding box center [501, 328] width 129 height 107
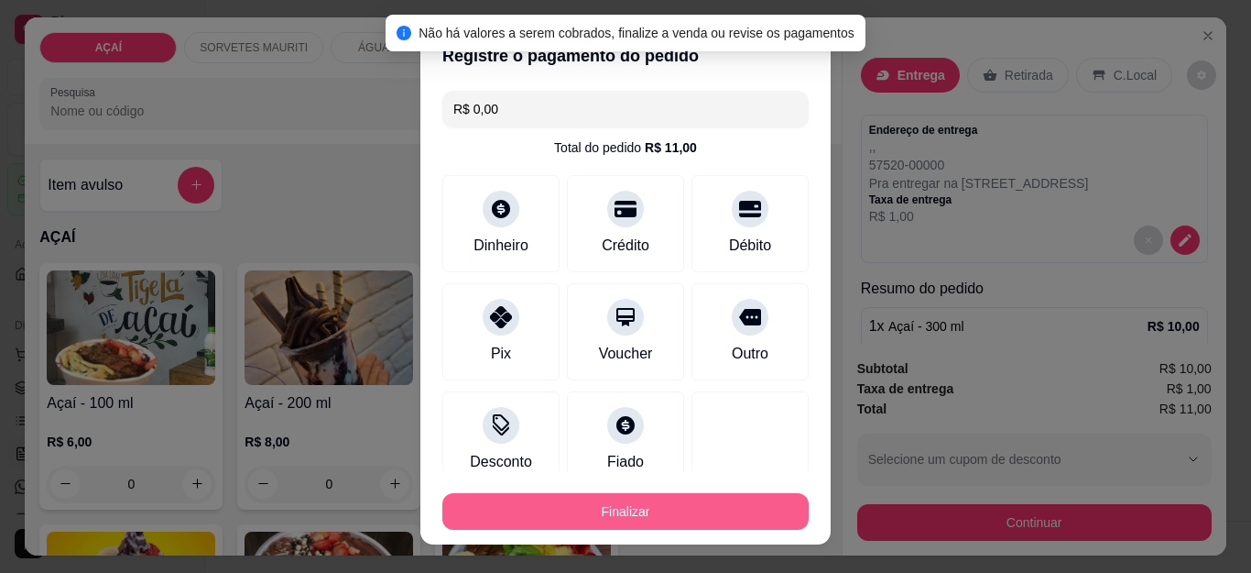
click at [541, 501] on button "Finalizar" at bounding box center [626, 511] width 366 height 37
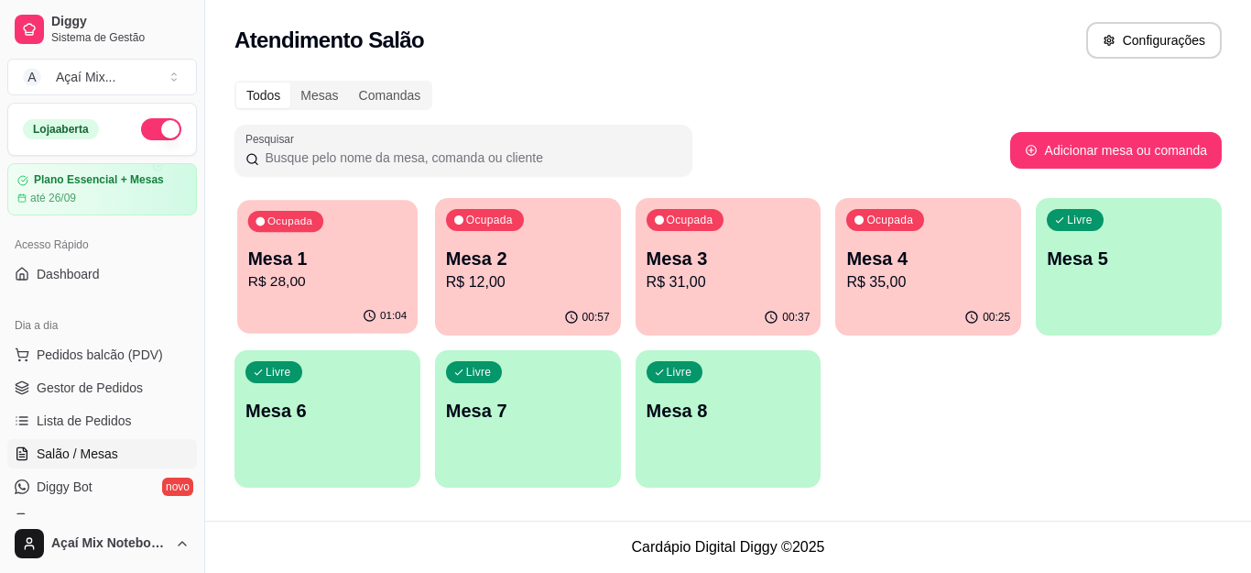
click at [318, 329] on div "01:04" at bounding box center [327, 316] width 180 height 35
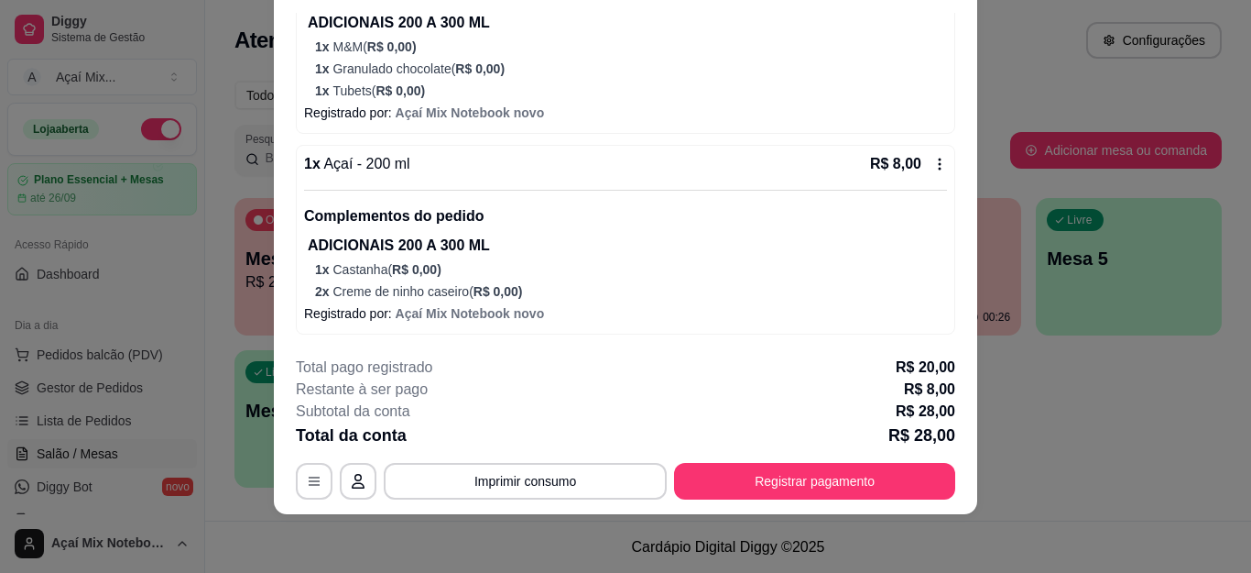
scroll to position [395, 0]
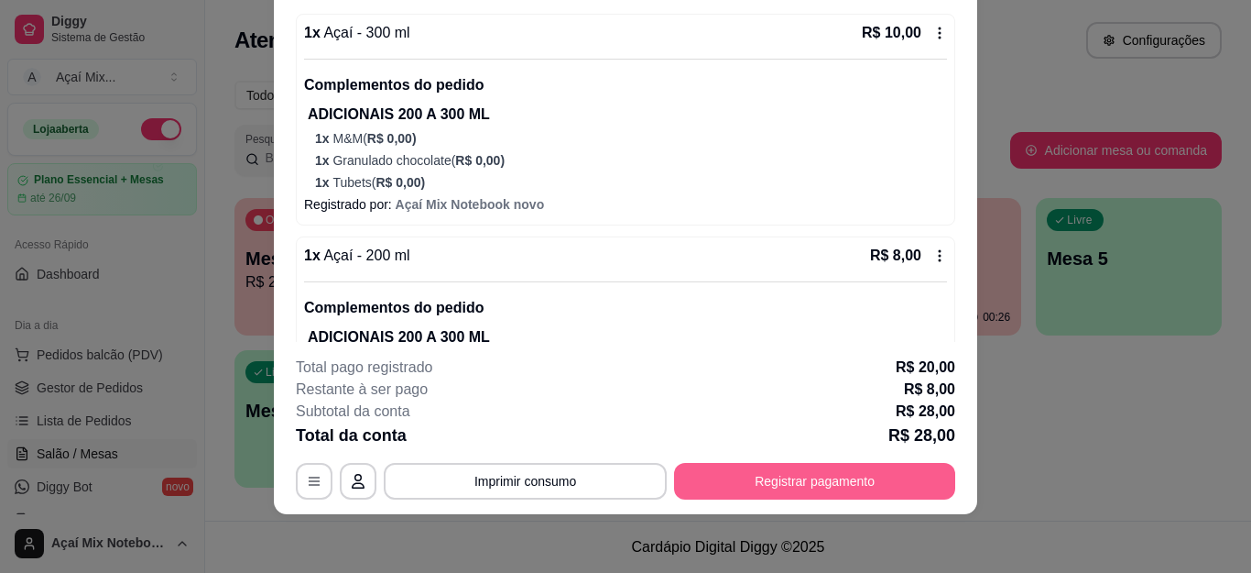
click at [749, 486] on button "Registrar pagamento" at bounding box center [814, 481] width 281 height 37
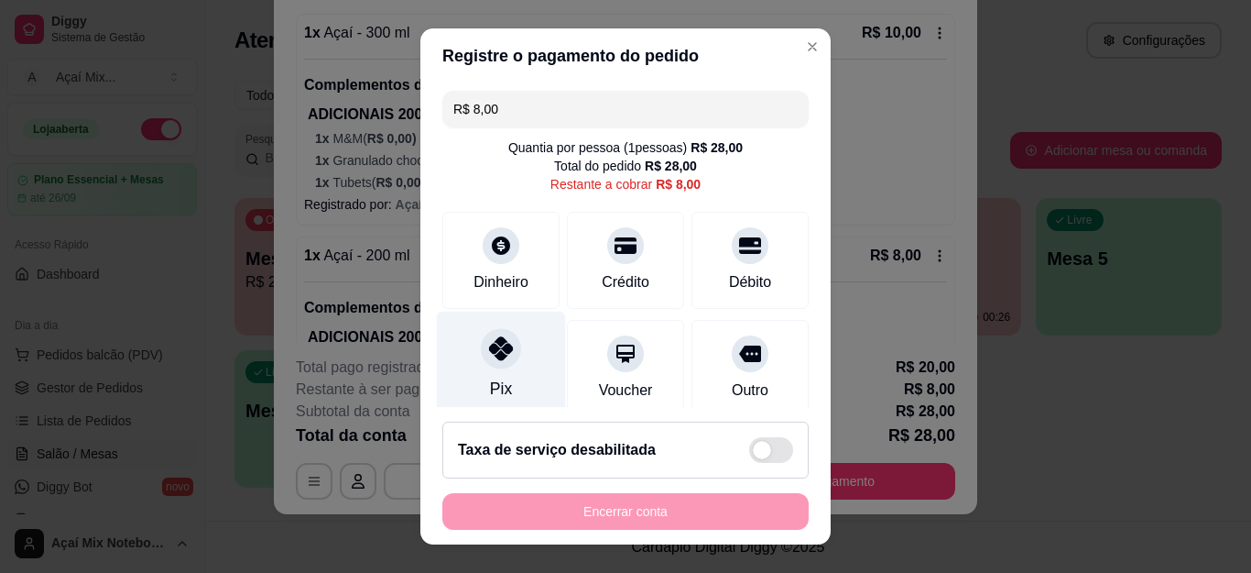
click at [481, 341] on div at bounding box center [501, 349] width 40 height 40
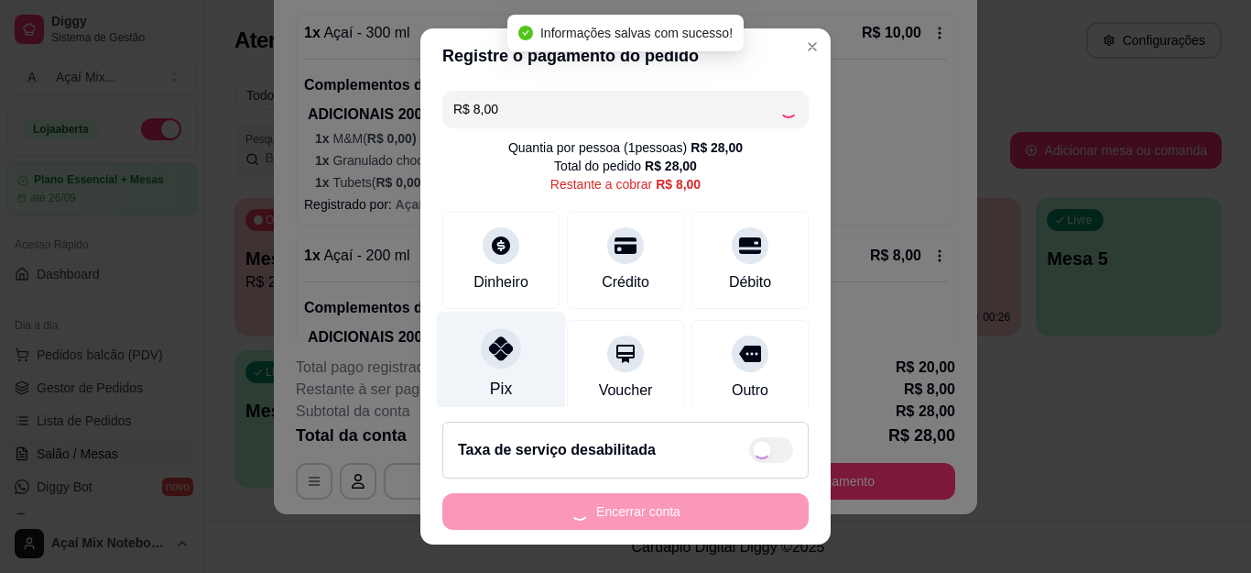
type input "R$ 0,00"
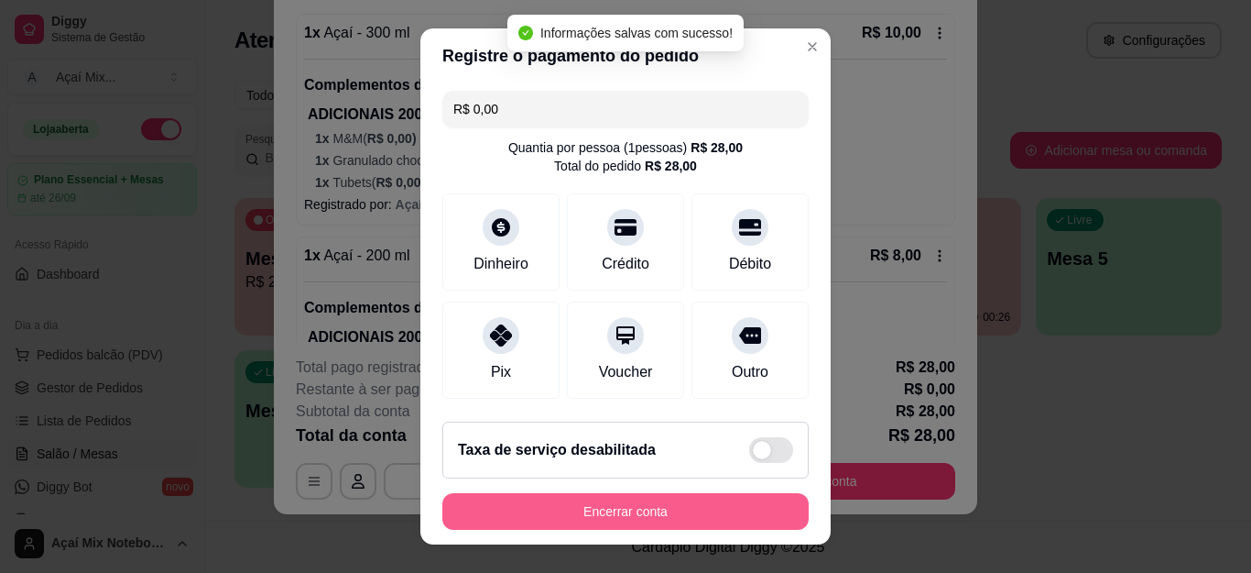
click at [589, 517] on button "Encerrar conta" at bounding box center [626, 511] width 366 height 37
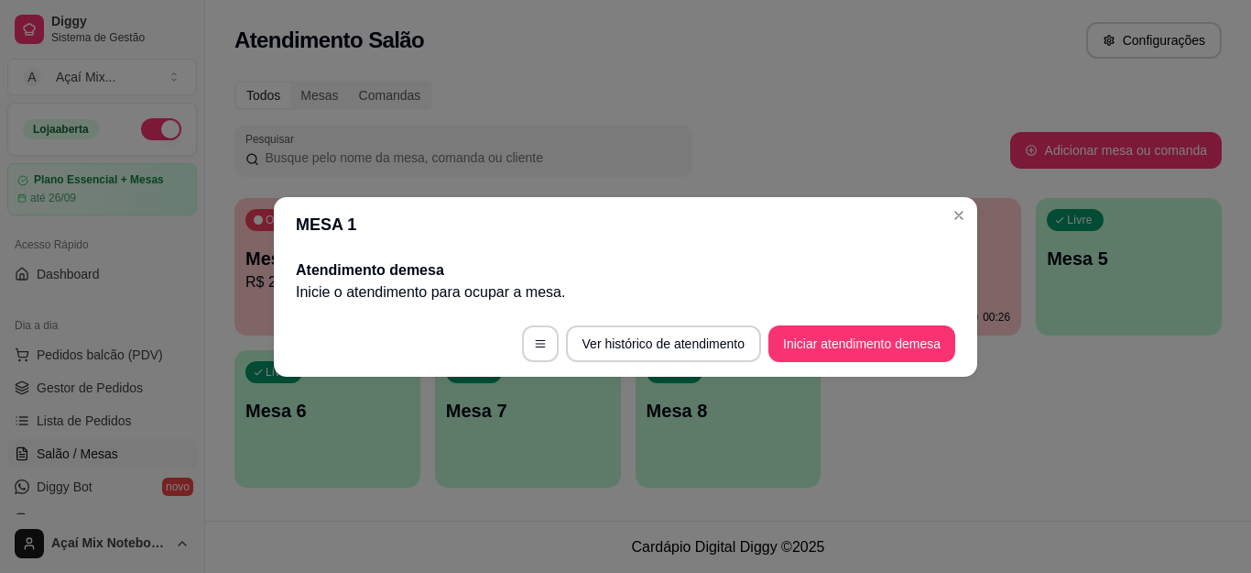
scroll to position [0, 0]
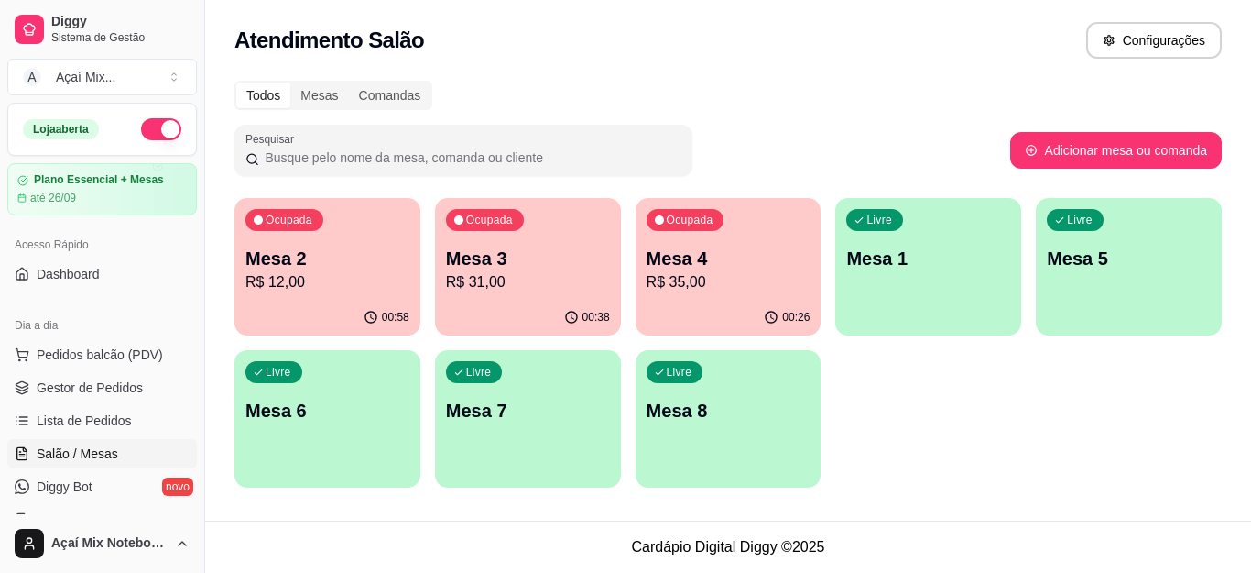
click at [353, 283] on p "R$ 12,00" at bounding box center [328, 282] width 164 height 22
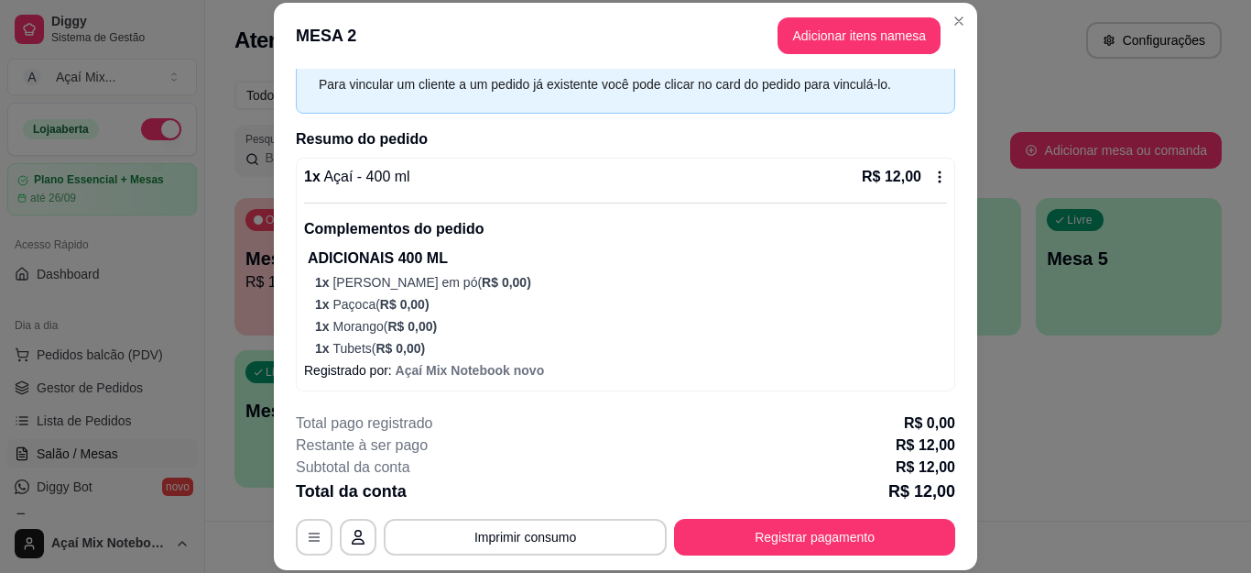
scroll to position [85, 0]
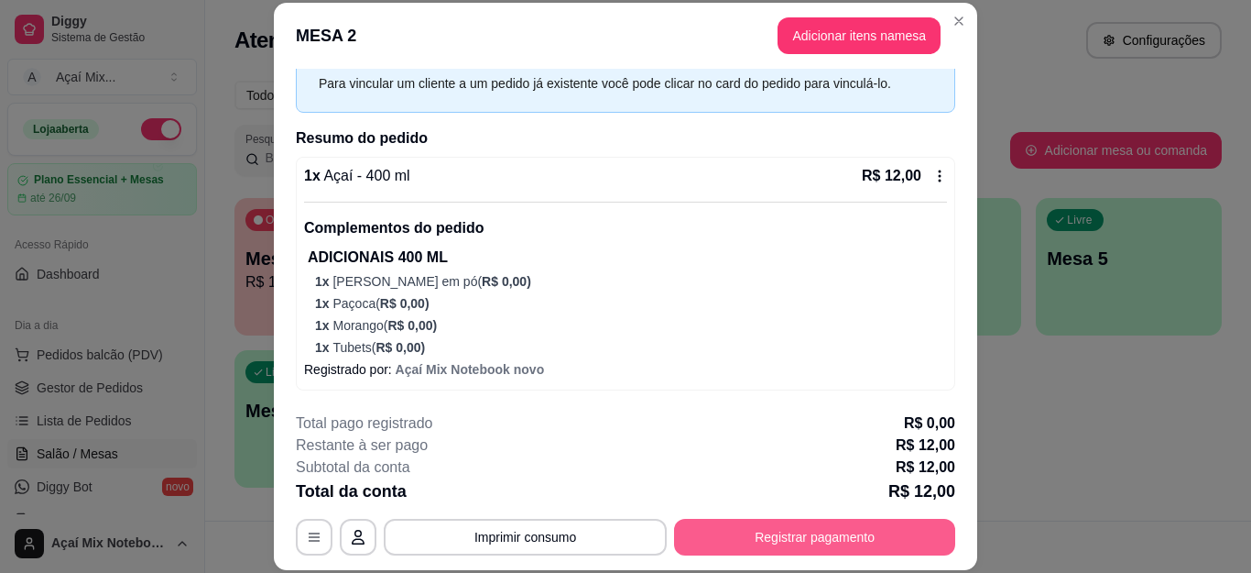
click at [735, 541] on button "Registrar pagamento" at bounding box center [814, 537] width 281 height 37
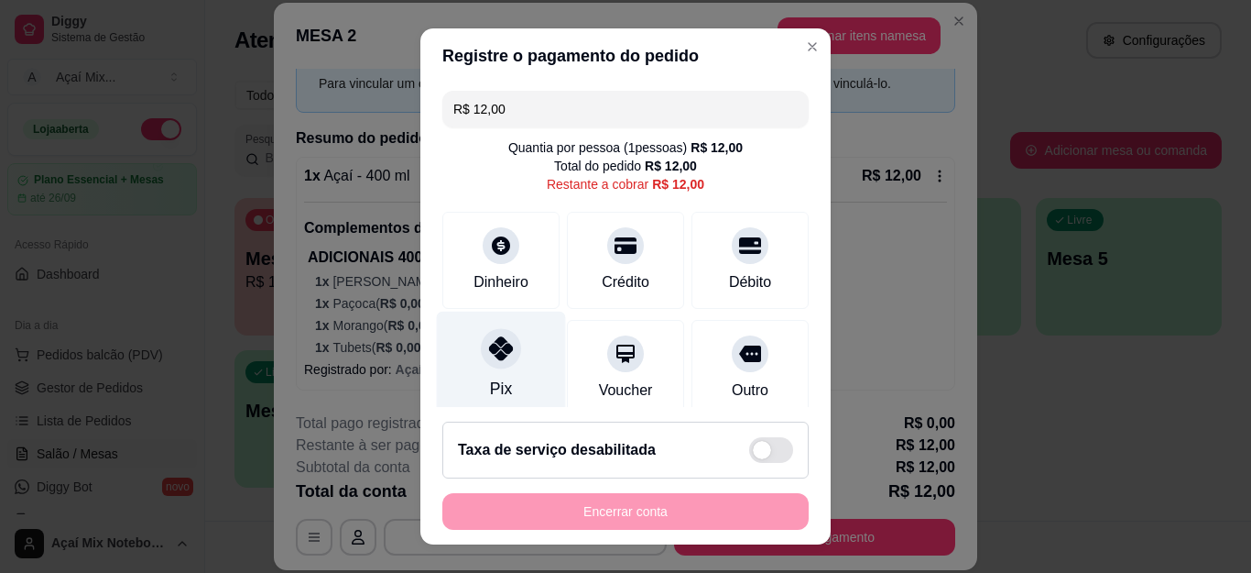
click at [508, 347] on div at bounding box center [501, 349] width 40 height 40
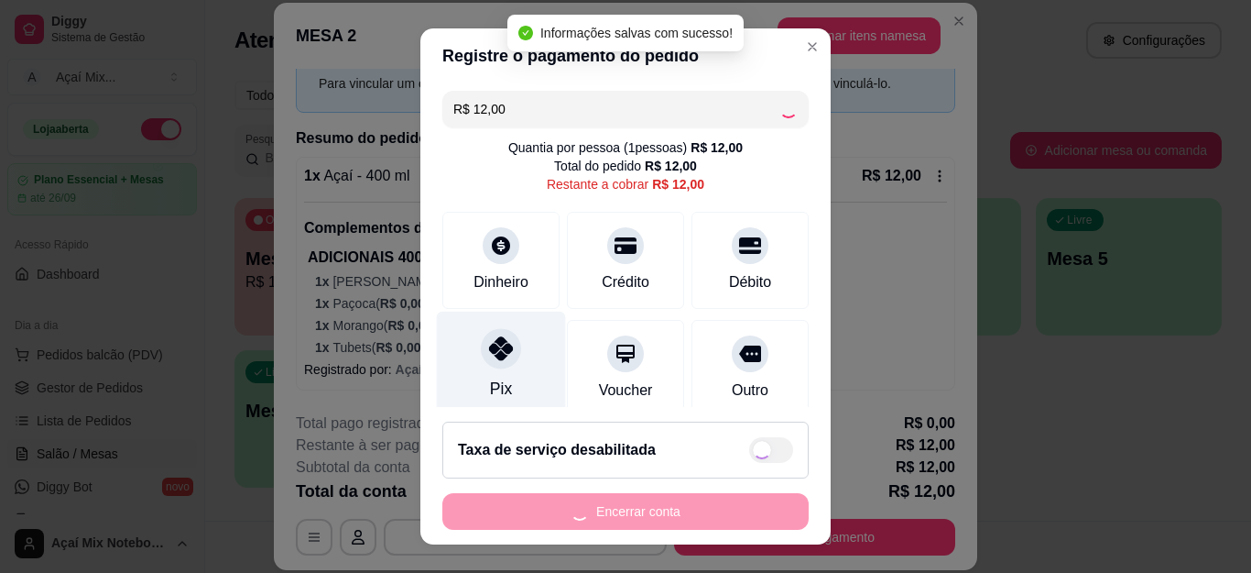
type input "R$ 0,00"
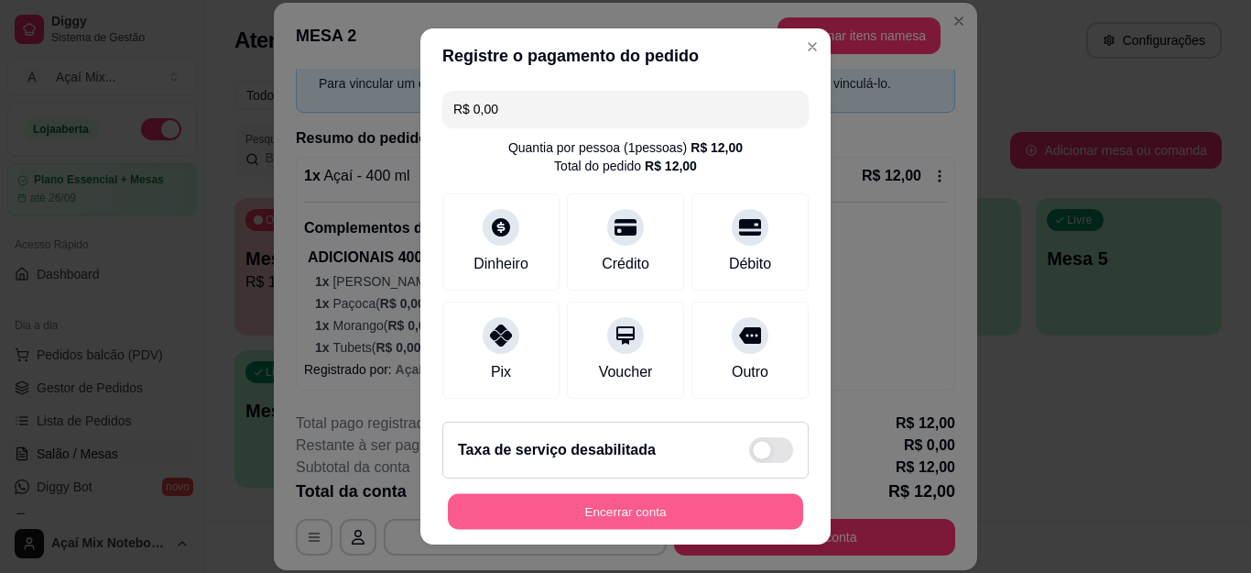
click at [573, 515] on button "Encerrar conta" at bounding box center [625, 511] width 355 height 36
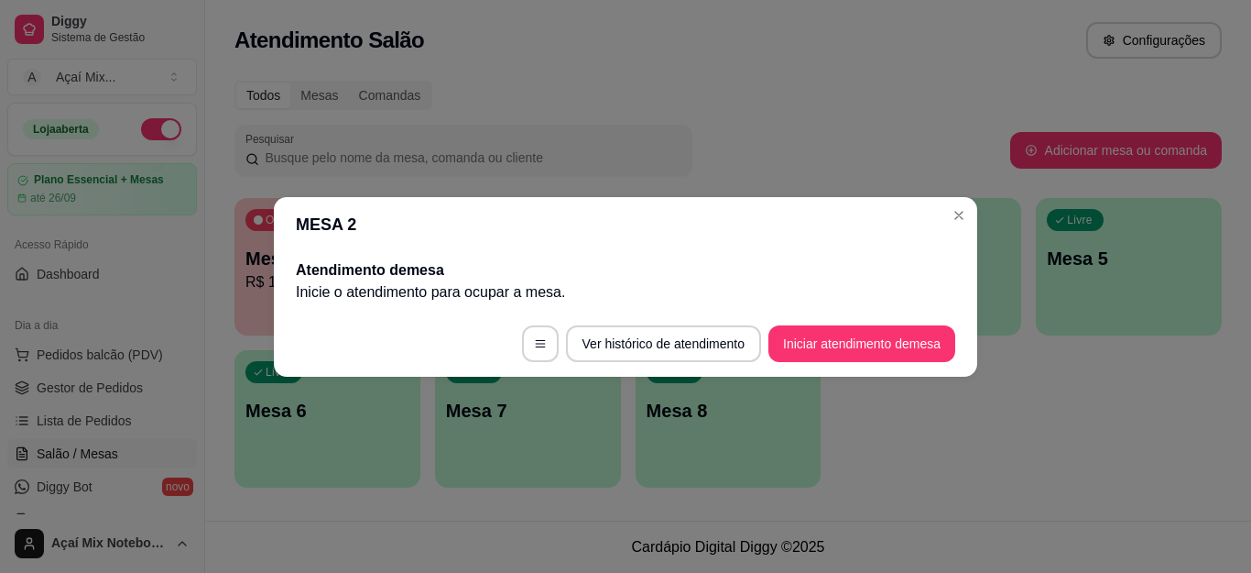
scroll to position [0, 0]
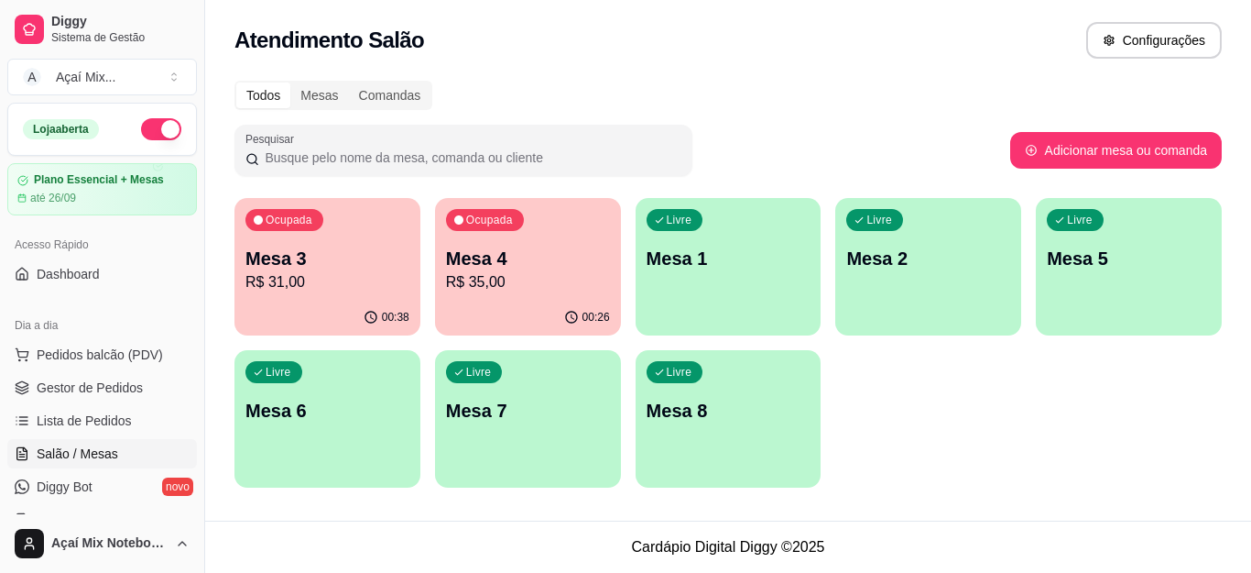
click at [354, 251] on p "Mesa 3" at bounding box center [328, 259] width 164 height 26
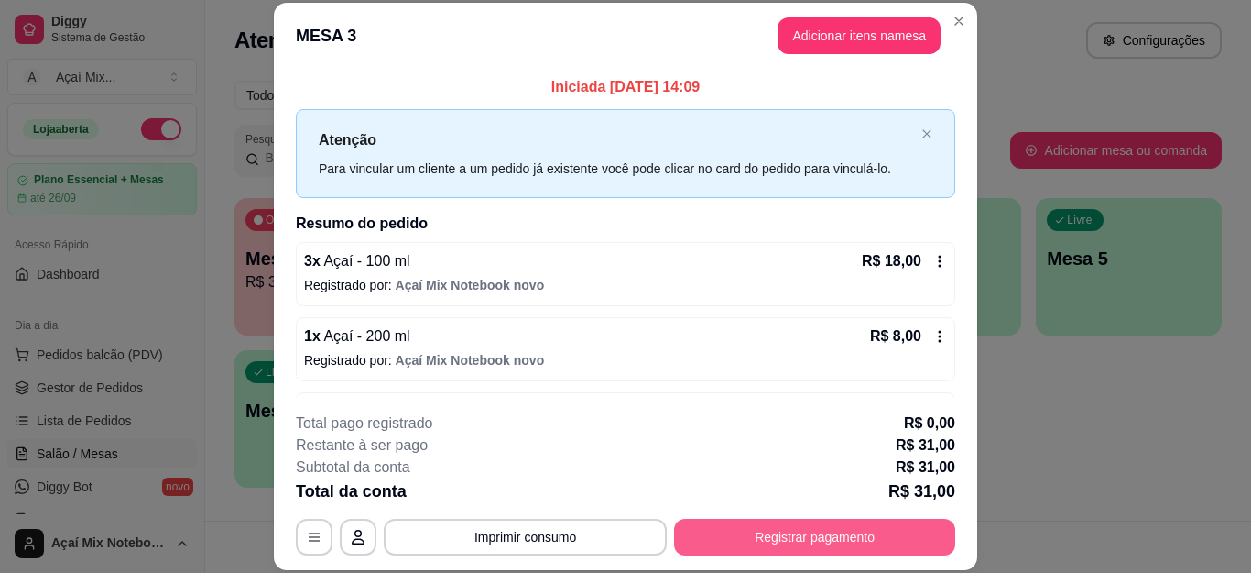
click at [732, 527] on button "Registrar pagamento" at bounding box center [814, 537] width 281 height 37
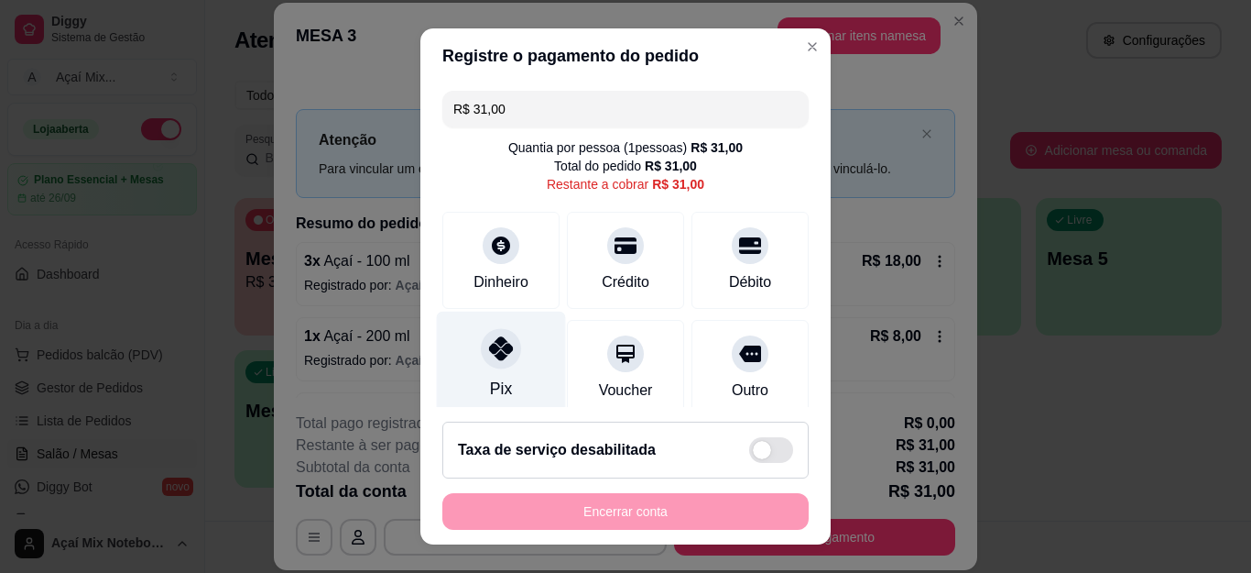
click at [523, 350] on div "Pix" at bounding box center [501, 364] width 129 height 107
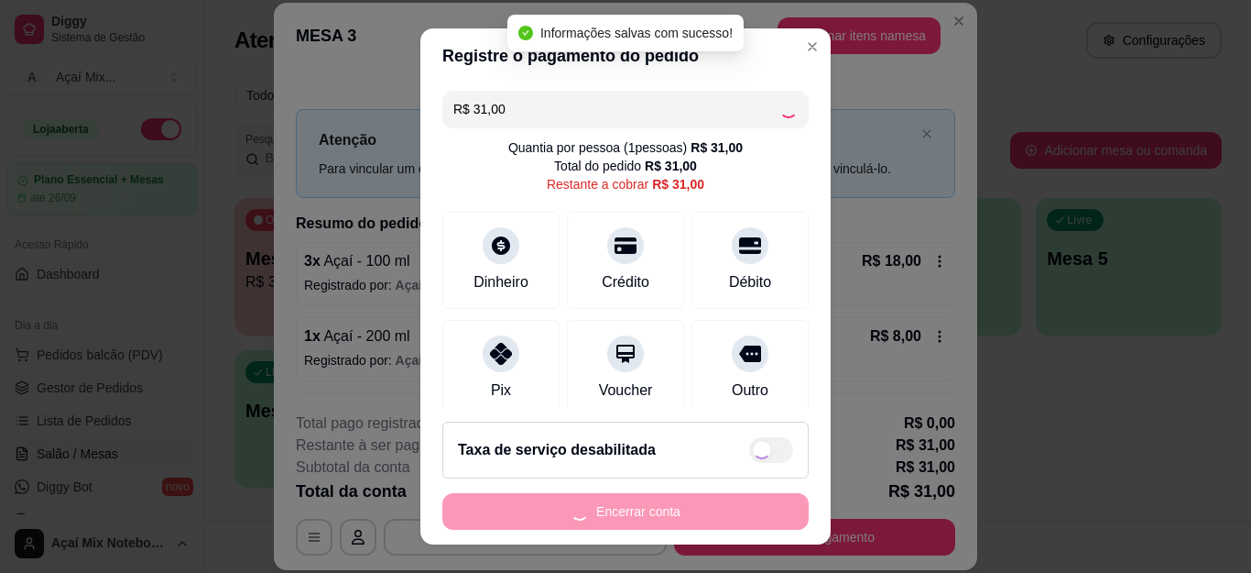
type input "R$ 0,00"
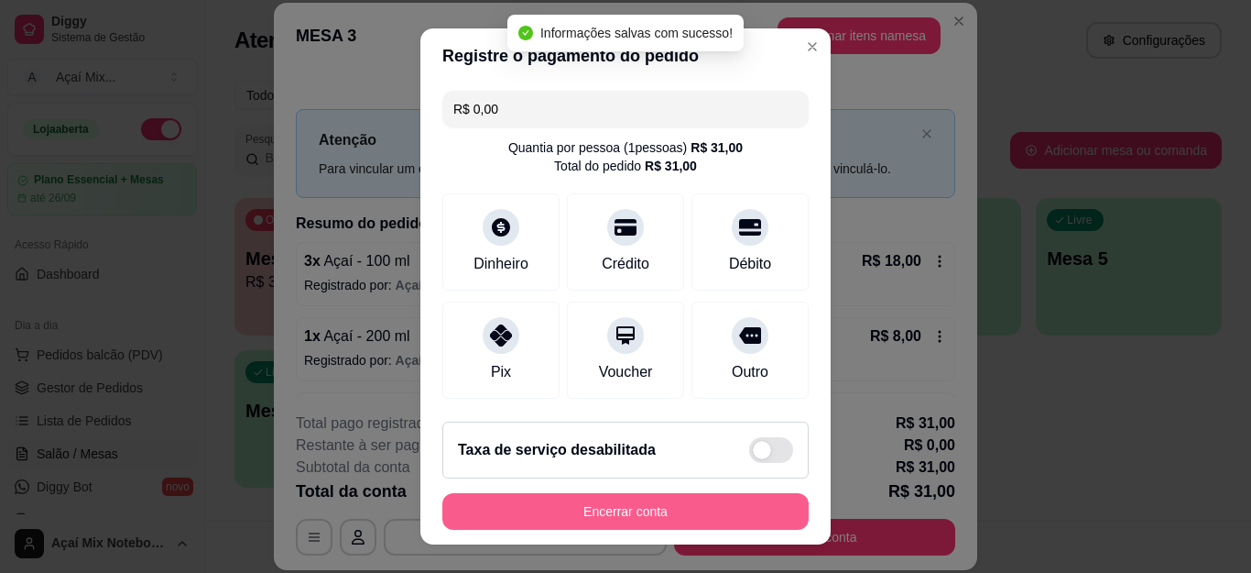
click at [615, 508] on button "Encerrar conta" at bounding box center [626, 511] width 366 height 37
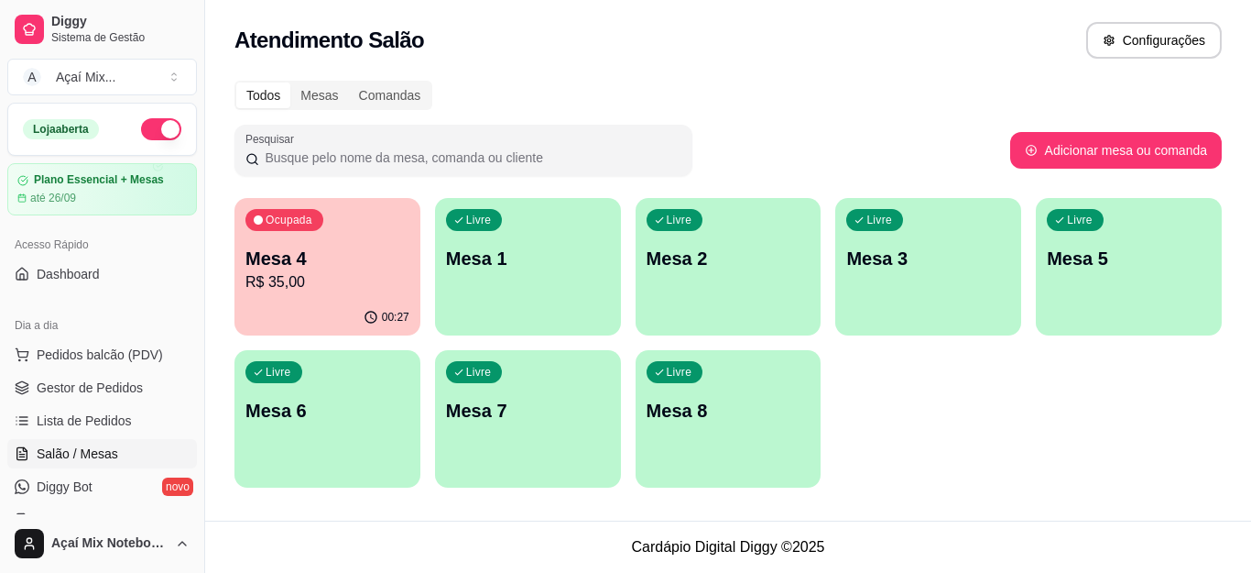
click at [333, 253] on p "Mesa 4" at bounding box center [328, 259] width 164 height 26
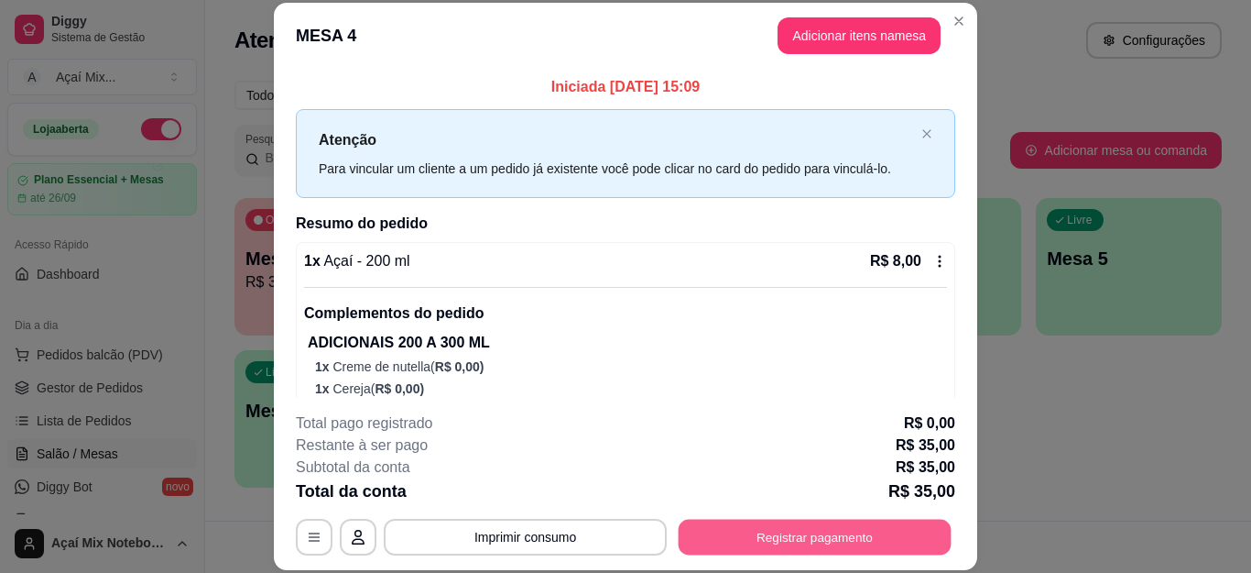
click at [810, 550] on button "Registrar pagamento" at bounding box center [815, 537] width 273 height 36
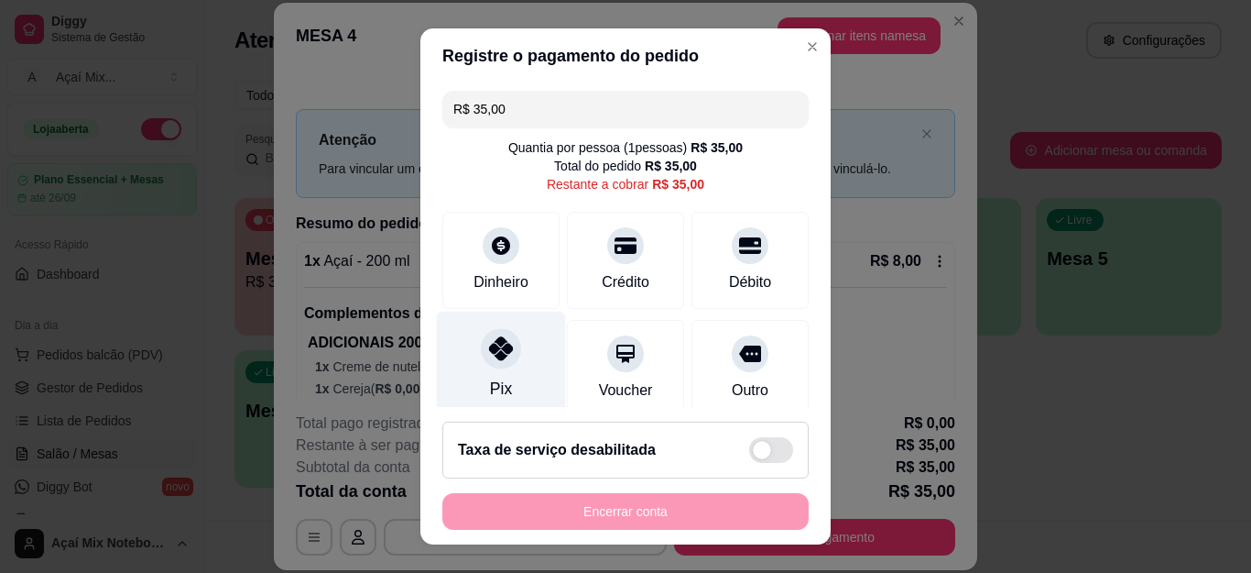
click at [491, 357] on icon at bounding box center [501, 348] width 24 height 24
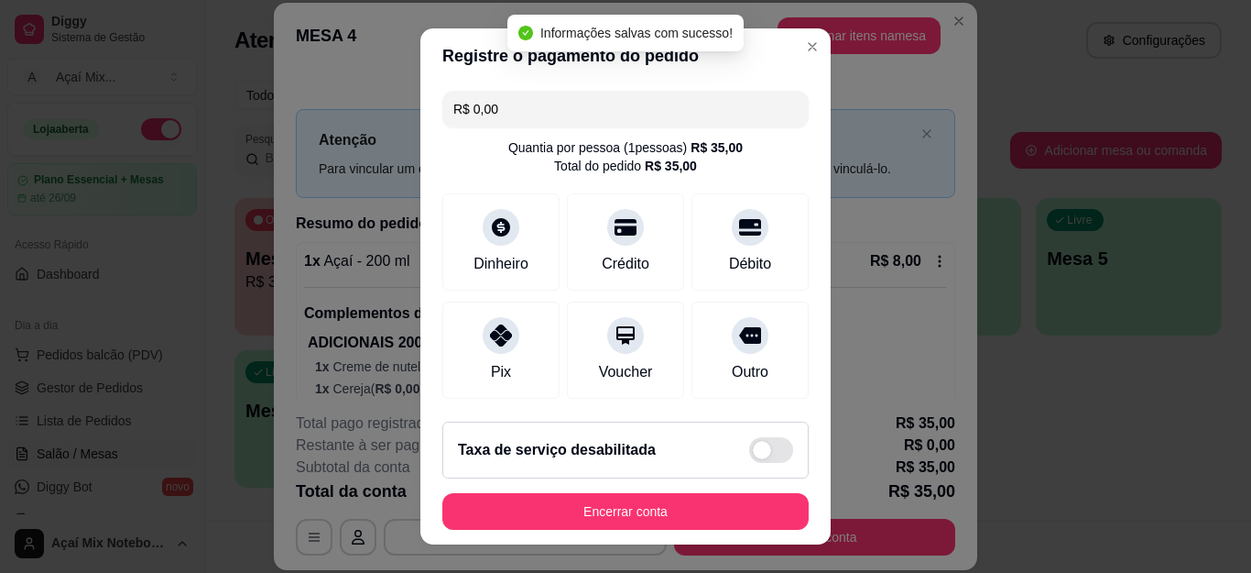
type input "R$ 0,00"
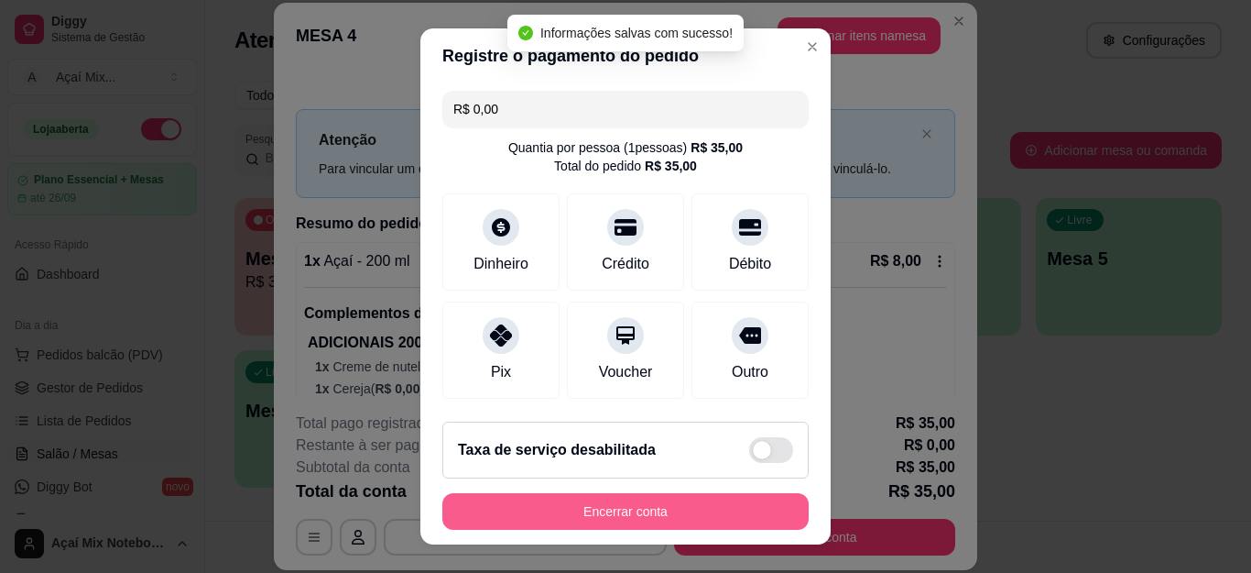
click at [606, 519] on button "Encerrar conta" at bounding box center [626, 511] width 366 height 37
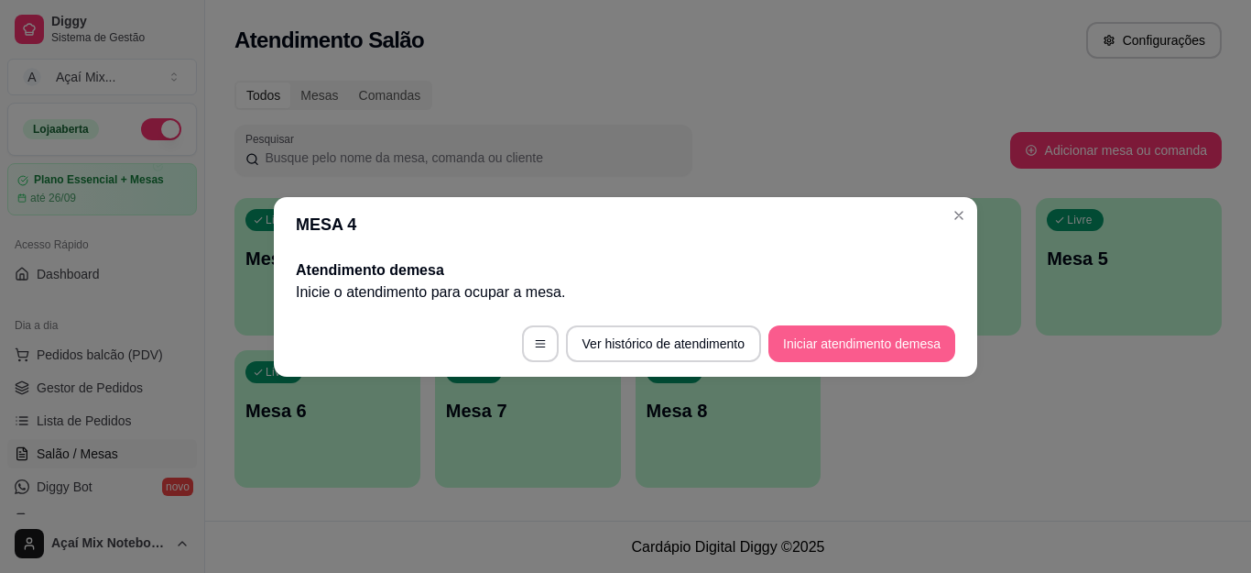
click at [922, 325] on button "Iniciar atendimento de mesa" at bounding box center [862, 343] width 187 height 37
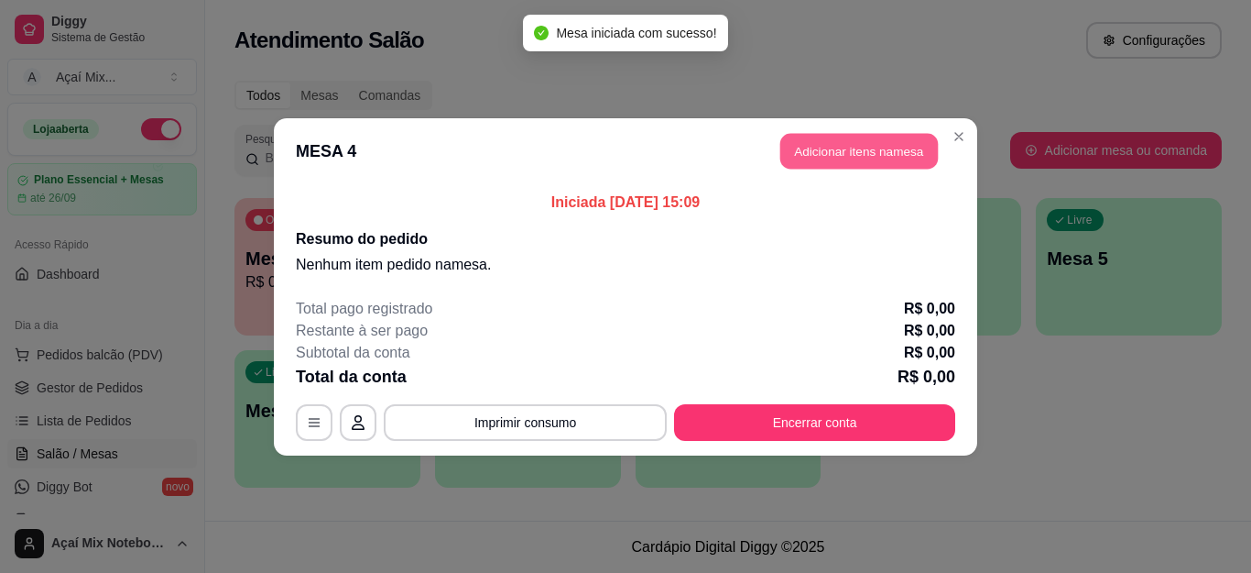
click at [891, 159] on button "Adicionar itens na mesa" at bounding box center [860, 151] width 158 height 36
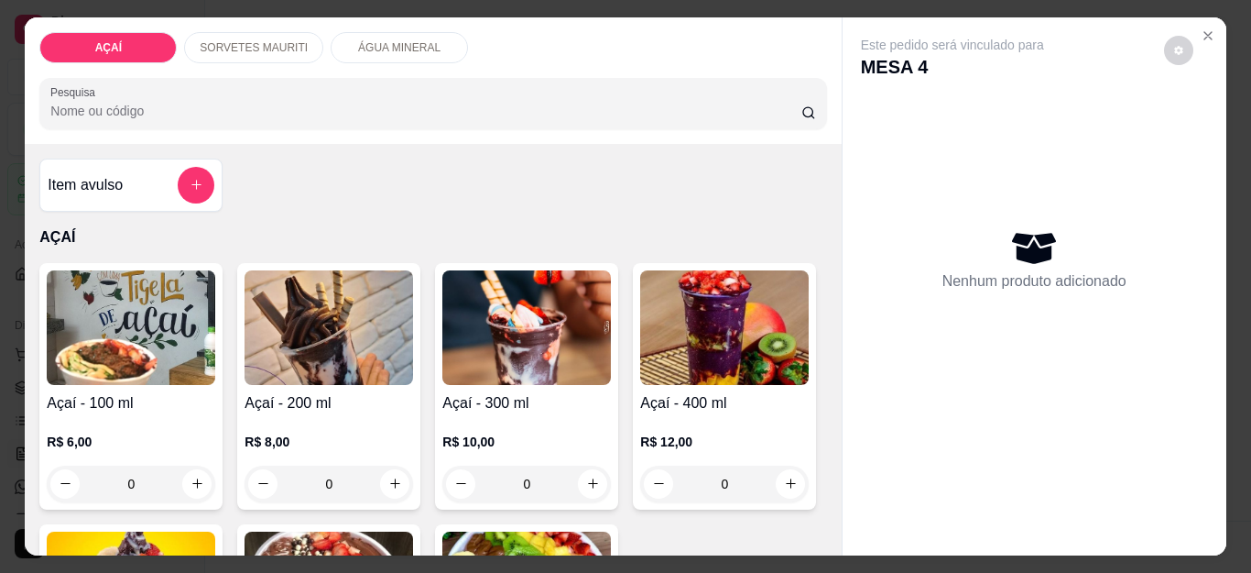
click at [279, 41] on p "SORVETES MAURITI" at bounding box center [254, 47] width 108 height 15
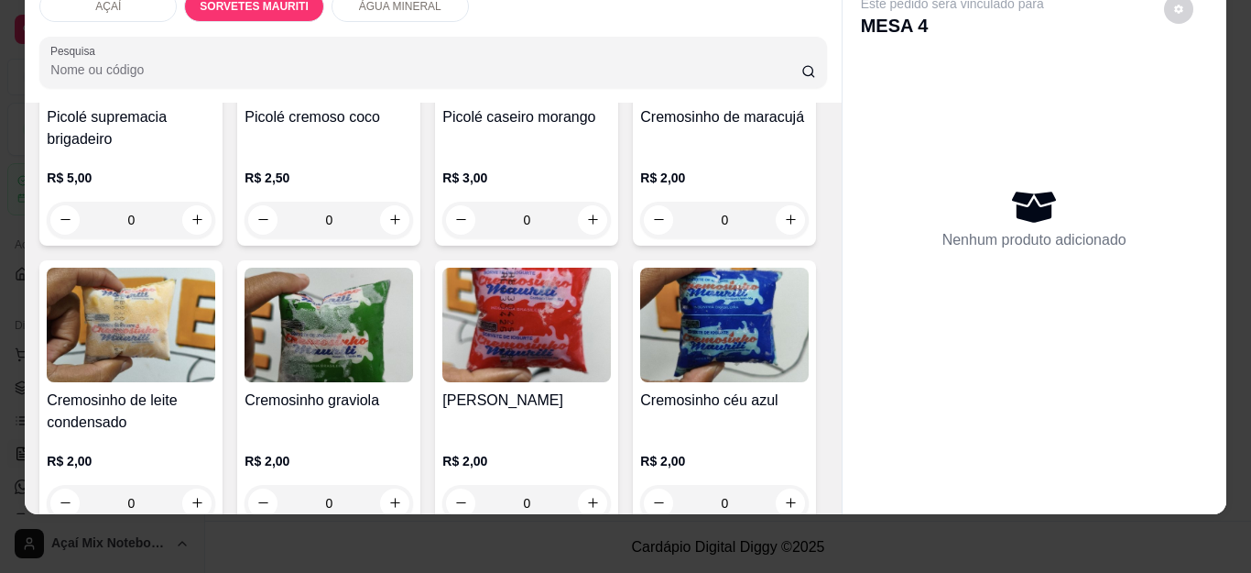
scroll to position [1177, 0]
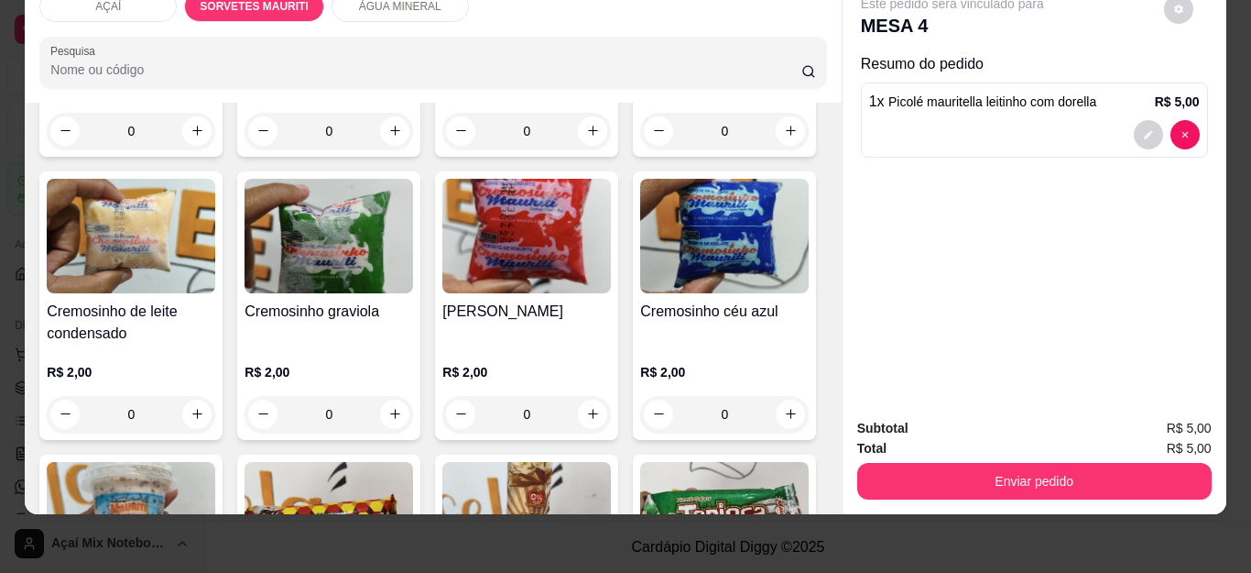
type input "3"
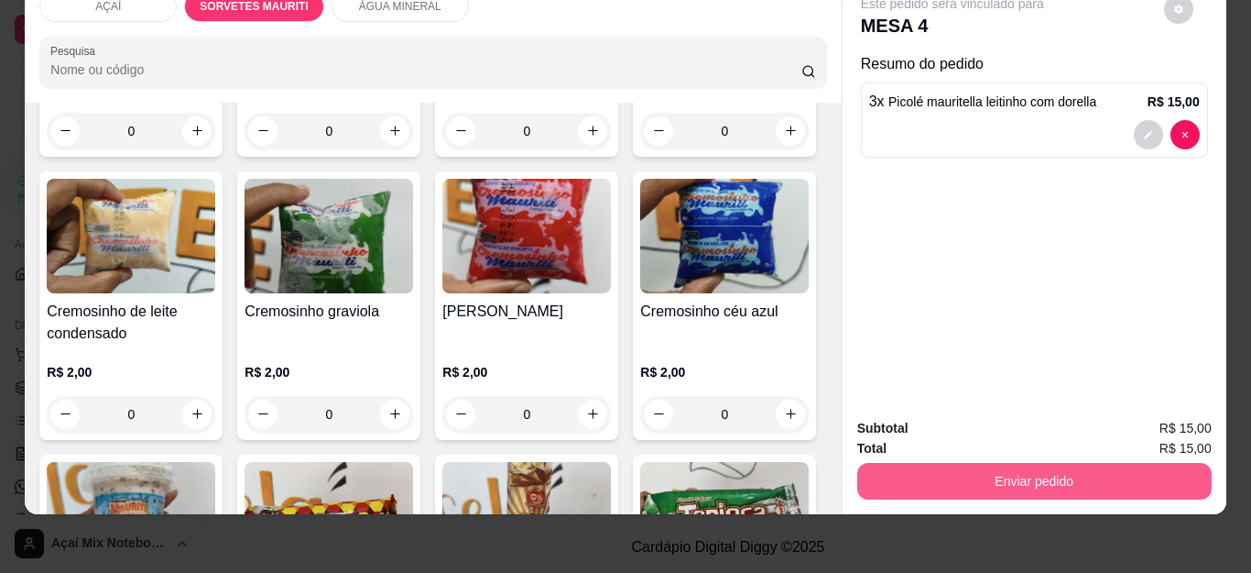
click at [945, 463] on button "Enviar pedido" at bounding box center [1035, 481] width 355 height 37
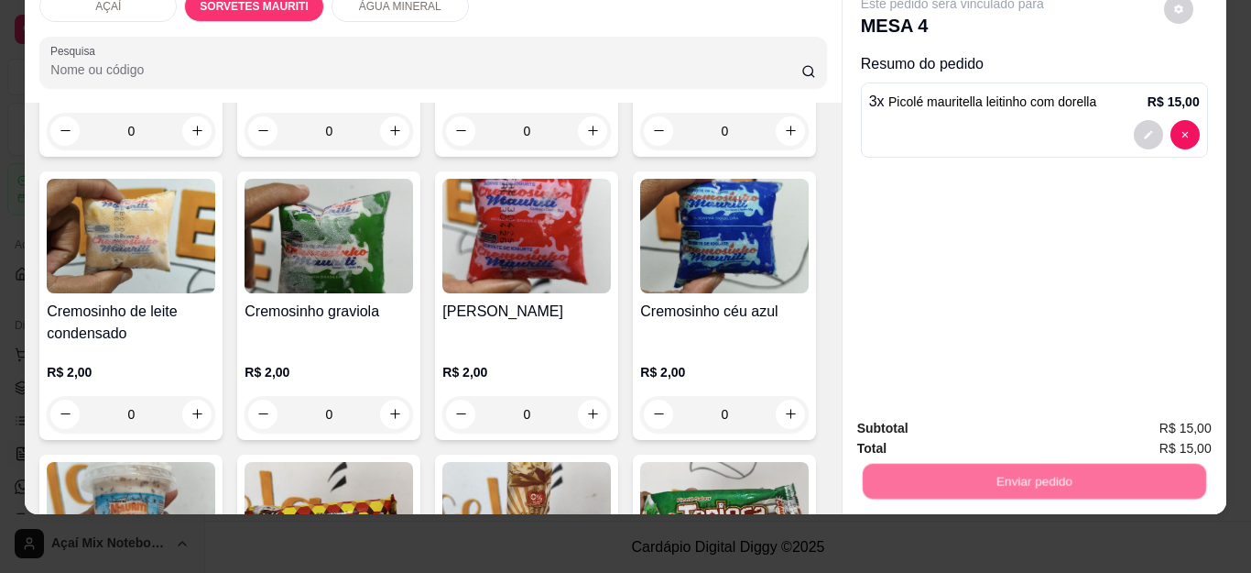
click at [939, 428] on button "Não registrar e enviar pedido" at bounding box center [972, 420] width 185 height 34
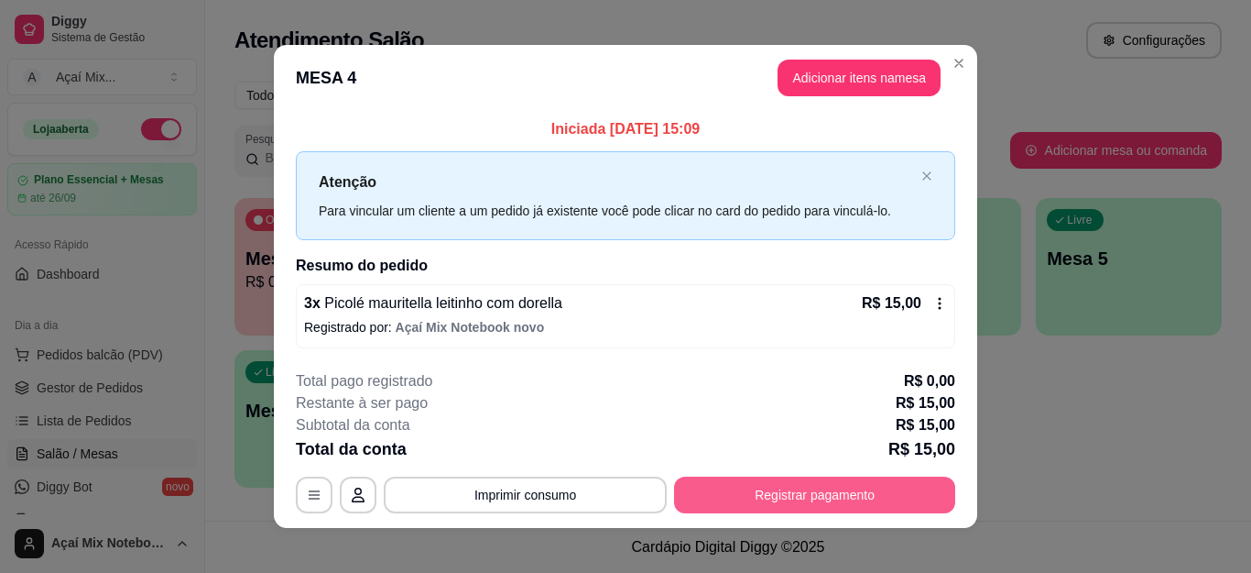
click at [923, 486] on button "Registrar pagamento" at bounding box center [814, 494] width 281 height 37
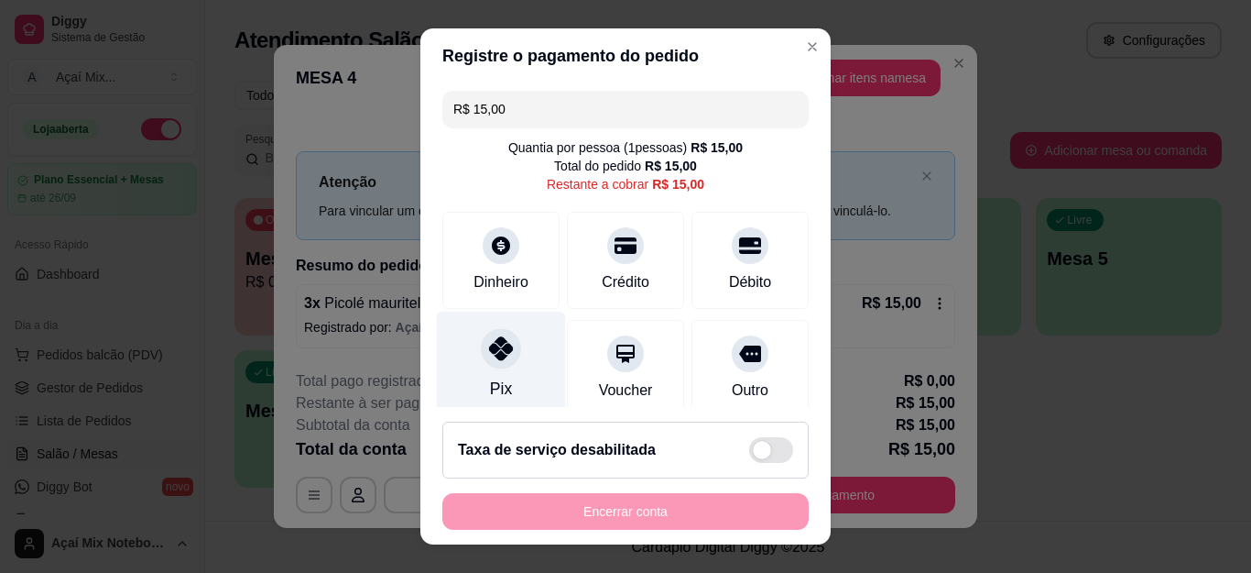
click at [464, 364] on div "Pix" at bounding box center [501, 364] width 129 height 107
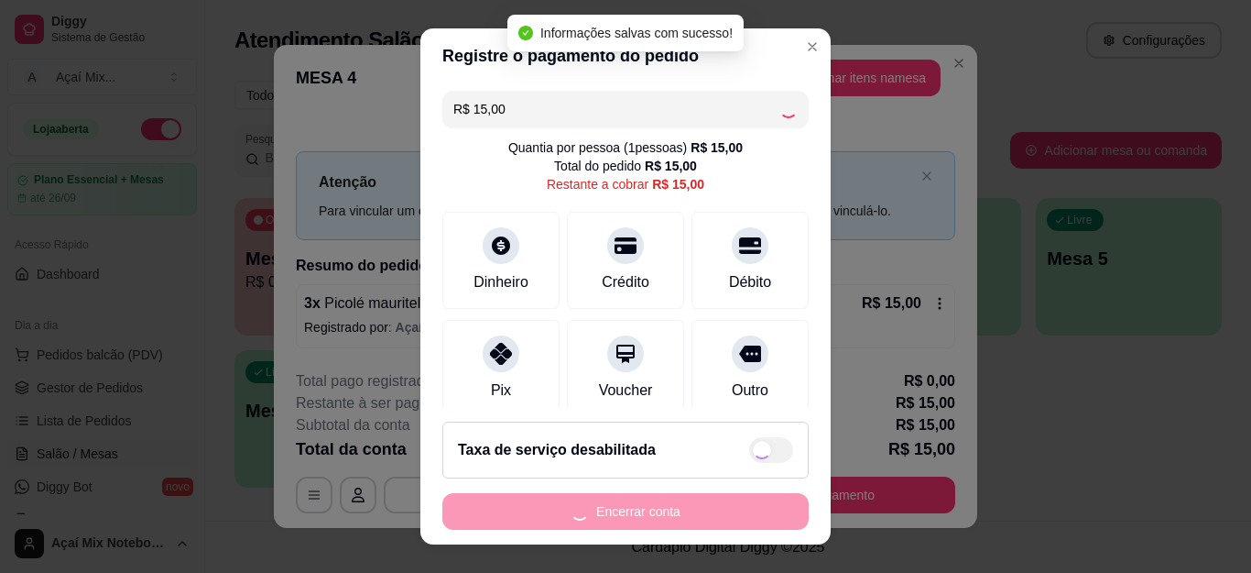
type input "R$ 0,00"
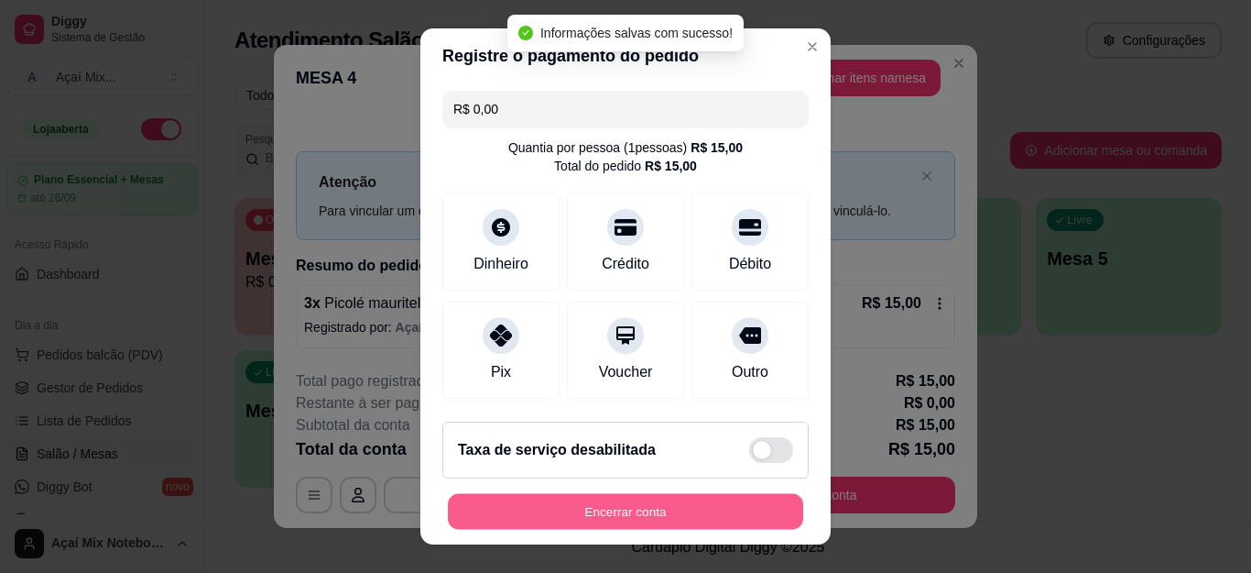
click at [555, 498] on button "Encerrar conta" at bounding box center [625, 511] width 355 height 36
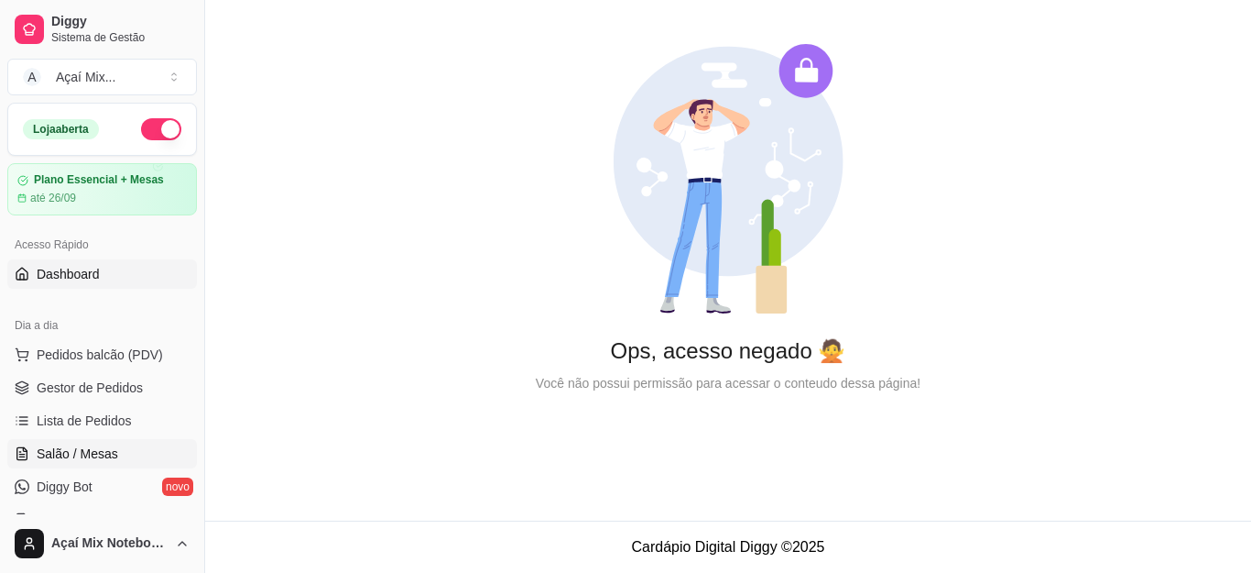
click at [77, 453] on span "Salão / Mesas" at bounding box center [78, 453] width 82 height 18
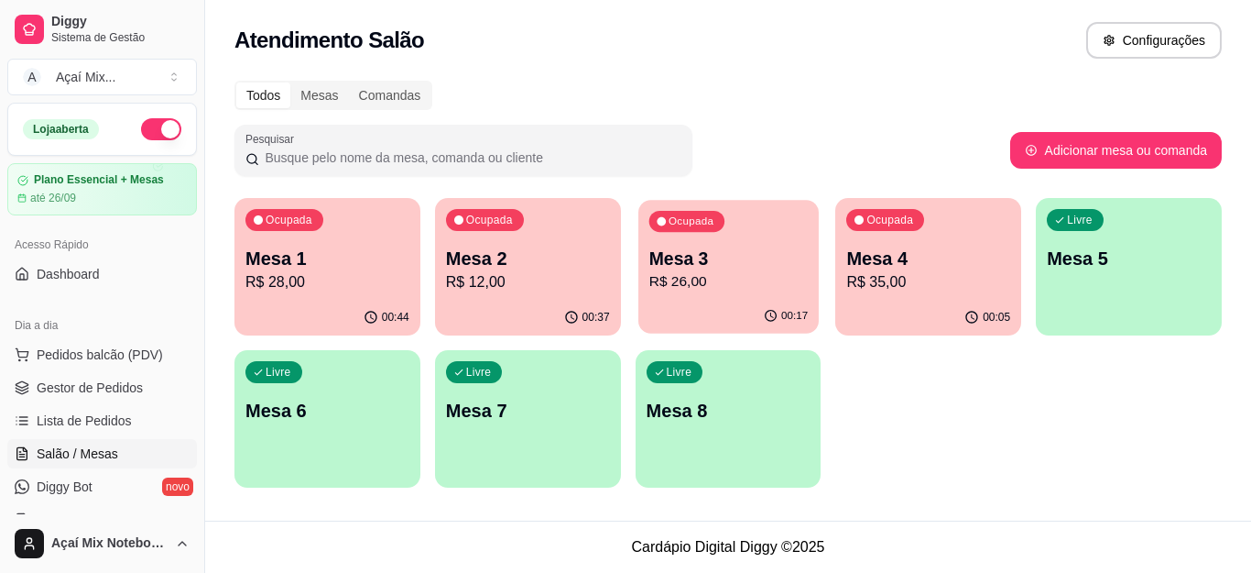
click at [739, 290] on p "R$ 26,00" at bounding box center [728, 281] width 158 height 21
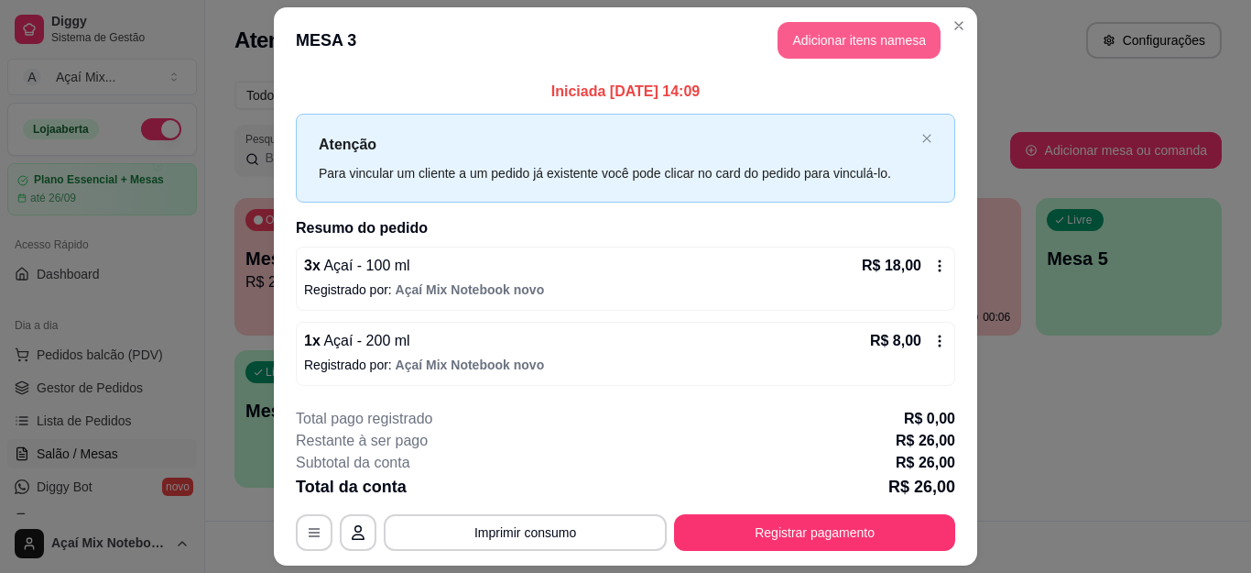
click at [911, 31] on button "Adicionar itens na mesa" at bounding box center [859, 40] width 163 height 37
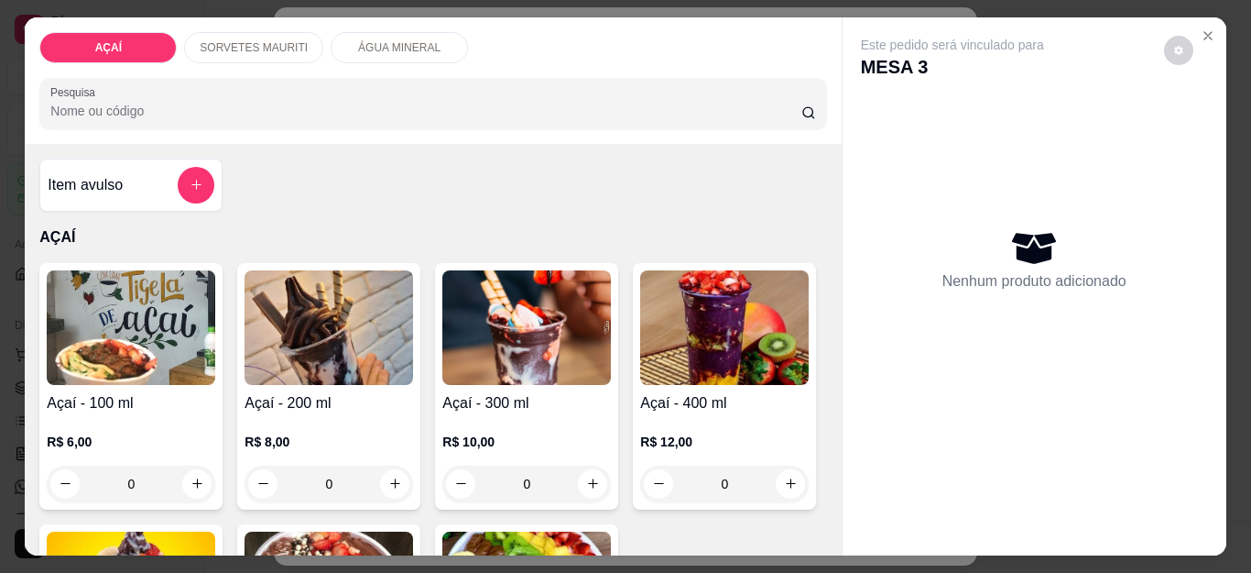
click at [278, 47] on p "SORVETES MAURITI" at bounding box center [254, 47] width 108 height 15
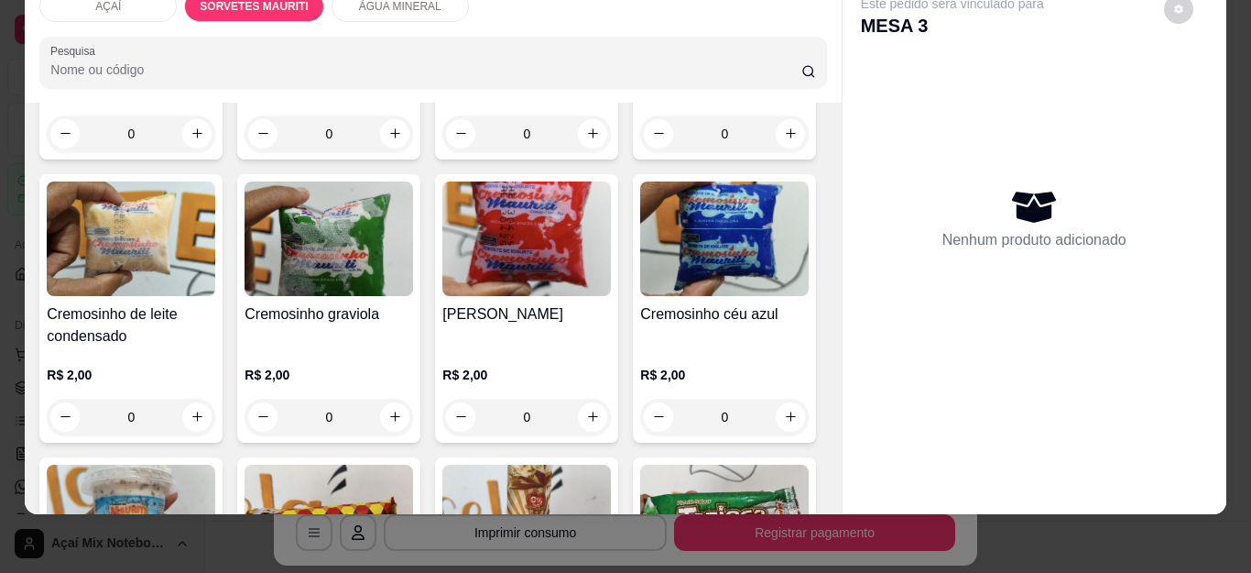
scroll to position [1177, 0]
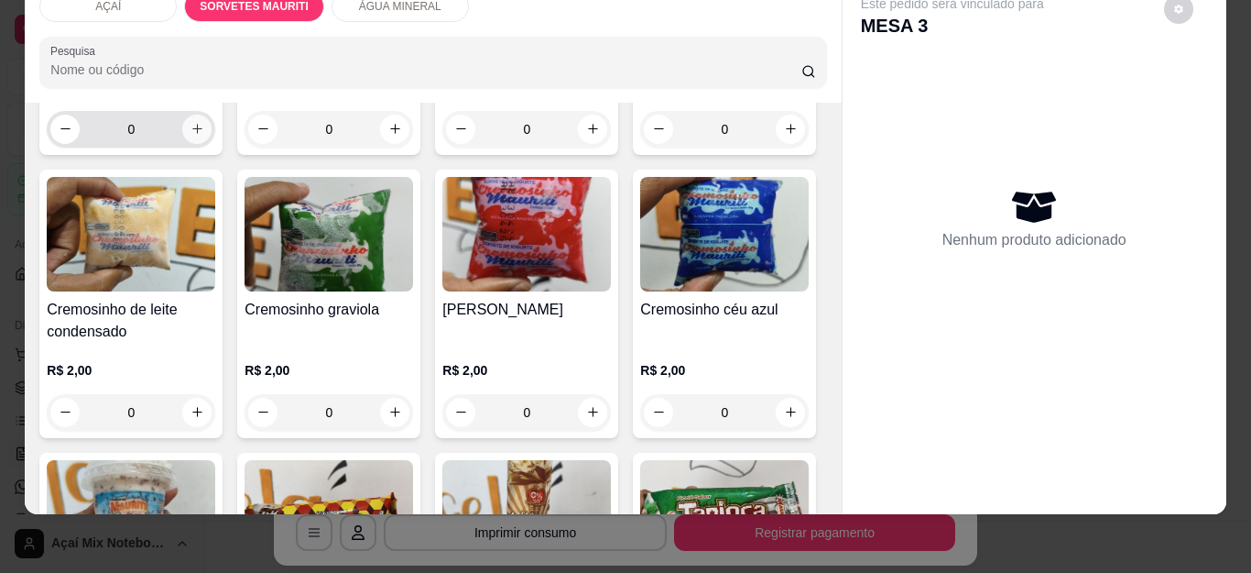
click at [212, 144] on button "increase-product-quantity" at bounding box center [196, 129] width 29 height 29
type input "1"
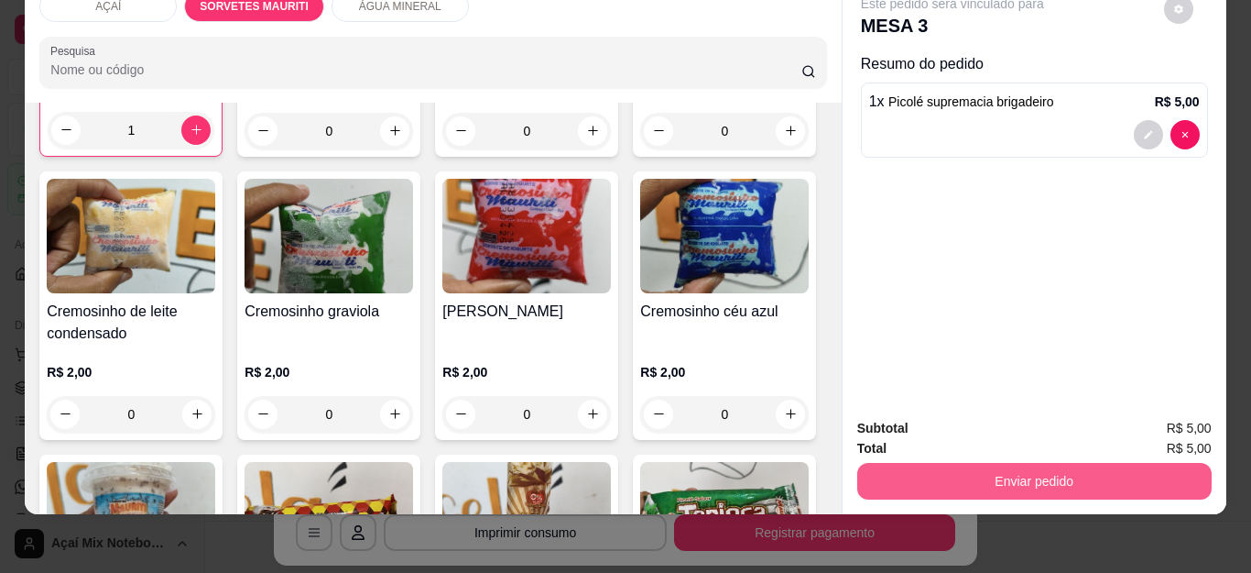
click at [1019, 475] on button "Enviar pedido" at bounding box center [1035, 481] width 355 height 37
click at [1002, 421] on button "Não registrar e enviar pedido" at bounding box center [973, 420] width 191 height 35
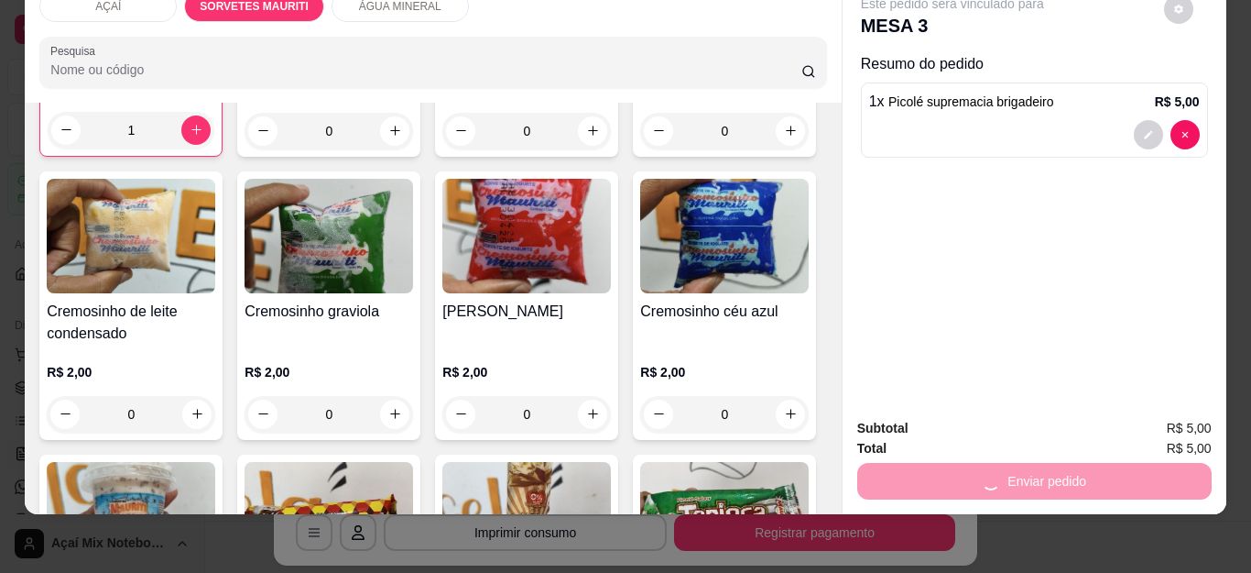
click at [1197, 27] on div "Este pedido será vinculado para MESA 3 Resumo do pedido 1 x Picolé supremacia b…" at bounding box center [1034, 80] width 347 height 170
click at [1199, 28] on div "Este pedido será vinculado para MESA 3 Resumo do pedido 1 x Picolé supremacia b…" at bounding box center [1034, 80] width 347 height 170
click at [1199, 24] on div "Este pedido será vinculado para MESA 3 Resumo do pedido 1 x Picolé supremacia b…" at bounding box center [1034, 80] width 347 height 170
click at [1199, 23] on div "Este pedido será vinculado para MESA 3 Resumo do pedido 1 x Picolé supremacia b…" at bounding box center [1034, 80] width 347 height 170
click at [1198, 23] on div "Este pedido será vinculado para MESA 3 Resumo do pedido 1 x Picolé supremacia b…" at bounding box center [1034, 80] width 347 height 170
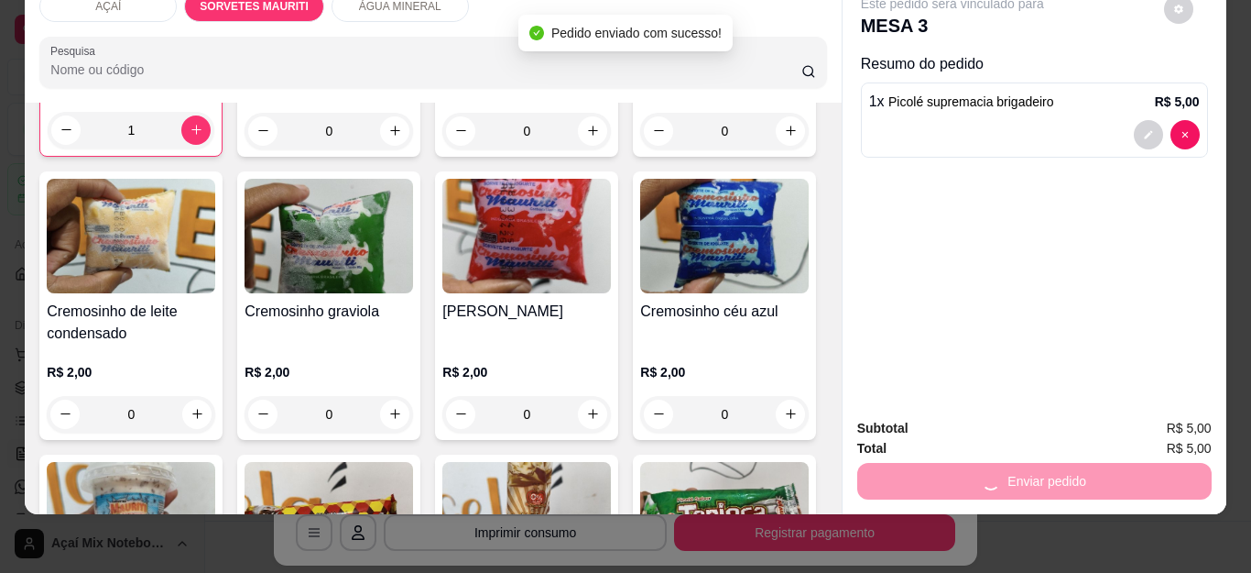
click at [1198, 23] on div "Este pedido será vinculado para MESA 3 Resumo do pedido 1 x Picolé supremacia b…" at bounding box center [1034, 80] width 347 height 170
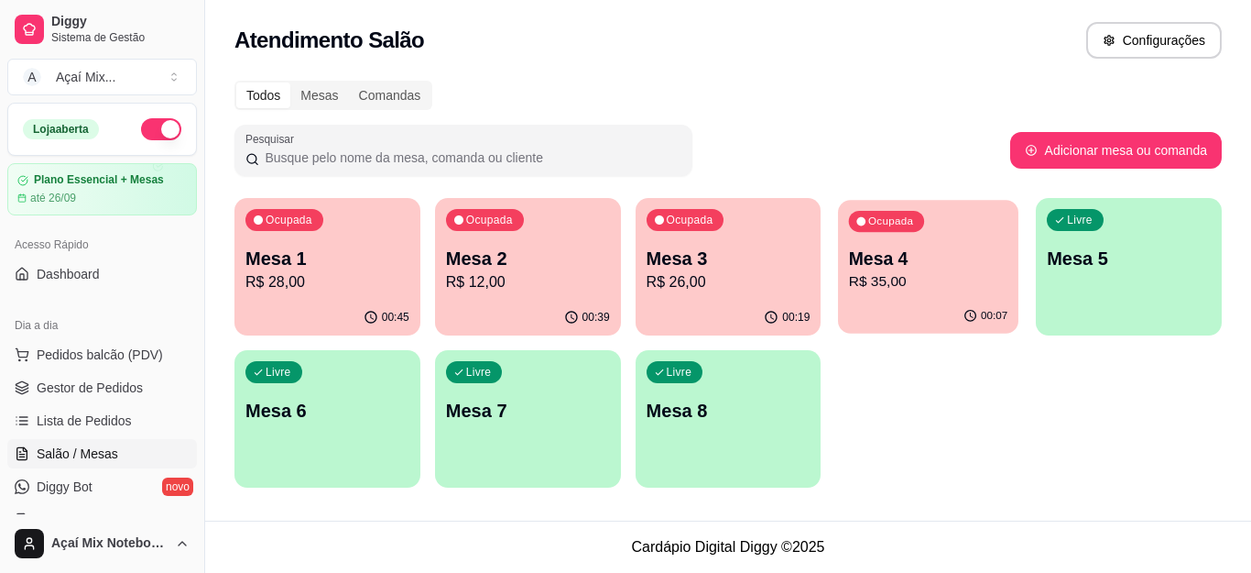
click at [942, 278] on p "R$ 35,00" at bounding box center [928, 281] width 158 height 21
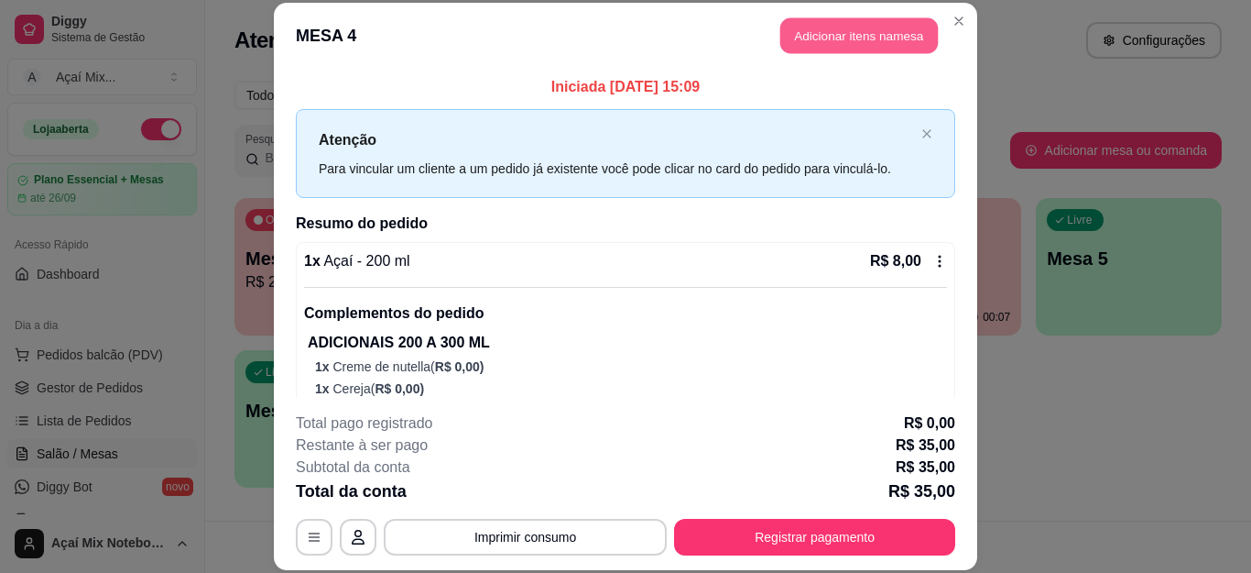
click at [871, 51] on button "Adicionar itens na mesa" at bounding box center [860, 36] width 158 height 36
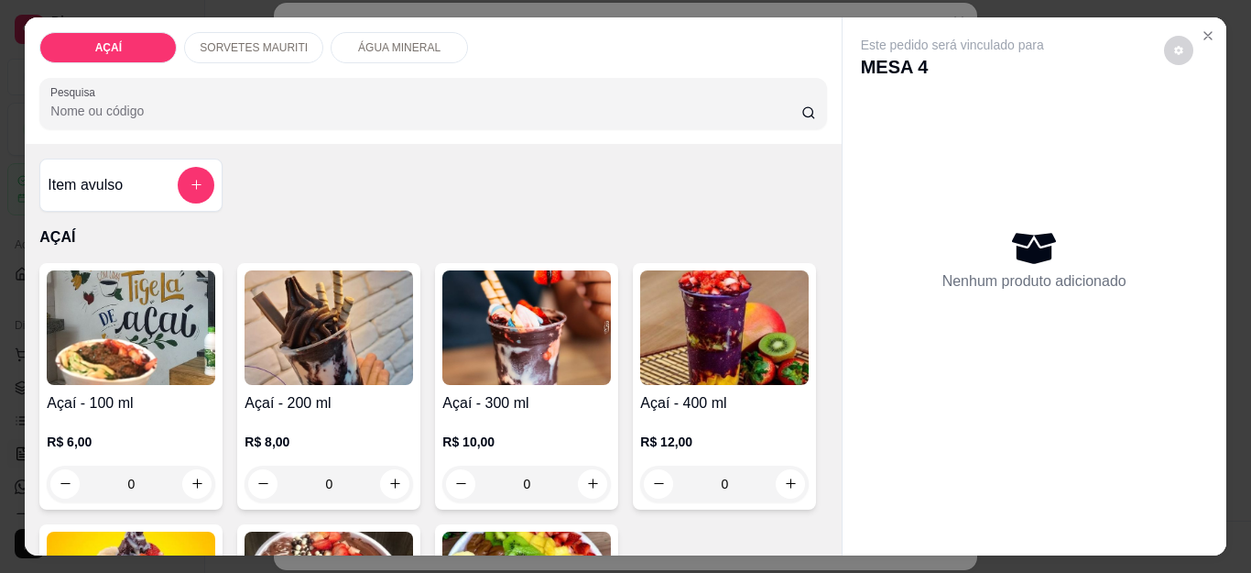
click at [501, 415] on div "R$ 10,00 0" at bounding box center [527, 458] width 169 height 88
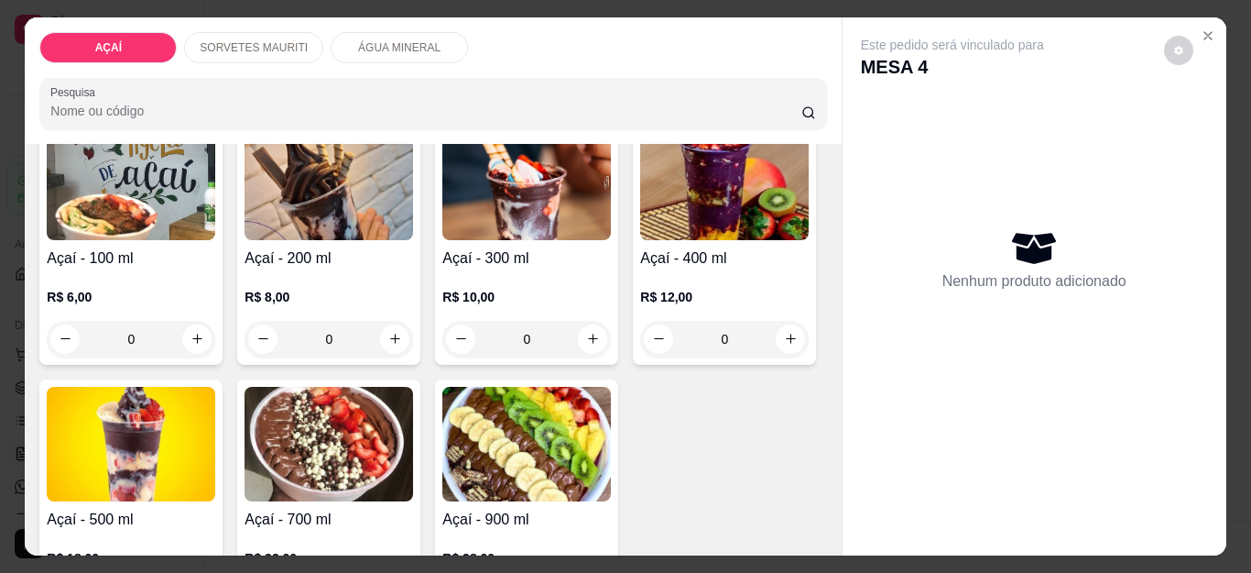
scroll to position [183, 0]
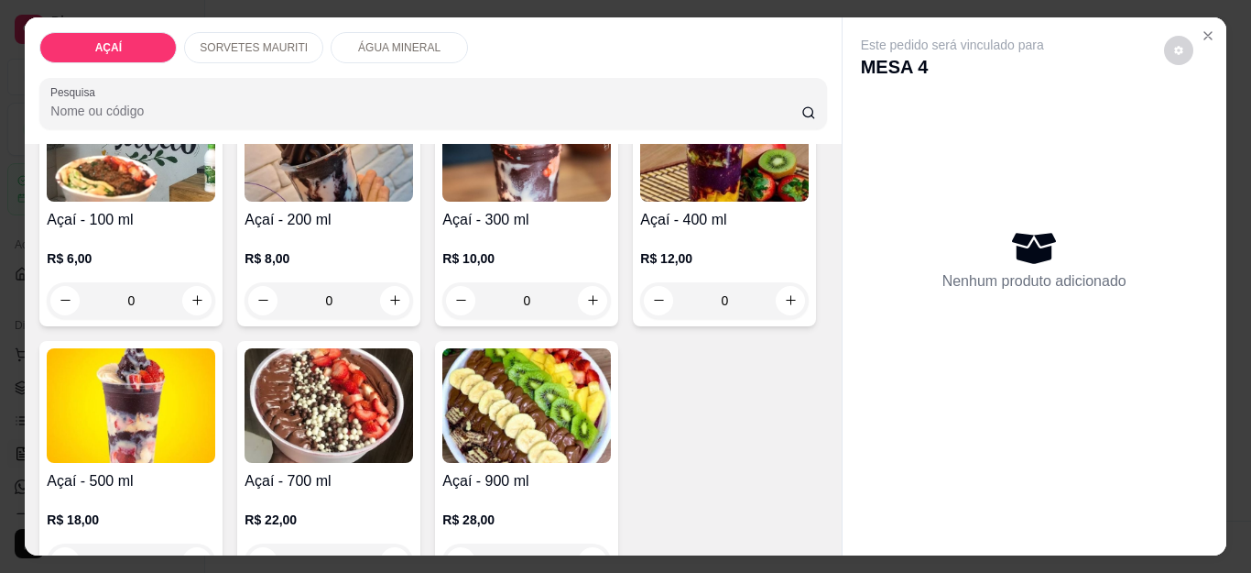
click at [640, 231] on h4 "Açaí - 400 ml" at bounding box center [724, 220] width 169 height 22
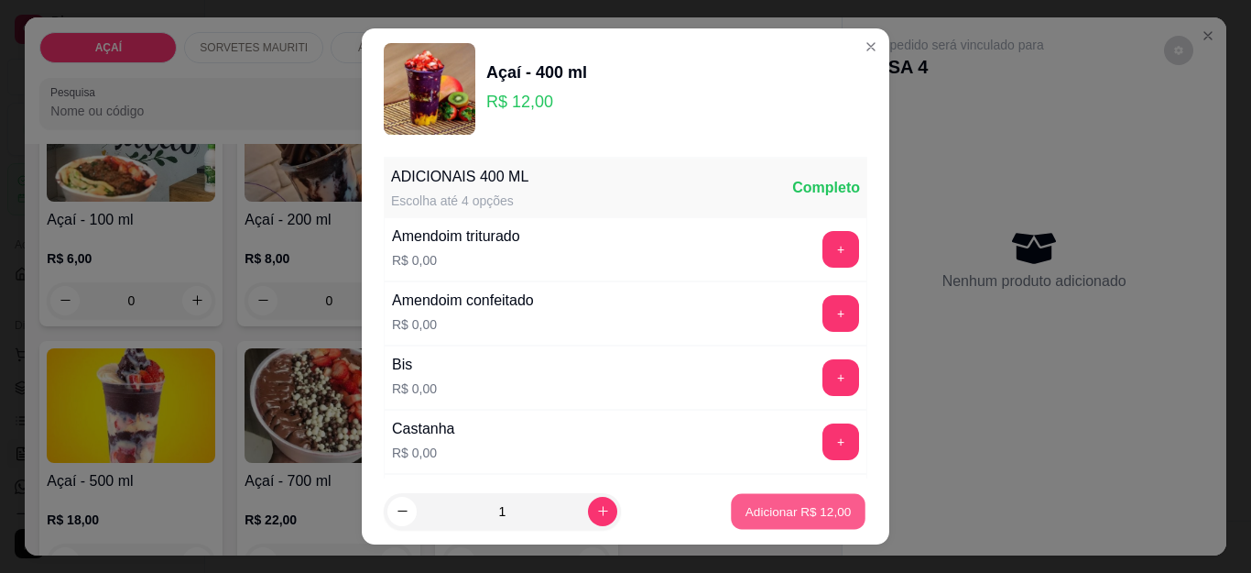
click at [812, 516] on p "Adicionar R$ 12,00" at bounding box center [799, 510] width 106 height 17
type input "1"
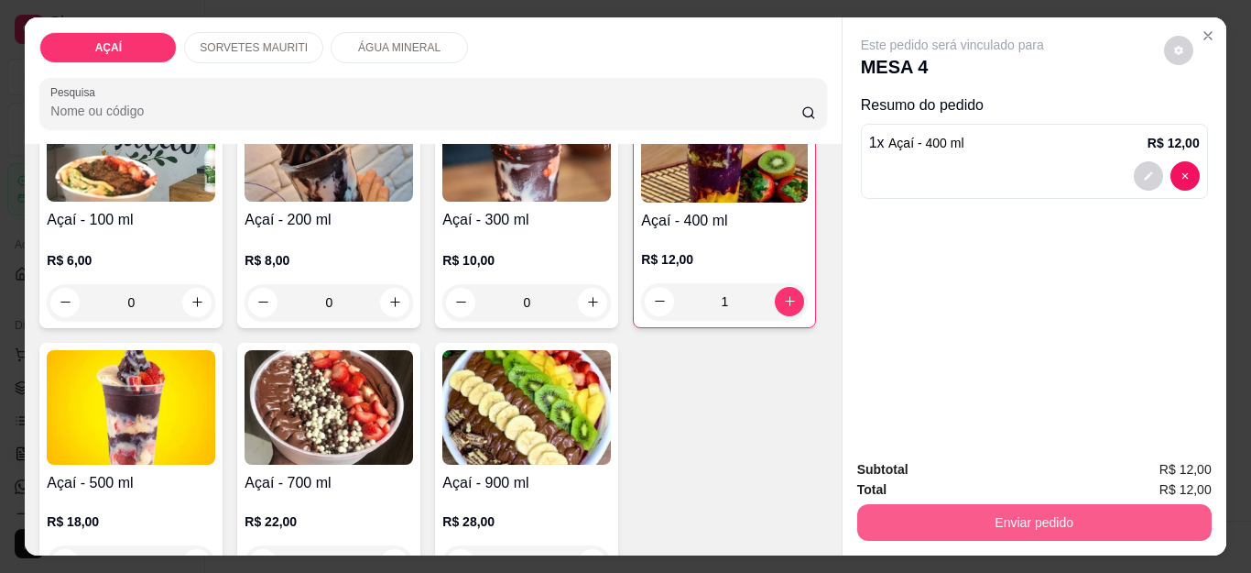
click at [910, 517] on button "Enviar pedido" at bounding box center [1035, 522] width 355 height 37
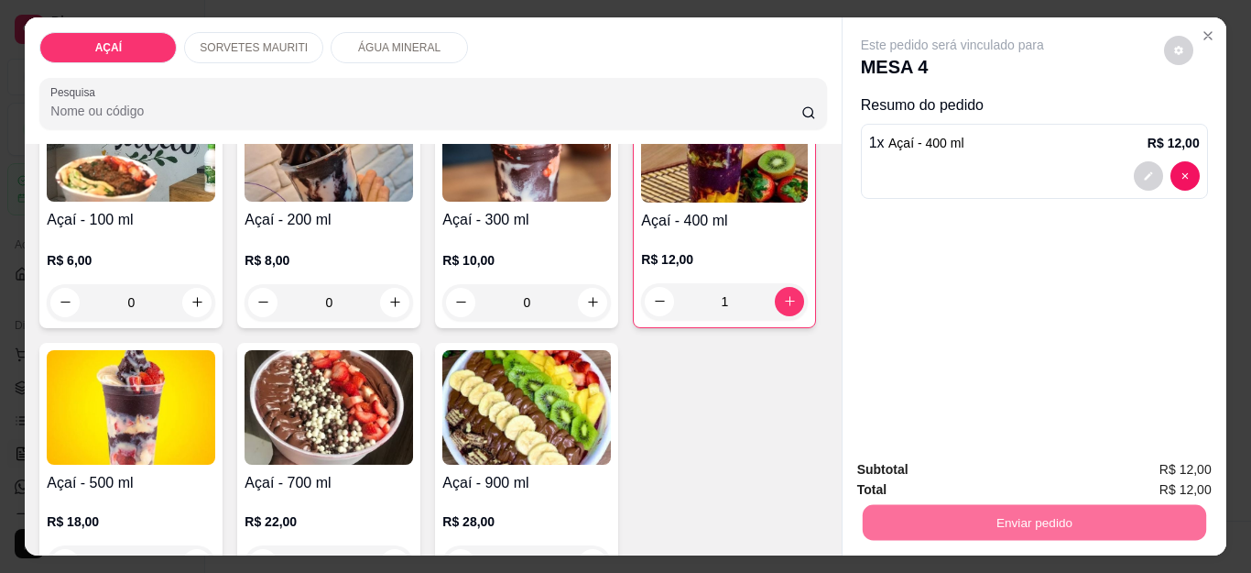
click at [927, 473] on button "Não registrar e enviar pedido" at bounding box center [973, 469] width 191 height 35
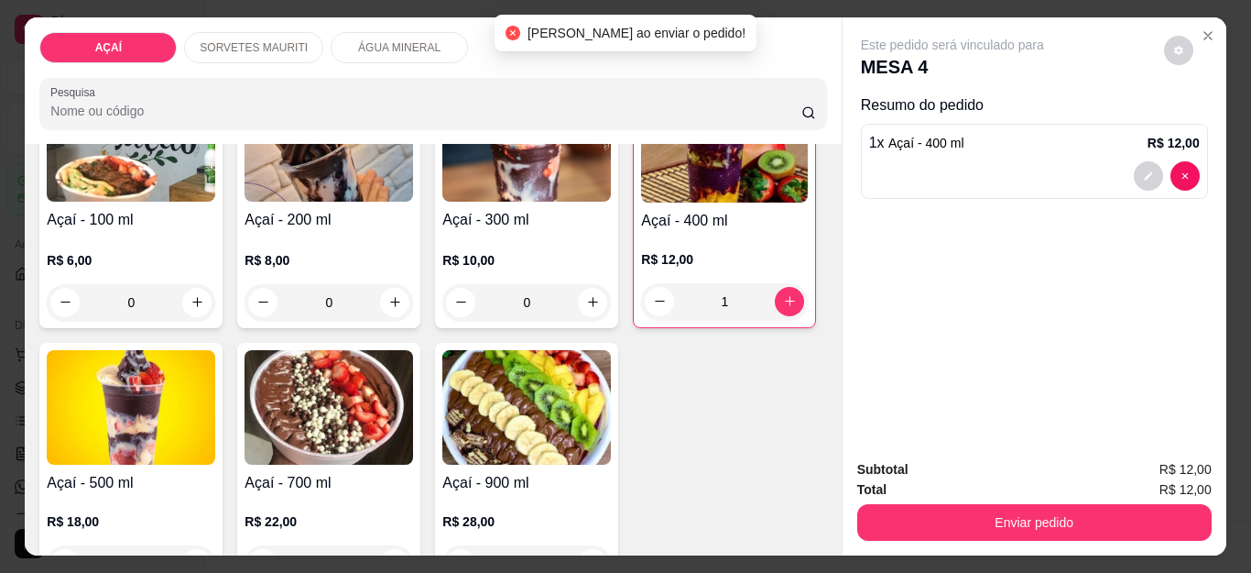
click at [483, 233] on div "R$ 10,00 0" at bounding box center [527, 277] width 169 height 88
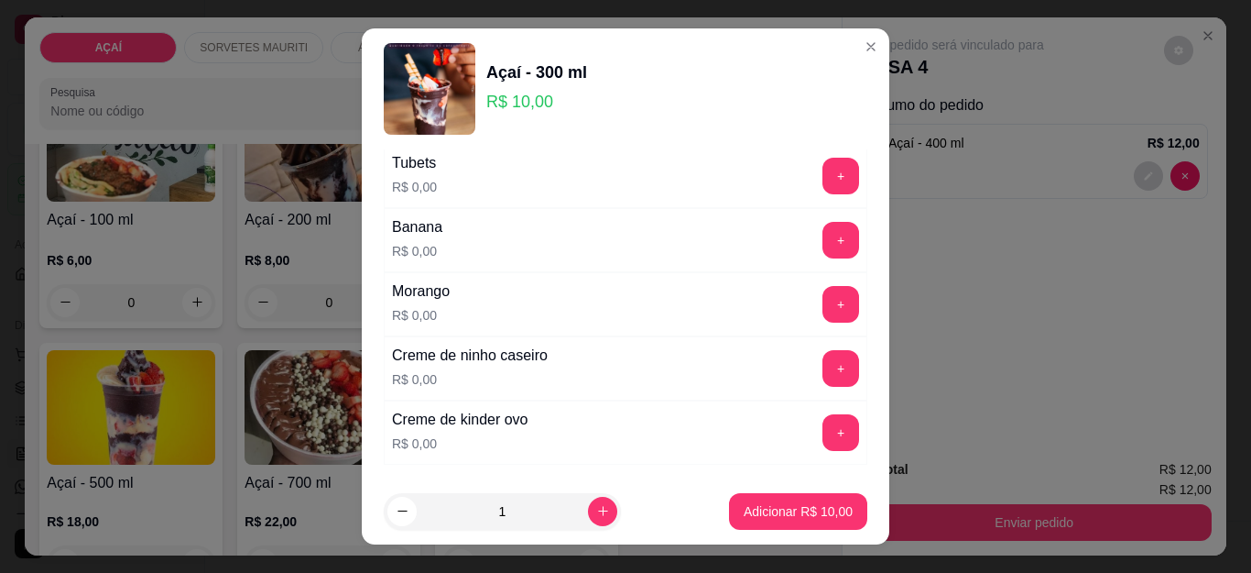
scroll to position [2506, 0]
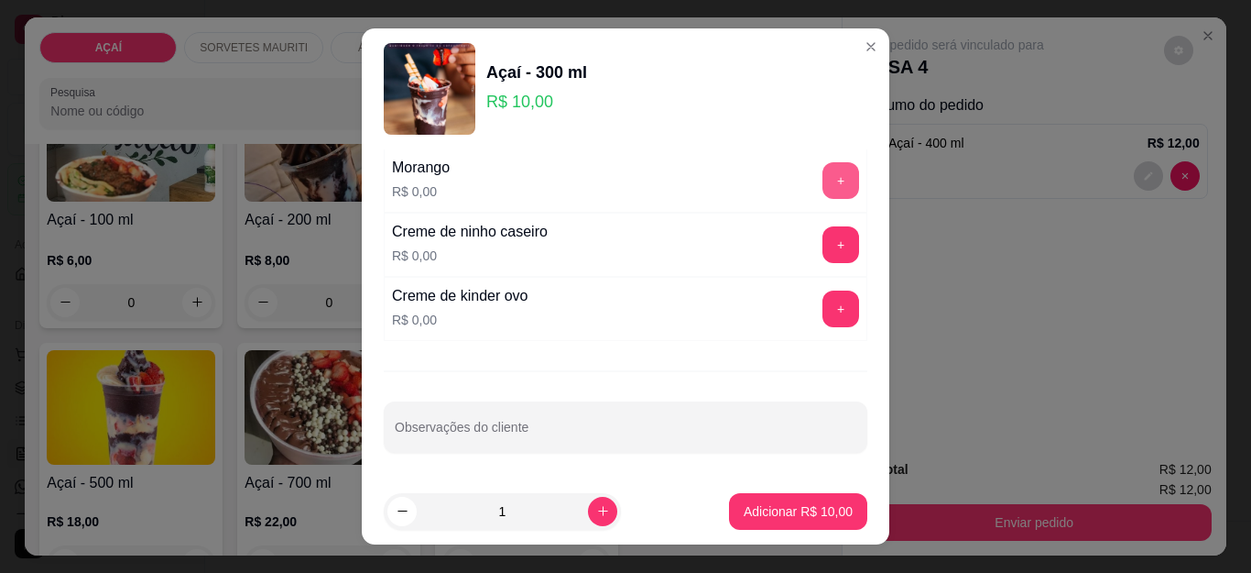
click at [823, 181] on button "+" at bounding box center [841, 180] width 37 height 37
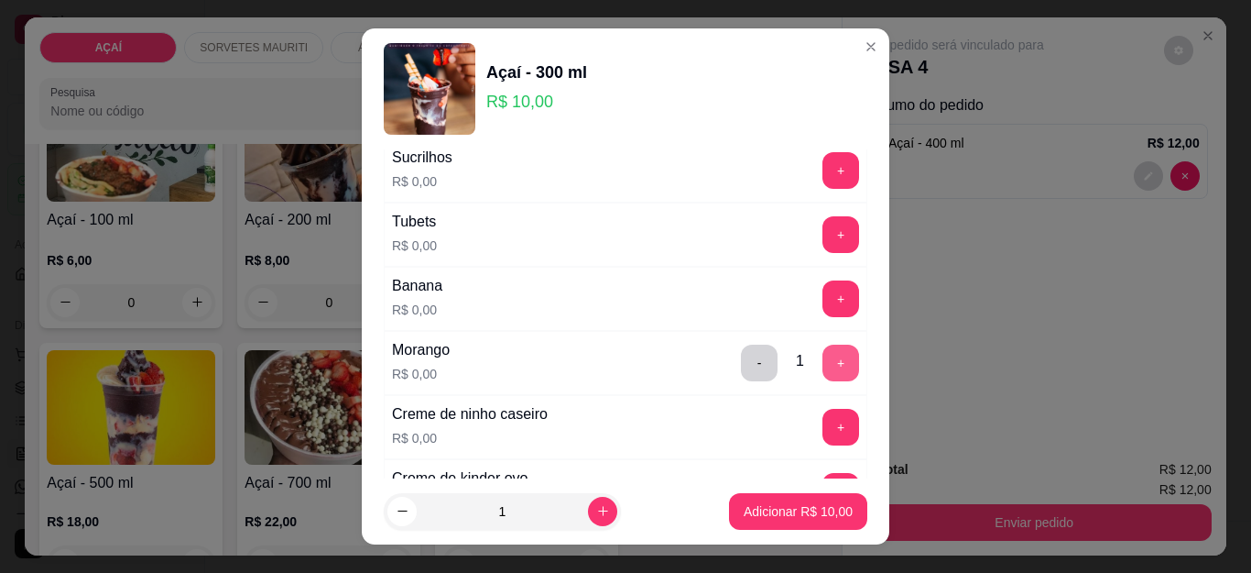
scroll to position [2322, 0]
click at [823, 430] on button "+" at bounding box center [841, 428] width 37 height 37
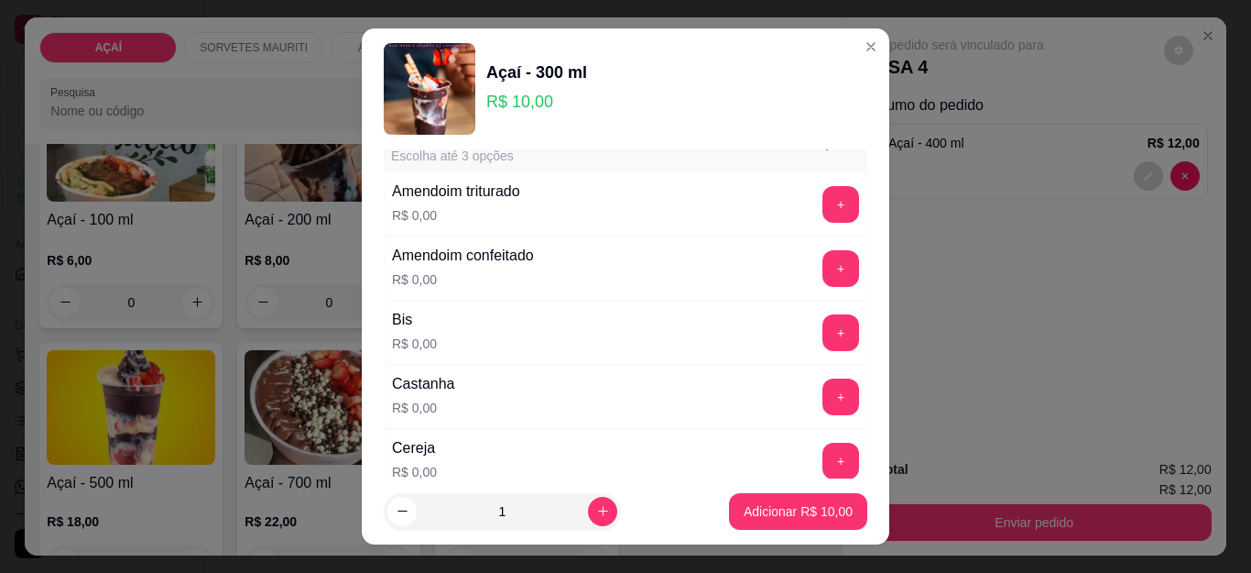
scroll to position [0, 0]
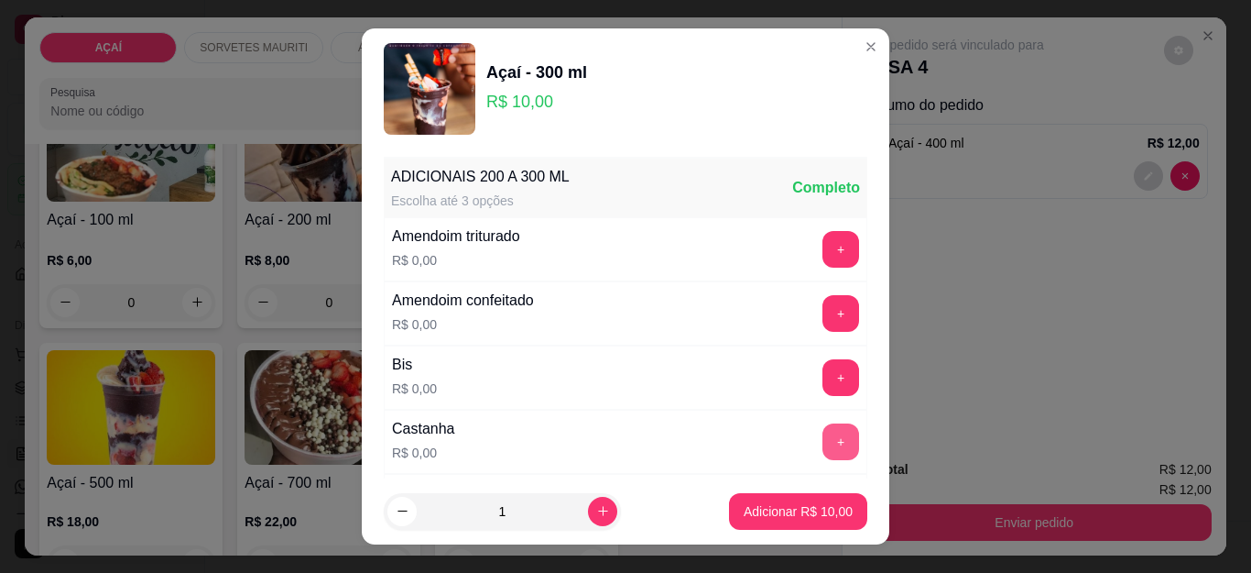
click at [823, 433] on button "+" at bounding box center [841, 441] width 37 height 37
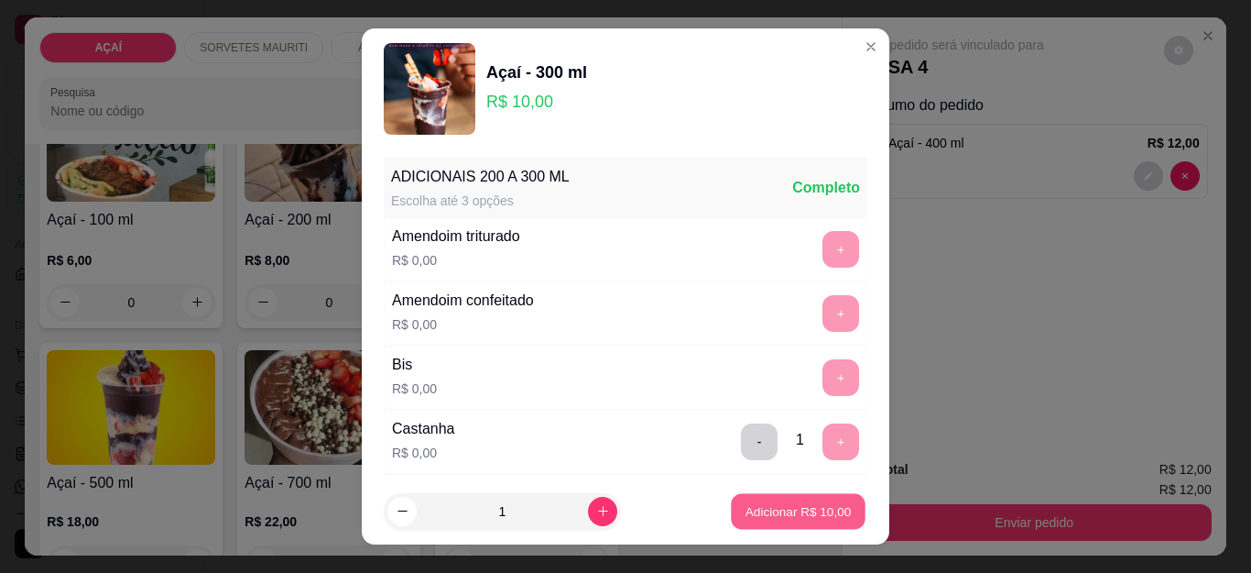
click at [818, 519] on p "Adicionar R$ 10,00" at bounding box center [799, 510] width 106 height 17
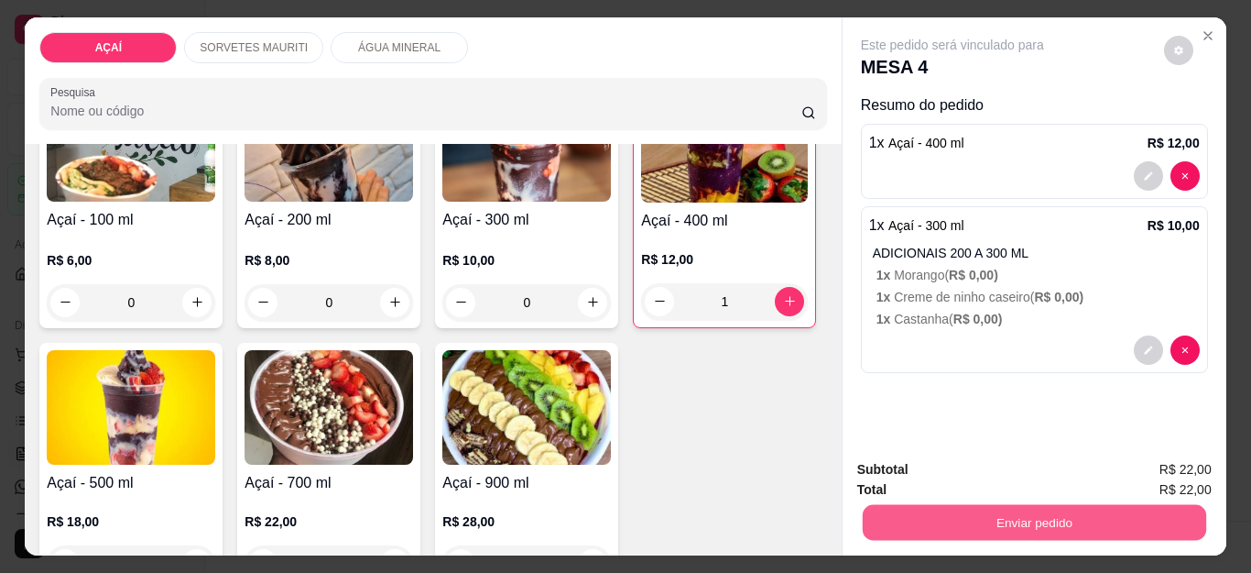
click at [878, 512] on button "Enviar pedido" at bounding box center [1034, 523] width 344 height 36
click at [893, 471] on button "Não registrar e enviar pedido" at bounding box center [973, 470] width 191 height 35
click at [995, 504] on button "Enviar pedido" at bounding box center [1035, 522] width 355 height 37
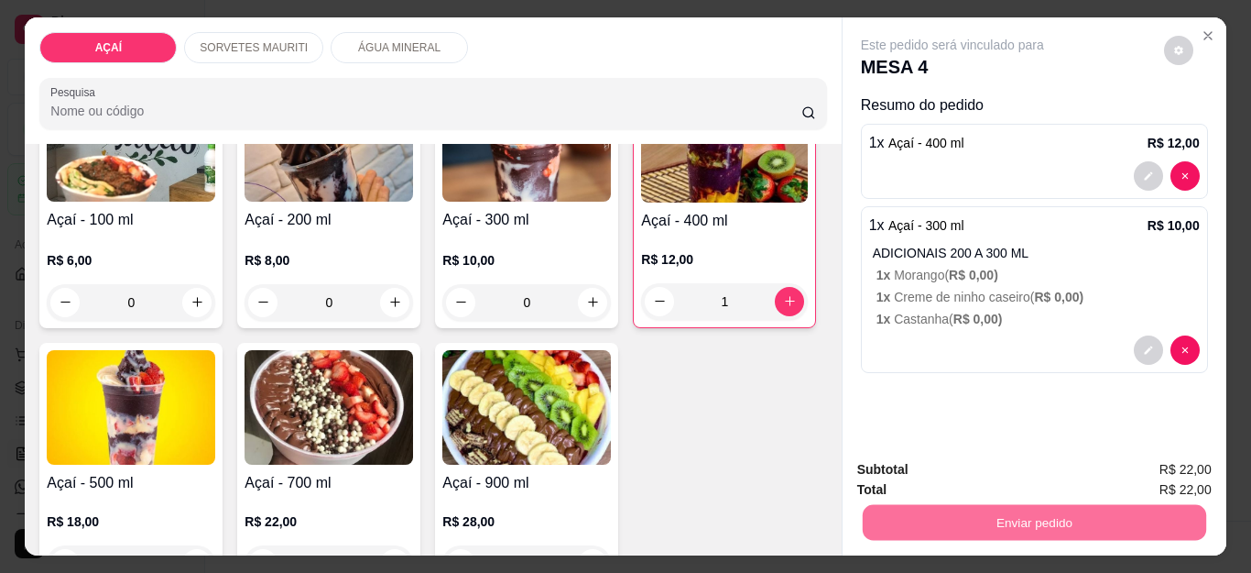
click at [970, 464] on button "Não registrar e enviar pedido" at bounding box center [973, 469] width 191 height 35
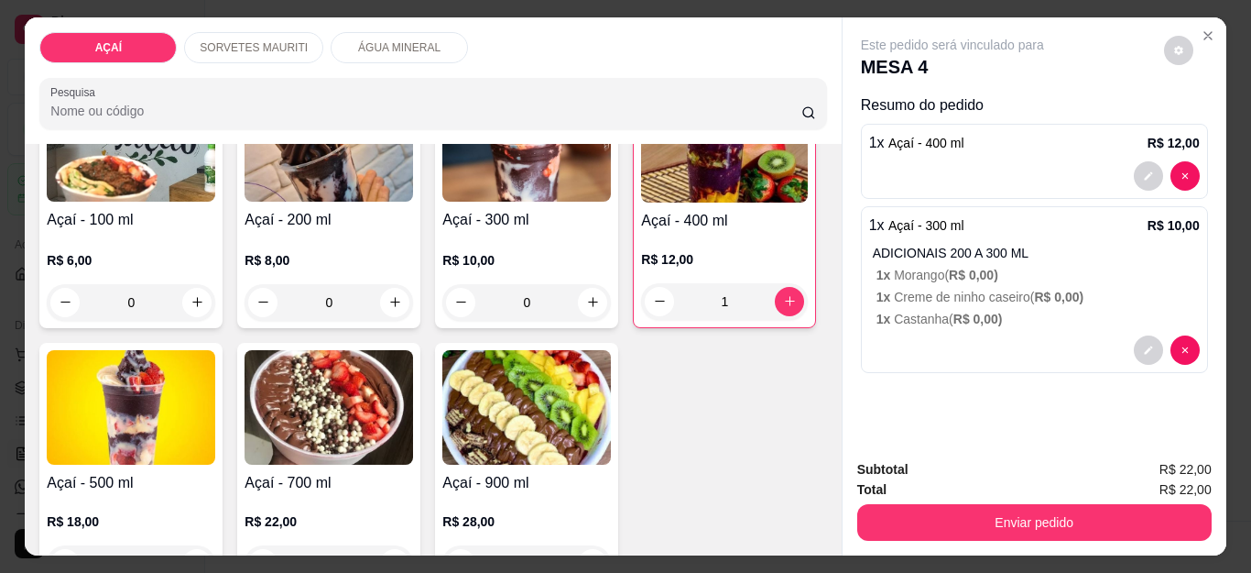
scroll to position [49, 0]
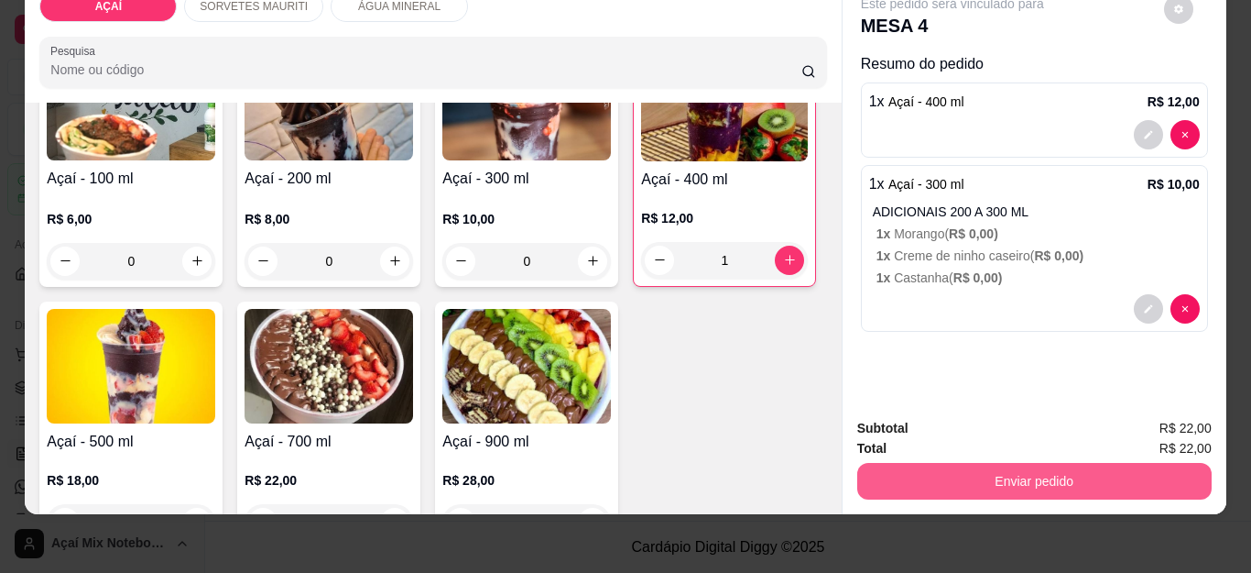
click at [1045, 468] on button "Enviar pedido" at bounding box center [1035, 481] width 355 height 37
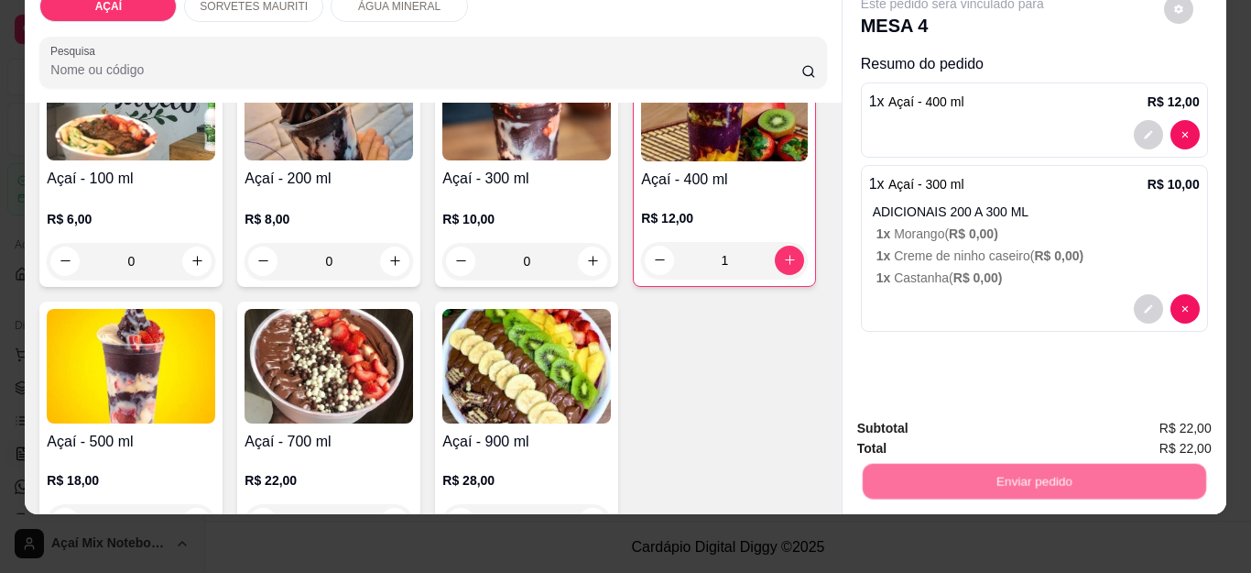
click at [1011, 403] on button "Não registrar e enviar pedido" at bounding box center [973, 420] width 191 height 35
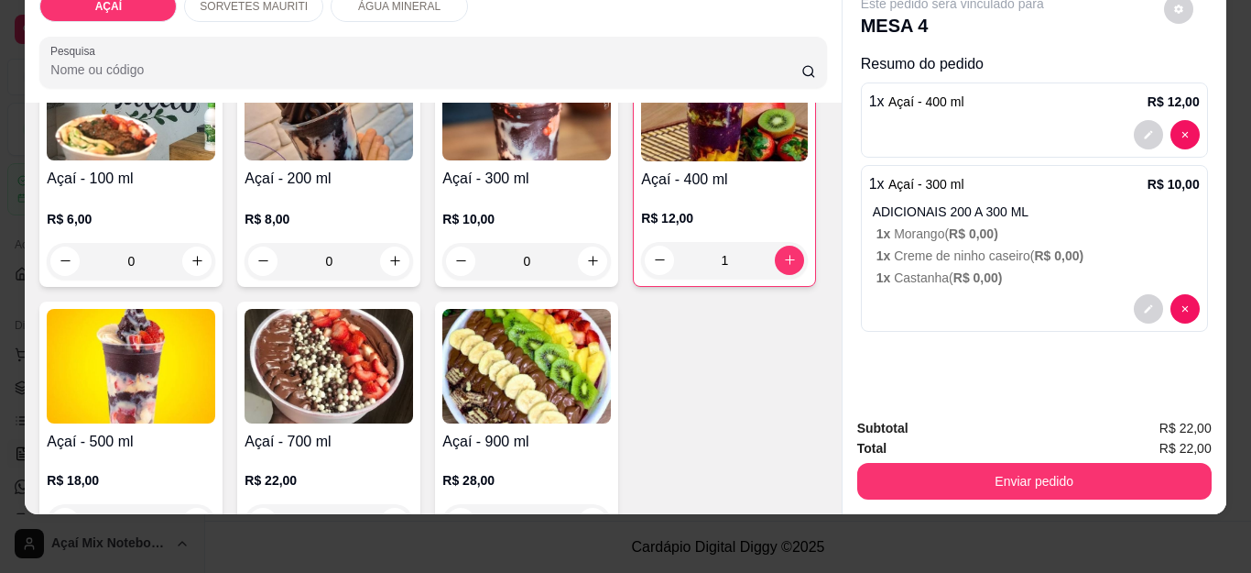
click at [1011, 410] on button "Não registrar e enviar pedido" at bounding box center [972, 420] width 185 height 34
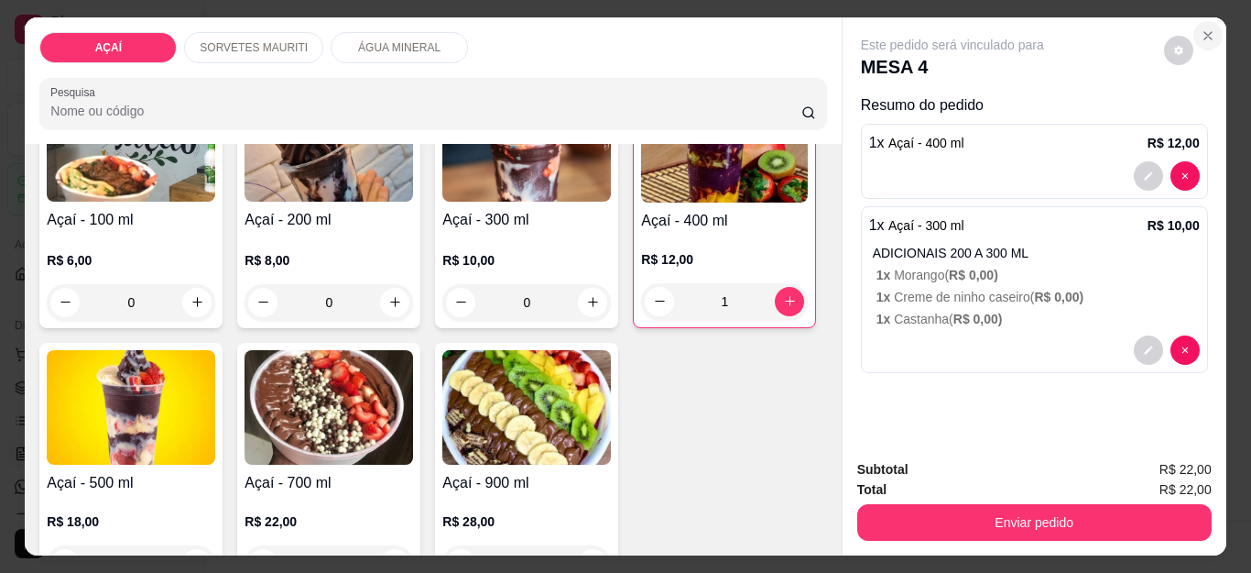
click at [1204, 28] on icon "Close" at bounding box center [1208, 35] width 15 height 15
